Goal: Task Accomplishment & Management: Complete application form

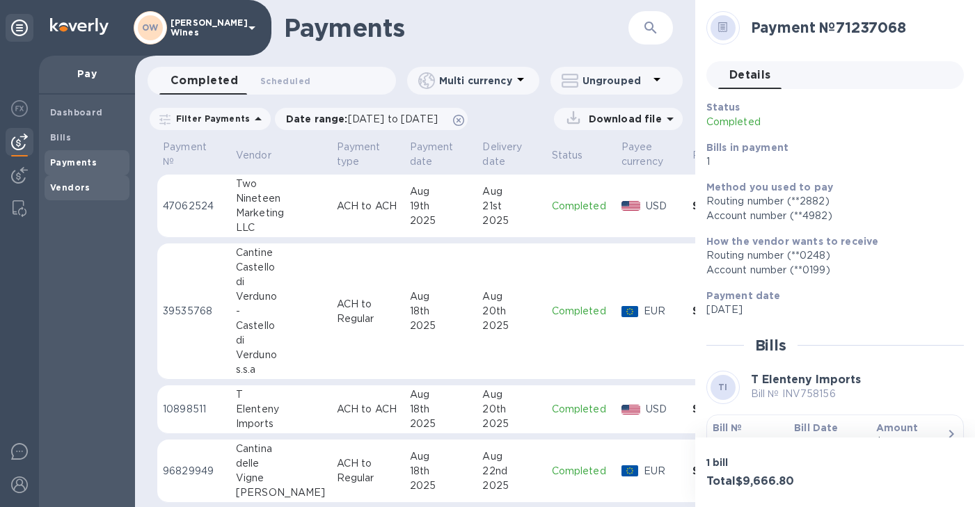
scroll to position [87, 0]
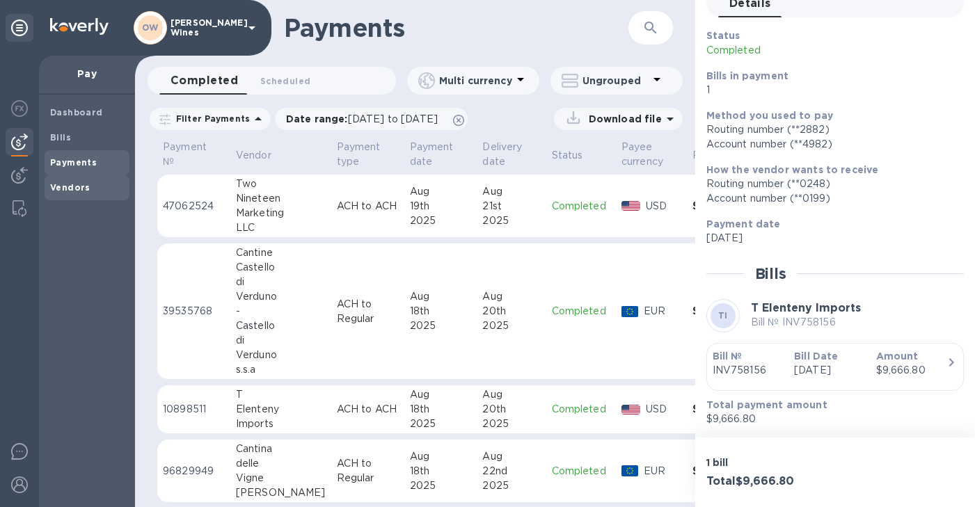
click at [83, 189] on b "Vendors" at bounding box center [70, 187] width 40 height 10
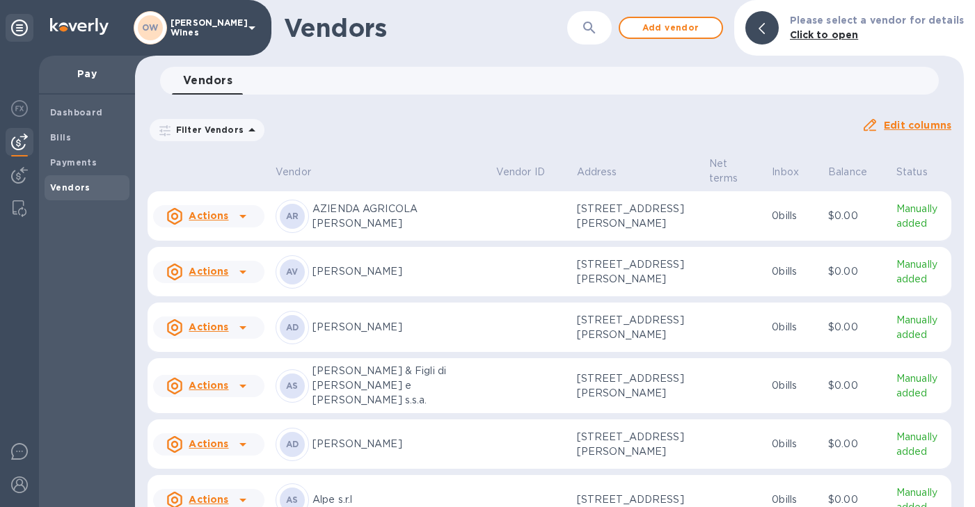
click at [591, 26] on icon "button" at bounding box center [589, 28] width 12 height 12
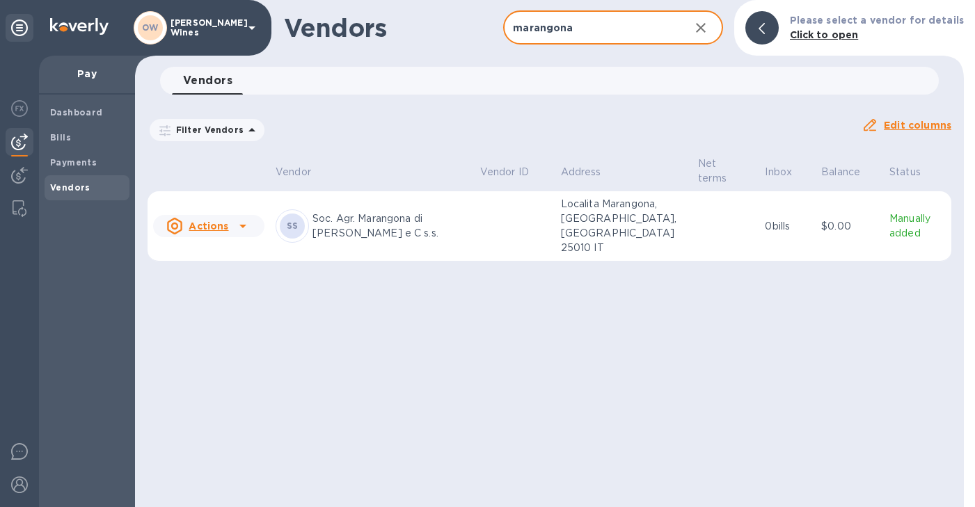
type input "marangona"
click at [242, 225] on icon at bounding box center [242, 226] width 7 height 3
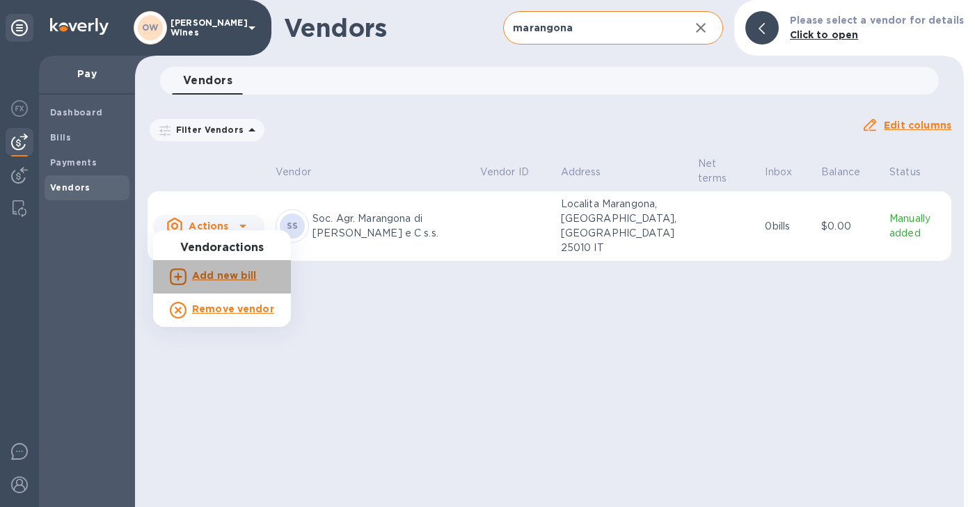
click at [243, 278] on b "Add new bill" at bounding box center [224, 275] width 65 height 11
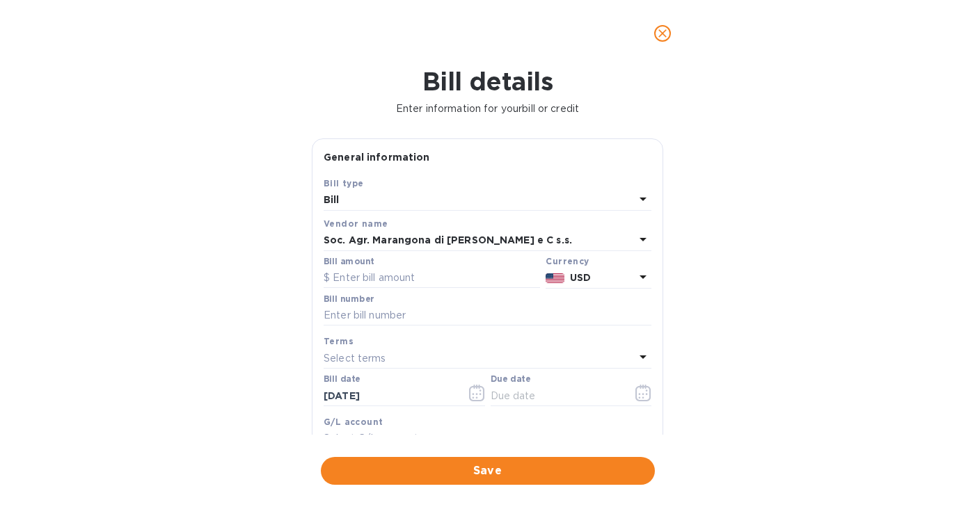
click at [639, 278] on icon at bounding box center [642, 276] width 7 height 3
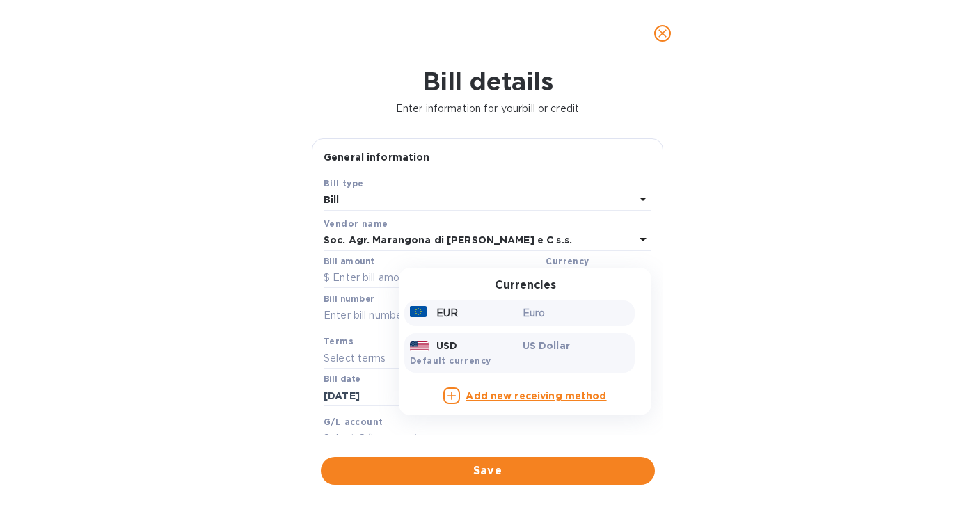
click at [466, 317] on div "EUR" at bounding box center [463, 313] width 113 height 20
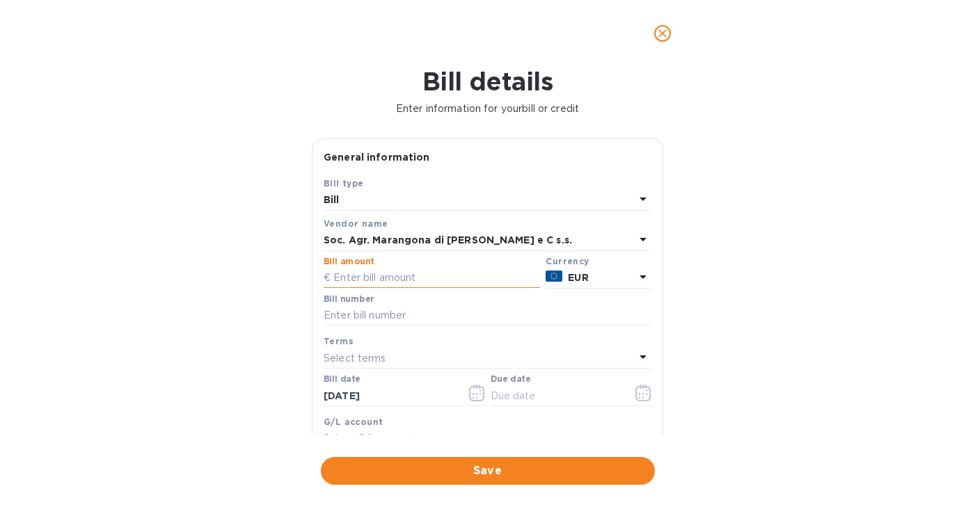
click at [401, 279] on input "text" at bounding box center [431, 278] width 216 height 21
type input "6,722.10"
click at [367, 317] on input "text" at bounding box center [487, 315] width 328 height 21
type input "96"
click at [475, 397] on icon "button" at bounding box center [477, 393] width 16 height 17
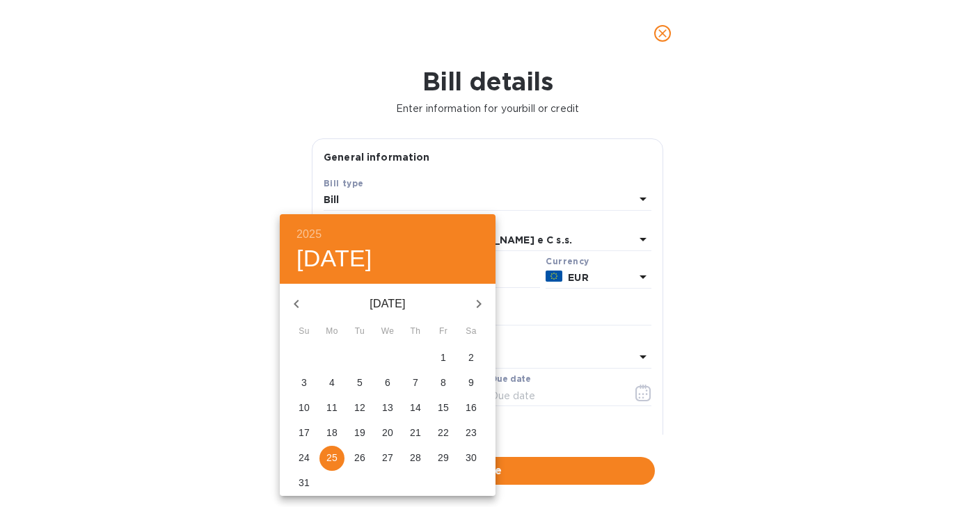
click at [662, 40] on div at bounding box center [487, 253] width 975 height 507
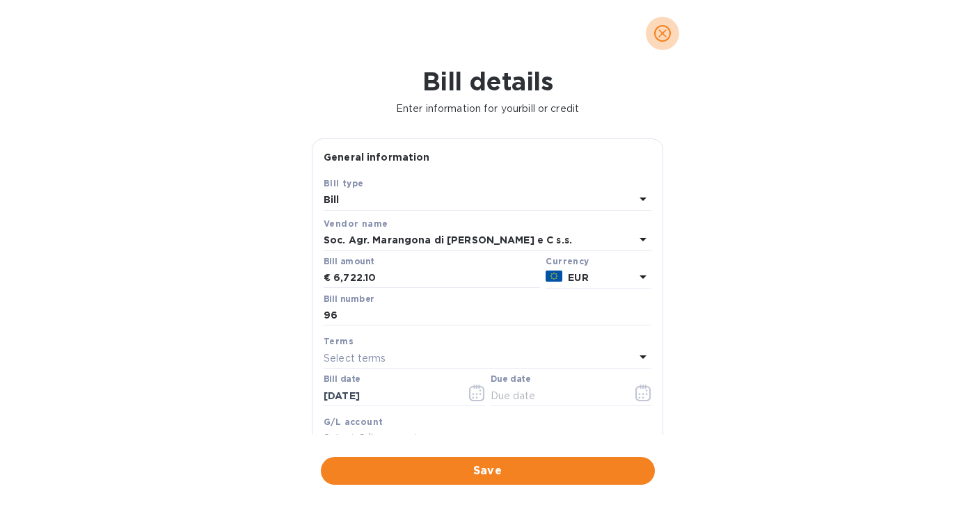
click at [660, 28] on icon "close" at bounding box center [662, 33] width 14 height 14
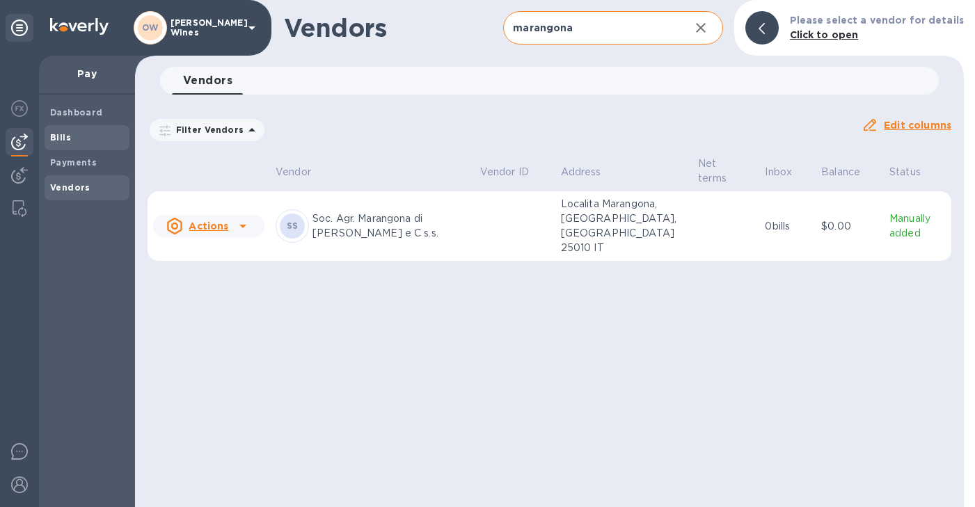
click at [59, 136] on b "Bills" at bounding box center [60, 137] width 21 height 10
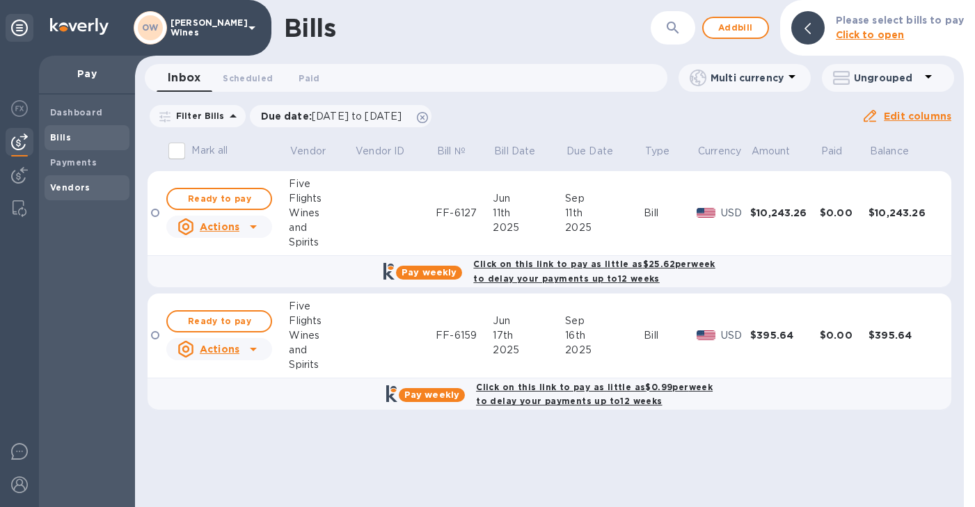
click at [79, 193] on span "Vendors" at bounding box center [70, 188] width 40 height 14
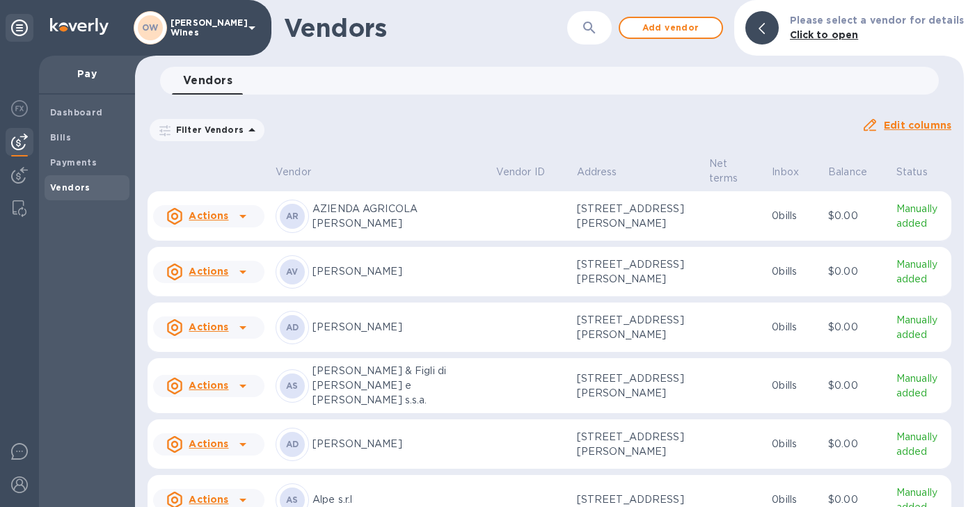
click at [594, 31] on icon "button" at bounding box center [589, 27] width 17 height 17
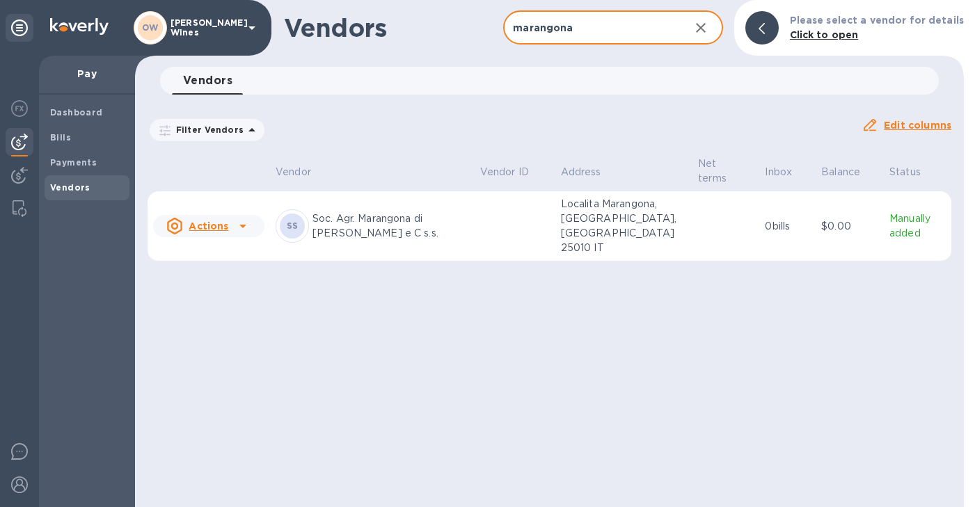
type input "marangona"
click at [362, 221] on p "Soc. Agr. Marangona di [PERSON_NAME] e C s.s." at bounding box center [390, 225] width 157 height 29
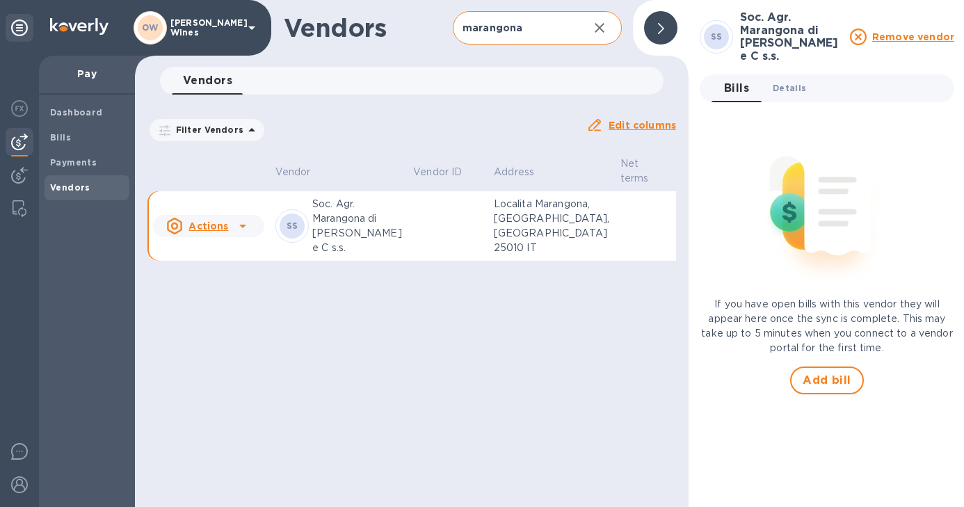
click at [791, 91] on span "Details 0" at bounding box center [789, 88] width 33 height 15
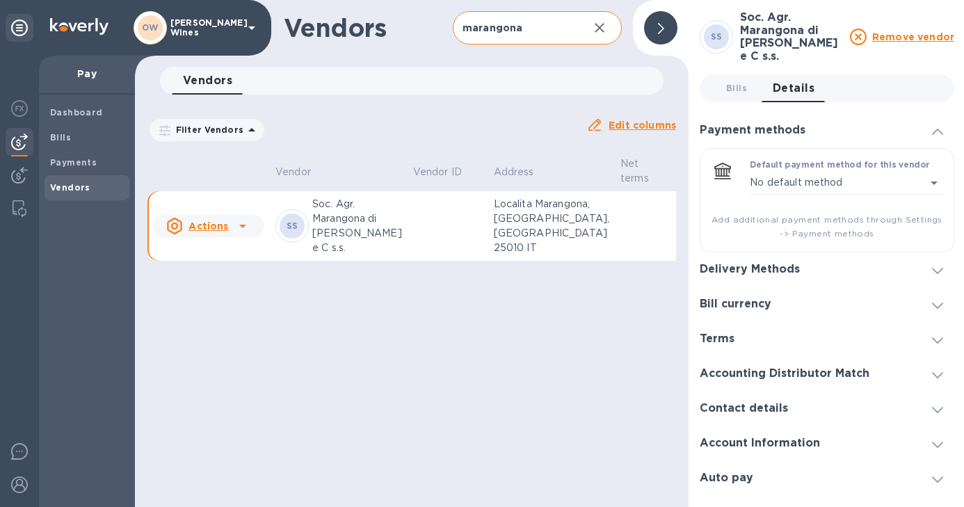
click at [944, 269] on div at bounding box center [937, 270] width 33 height 14
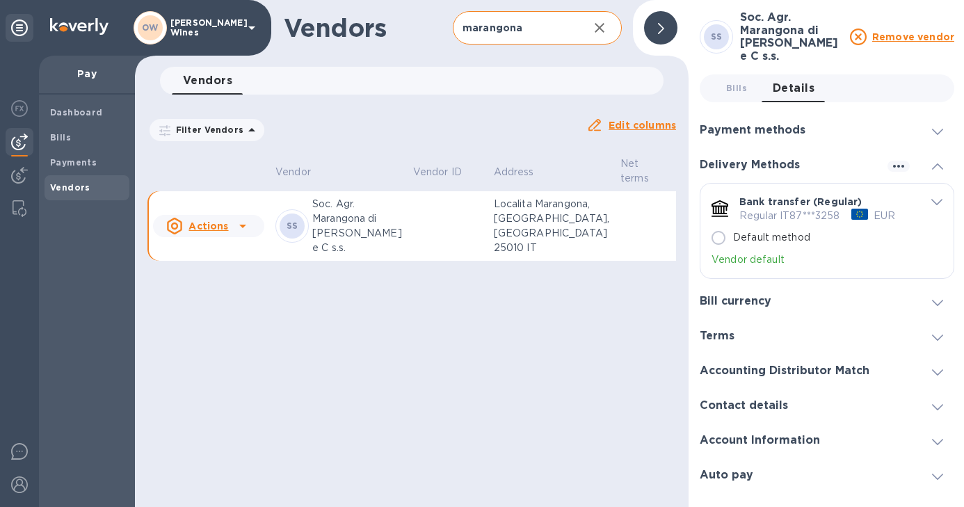
click at [234, 234] on icon at bounding box center [242, 226] width 17 height 17
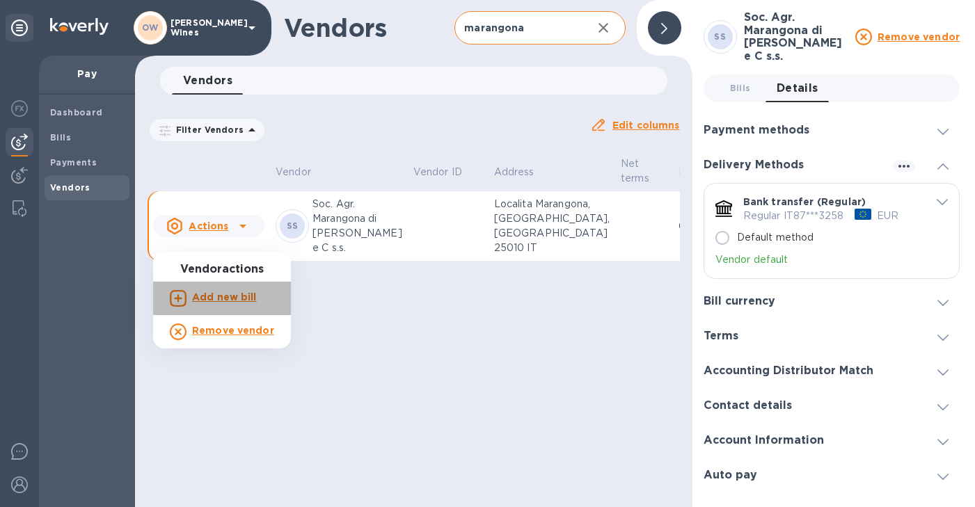
click at [233, 303] on p "Add new bill" at bounding box center [224, 297] width 65 height 15
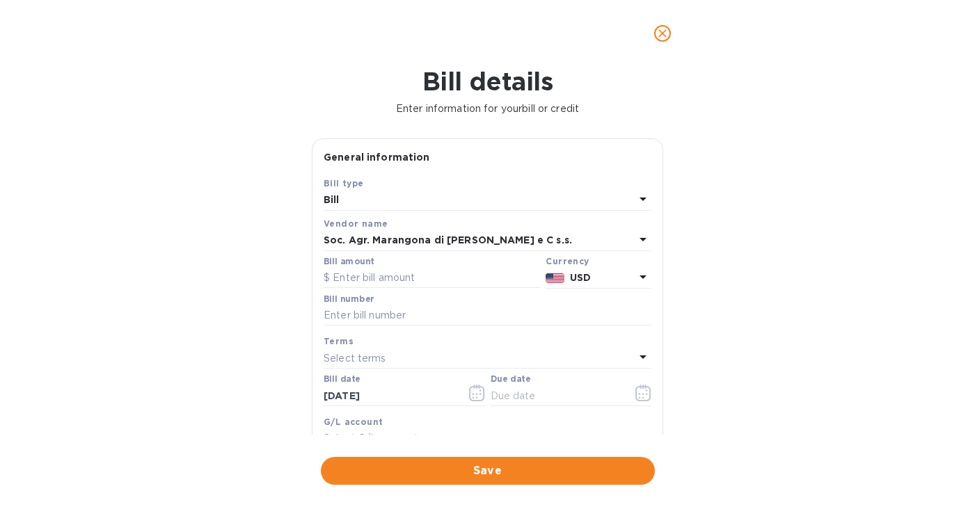
click at [639, 278] on icon at bounding box center [642, 277] width 17 height 17
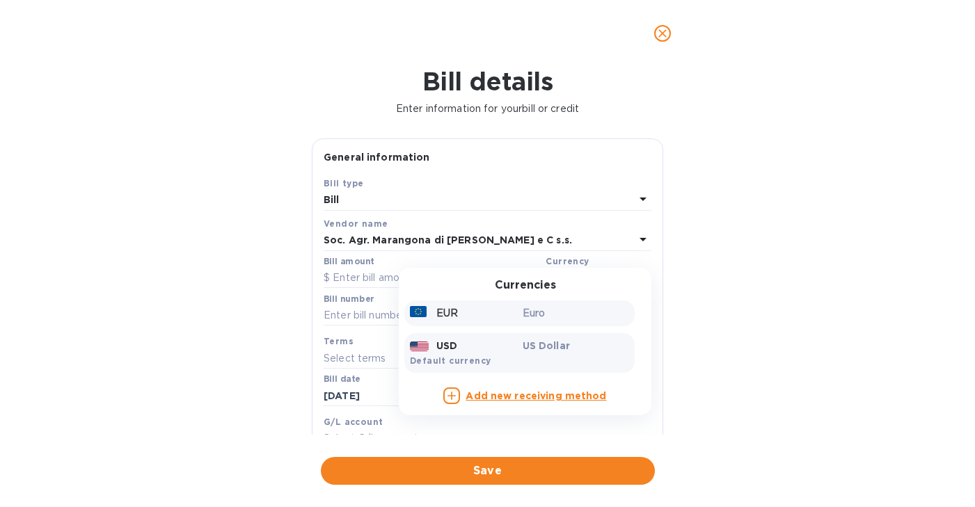
click at [438, 313] on p "EUR" at bounding box center [447, 313] width 22 height 15
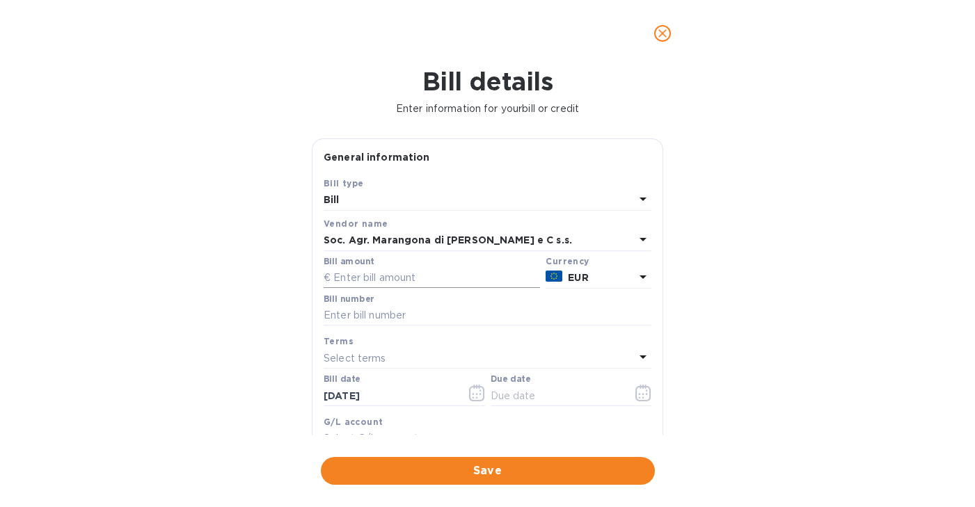
click at [407, 275] on input "text" at bounding box center [431, 278] width 216 height 21
type input "9"
type input "6,722.10"
click at [392, 315] on input "text" at bounding box center [487, 315] width 328 height 21
type input "96"
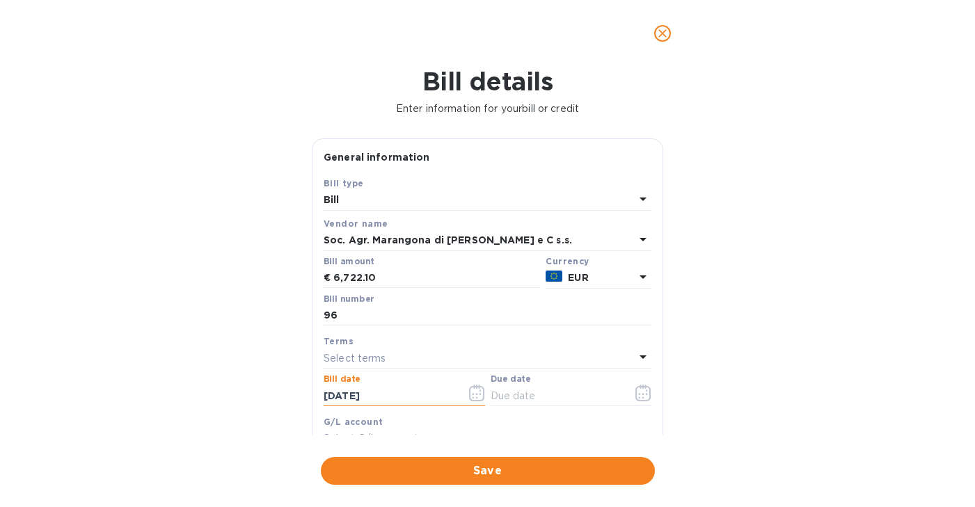
click at [395, 400] on input "[DATE]" at bounding box center [388, 395] width 131 height 21
drag, startPoint x: 395, startPoint y: 400, endPoint x: 245, endPoint y: 387, distance: 150.8
click at [241, 392] on div "Bill details Enter information for your bill or credit General information Save…" at bounding box center [487, 287] width 975 height 440
type input "[DATE]"
click at [640, 393] on icon "button" at bounding box center [643, 393] width 16 height 17
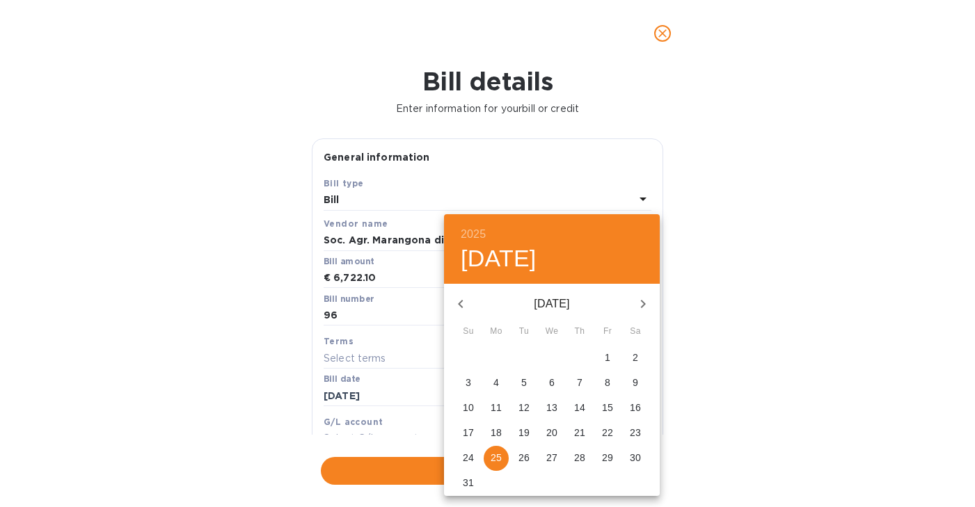
click at [467, 481] on p "31" at bounding box center [468, 483] width 11 height 14
type input "[DATE]"
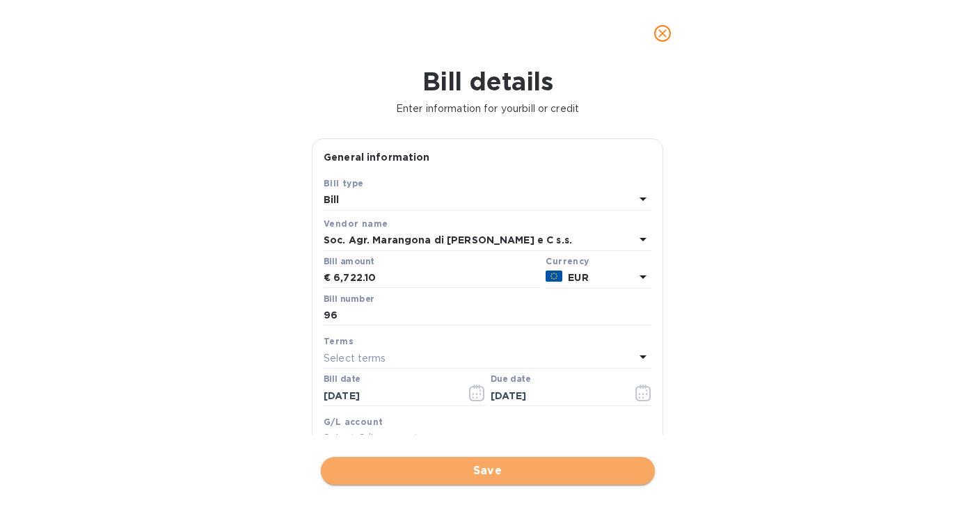
click at [474, 467] on span "Save" at bounding box center [488, 471] width 312 height 17
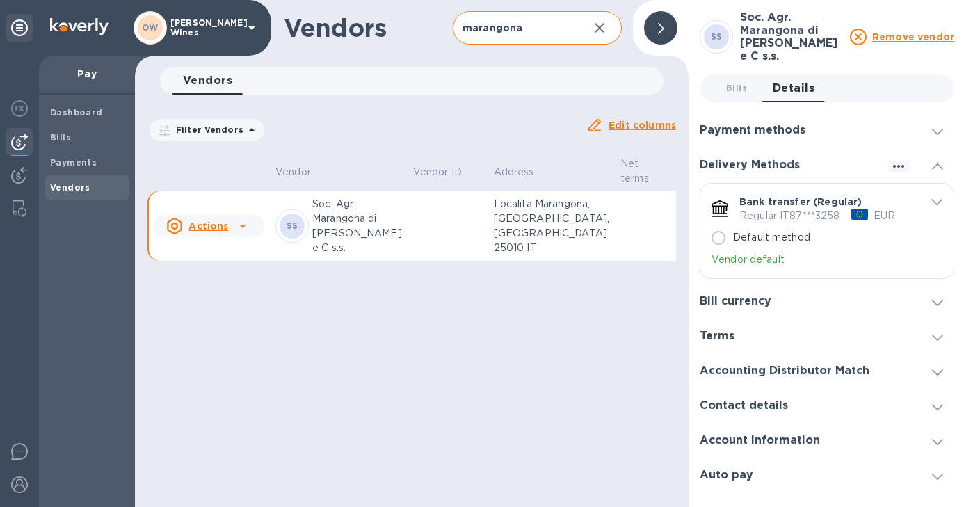
click at [667, 27] on div at bounding box center [660, 27] width 33 height 33
click at [671, 19] on div at bounding box center [660, 27] width 33 height 33
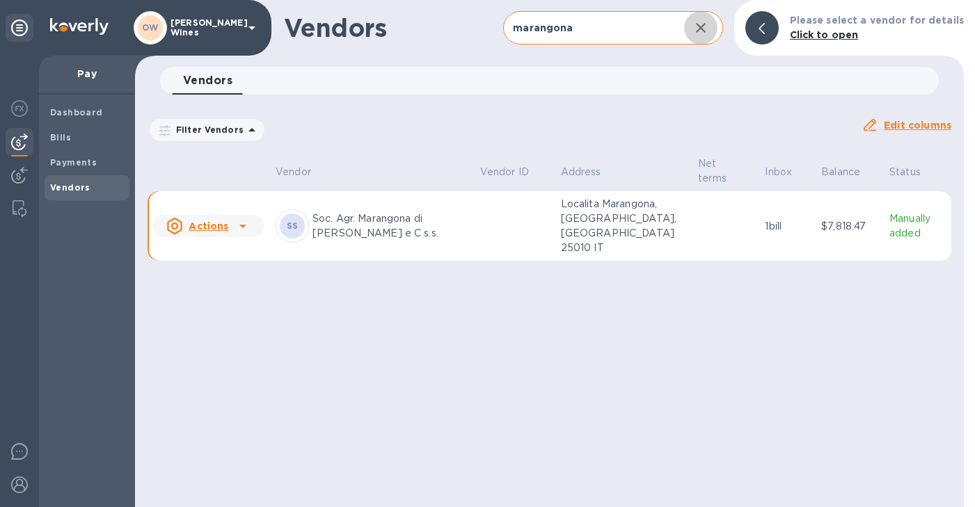
click at [707, 26] on icon "button" at bounding box center [700, 27] width 17 height 17
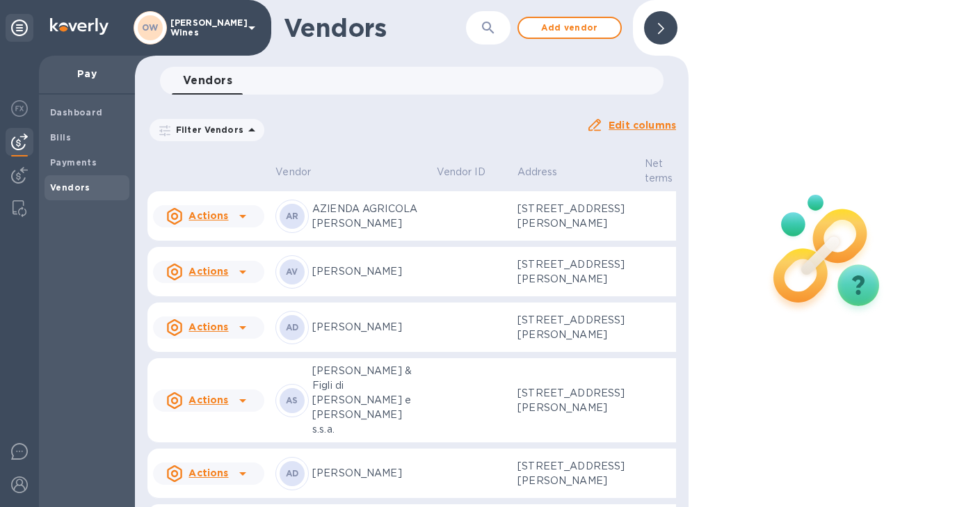
click at [497, 33] on button "button" at bounding box center [488, 27] width 33 height 33
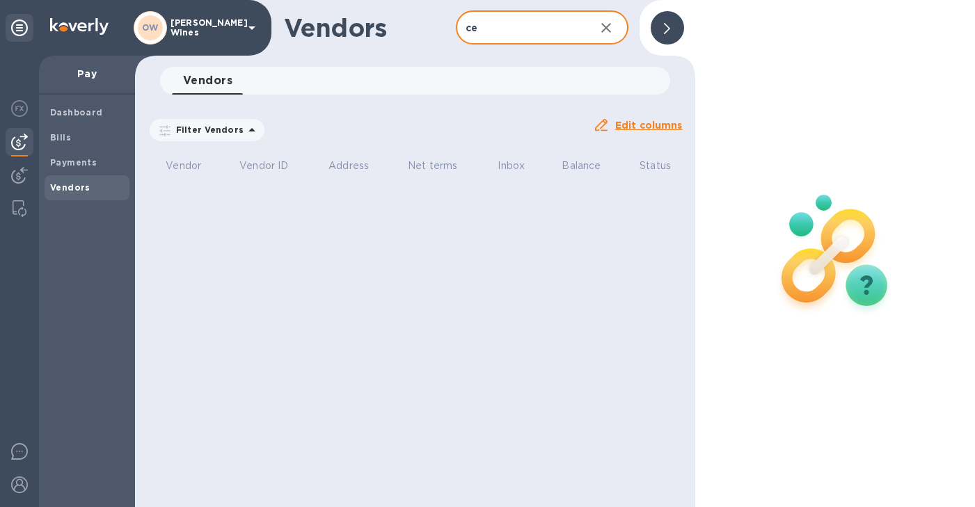
type input "c"
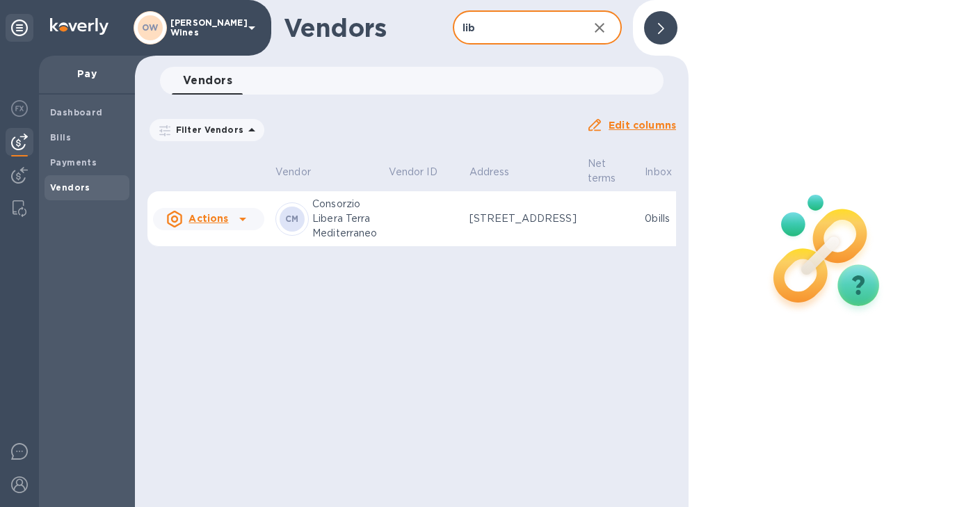
type input "lib"
click at [243, 227] on icon at bounding box center [242, 219] width 17 height 17
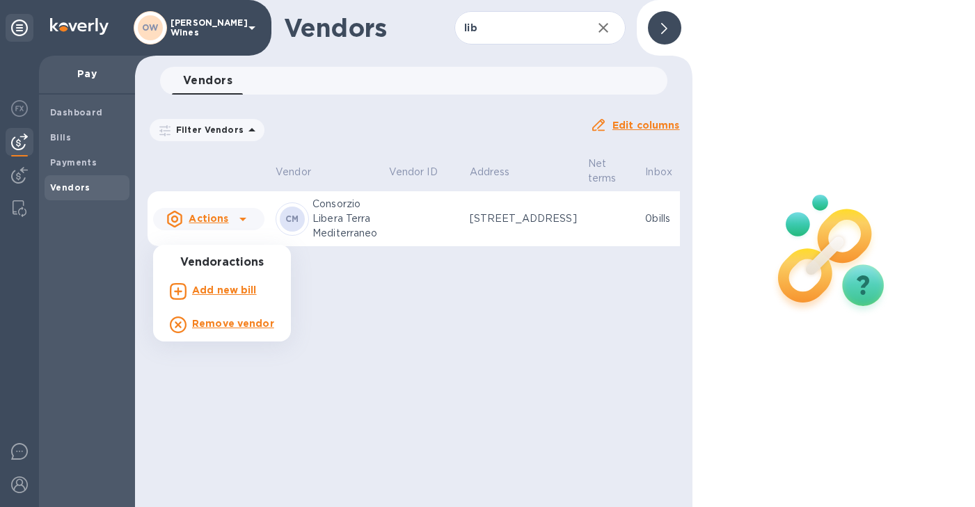
click at [243, 238] on div at bounding box center [487, 253] width 975 height 507
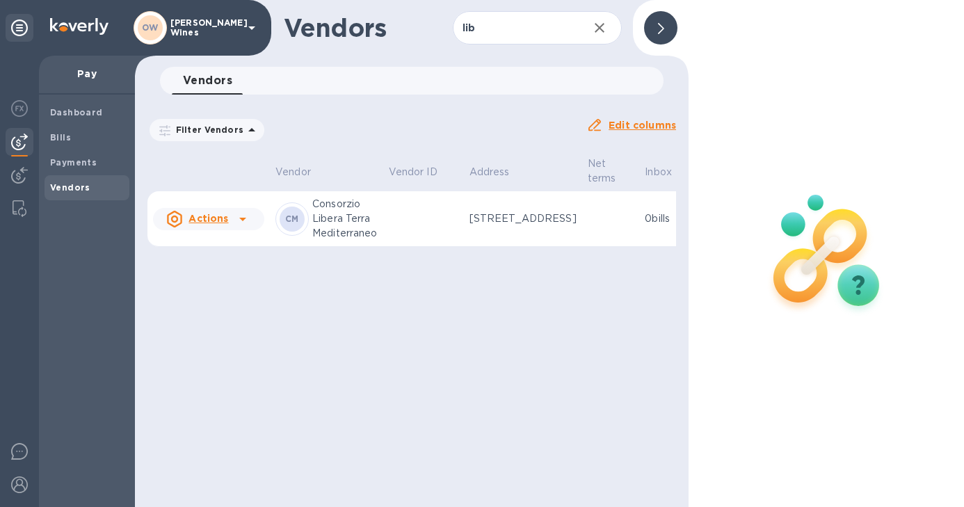
click at [243, 227] on icon at bounding box center [242, 219] width 17 height 17
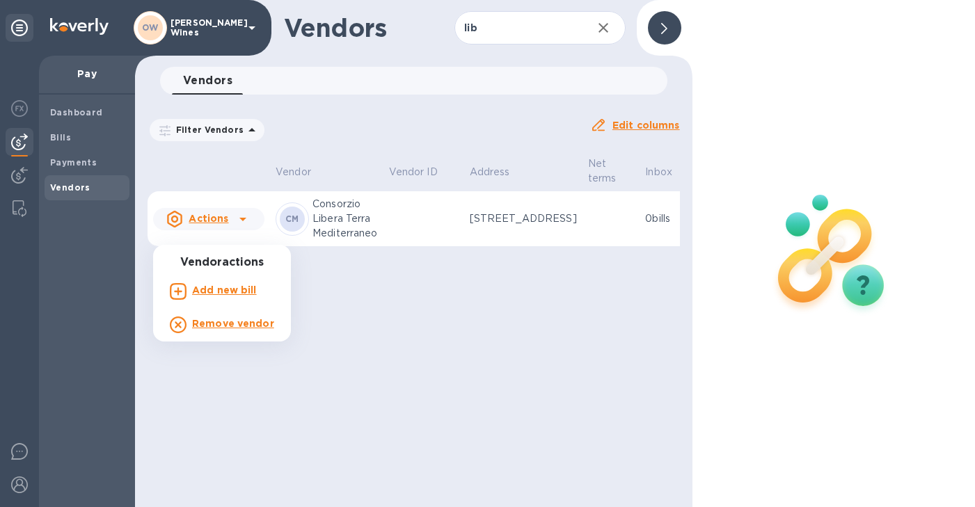
click at [335, 241] on div at bounding box center [487, 253] width 975 height 507
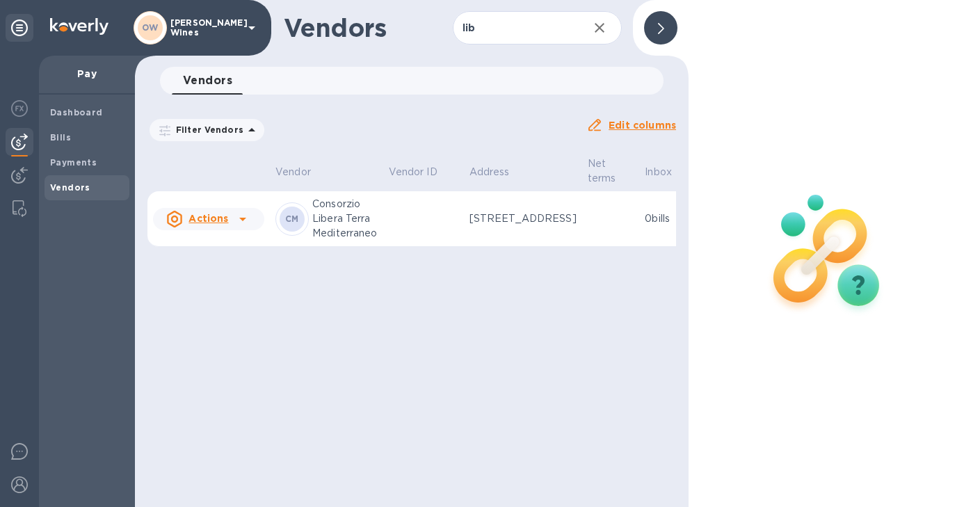
click at [336, 238] on p "Consorzio Libera Terra Mediterraneo" at bounding box center [344, 219] width 65 height 44
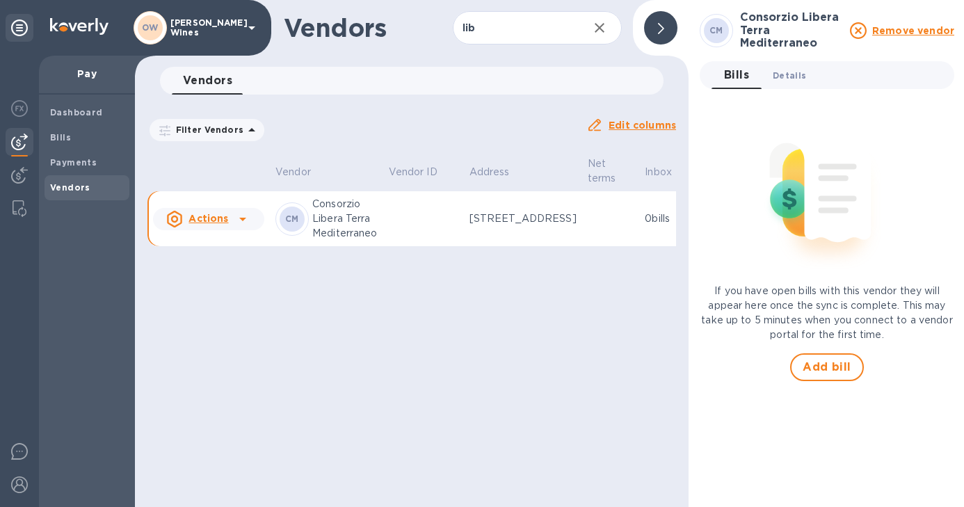
click at [793, 78] on span "Details 0" at bounding box center [789, 75] width 33 height 15
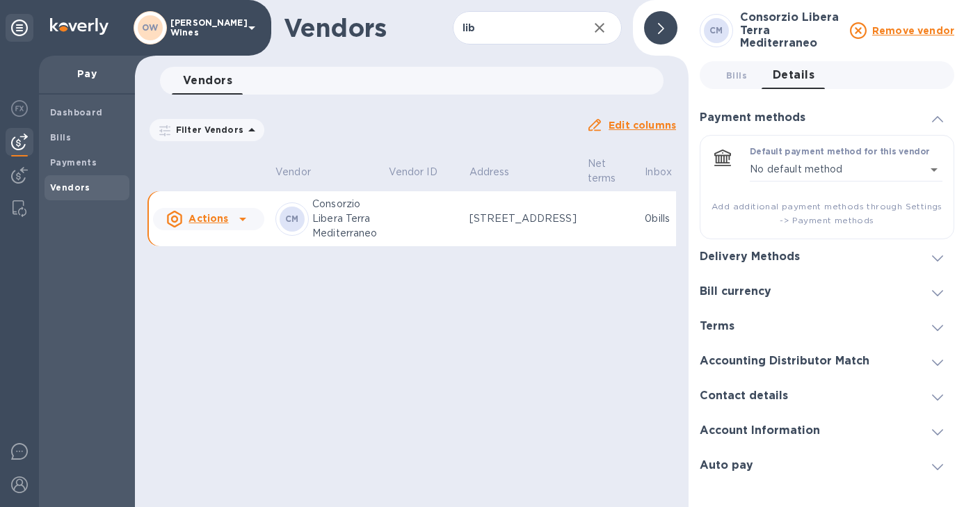
click at [939, 253] on span at bounding box center [937, 256] width 11 height 13
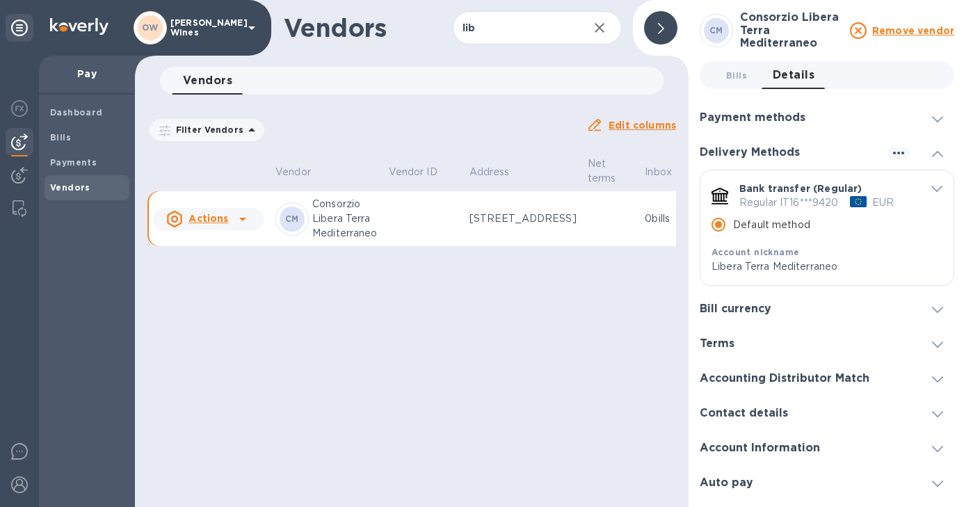
click at [239, 227] on icon at bounding box center [242, 219] width 17 height 17
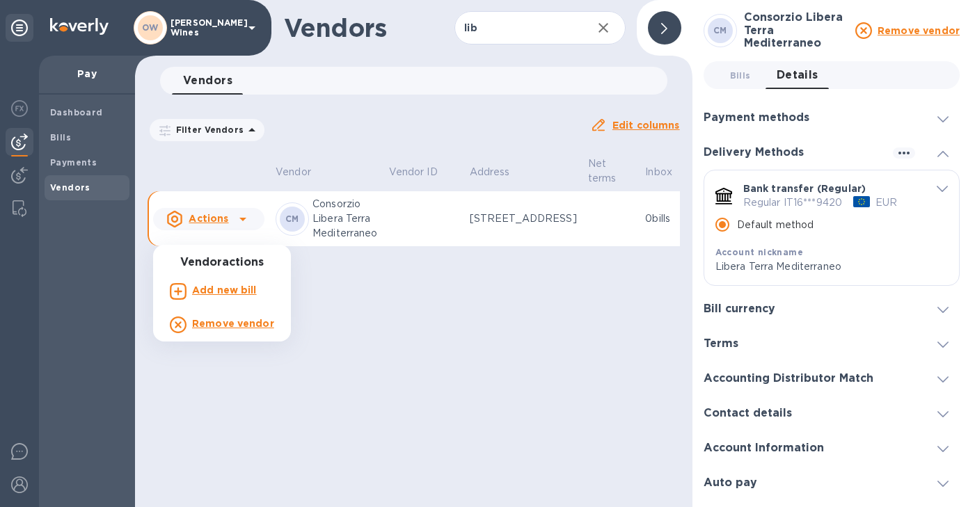
click at [225, 294] on b "Add new bill" at bounding box center [224, 290] width 65 height 11
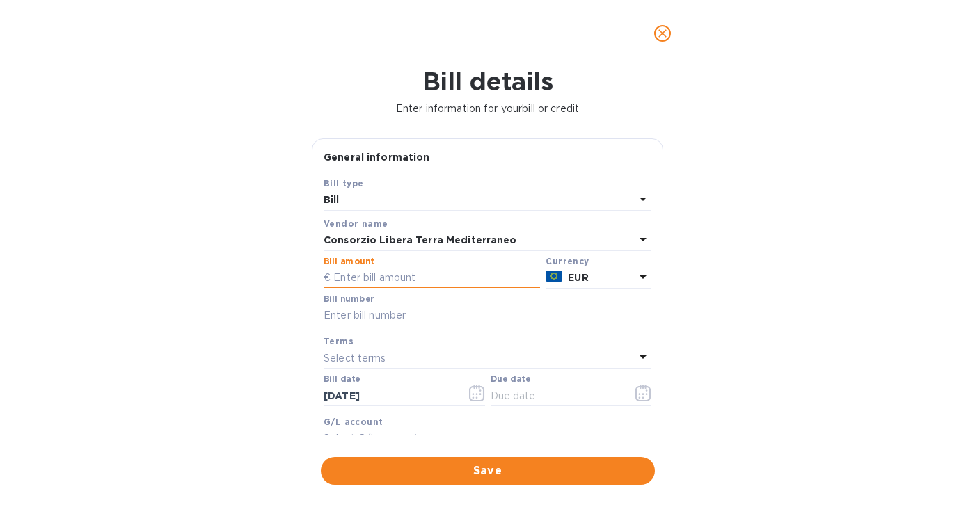
click at [407, 274] on input "text" at bounding box center [431, 278] width 216 height 21
type input "12,672"
click at [392, 317] on input "text" at bounding box center [487, 315] width 328 height 21
type input "2854"
drag, startPoint x: 396, startPoint y: 394, endPoint x: 266, endPoint y: 397, distance: 129.4
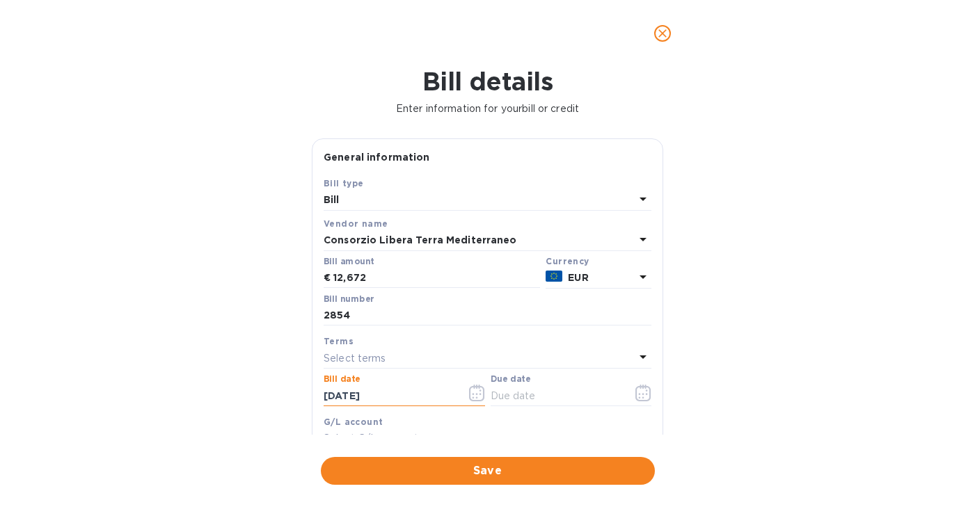
click at [266, 397] on div "Bill details Enter information for your bill or credit General information Save…" at bounding box center [487, 287] width 975 height 440
type input "[DATE]"
click at [637, 400] on icon "button" at bounding box center [643, 393] width 16 height 17
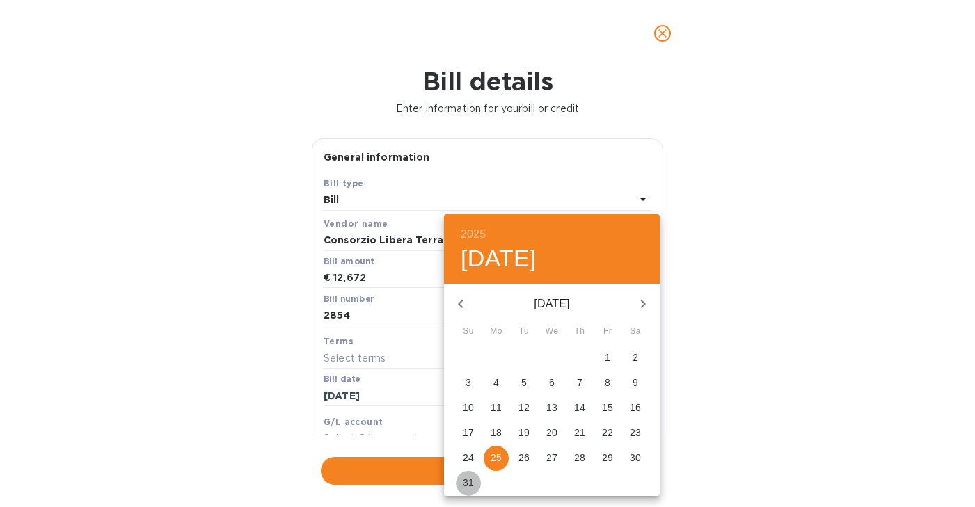
click at [469, 478] on p "31" at bounding box center [468, 483] width 11 height 14
type input "[DATE]"
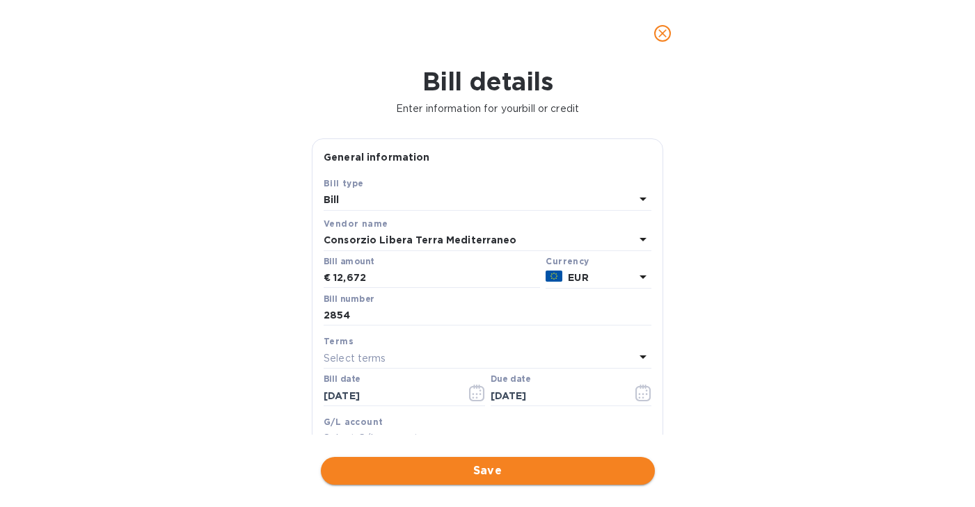
click at [488, 467] on span "Save" at bounding box center [488, 471] width 312 height 17
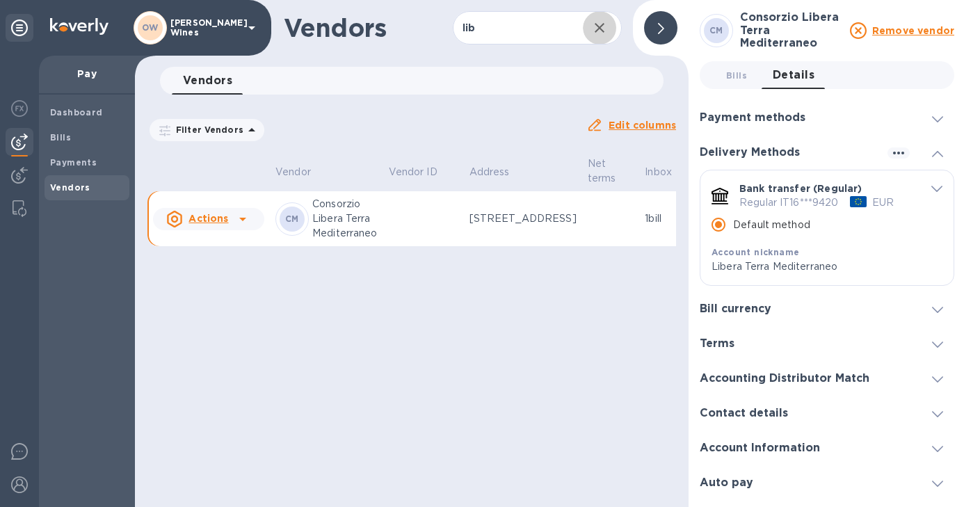
click at [599, 26] on icon "button" at bounding box center [599, 27] width 17 height 17
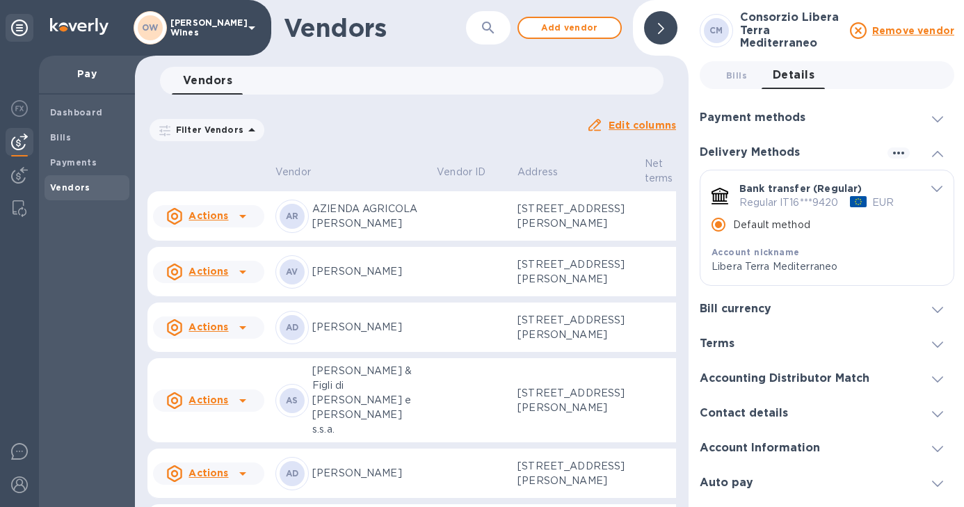
click at [491, 32] on icon "button" at bounding box center [488, 27] width 17 height 17
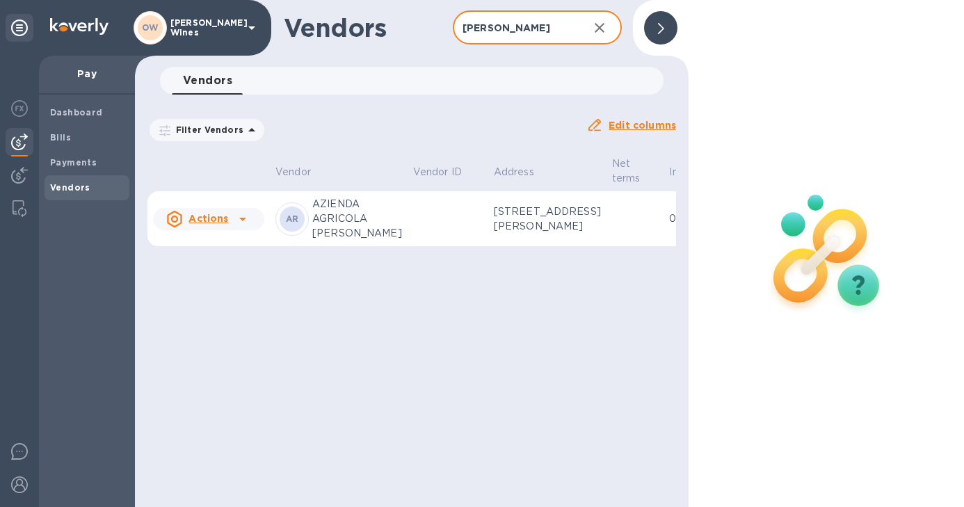
type input "[PERSON_NAME]"
click at [346, 222] on p "AZIENDA AGRICOLA [PERSON_NAME]" at bounding box center [357, 219] width 90 height 44
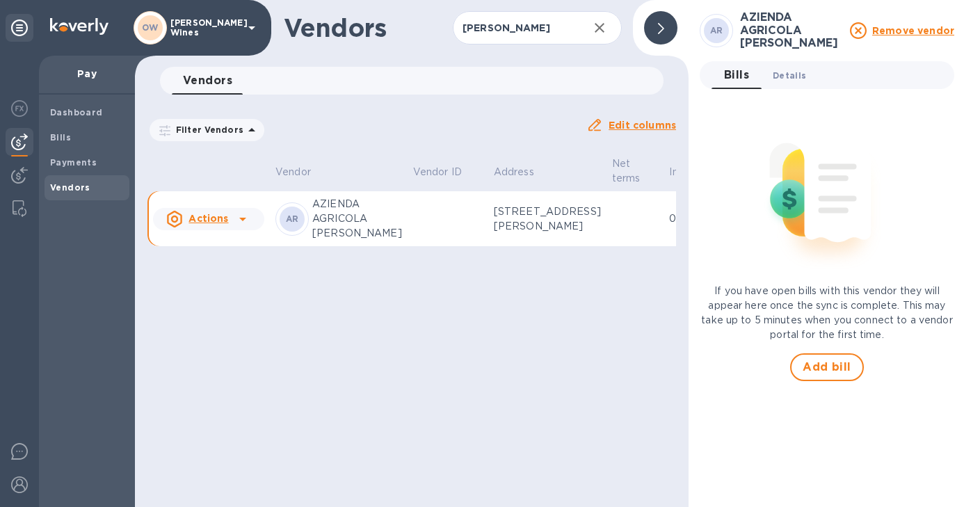
click at [784, 72] on span "Details 0" at bounding box center [789, 75] width 33 height 15
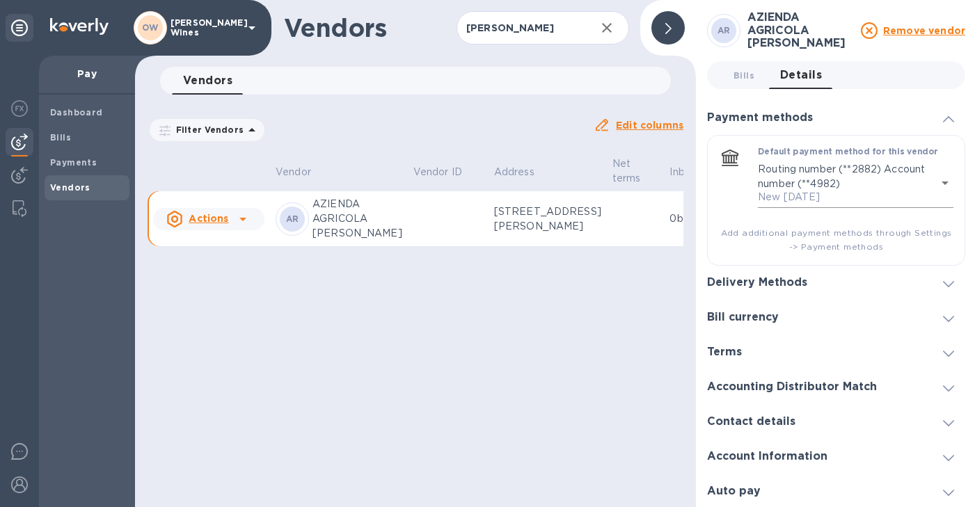
click at [930, 198] on body "OW [PERSON_NAME] Wines Pay Dashboard Bills Payments Vendors Vendors [PERSON_NAM…" at bounding box center [487, 253] width 975 height 507
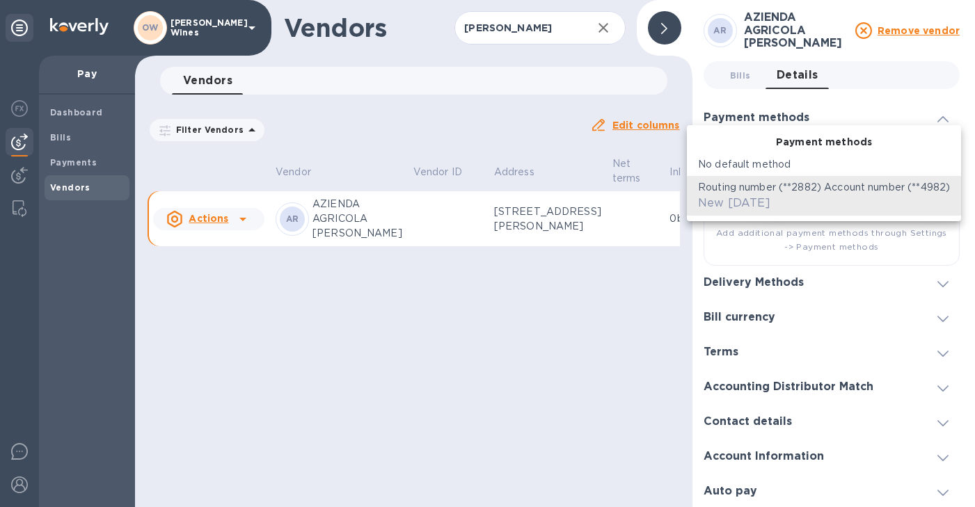
click at [495, 374] on div at bounding box center [487, 253] width 975 height 507
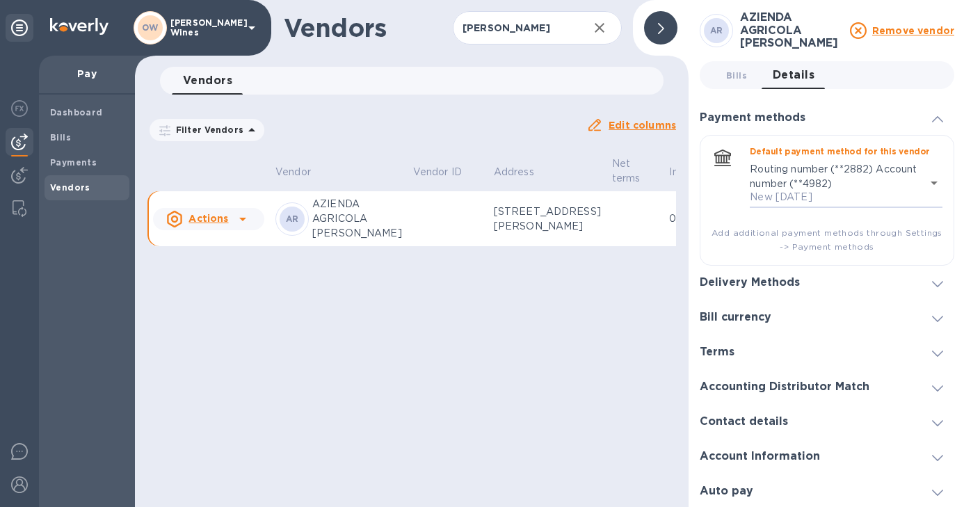
click at [932, 287] on icon at bounding box center [937, 284] width 11 height 6
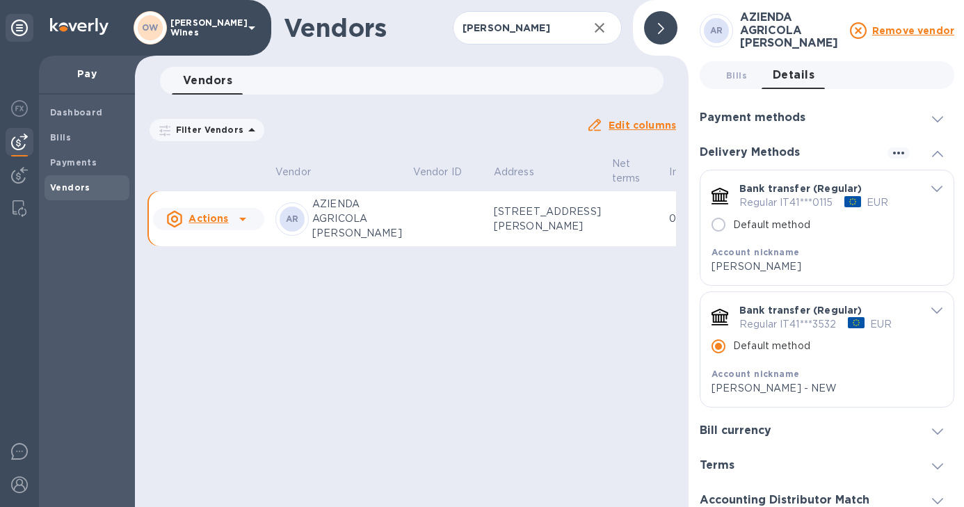
click at [245, 227] on icon at bounding box center [242, 219] width 17 height 17
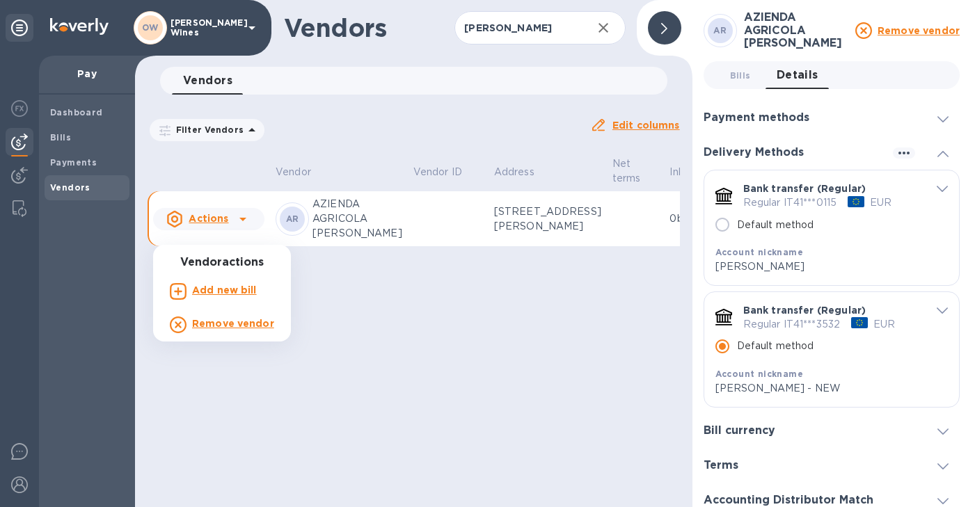
click at [230, 290] on b "Add new bill" at bounding box center [224, 290] width 65 height 11
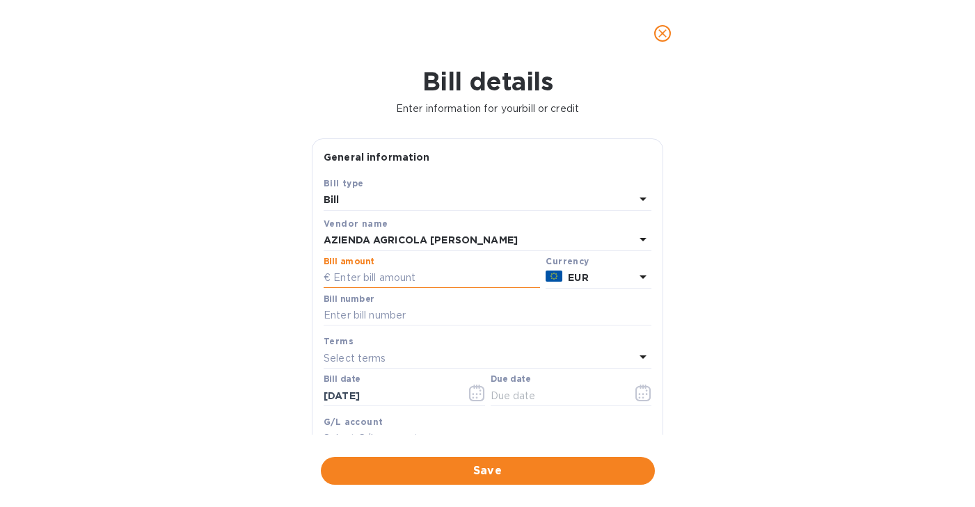
click at [370, 278] on input "text" at bounding box center [431, 278] width 216 height 21
type input "24,376.20"
click at [367, 319] on input "text" at bounding box center [487, 315] width 328 height 21
type input "140/2025"
click at [472, 395] on icon "button" at bounding box center [473, 394] width 2 height 2
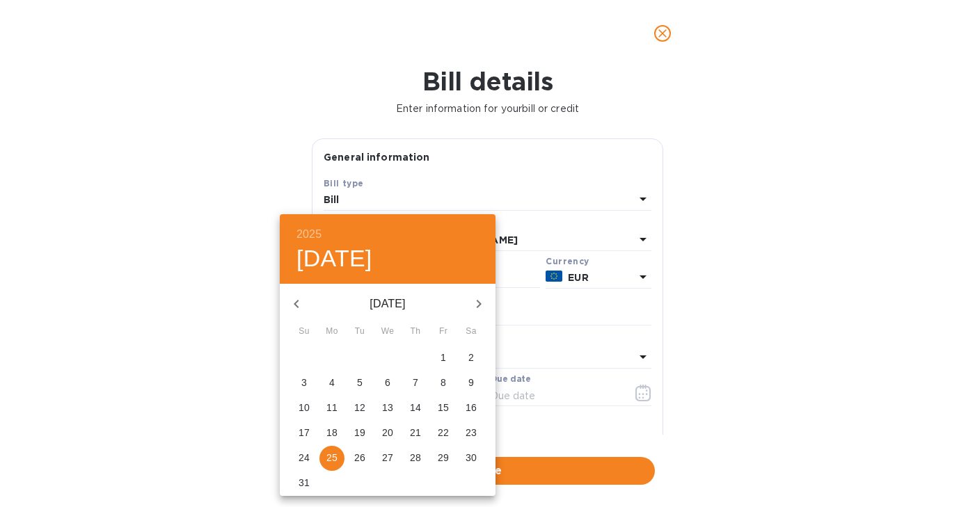
click at [296, 306] on icon "button" at bounding box center [296, 304] width 5 height 8
click at [359, 433] on p "22" at bounding box center [359, 433] width 11 height 14
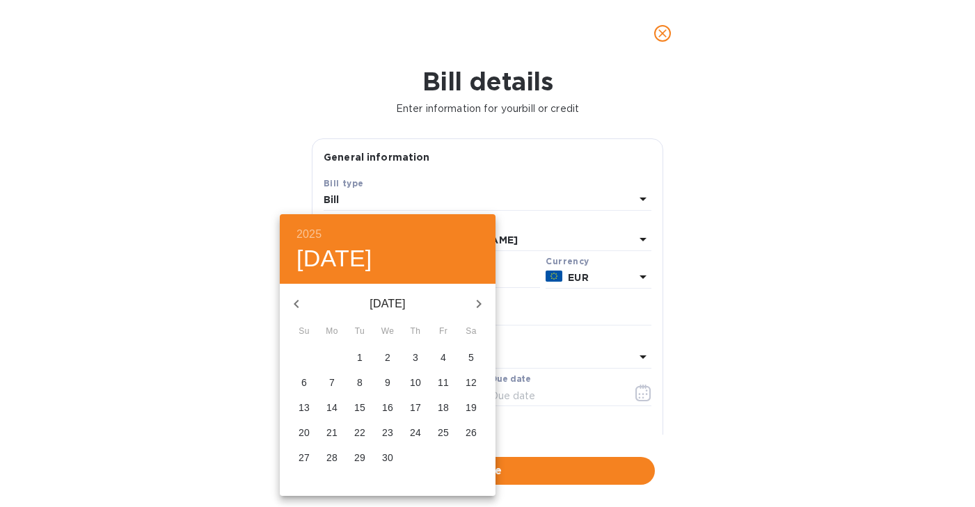
type input "[DATE]"
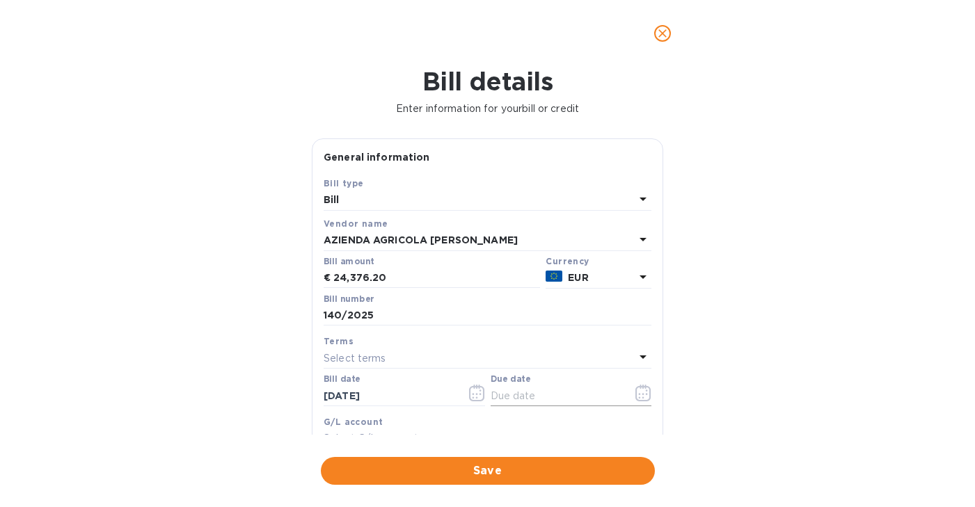
click at [640, 391] on icon "button" at bounding box center [643, 393] width 16 height 17
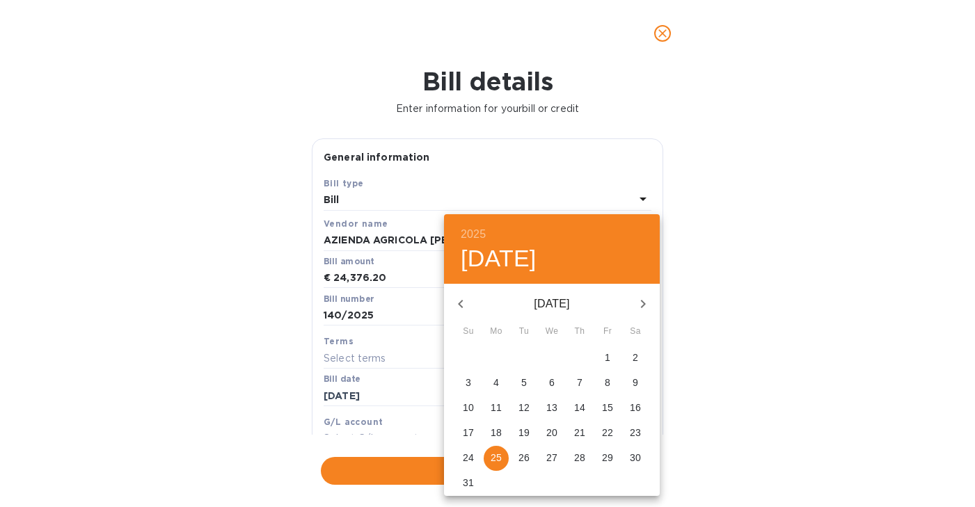
click at [466, 478] on p "31" at bounding box center [468, 483] width 11 height 14
type input "[DATE]"
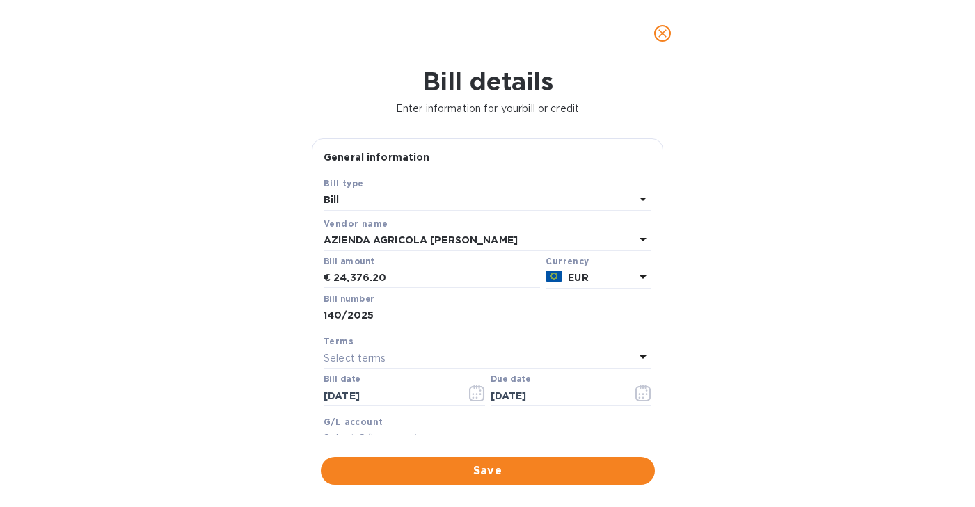
click at [468, 471] on span "Save" at bounding box center [488, 471] width 312 height 17
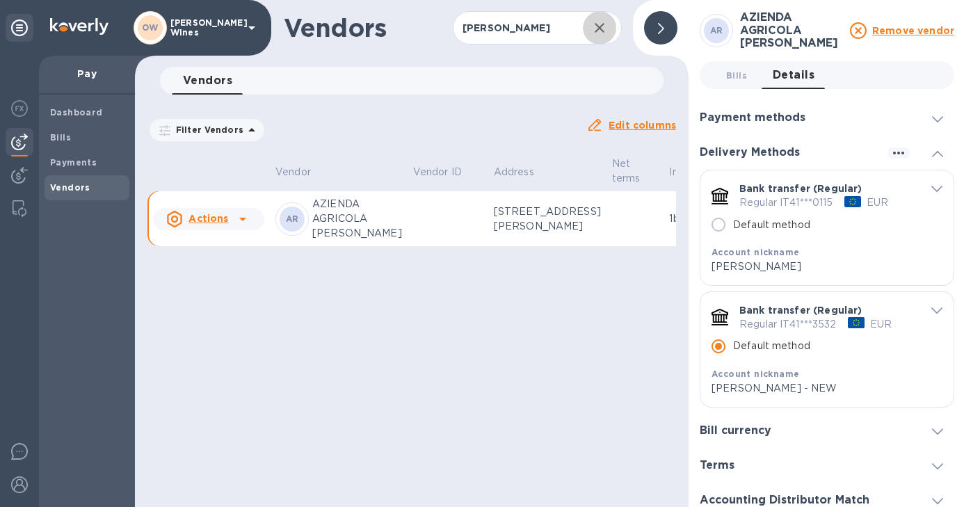
click at [593, 32] on icon "button" at bounding box center [599, 27] width 17 height 17
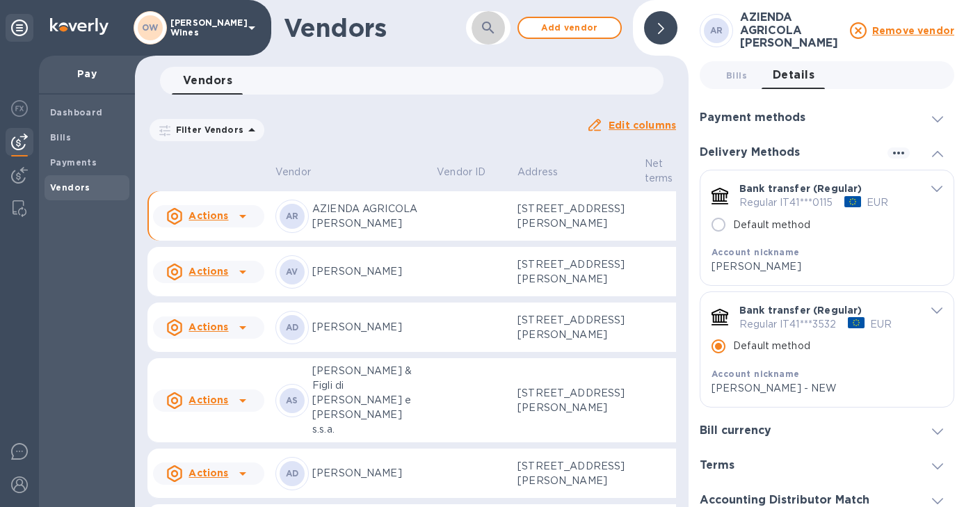
click at [488, 31] on icon "button" at bounding box center [488, 27] width 17 height 17
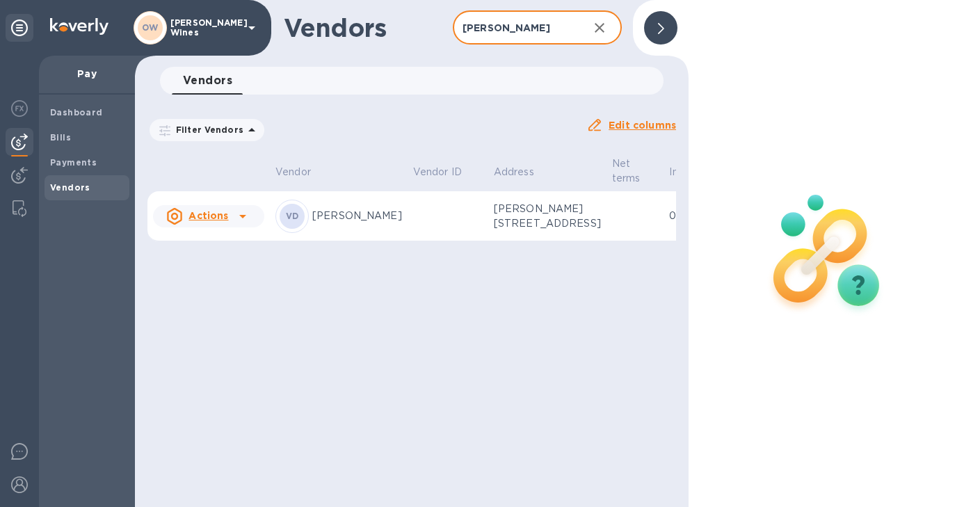
type input "[PERSON_NAME]"
click at [319, 216] on p "[PERSON_NAME]" at bounding box center [357, 216] width 90 height 15
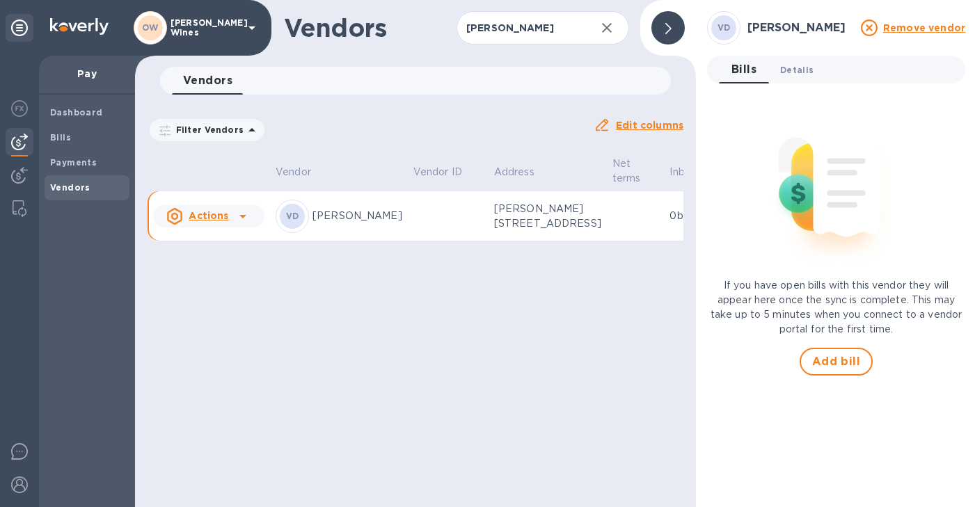
click at [804, 67] on span "Details 0" at bounding box center [796, 70] width 33 height 15
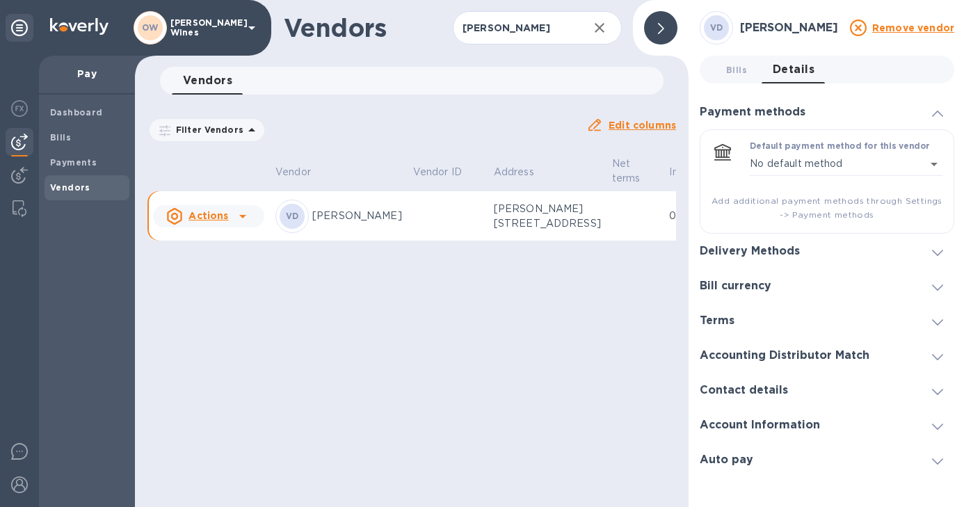
click at [941, 251] on icon at bounding box center [937, 253] width 11 height 6
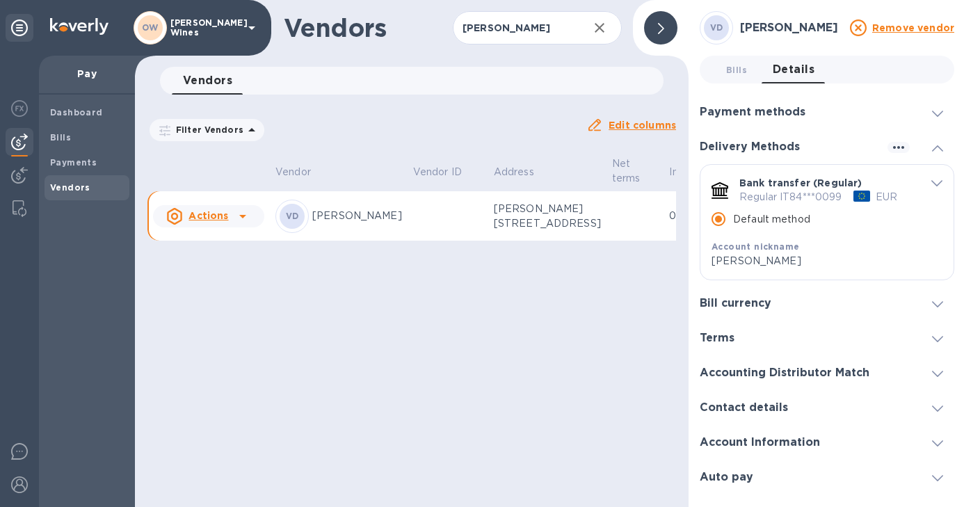
click at [234, 216] on icon at bounding box center [242, 216] width 17 height 17
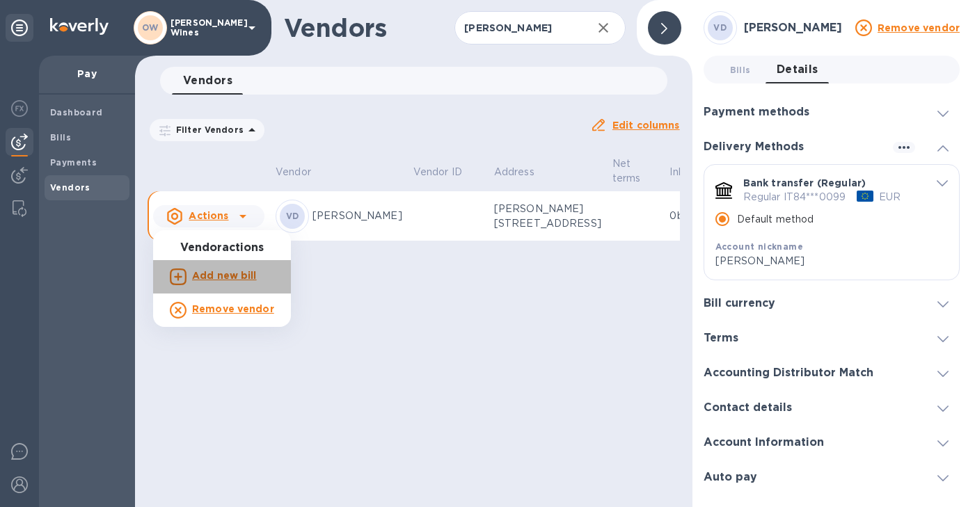
click at [239, 277] on b "Add new bill" at bounding box center [224, 275] width 65 height 11
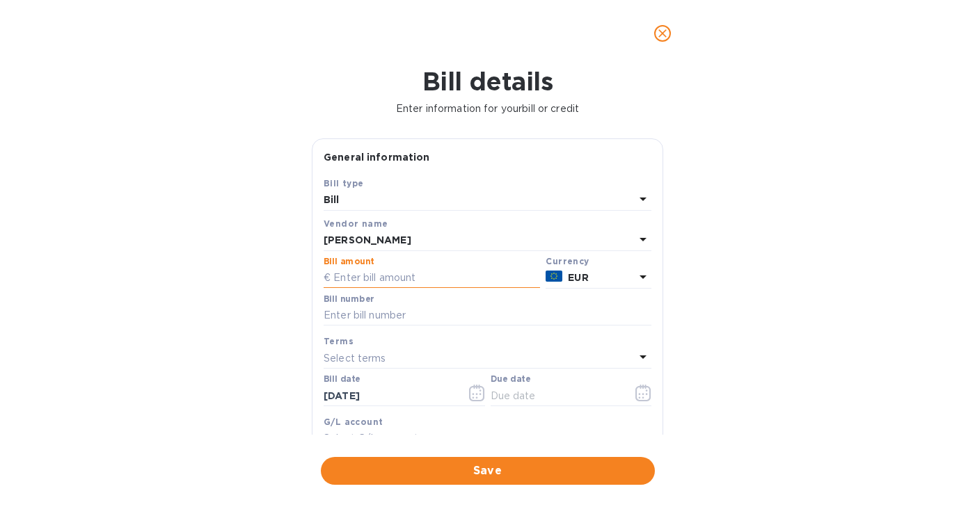
click at [396, 275] on input "text" at bounding box center [431, 278] width 216 height 21
type input "3,699.30"
click at [367, 314] on input "text" at bounding box center [487, 315] width 328 height 21
type input "193"
drag, startPoint x: 402, startPoint y: 398, endPoint x: 259, endPoint y: 397, distance: 142.6
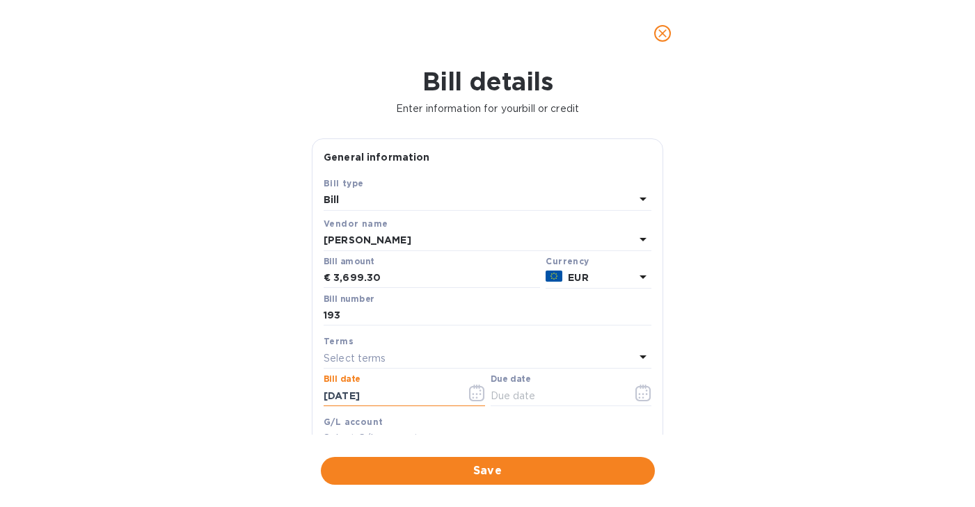
click at [259, 397] on div "Bill details Enter information for your bill or credit General information Save…" at bounding box center [487, 287] width 975 height 440
type input "[DATE]"
click at [637, 394] on icon "button" at bounding box center [643, 393] width 16 height 17
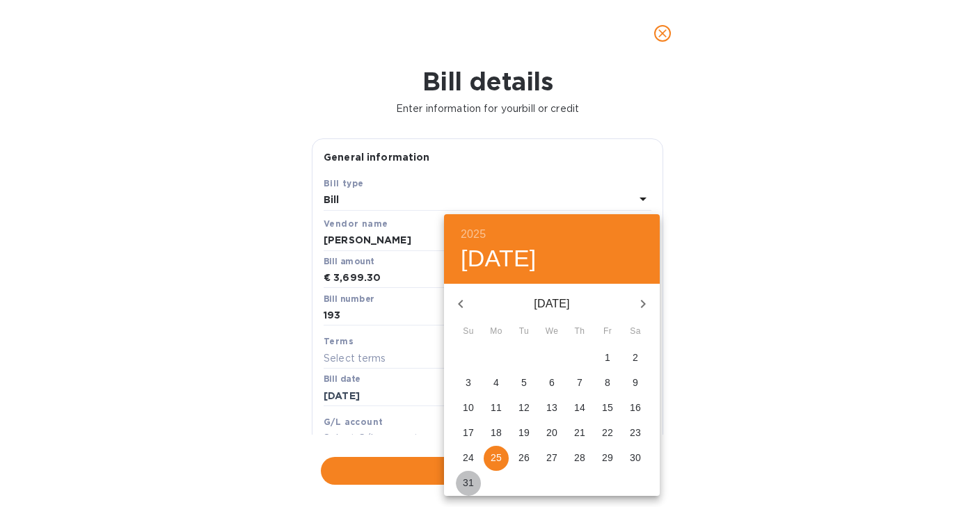
click at [459, 479] on span "31" at bounding box center [468, 483] width 25 height 14
type input "[DATE]"
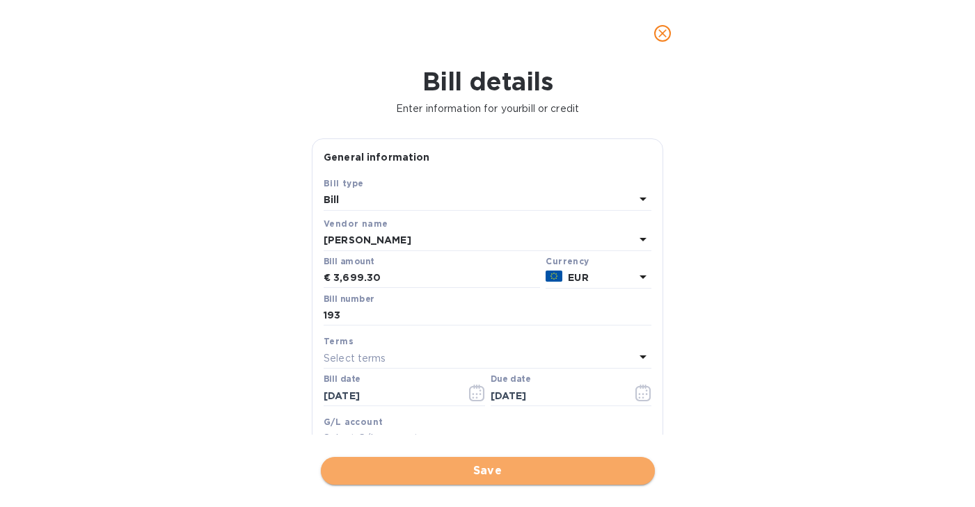
click at [458, 473] on span "Save" at bounding box center [488, 471] width 312 height 17
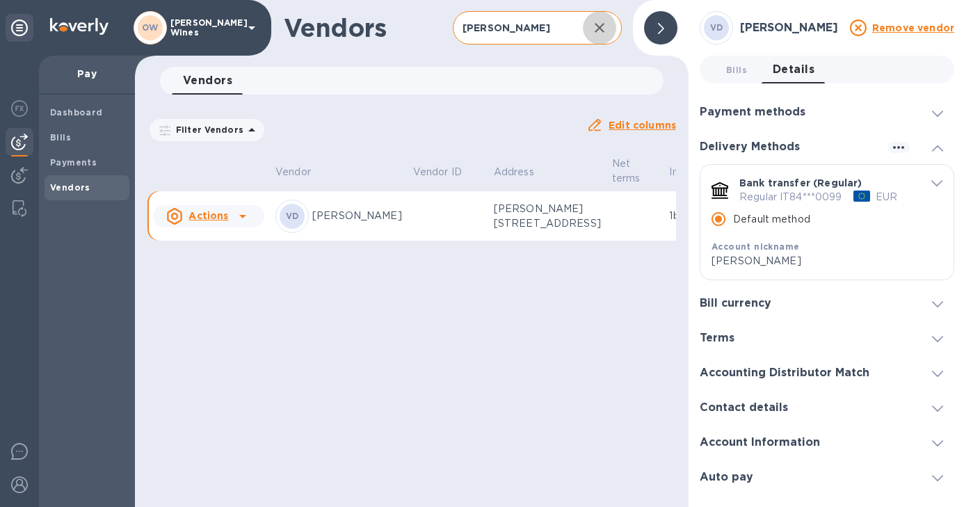
click at [598, 32] on icon "button" at bounding box center [599, 27] width 17 height 17
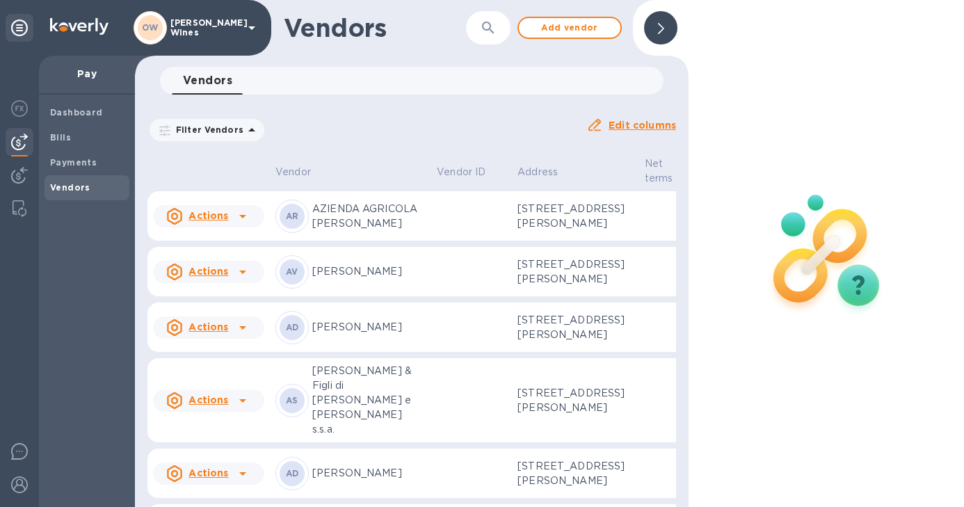
click at [486, 31] on icon "button" at bounding box center [488, 27] width 17 height 17
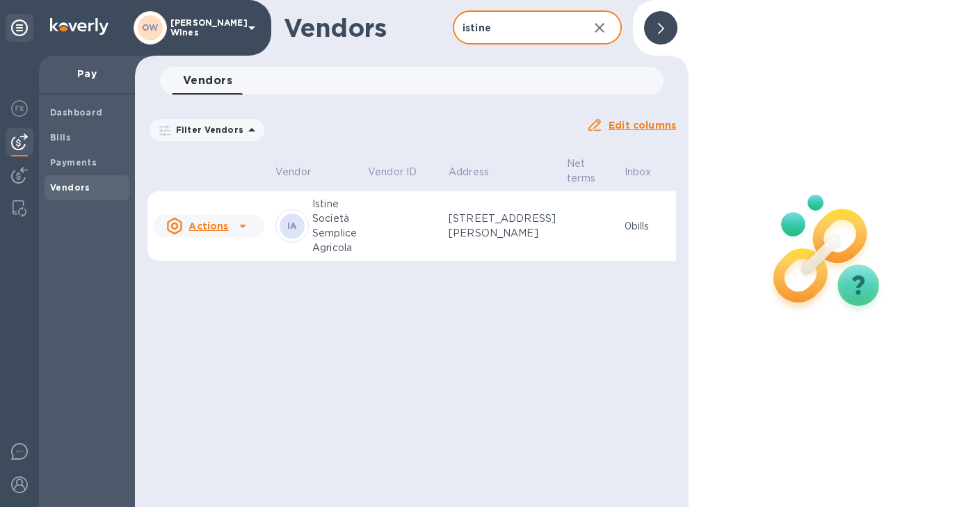
type input "istine"
click at [247, 234] on icon at bounding box center [242, 226] width 17 height 17
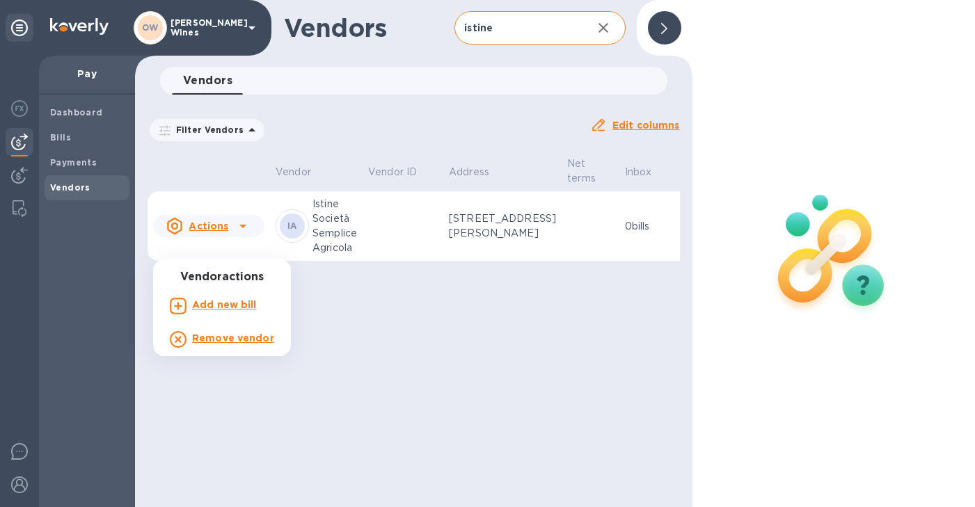
click at [237, 307] on b "Add new bill" at bounding box center [224, 304] width 65 height 11
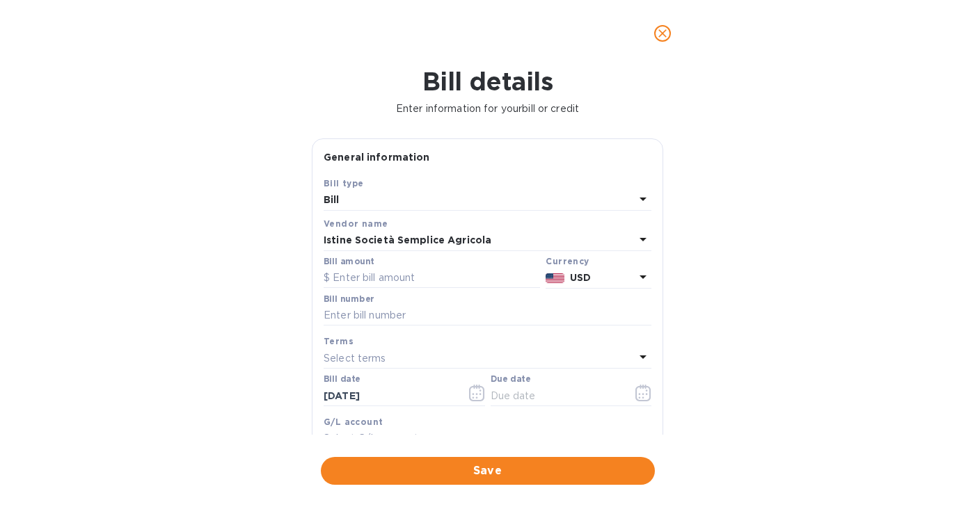
click at [639, 278] on icon at bounding box center [642, 276] width 7 height 3
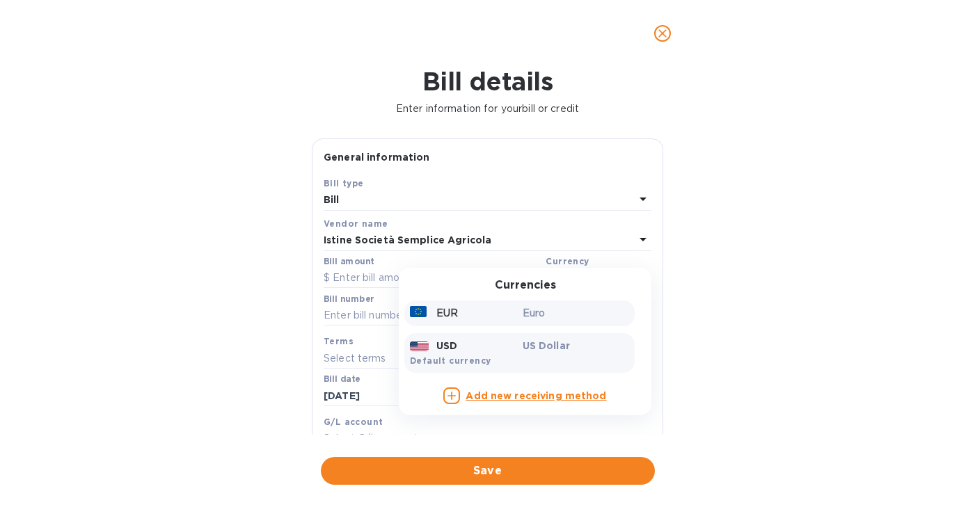
click at [459, 320] on div "EUR" at bounding box center [463, 313] width 113 height 20
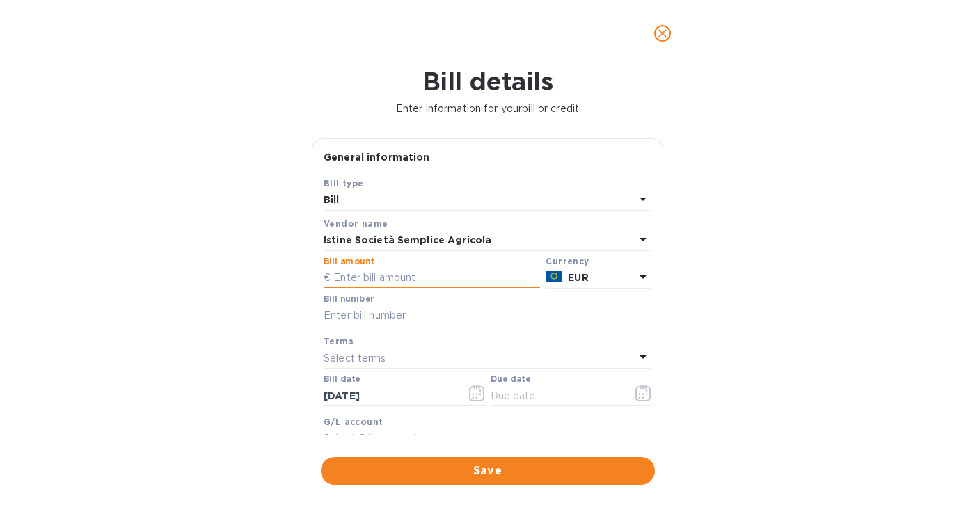
click at [364, 277] on input "text" at bounding box center [431, 278] width 216 height 21
type input "5,982.61"
click at [345, 321] on input "text" at bounding box center [487, 315] width 328 height 21
type input "105/2025"
drag, startPoint x: 393, startPoint y: 399, endPoint x: 275, endPoint y: 398, distance: 118.3
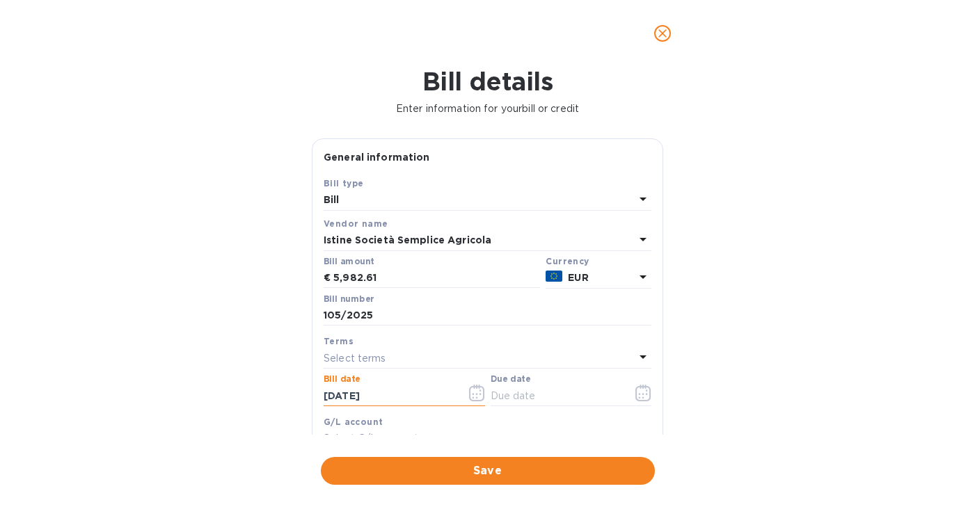
click at [275, 398] on div "Bill details Enter information for your bill or credit General information Save…" at bounding box center [487, 287] width 975 height 440
type input "[DATE]"
click at [642, 394] on icon "button" at bounding box center [643, 394] width 2 height 2
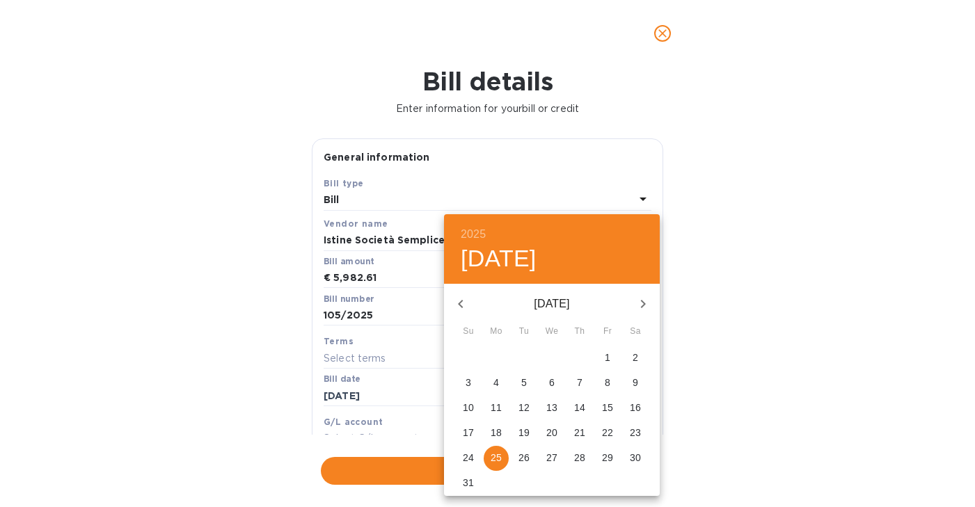
click at [463, 484] on p "31" at bounding box center [468, 483] width 11 height 14
type input "[DATE]"
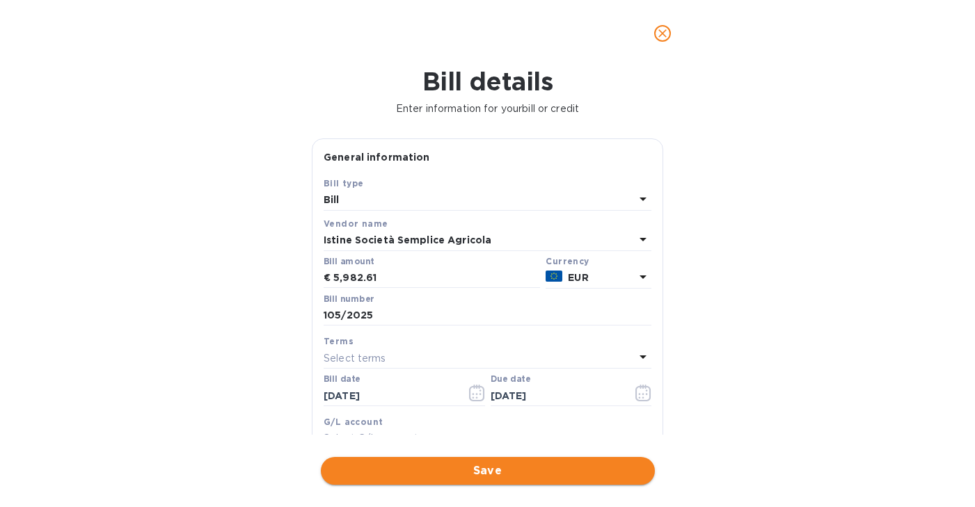
click at [479, 476] on span "Save" at bounding box center [488, 471] width 312 height 17
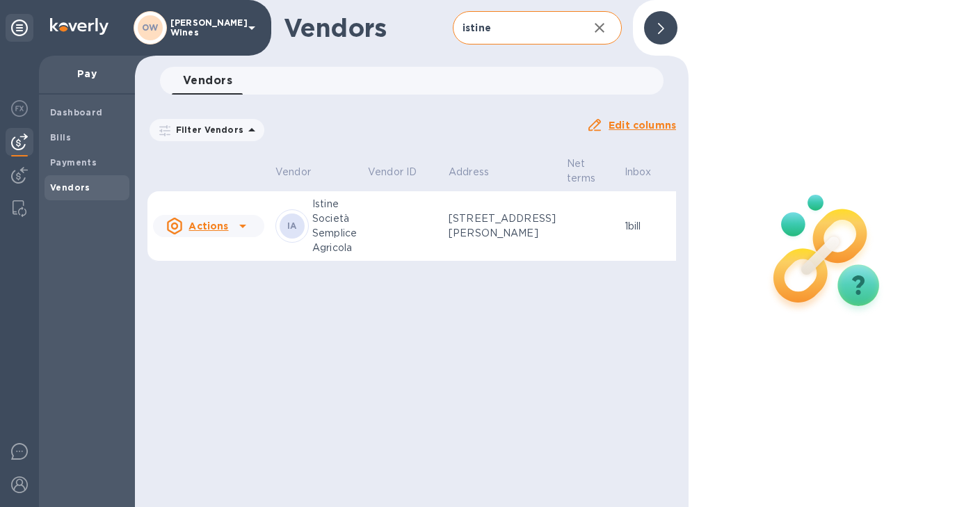
click at [348, 253] on p "Istine Società Semplice Agricola" at bounding box center [334, 226] width 45 height 58
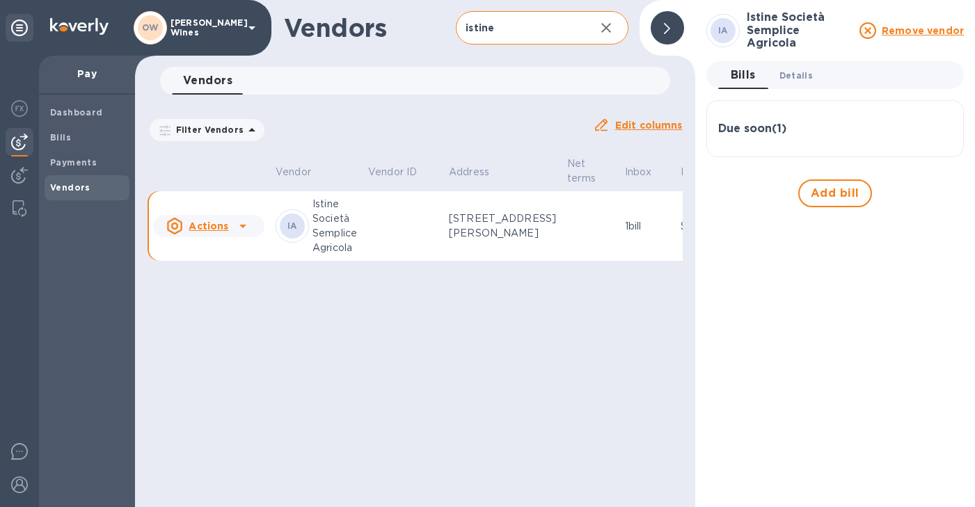
click at [800, 68] on span "Details 0" at bounding box center [795, 75] width 33 height 15
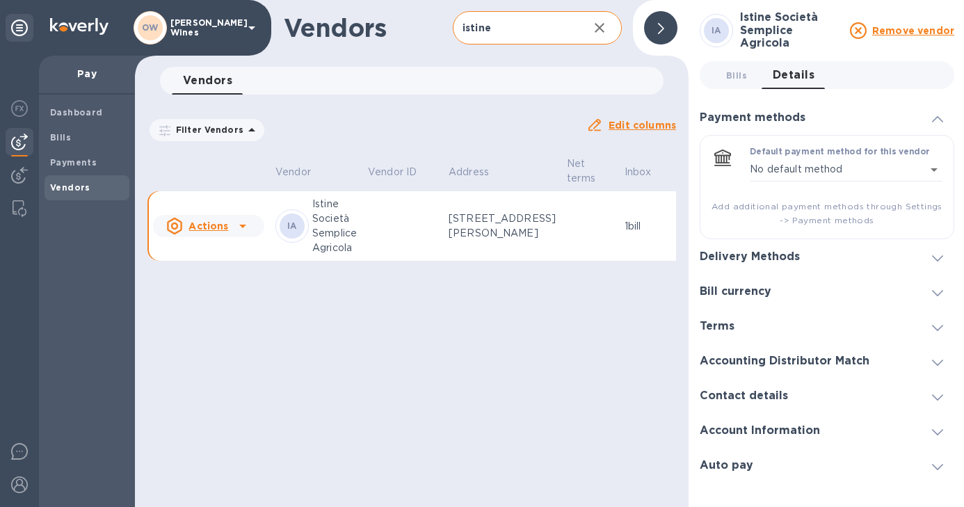
click at [936, 255] on icon at bounding box center [937, 258] width 11 height 6
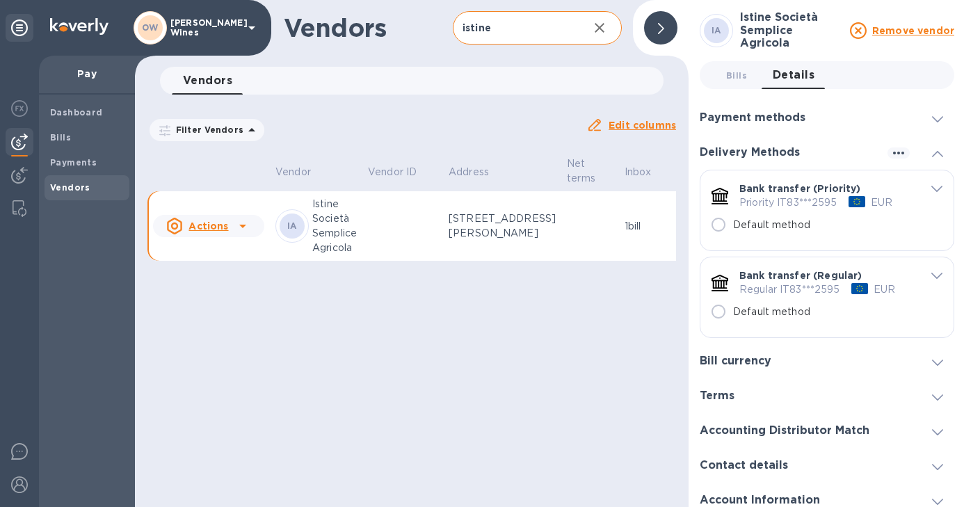
click at [935, 151] on icon at bounding box center [937, 154] width 11 height 6
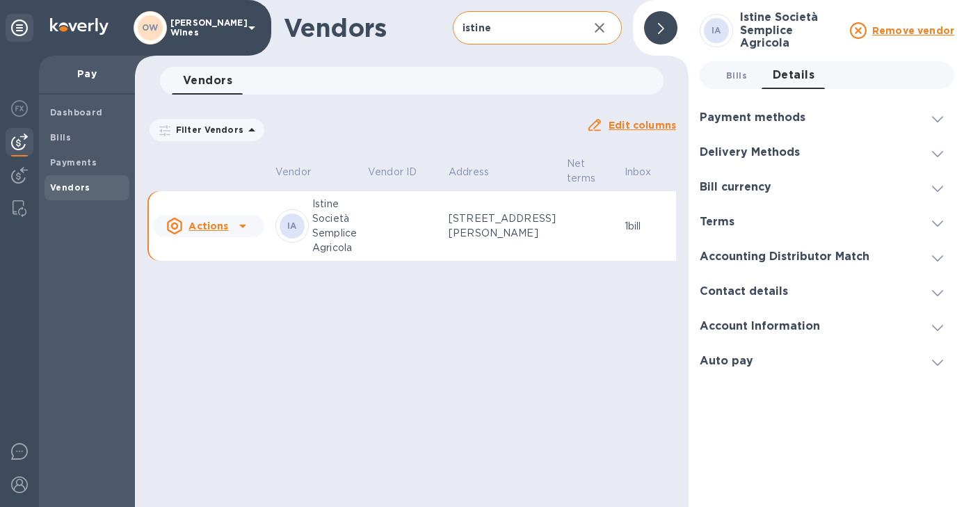
click at [738, 72] on span "Bills 0" at bounding box center [736, 75] width 21 height 15
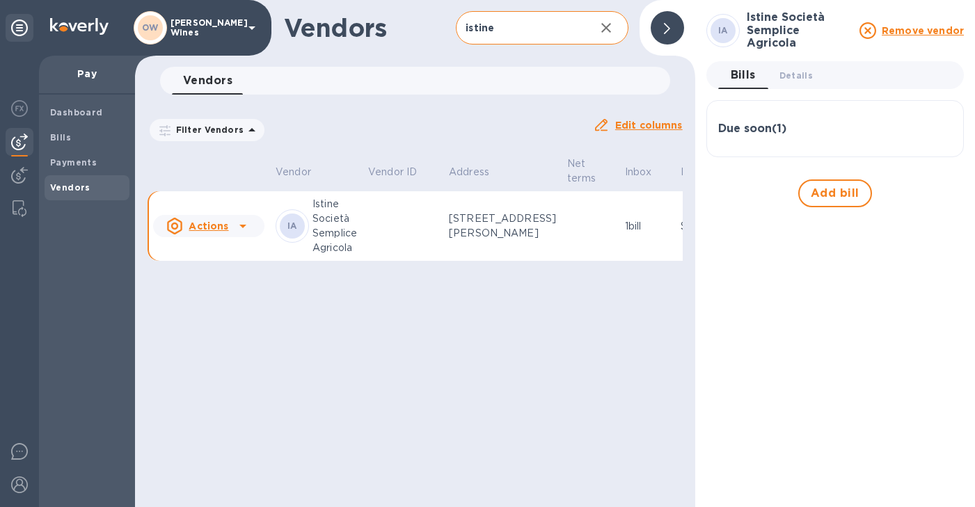
click at [746, 122] on h3 "Due soon ( 1 )" at bounding box center [752, 128] width 68 height 13
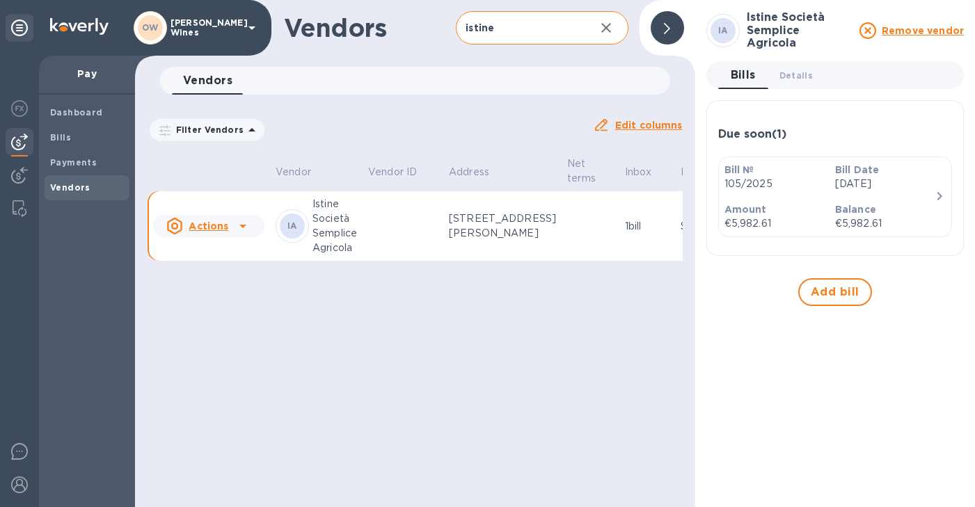
click at [247, 234] on icon at bounding box center [242, 226] width 17 height 17
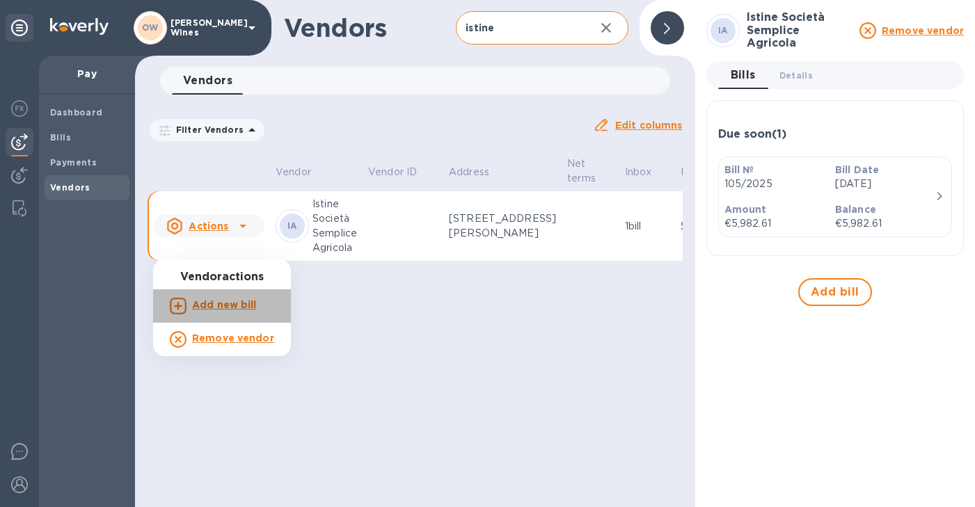
click at [230, 307] on b "Add new bill" at bounding box center [224, 304] width 65 height 11
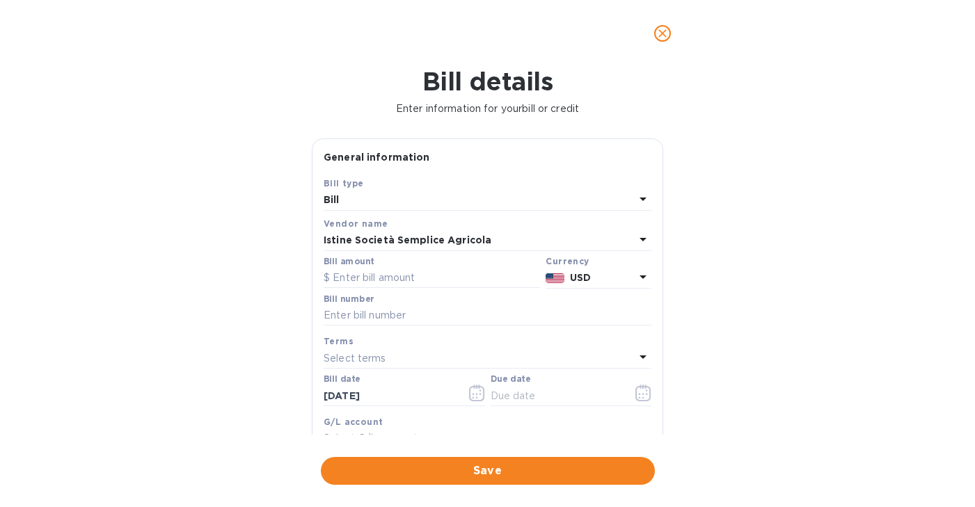
click at [639, 280] on icon at bounding box center [642, 277] width 17 height 17
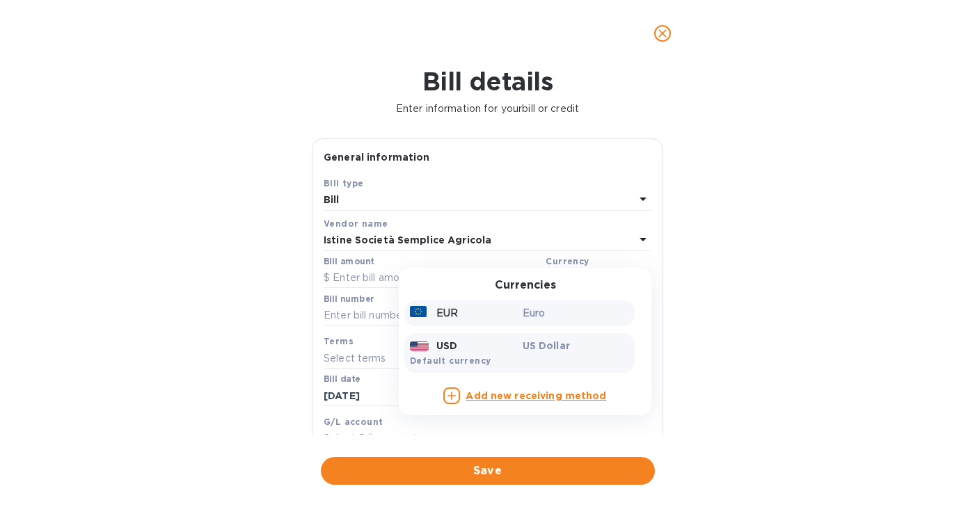
click at [504, 309] on div "EUR" at bounding box center [463, 313] width 113 height 20
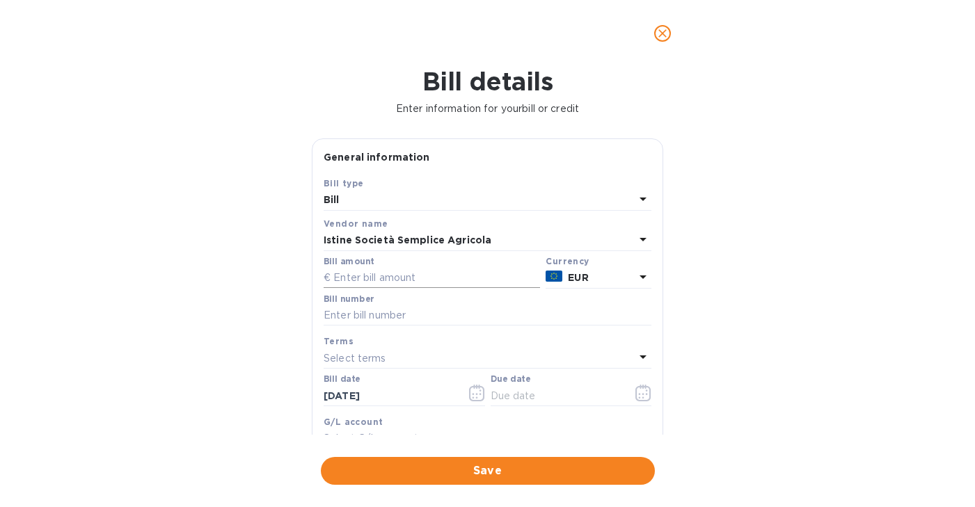
click at [416, 276] on input "text" at bounding box center [431, 278] width 216 height 21
type input "11,965.21"
click at [378, 319] on input "text" at bounding box center [487, 315] width 328 height 21
type input "122/2025"
drag, startPoint x: 391, startPoint y: 399, endPoint x: 278, endPoint y: 389, distance: 113.2
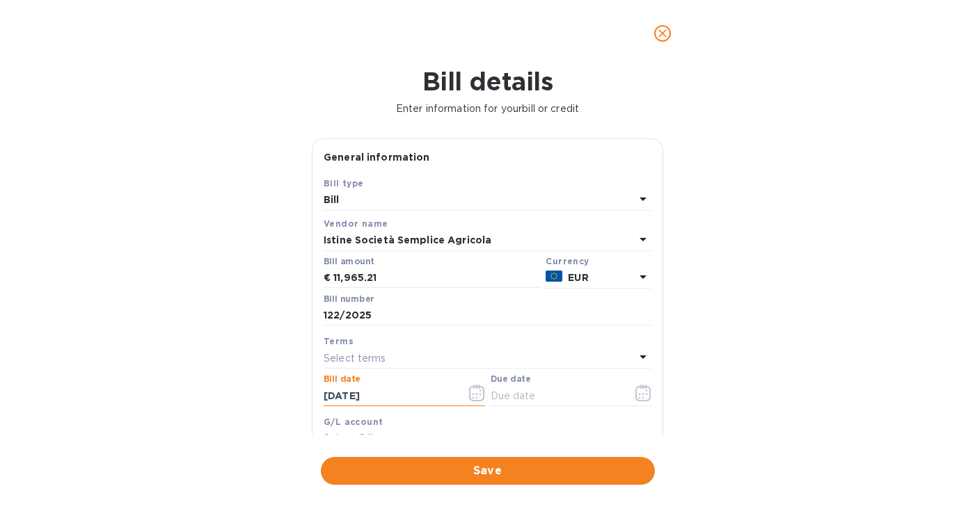
click at [278, 389] on div "Bill details Enter information for your bill or credit General information Save…" at bounding box center [487, 287] width 975 height 440
type input "[DATE]"
click at [641, 409] on button "button" at bounding box center [643, 392] width 33 height 33
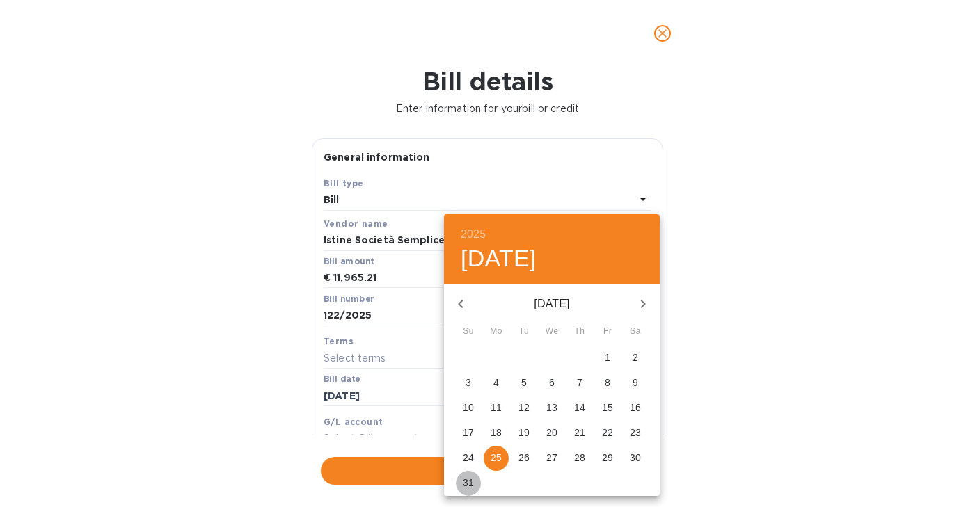
click at [468, 475] on button "31" at bounding box center [468, 483] width 25 height 25
type input "[DATE]"
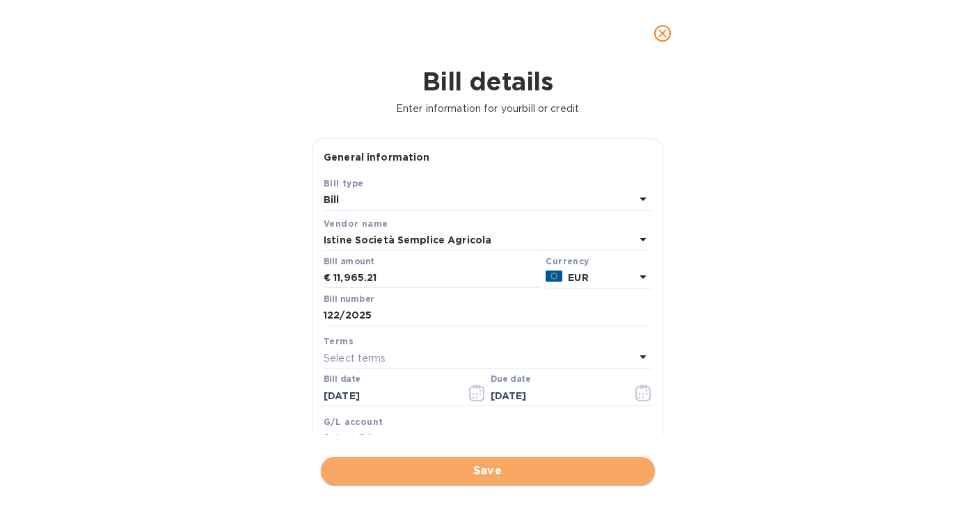
click at [471, 467] on span "Save" at bounding box center [488, 471] width 312 height 17
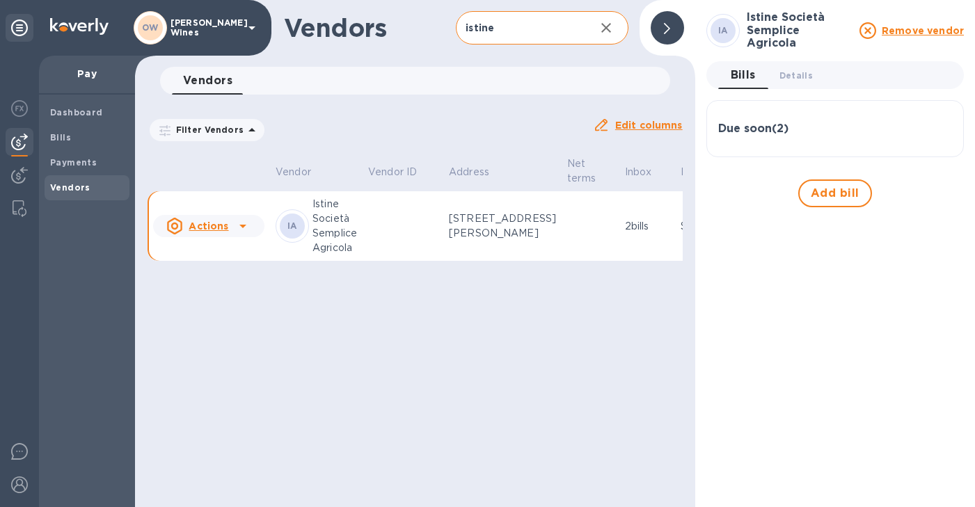
click at [607, 26] on icon "button" at bounding box center [606, 28] width 10 height 10
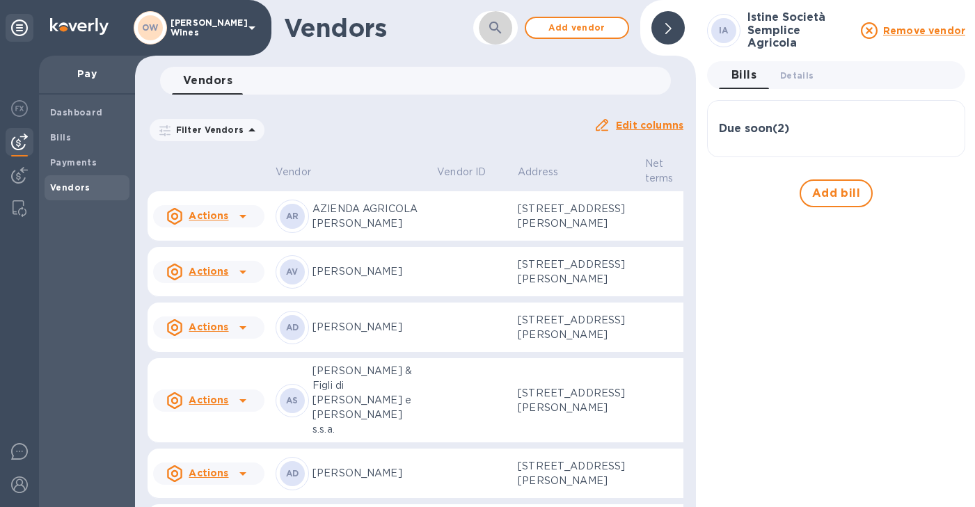
click at [492, 31] on icon "button" at bounding box center [495, 27] width 17 height 17
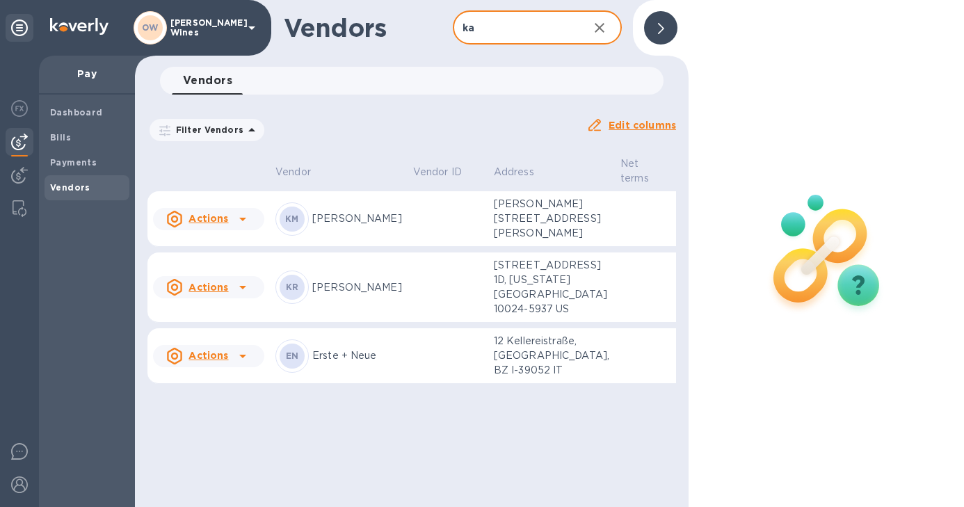
type input "ka"
click at [243, 227] on icon at bounding box center [242, 219] width 17 height 17
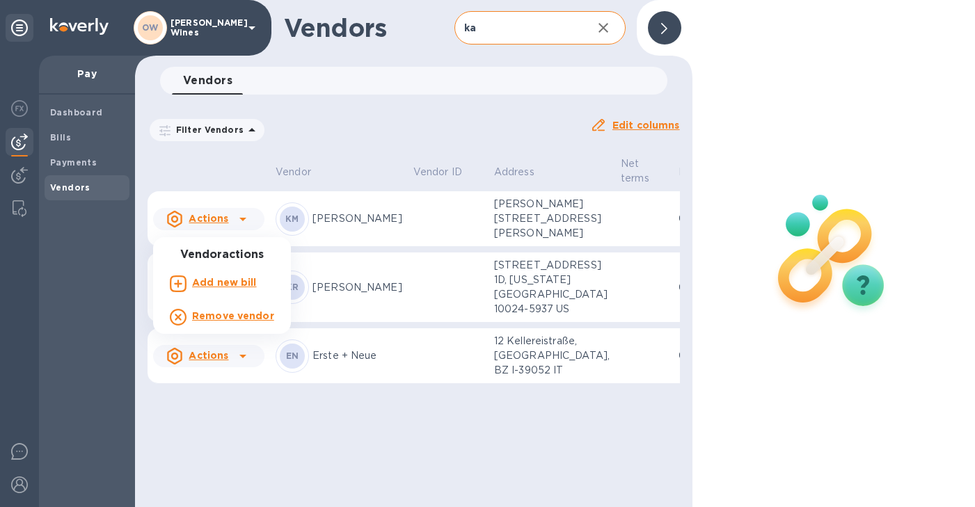
click at [228, 281] on b "Add new bill" at bounding box center [224, 282] width 65 height 11
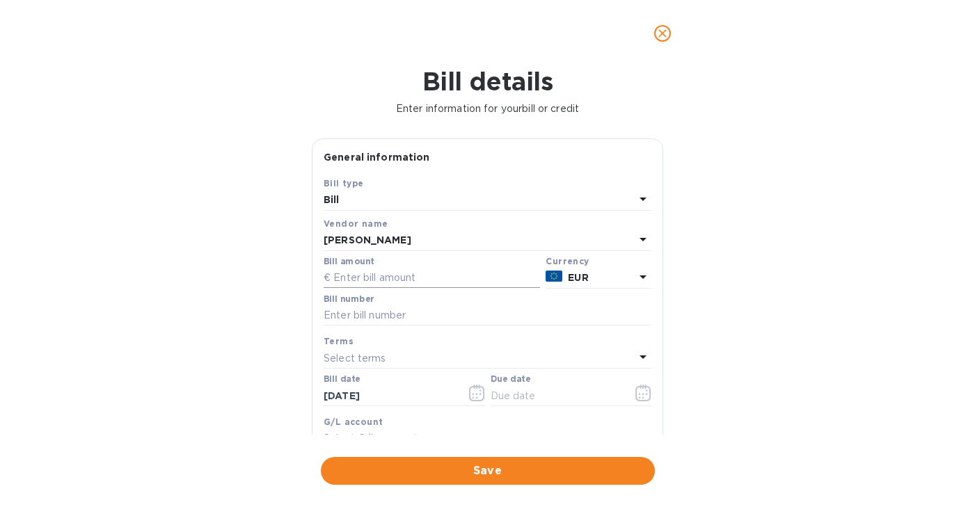
click at [428, 278] on input "text" at bounding box center [431, 278] width 216 height 21
type input "5,400"
click at [390, 321] on input "text" at bounding box center [487, 315] width 328 height 21
type input "58/2025"
drag, startPoint x: 415, startPoint y: 396, endPoint x: 253, endPoint y: 394, distance: 161.4
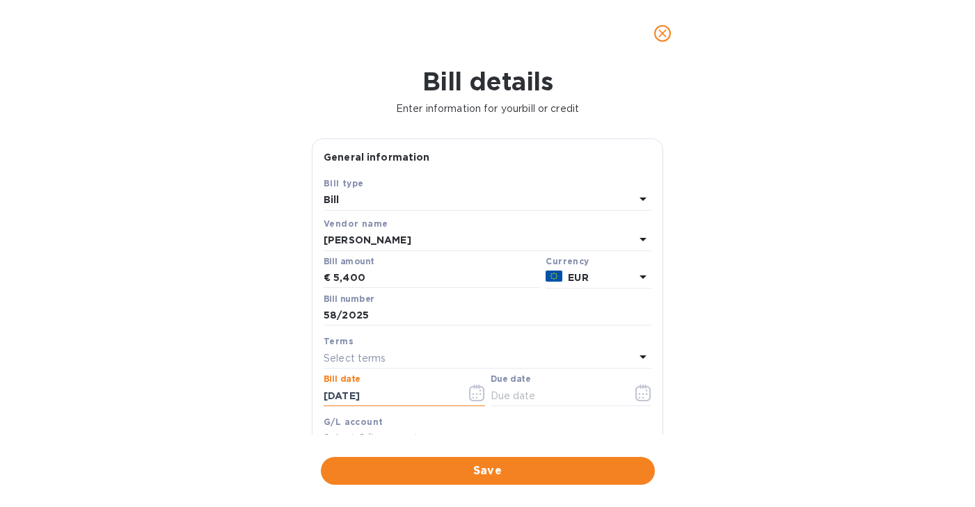
click at [253, 394] on div "Bill details Enter information for your bill or credit General information Save…" at bounding box center [487, 287] width 975 height 440
type input "[DATE]"
click at [640, 394] on icon "button" at bounding box center [643, 393] width 16 height 17
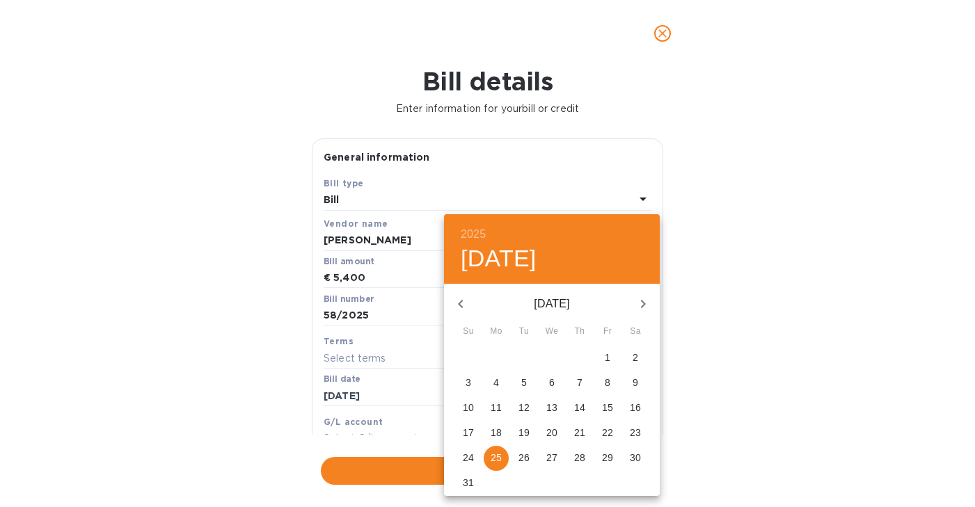
click at [468, 481] on p "31" at bounding box center [468, 483] width 11 height 14
type input "[DATE]"
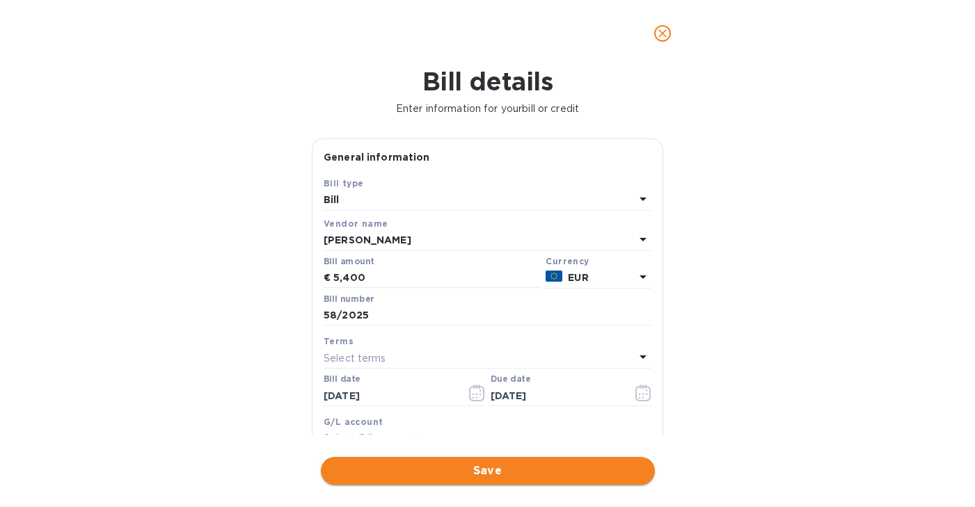
click at [465, 470] on span "Save" at bounding box center [488, 471] width 312 height 17
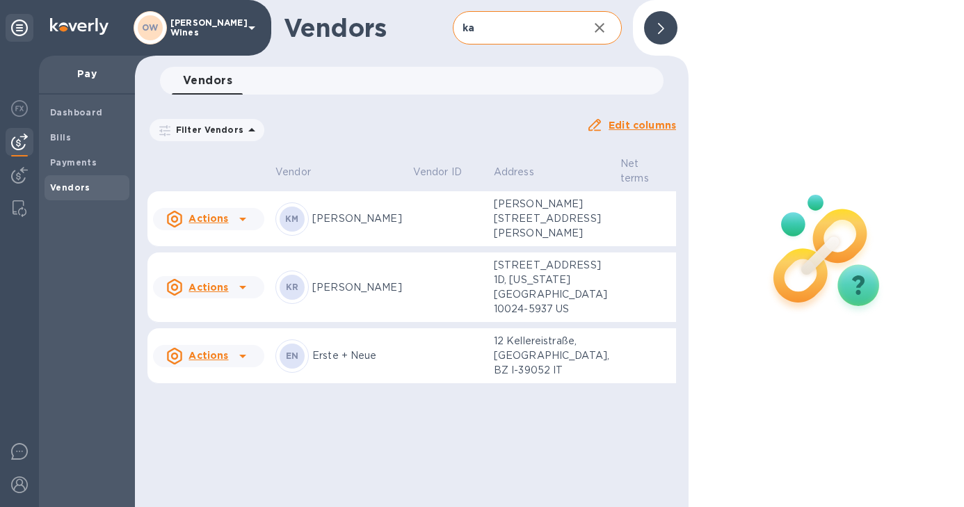
click at [328, 226] on p "[PERSON_NAME]" at bounding box center [357, 218] width 90 height 15
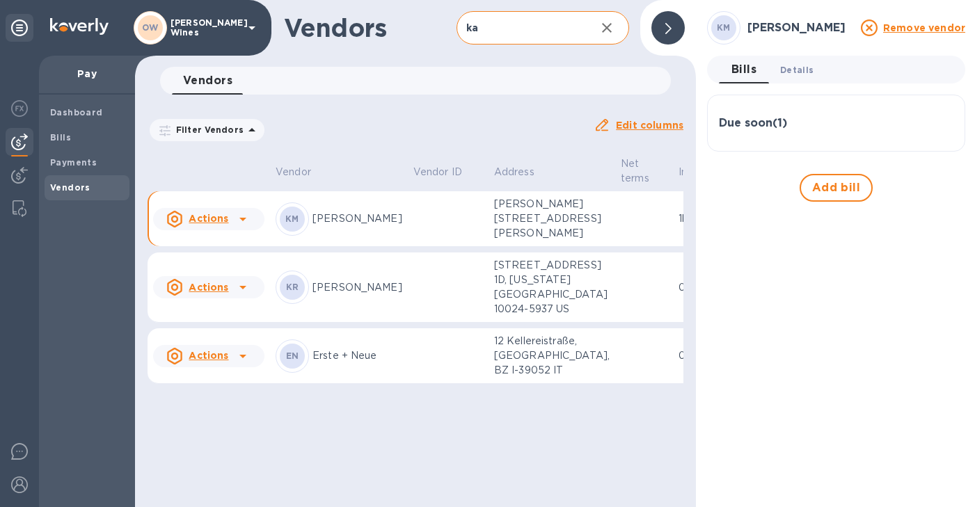
click at [794, 72] on span "Details 0" at bounding box center [796, 70] width 33 height 15
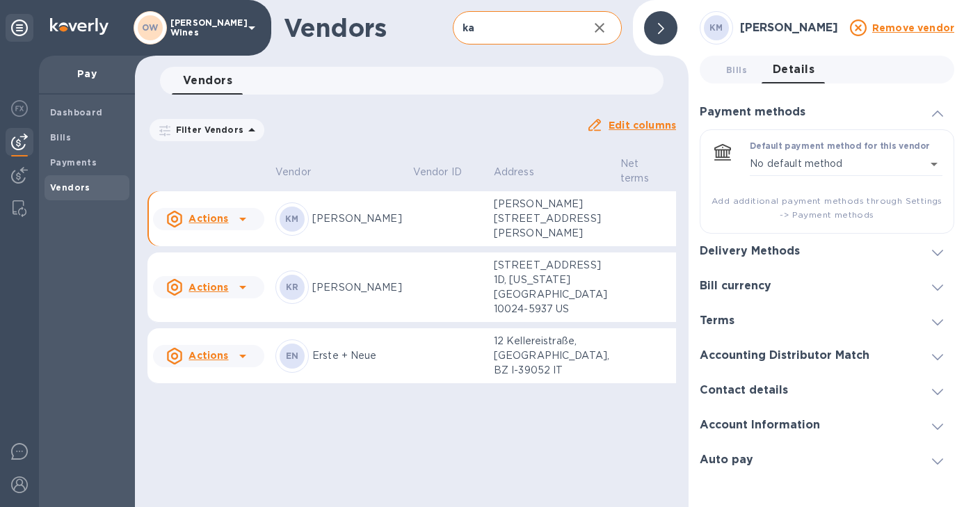
click at [938, 253] on icon at bounding box center [937, 253] width 11 height 6
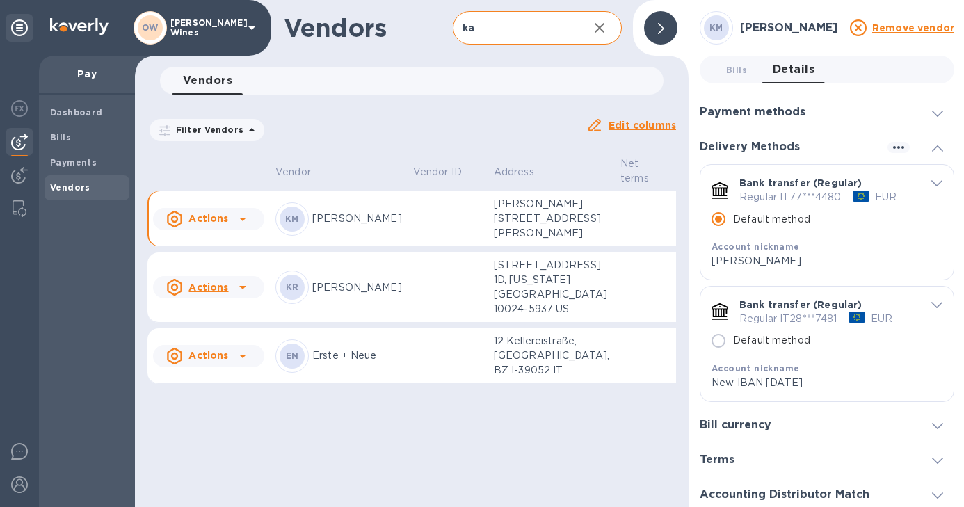
click at [932, 112] on icon at bounding box center [937, 114] width 11 height 6
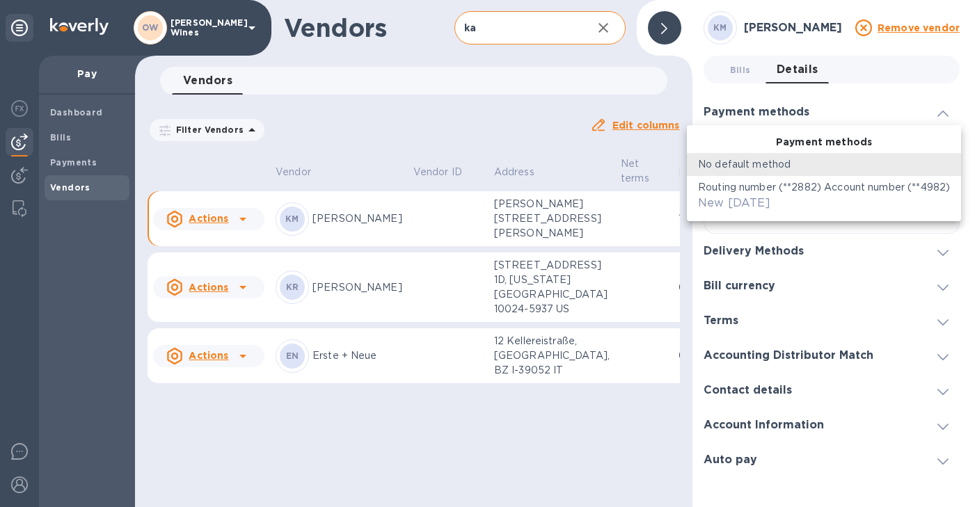
click at [937, 165] on body "OW [PERSON_NAME] Wines Pay Dashboard Bills Payments Vendors Vendors ka ​ Add ve…" at bounding box center [487, 253] width 975 height 507
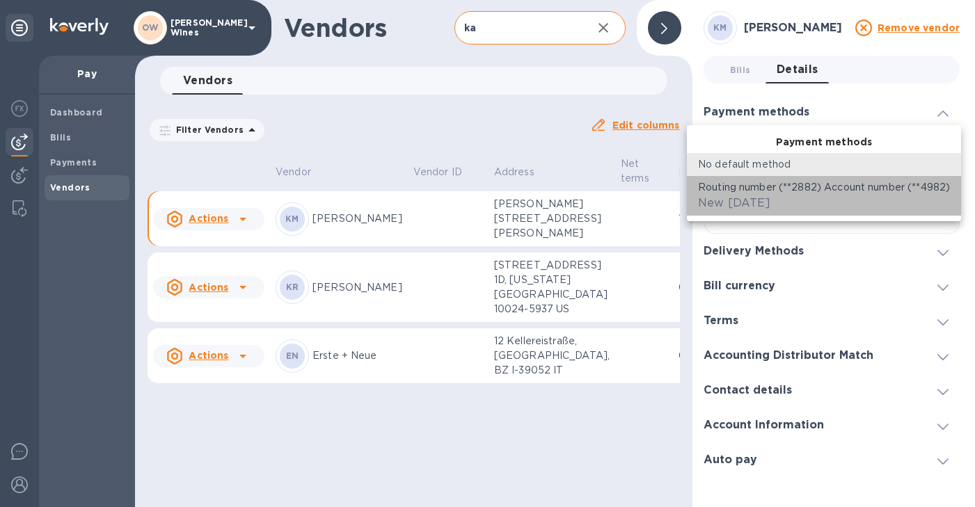
click at [857, 197] on div "Routing number (**2882) Account number (**4982) New [DATE]" at bounding box center [824, 195] width 252 height 31
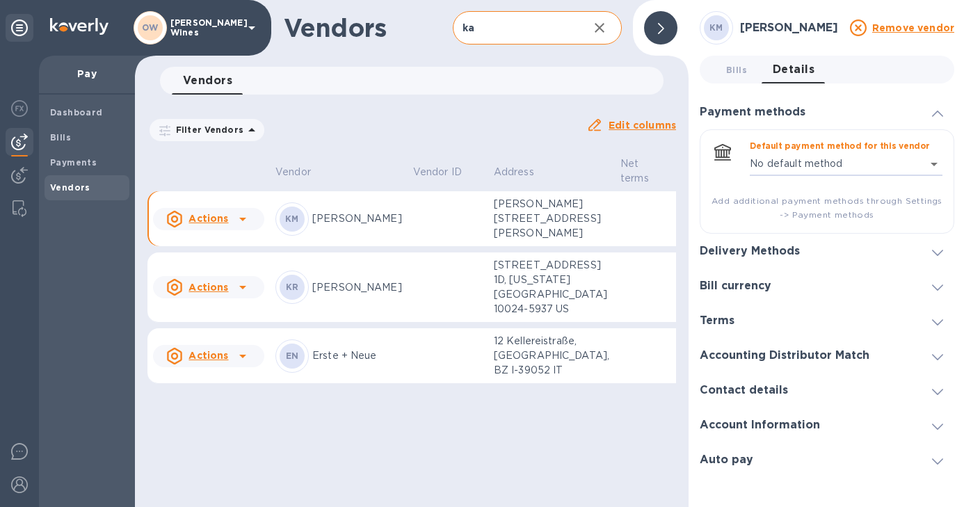
type input "6321321141412400752202779115600016"
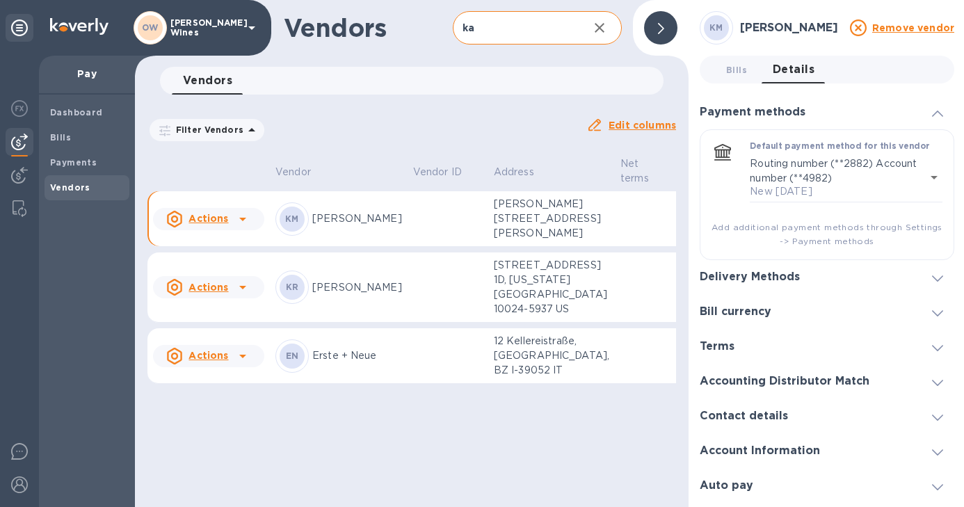
click at [937, 278] on icon at bounding box center [937, 278] width 11 height 6
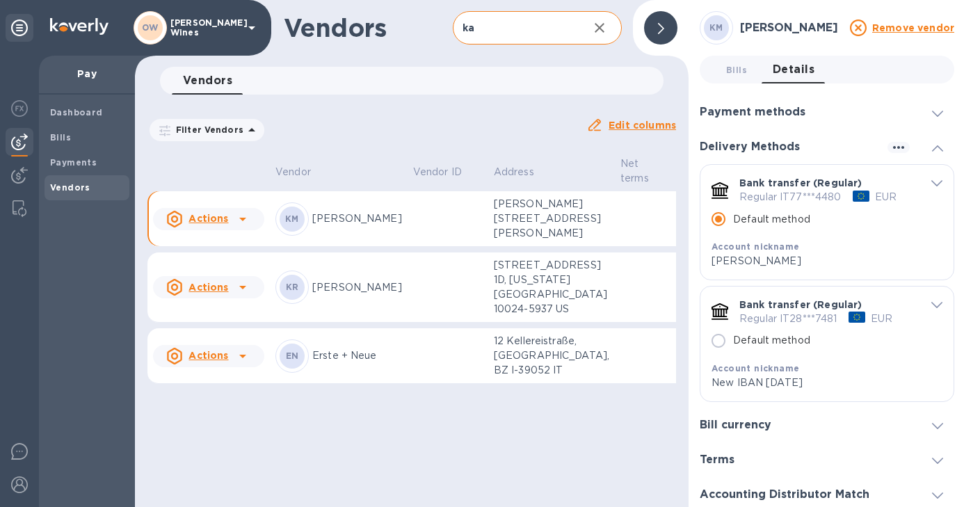
click at [721, 342] on input "Default method" at bounding box center [718, 340] width 29 height 29
radio input "false"
radio input "true"
click at [70, 191] on b "Vendors" at bounding box center [70, 187] width 40 height 10
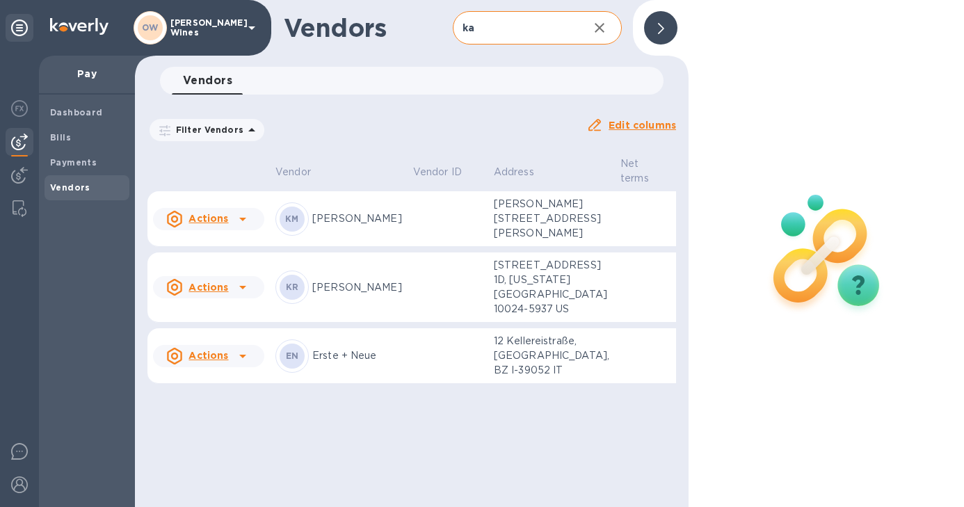
click at [650, 31] on div at bounding box center [660, 27] width 33 height 33
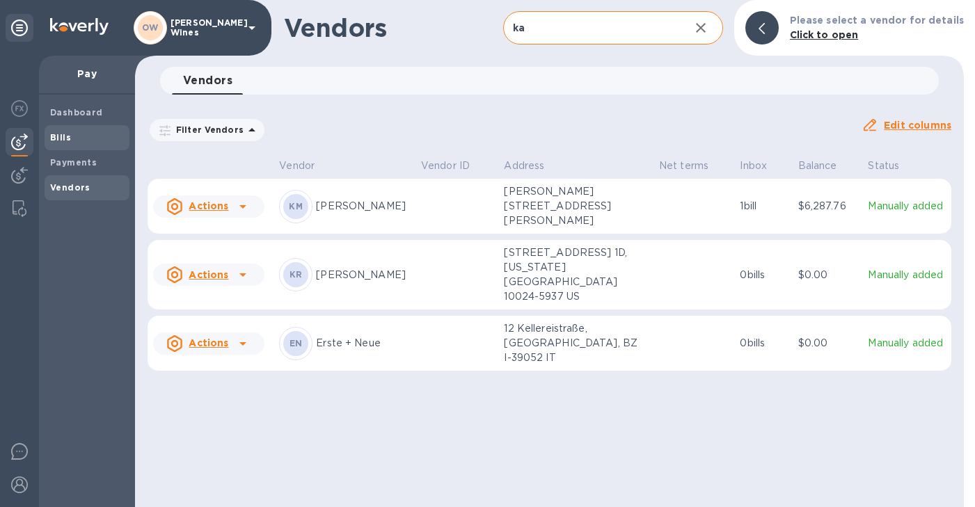
click at [60, 137] on b "Bills" at bounding box center [60, 137] width 21 height 10
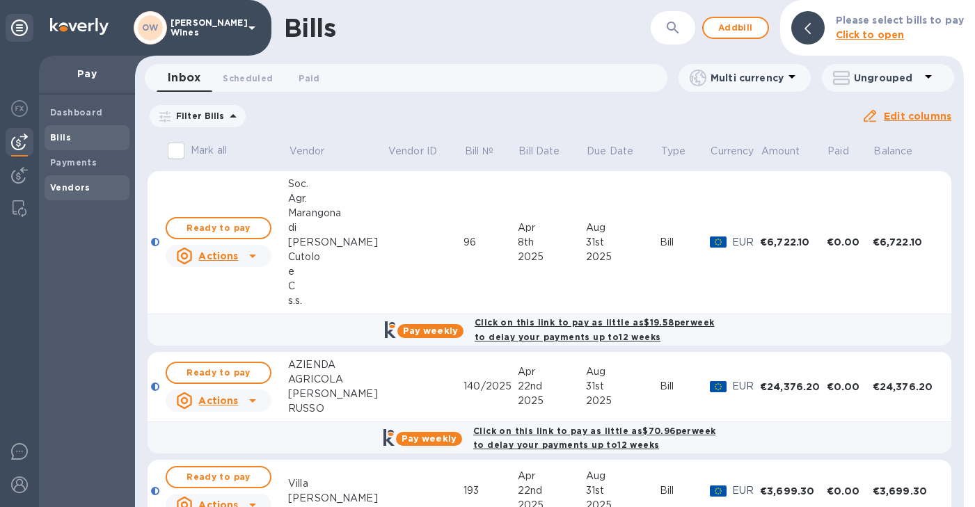
click at [69, 191] on b "Vendors" at bounding box center [70, 187] width 40 height 10
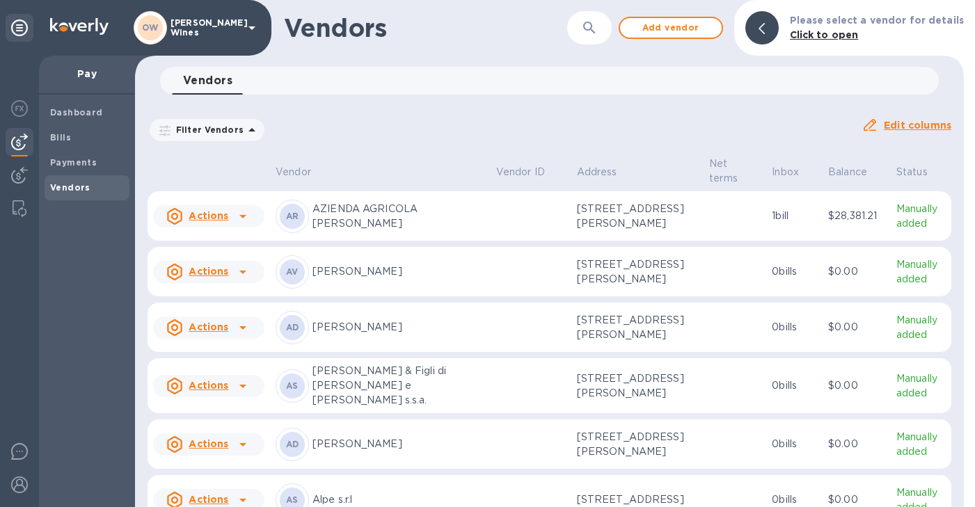
click at [598, 30] on icon "button" at bounding box center [589, 27] width 17 height 17
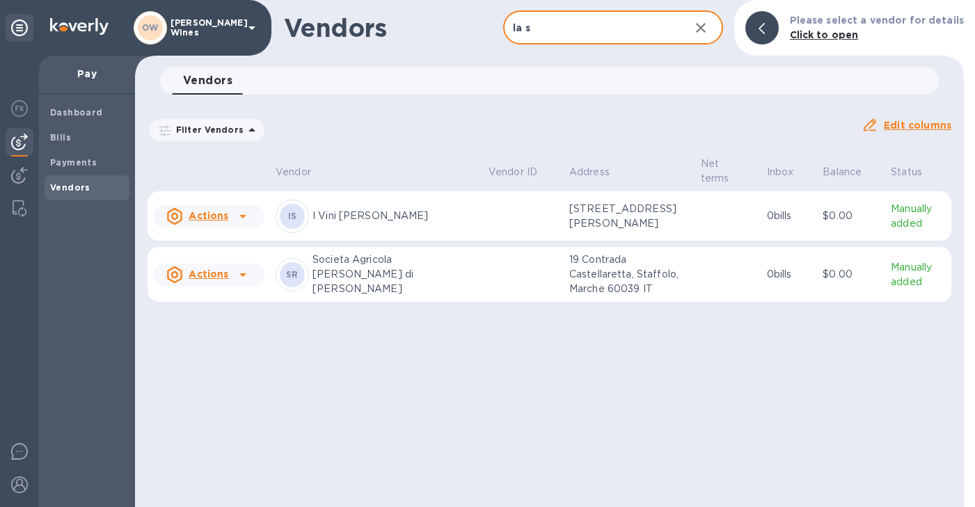
type input "la s"
click at [335, 291] on p "Societa Agricola [PERSON_NAME] di [PERSON_NAME]" at bounding box center [394, 275] width 165 height 44
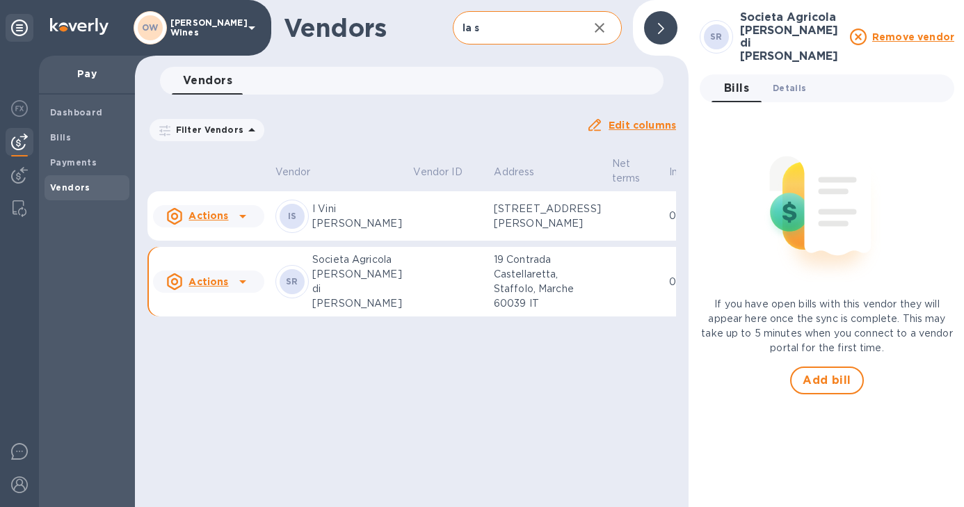
click at [784, 81] on span "Details 0" at bounding box center [789, 88] width 33 height 15
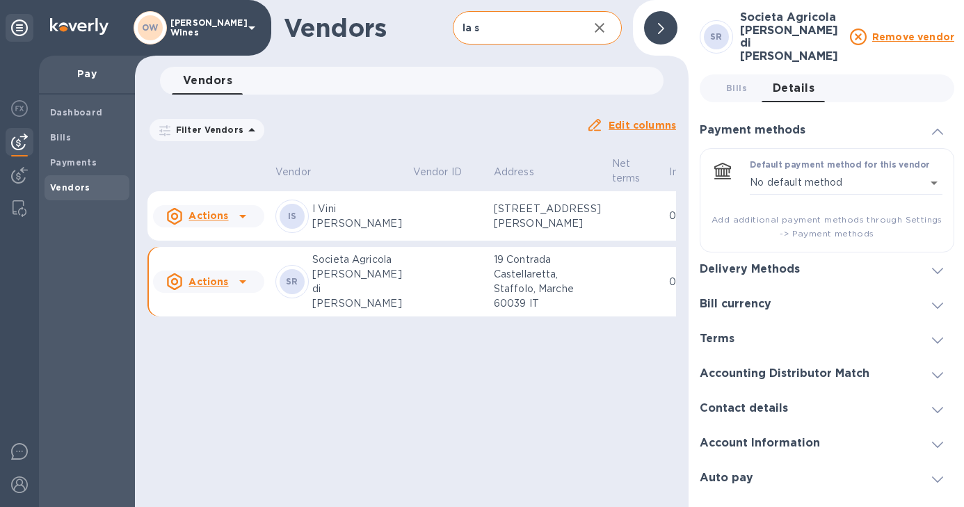
click at [936, 268] on icon at bounding box center [937, 271] width 11 height 6
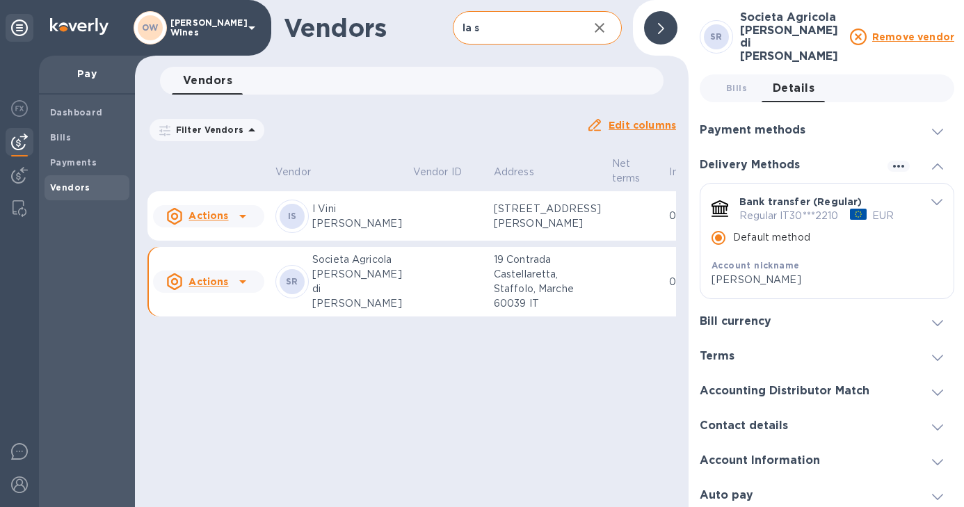
click at [327, 230] on p "I Vini [PERSON_NAME]" at bounding box center [357, 216] width 90 height 29
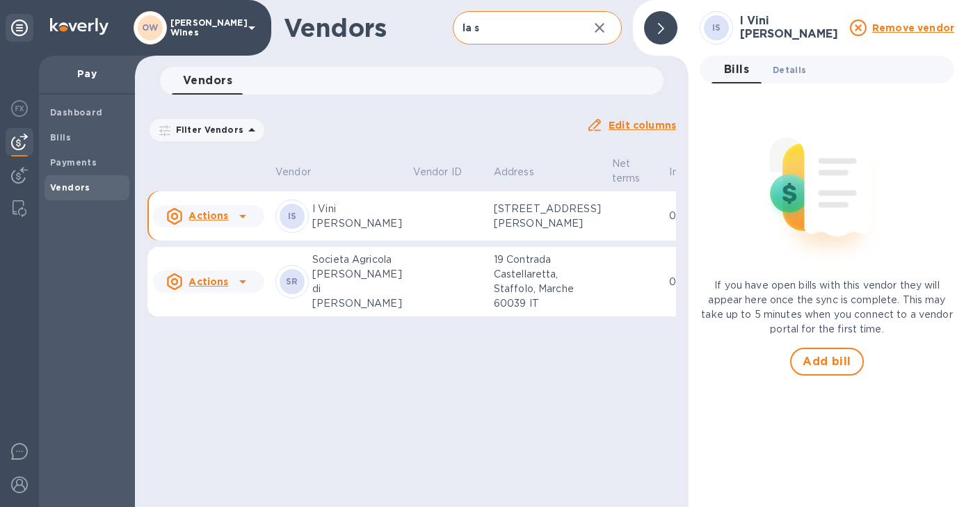
click at [783, 70] on span "Details 0" at bounding box center [789, 70] width 33 height 15
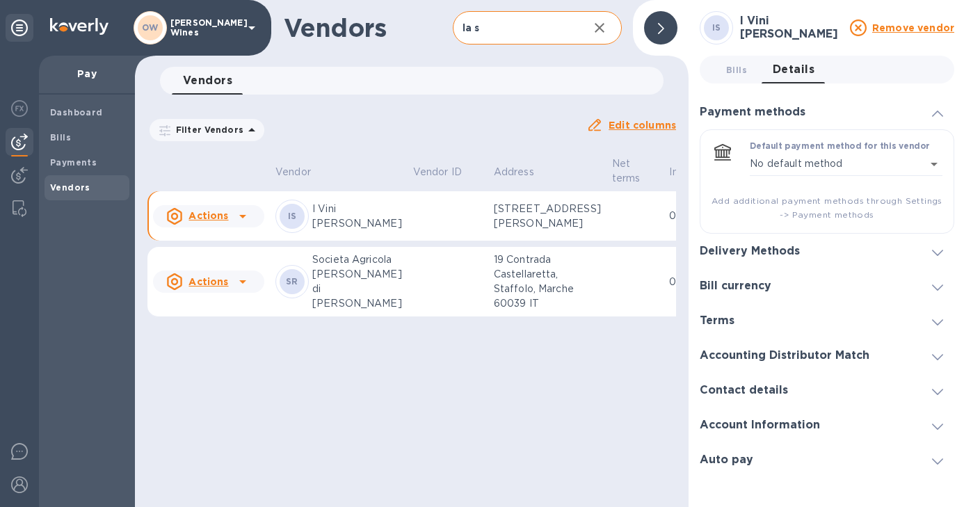
click at [937, 254] on icon at bounding box center [937, 253] width 11 height 6
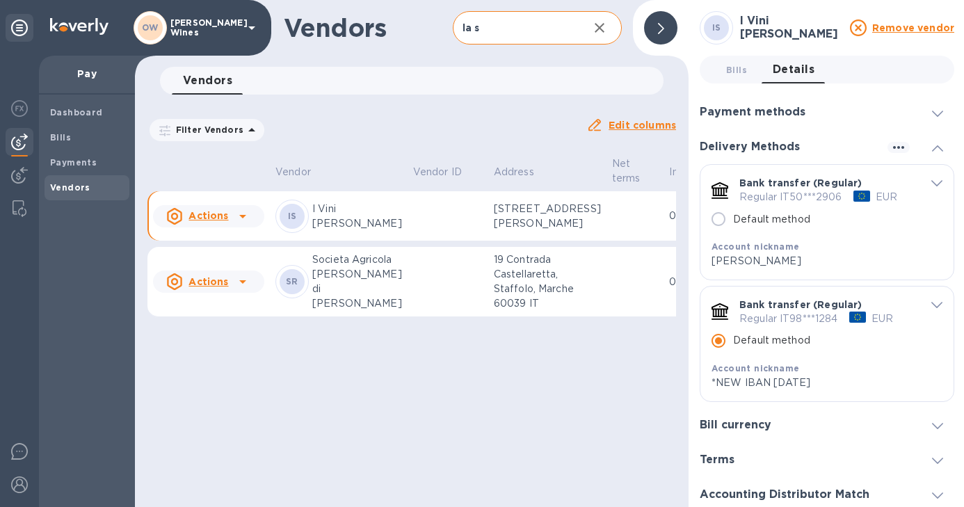
click at [239, 225] on icon at bounding box center [242, 216] width 17 height 17
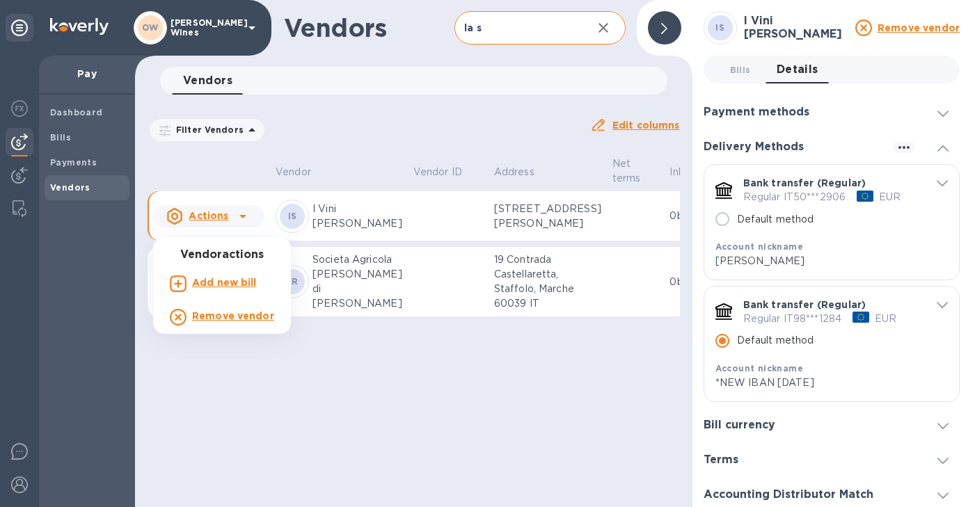
click at [218, 285] on b "Add new bill" at bounding box center [224, 282] width 65 height 11
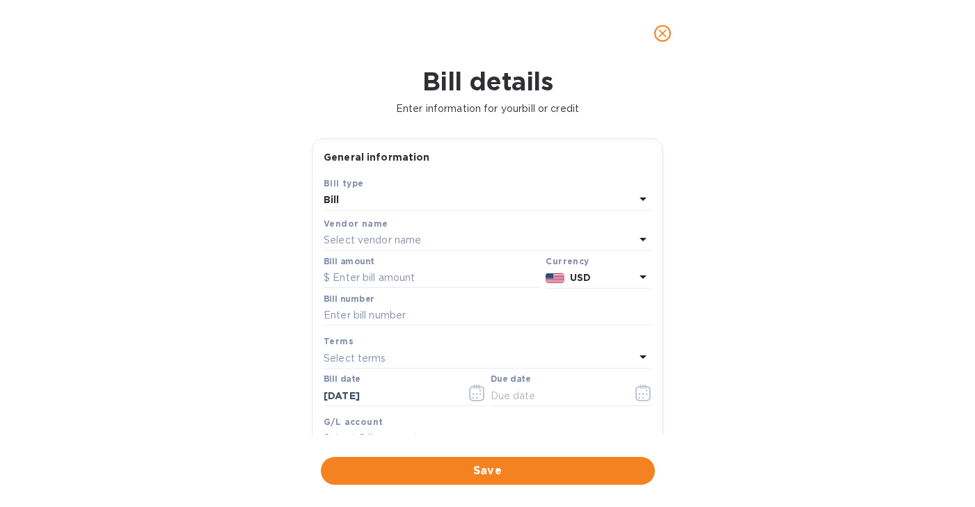
type input "[DATE]"
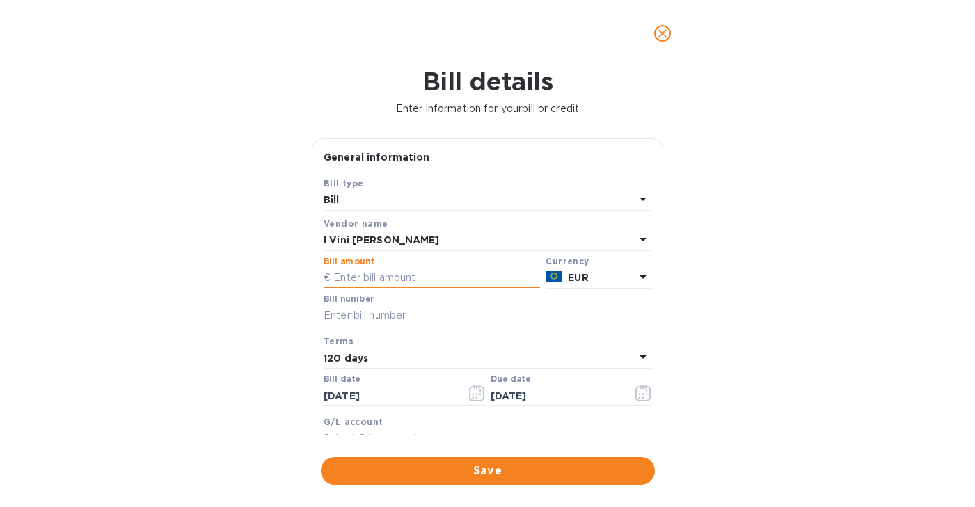
click at [375, 278] on input "text" at bounding box center [431, 278] width 216 height 21
type input "4"
type input "3,420"
click at [374, 318] on input "text" at bounding box center [487, 315] width 328 height 21
type input "76"
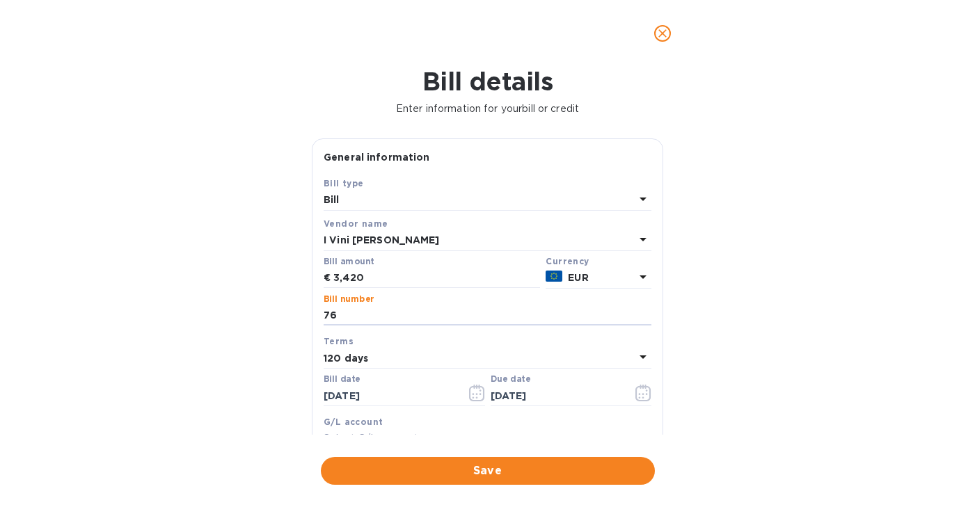
click at [412, 408] on div at bounding box center [403, 407] width 161 height 3
drag, startPoint x: 406, startPoint y: 397, endPoint x: 243, endPoint y: 394, distance: 163.5
click at [243, 394] on div "Bill details Enter information for your bill or credit General information Save…" at bounding box center [487, 287] width 975 height 440
type input "[DATE]"
click at [627, 392] on button "button" at bounding box center [643, 392] width 33 height 33
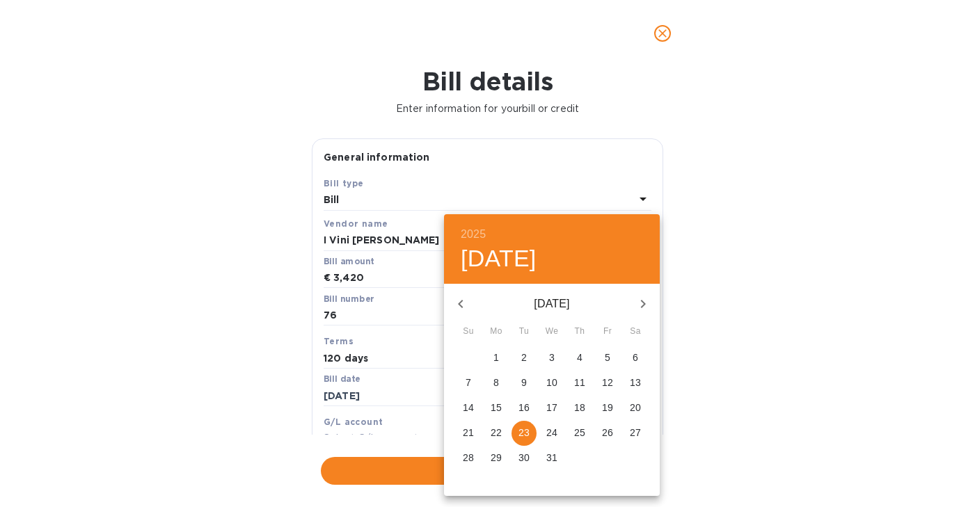
click at [456, 307] on icon "button" at bounding box center [460, 304] width 17 height 17
click at [463, 479] on p "31" at bounding box center [468, 483] width 11 height 14
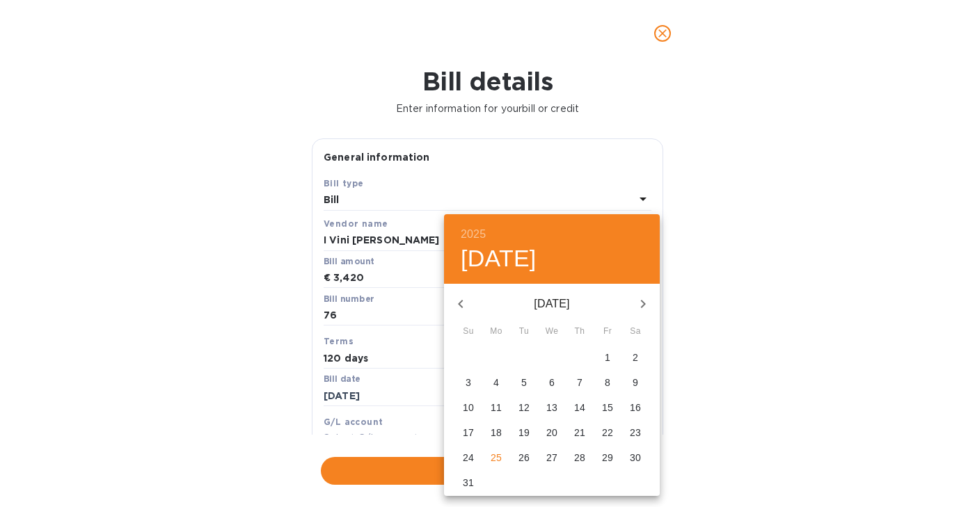
type input "[DATE]"
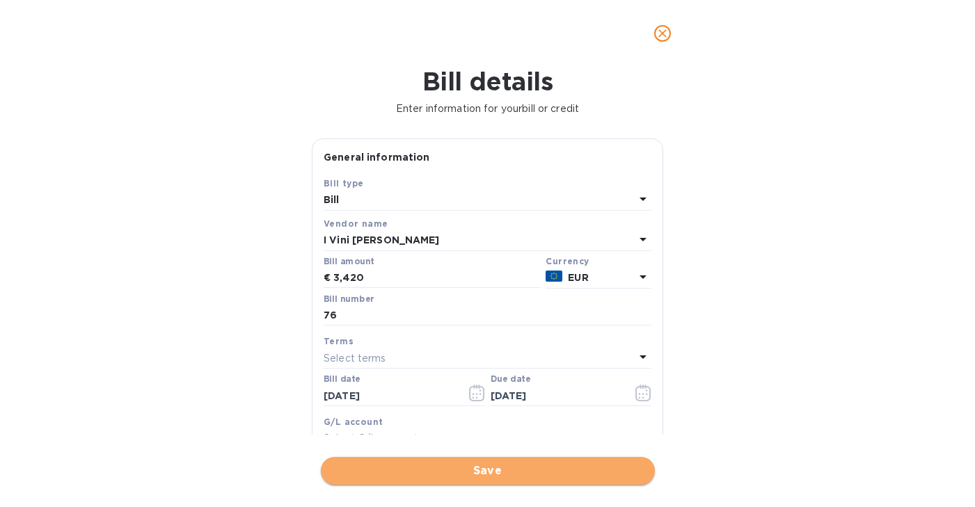
click at [470, 462] on button "Save" at bounding box center [488, 471] width 334 height 28
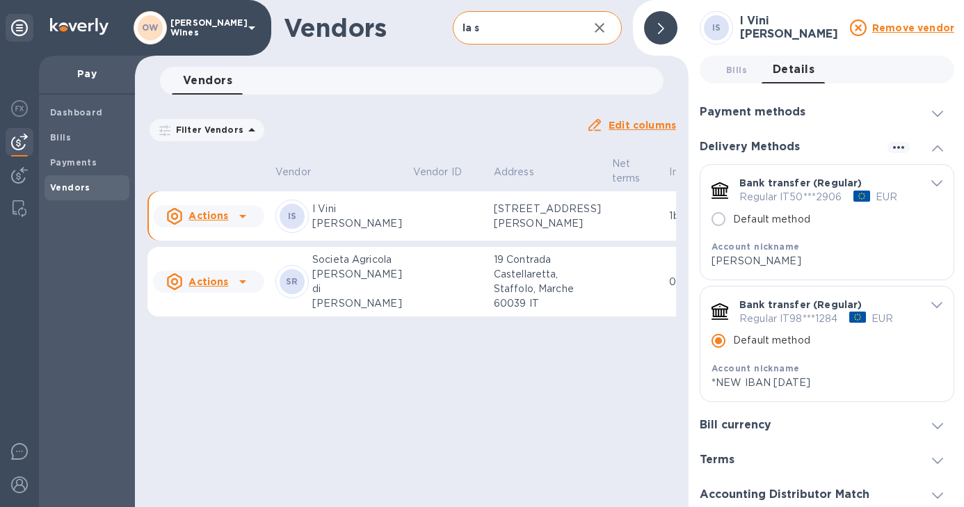
click at [604, 29] on icon "button" at bounding box center [599, 27] width 17 height 17
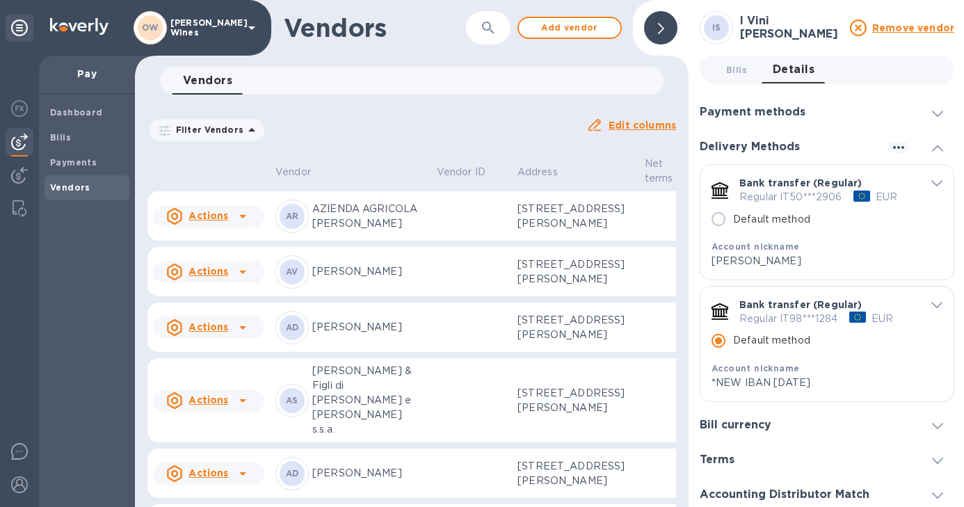
click at [498, 28] on button "button" at bounding box center [488, 27] width 33 height 33
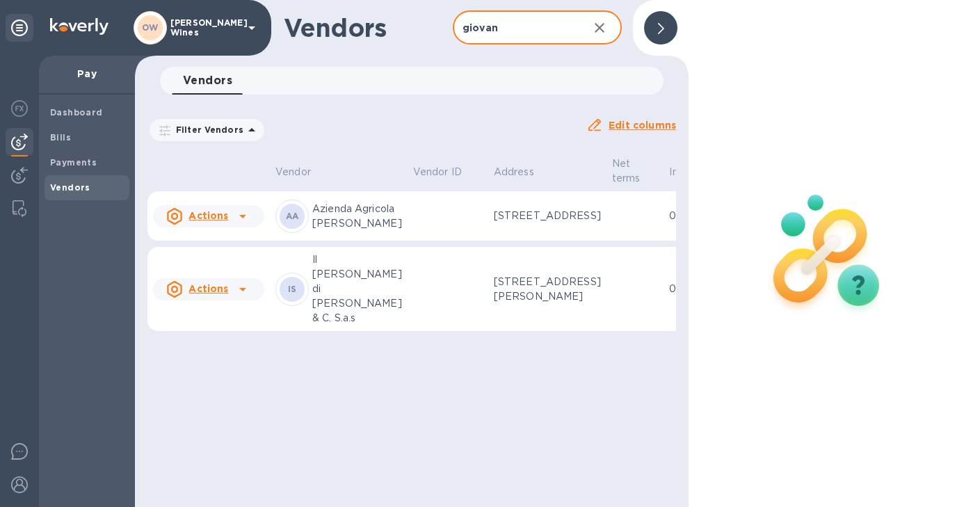
type input "giovan"
click at [243, 218] on icon at bounding box center [242, 216] width 7 height 3
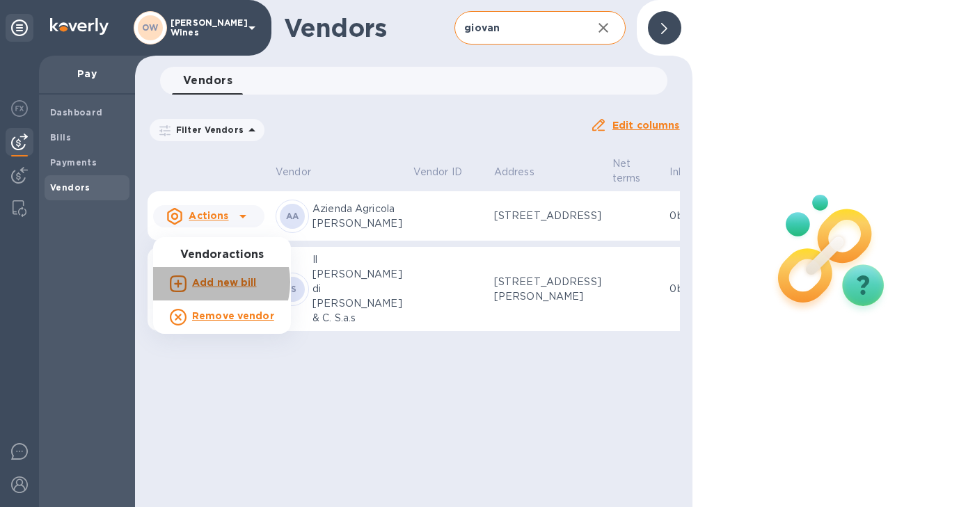
click at [212, 282] on b "Add new bill" at bounding box center [224, 282] width 65 height 11
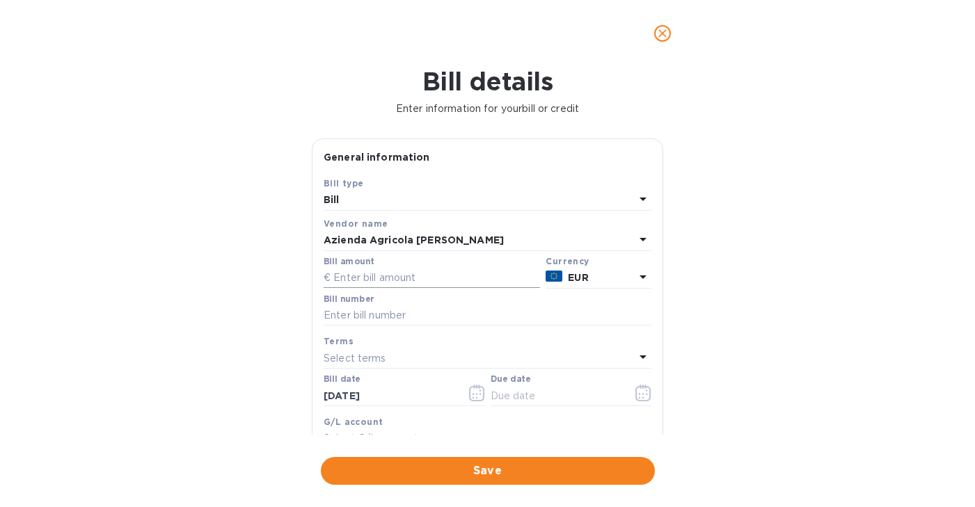
click at [381, 282] on input "text" at bounding box center [431, 278] width 216 height 21
type input "3,720"
click at [365, 317] on input "text" at bounding box center [487, 315] width 328 height 21
type input "151"
drag, startPoint x: 399, startPoint y: 401, endPoint x: 258, endPoint y: 393, distance: 141.5
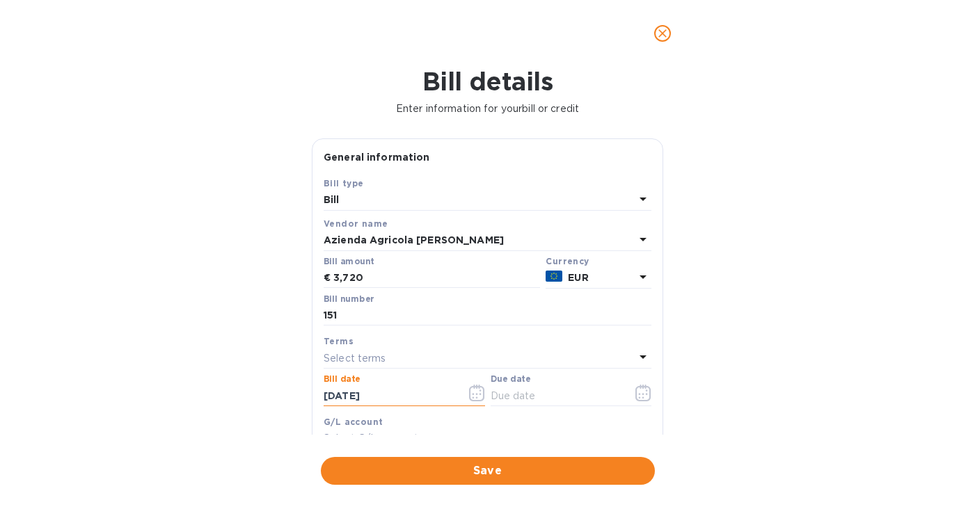
click at [258, 393] on div "Bill details Enter information for your bill or credit General information Save…" at bounding box center [487, 287] width 975 height 440
type input "[DATE]"
click at [643, 397] on icon "button" at bounding box center [643, 393] width 16 height 17
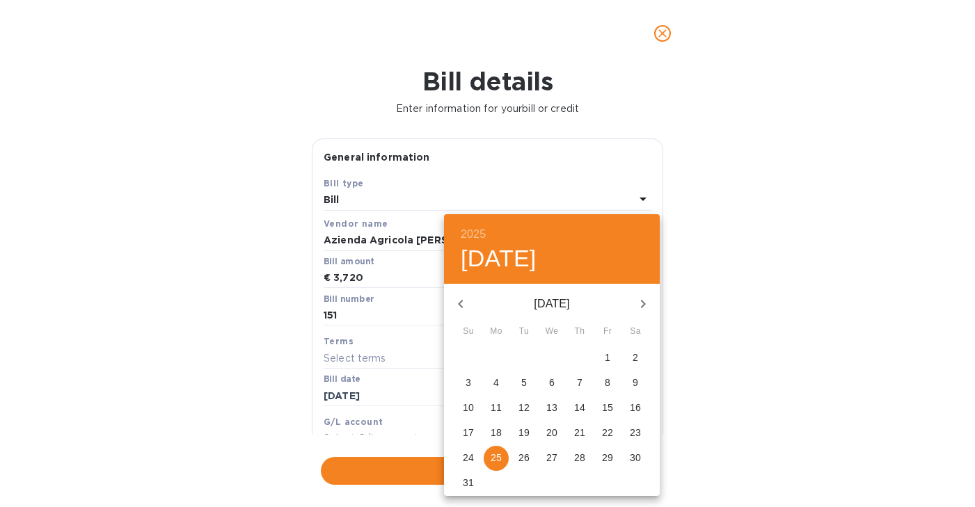
click at [467, 481] on p "31" at bounding box center [468, 483] width 11 height 14
type input "[DATE]"
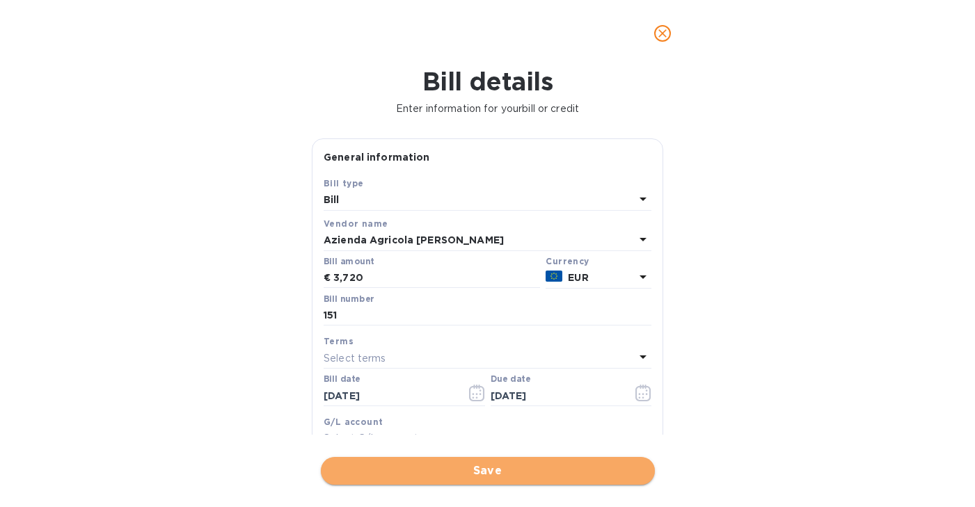
click at [467, 471] on span "Save" at bounding box center [488, 471] width 312 height 17
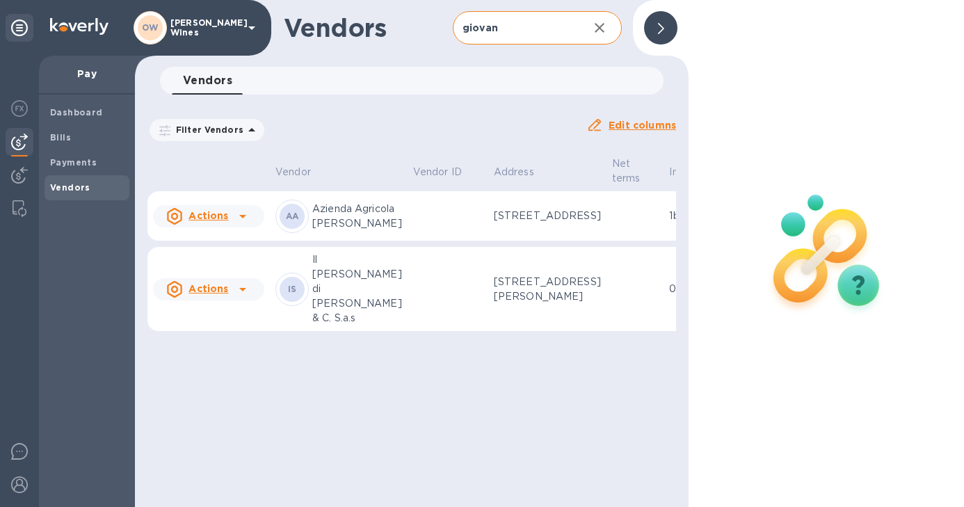
click at [354, 222] on p "Azienda Agricola [PERSON_NAME]" at bounding box center [357, 216] width 90 height 29
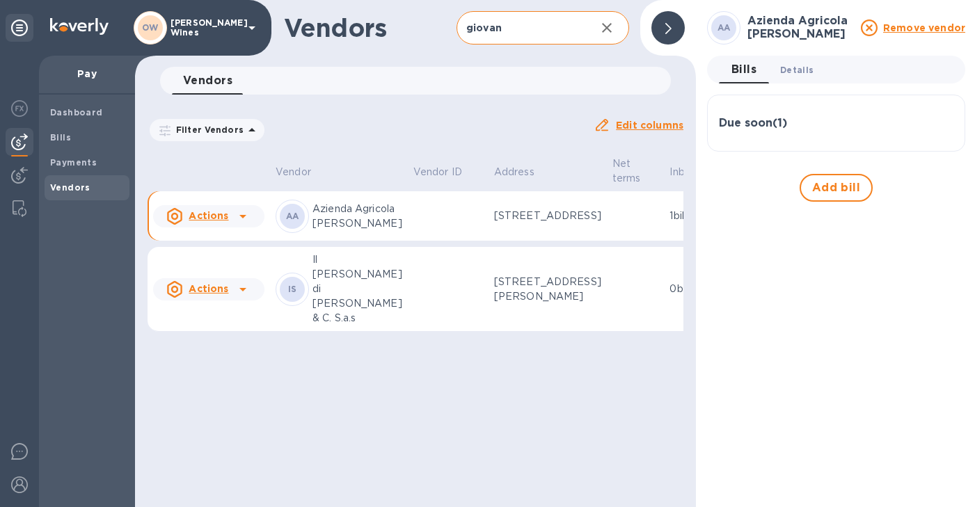
click at [795, 76] on span "Details 0" at bounding box center [796, 70] width 33 height 15
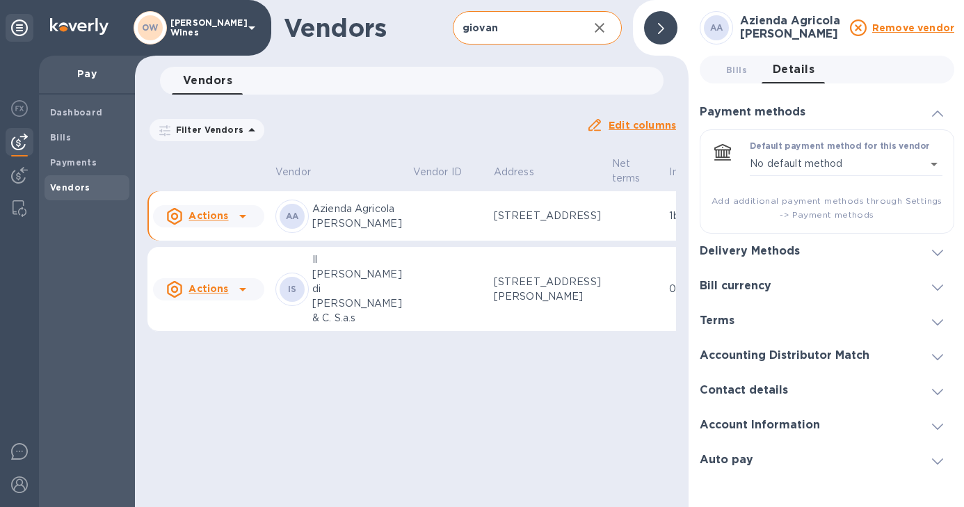
click at [942, 253] on icon at bounding box center [937, 253] width 11 height 6
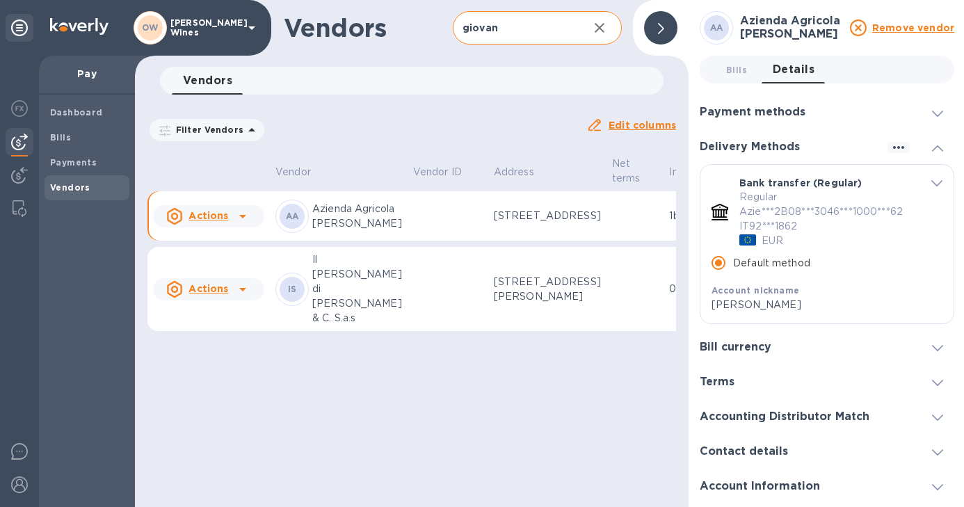
click at [661, 29] on icon at bounding box center [661, 28] width 6 height 11
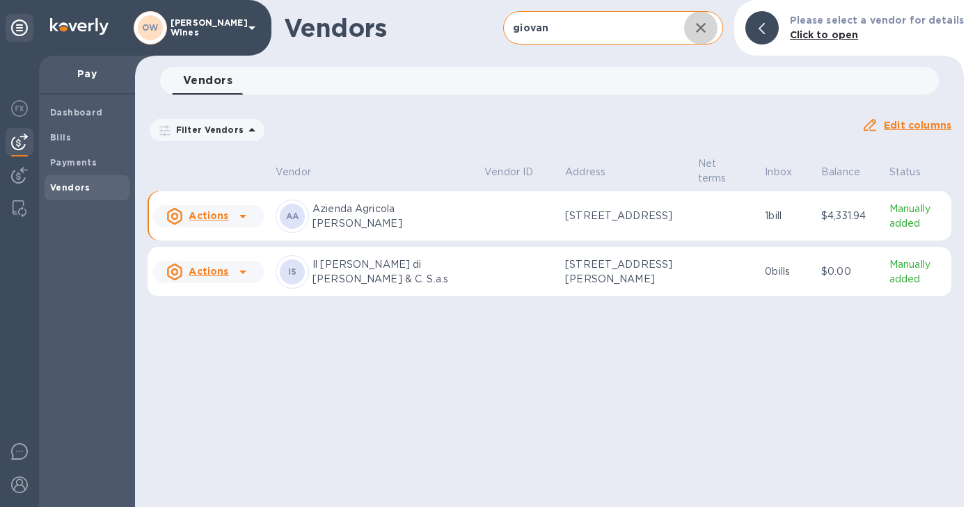
click at [709, 28] on icon "button" at bounding box center [700, 27] width 17 height 17
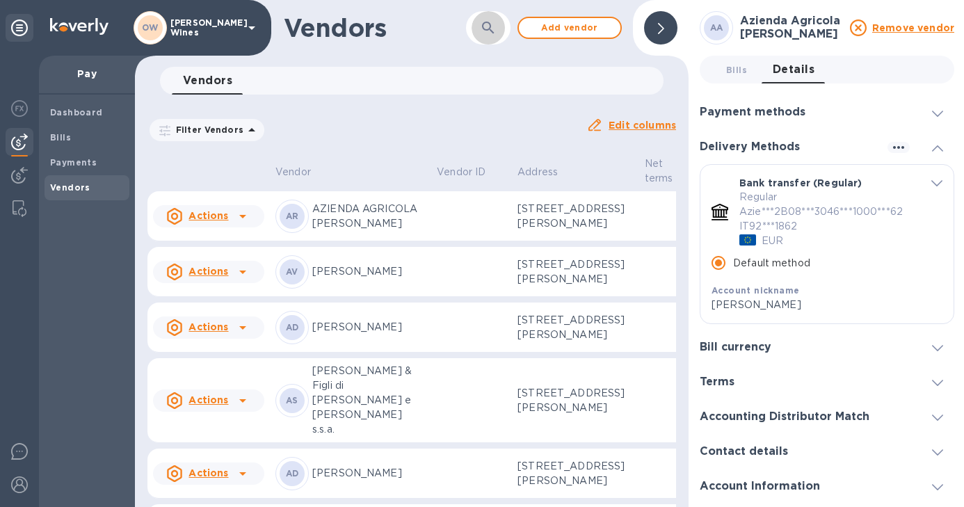
click at [484, 36] on button "button" at bounding box center [488, 27] width 33 height 33
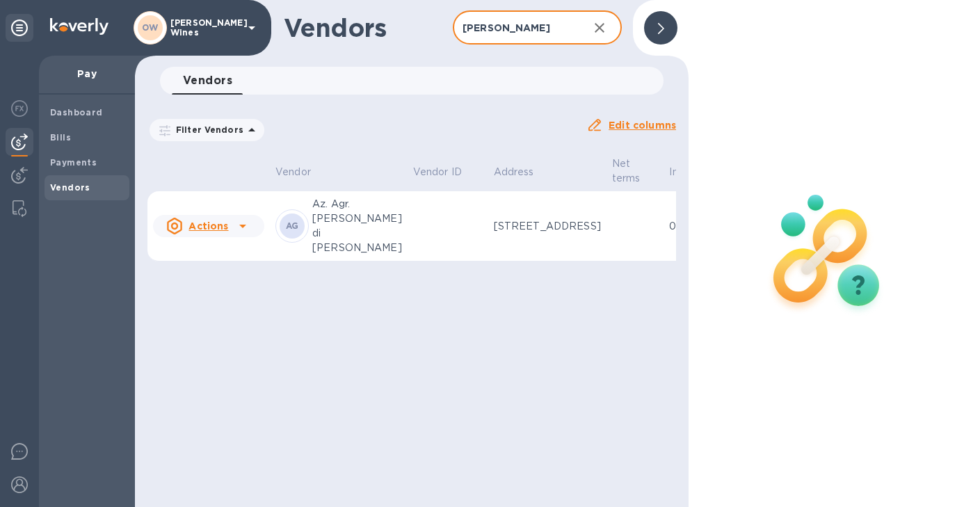
type input "[PERSON_NAME]"
click at [245, 234] on icon at bounding box center [242, 226] width 17 height 17
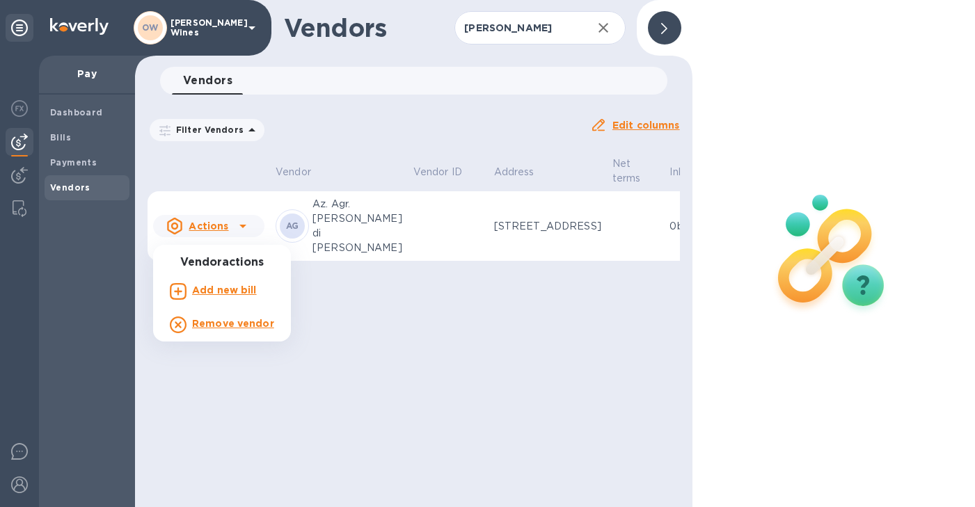
click at [206, 291] on b "Add new bill" at bounding box center [224, 290] width 65 height 11
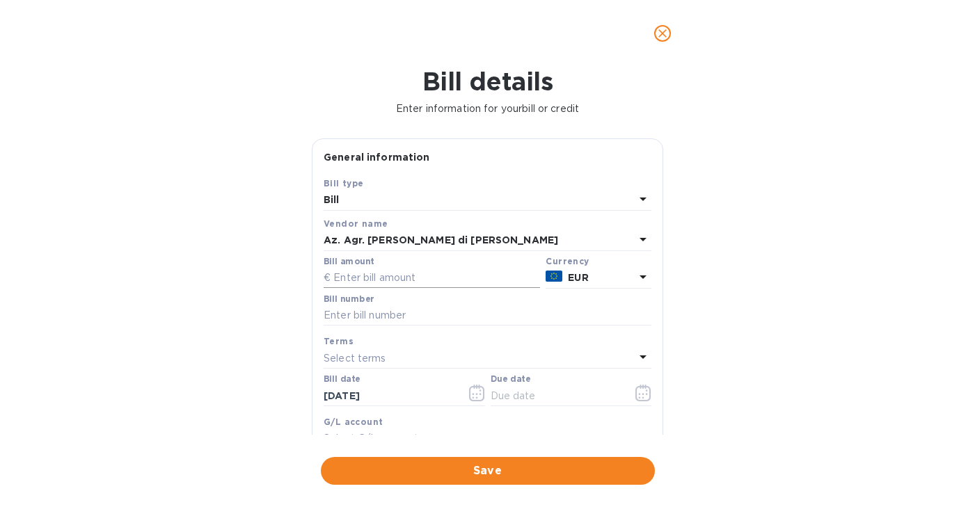
click at [364, 275] on input "text" at bounding box center [431, 278] width 216 height 21
type input "14,822.40"
click at [365, 317] on input "text" at bounding box center [487, 315] width 328 height 21
type input "313/EG"
drag, startPoint x: 442, startPoint y: 400, endPoint x: 322, endPoint y: 397, distance: 120.4
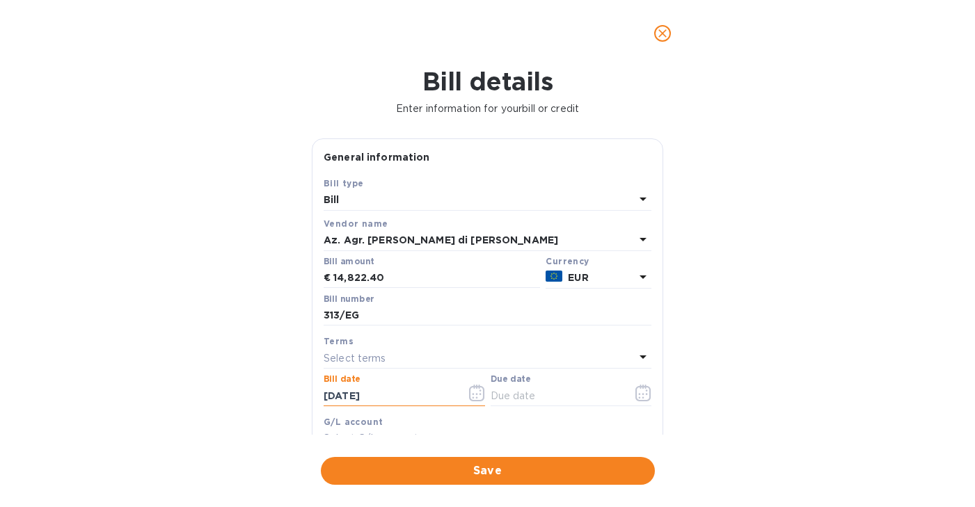
click at [322, 397] on div "Bill date [DATE]" at bounding box center [404, 391] width 167 height 40
type input "[DATE]"
click at [639, 397] on icon "button" at bounding box center [643, 393] width 16 height 17
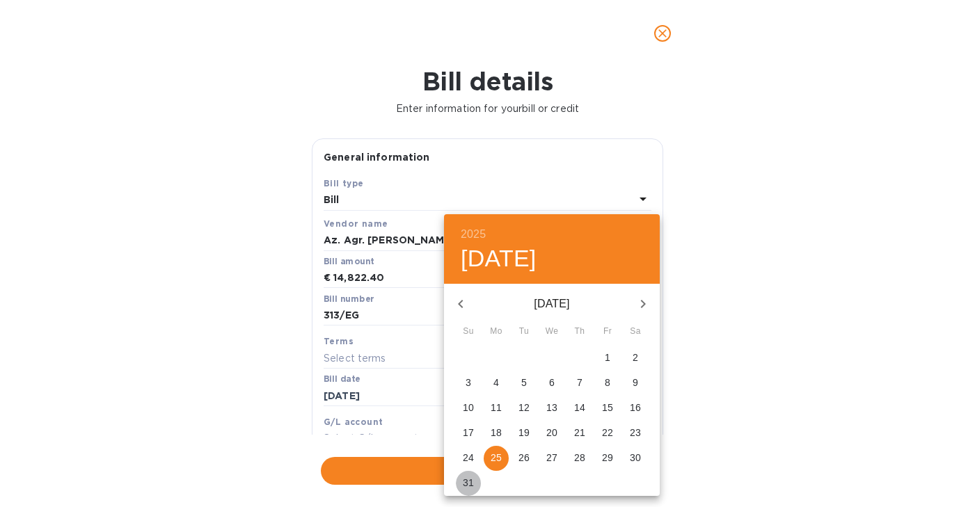
click at [469, 475] on button "31" at bounding box center [468, 483] width 25 height 25
type input "[DATE]"
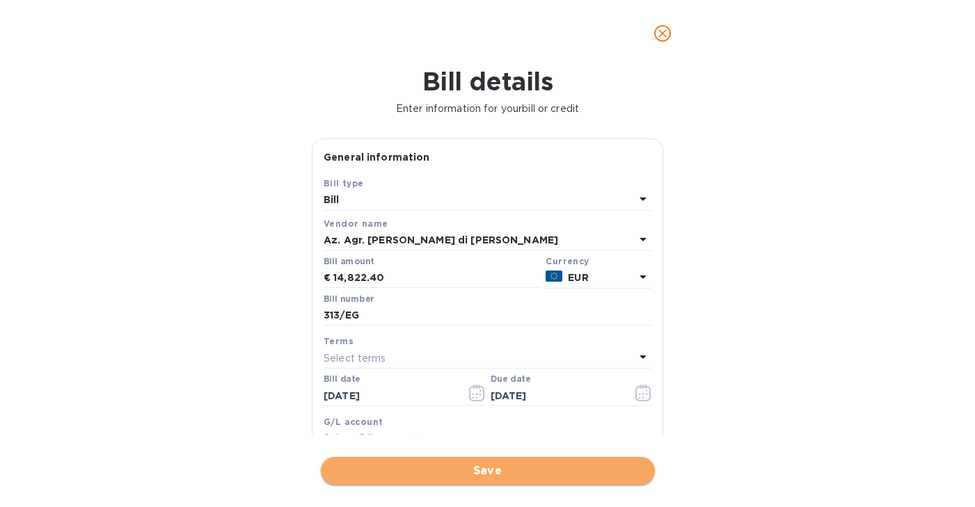
click at [465, 476] on span "Save" at bounding box center [488, 471] width 312 height 17
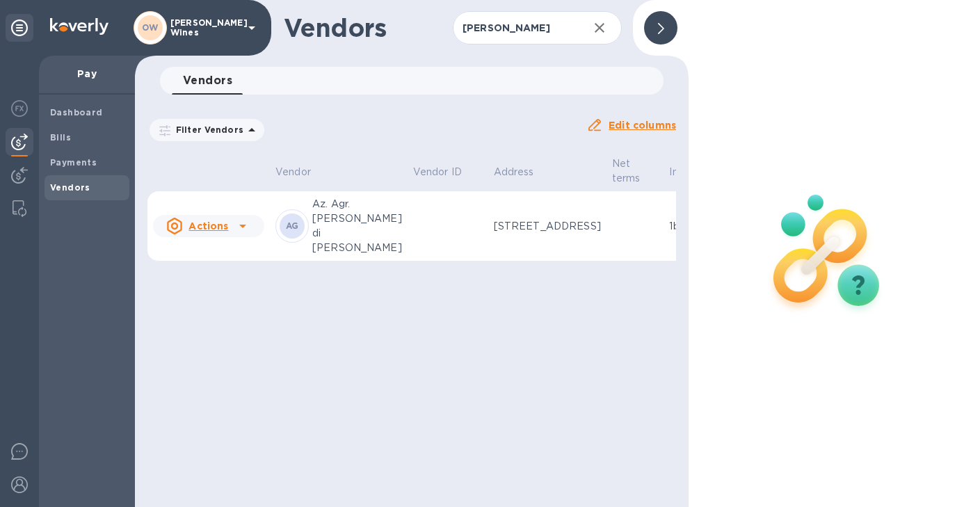
click at [344, 227] on p "Az. Agr. [PERSON_NAME] di [PERSON_NAME]" at bounding box center [357, 226] width 90 height 58
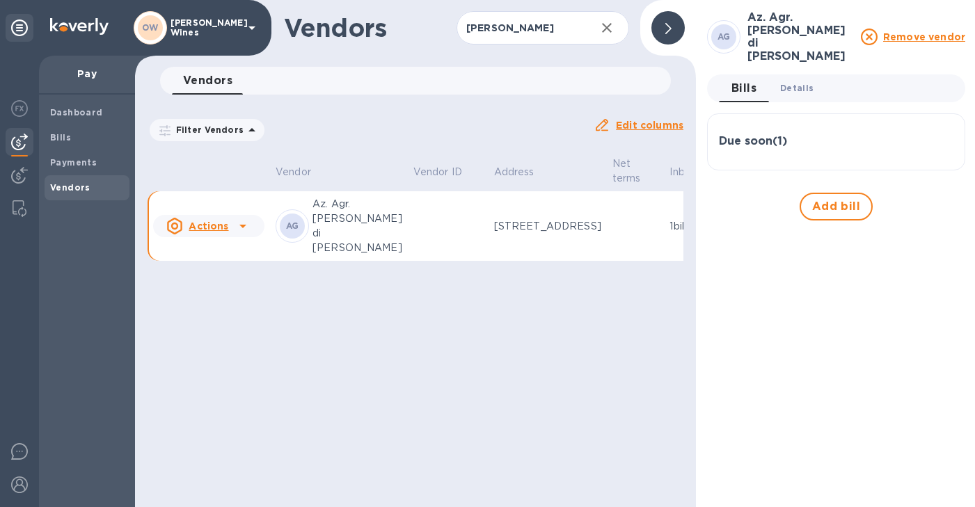
click at [793, 81] on span "Details 0" at bounding box center [796, 88] width 33 height 15
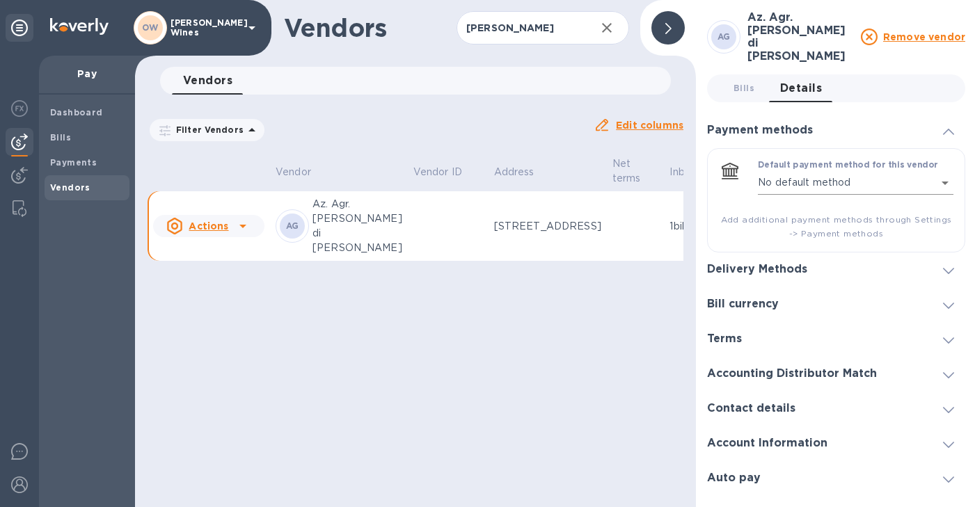
click at [933, 177] on body "OW [PERSON_NAME] Wines Pay Dashboard Bills Payments Vendors Vendors ettore ​ Ad…" at bounding box center [487, 253] width 975 height 507
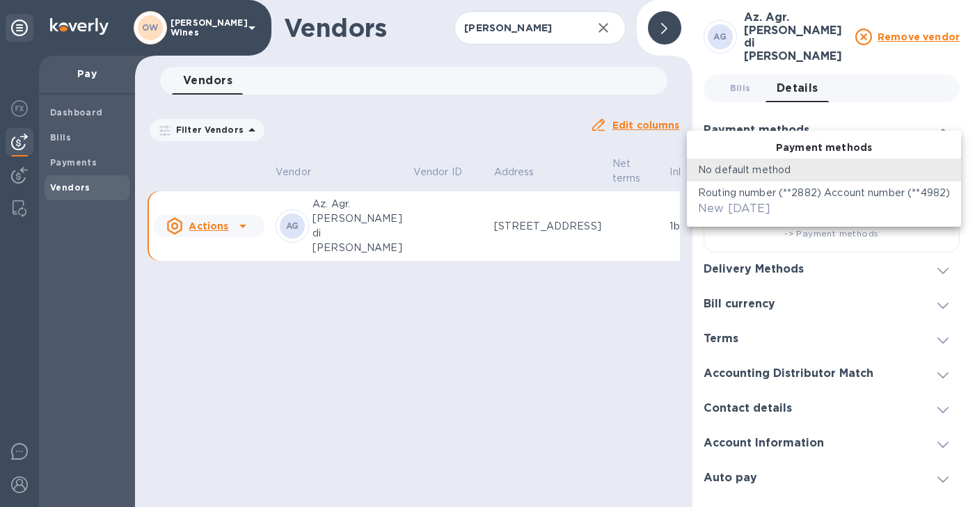
click at [831, 199] on p "Routing number (**2882) Account number (**4982)" at bounding box center [824, 193] width 252 height 15
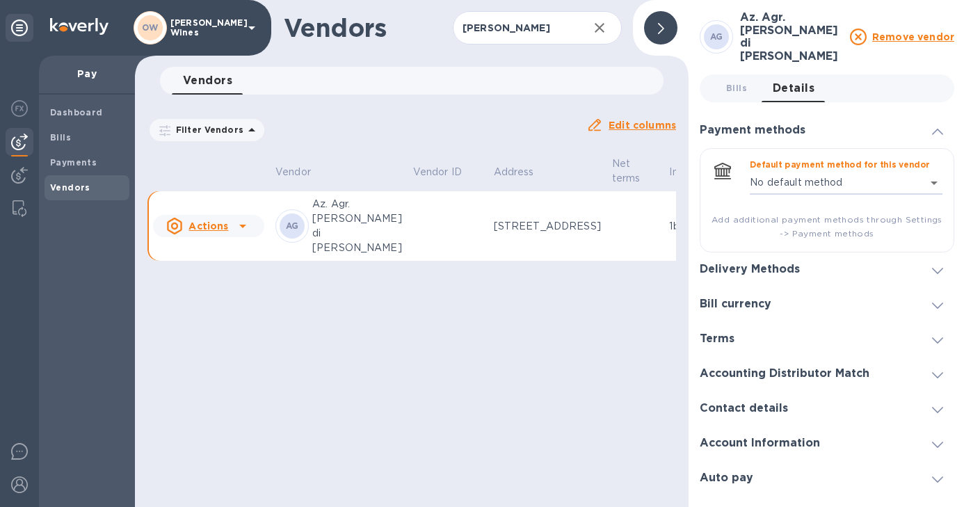
type input "6321321141412400752202779115600016"
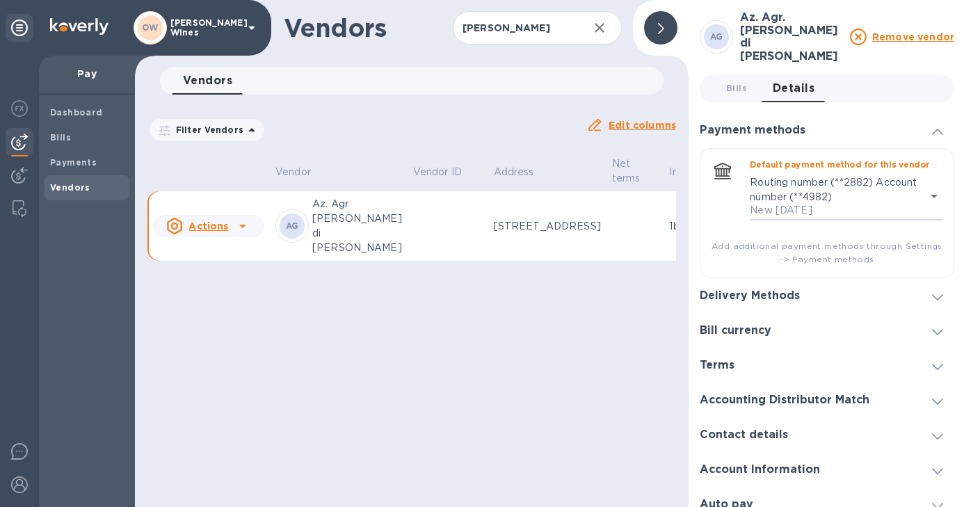
click at [933, 294] on icon at bounding box center [937, 297] width 11 height 6
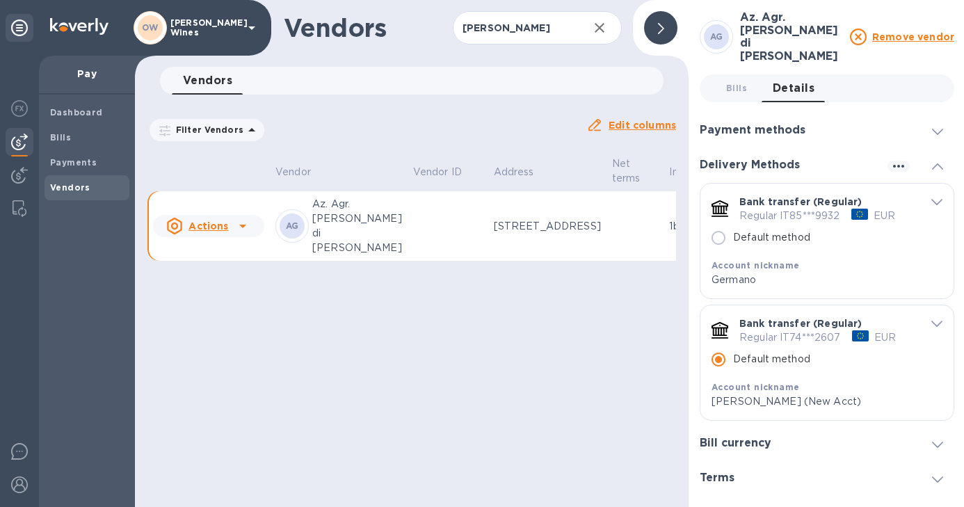
click at [662, 28] on icon at bounding box center [661, 28] width 6 height 11
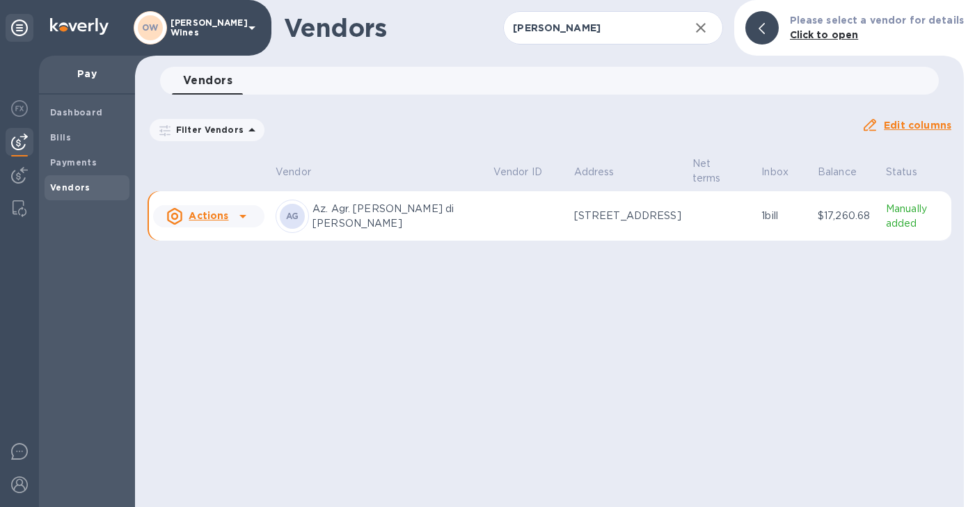
click at [703, 31] on icon "button" at bounding box center [701, 28] width 10 height 10
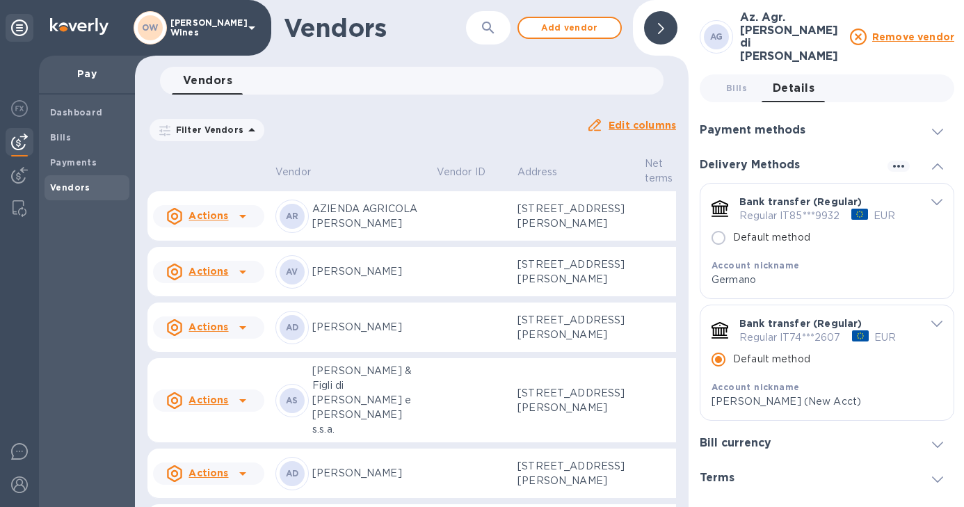
click at [484, 37] on button "button" at bounding box center [488, 27] width 33 height 33
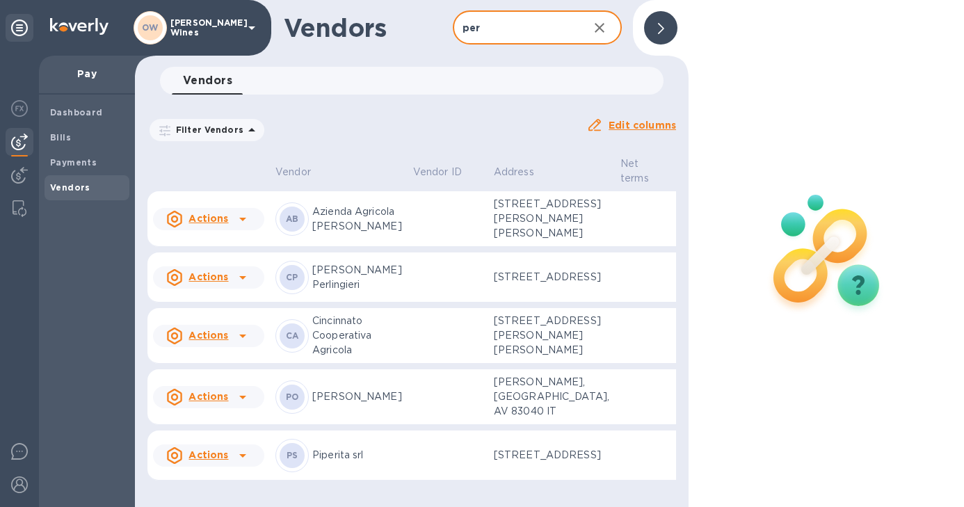
type input "per"
click at [337, 292] on p "[PERSON_NAME] Perlingieri" at bounding box center [357, 277] width 90 height 29
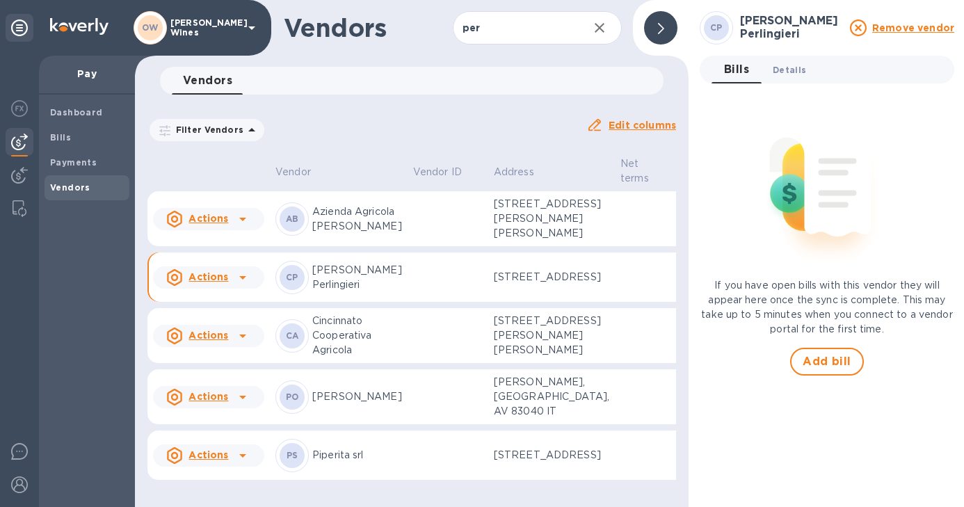
click at [791, 70] on span "Details 0" at bounding box center [789, 70] width 33 height 15
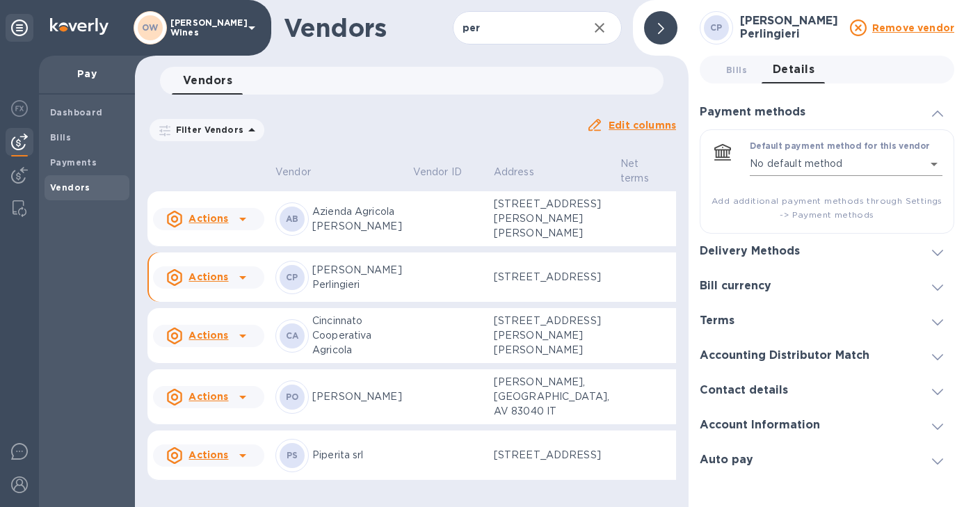
click at [942, 168] on div "Default payment method for this vendor No default method empty ​ Add additional…" at bounding box center [827, 181] width 255 height 104
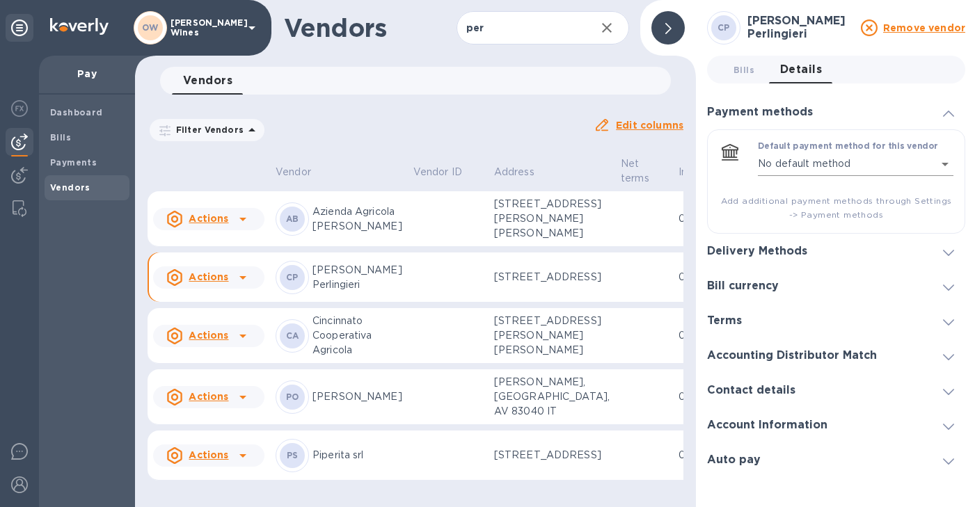
click at [934, 163] on body "OW [PERSON_NAME] Wines Pay Dashboard Bills Payments Vendors Vendors per ​ Add v…" at bounding box center [487, 253] width 975 height 507
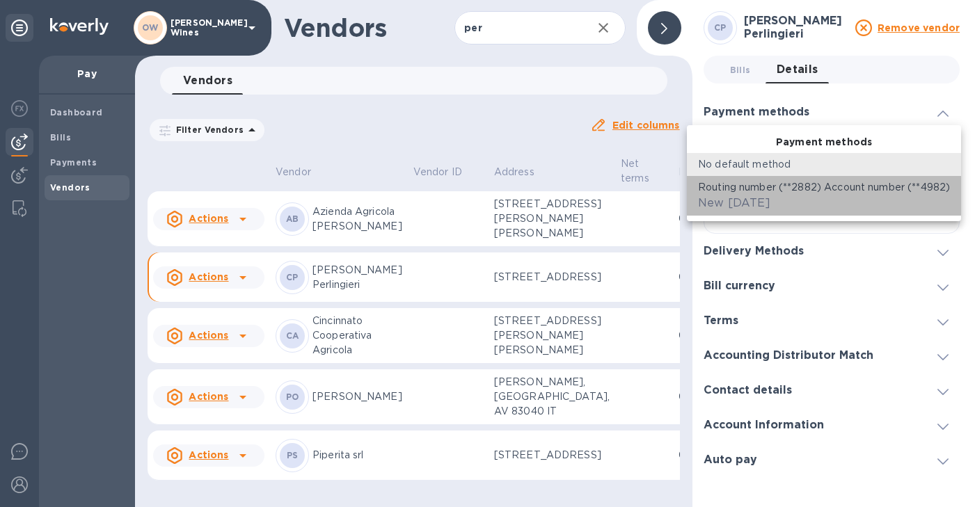
click at [833, 198] on div "Routing number (**2882) Account number (**4982) New [DATE]" at bounding box center [824, 195] width 252 height 31
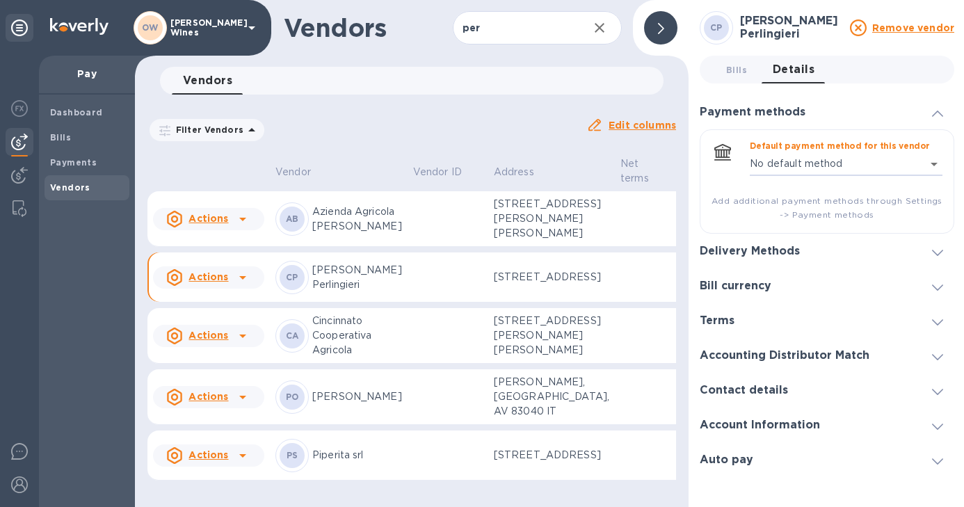
type input "6321321141412400752202779115600016"
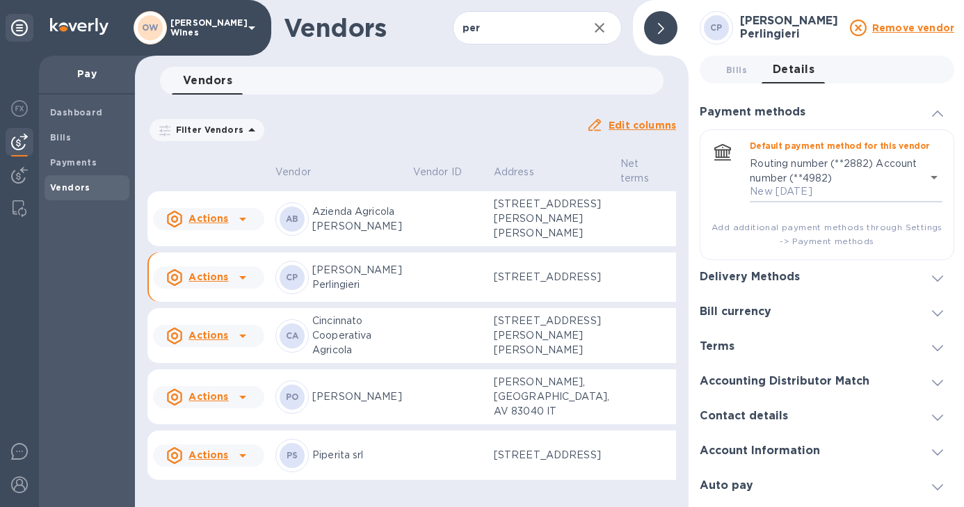
click at [936, 285] on div "Delivery Methods" at bounding box center [827, 277] width 255 height 35
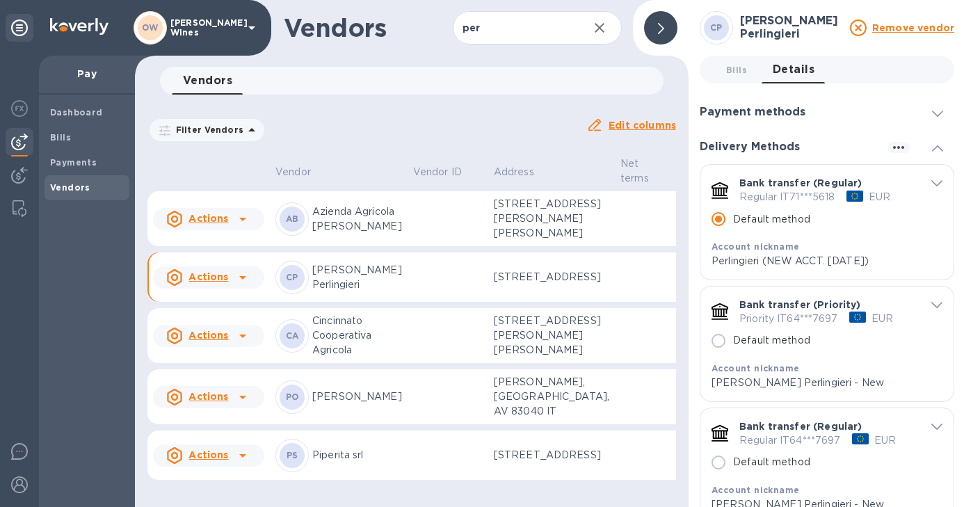
scroll to position [0, 1]
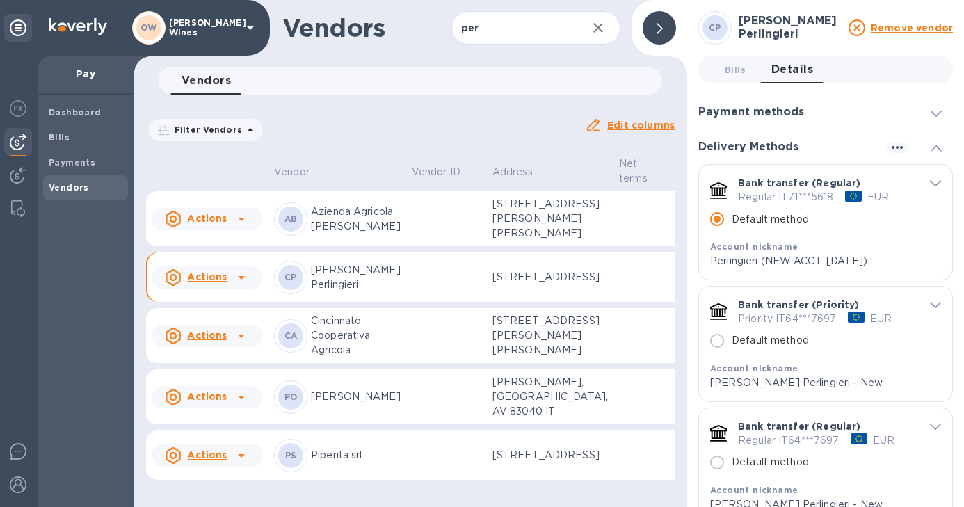
drag, startPoint x: 959, startPoint y: 269, endPoint x: 959, endPoint y: 286, distance: 17.4
click at [959, 294] on div "[PERSON_NAME] Perlingieri Remove vendor Bills 0 Details 0 Payment methods Defau…" at bounding box center [825, 253] width 277 height 507
click at [242, 286] on icon at bounding box center [241, 277] width 17 height 17
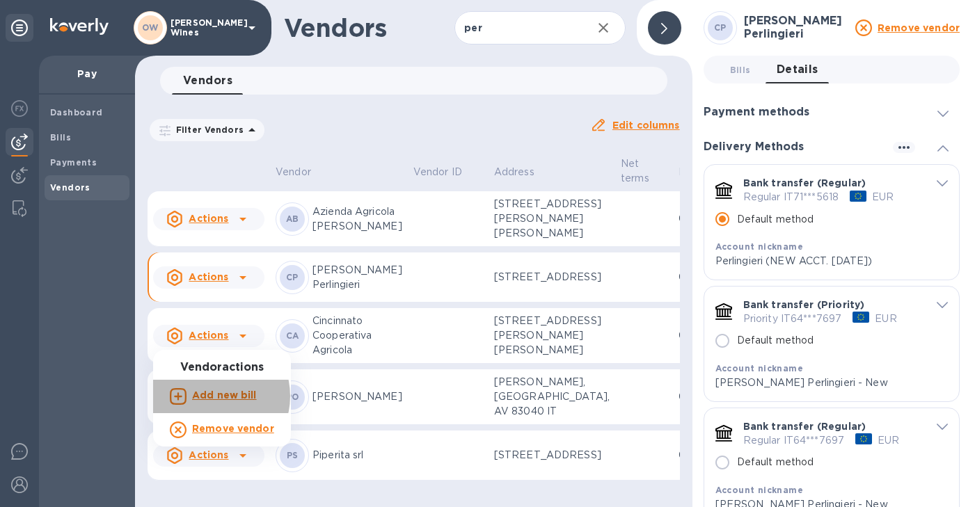
click at [210, 397] on b "Add new bill" at bounding box center [224, 395] width 65 height 11
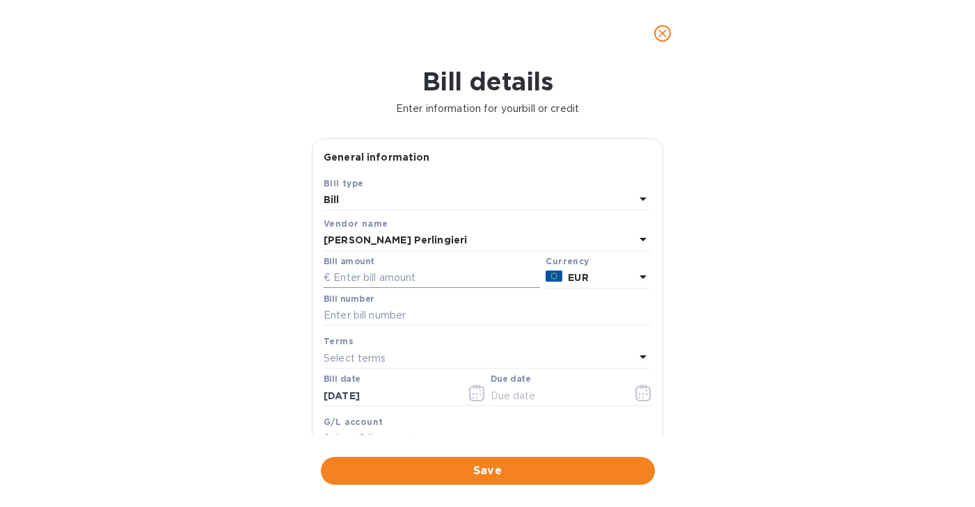
click at [410, 276] on input "text" at bounding box center [431, 278] width 216 height 21
type input "3,858.90"
click at [371, 315] on input "text" at bounding box center [487, 315] width 328 height 21
type input "19/2025"
click at [472, 392] on icon "button" at bounding box center [477, 393] width 16 height 17
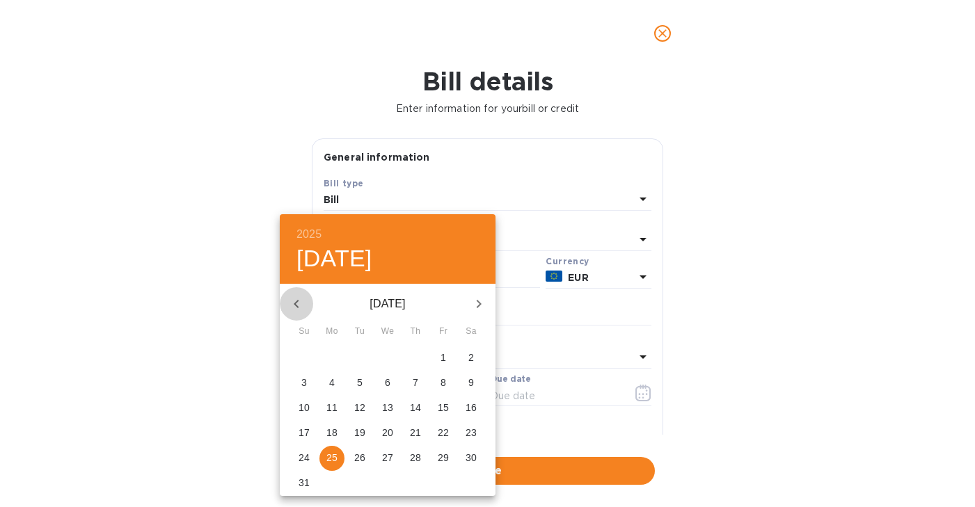
click at [289, 302] on icon "button" at bounding box center [296, 304] width 17 height 17
click at [359, 456] on p "29" at bounding box center [359, 458] width 11 height 14
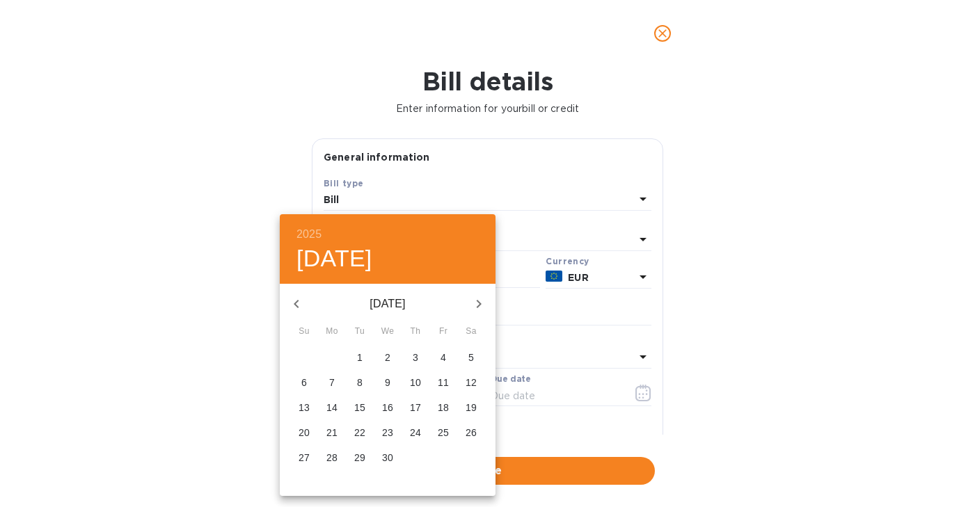
type input "[DATE]"
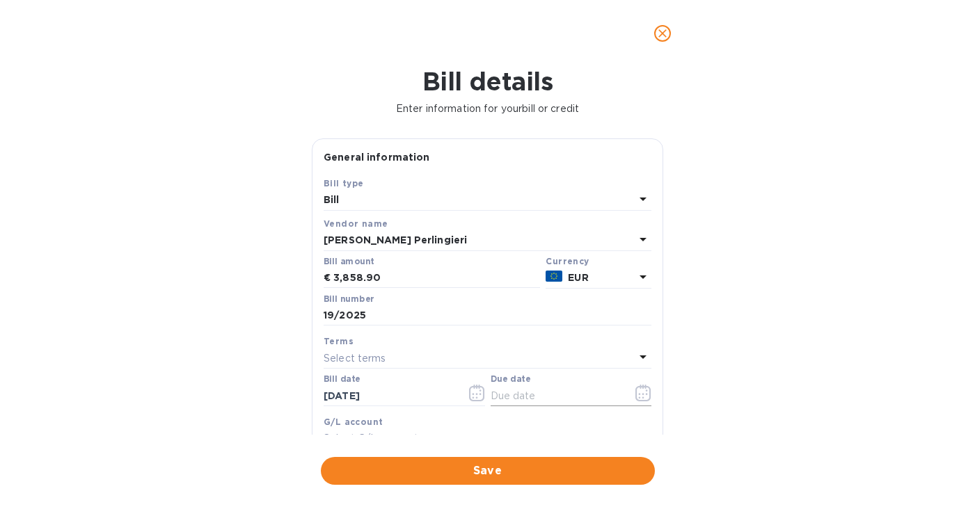
click at [639, 397] on icon "button" at bounding box center [643, 393] width 16 height 17
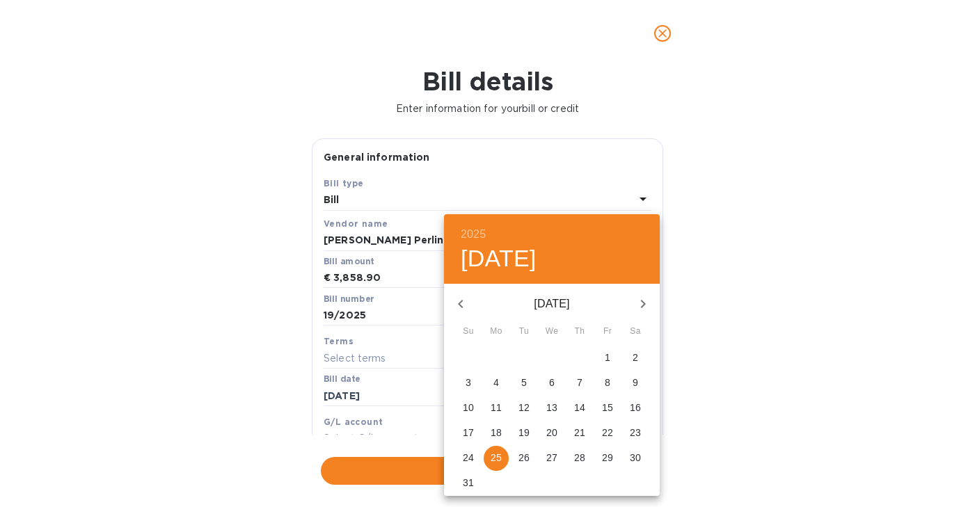
click at [466, 481] on p "31" at bounding box center [468, 483] width 11 height 14
type input "[DATE]"
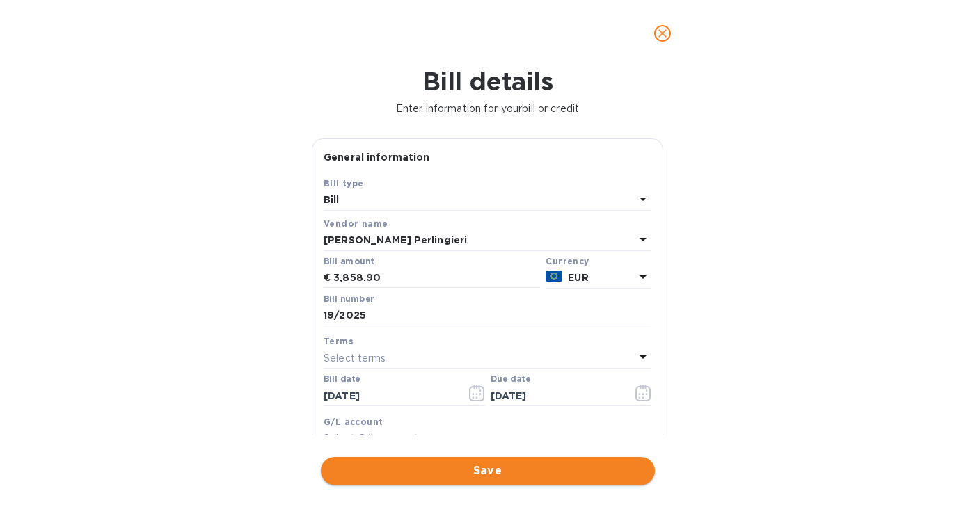
click at [472, 473] on span "Save" at bounding box center [488, 471] width 312 height 17
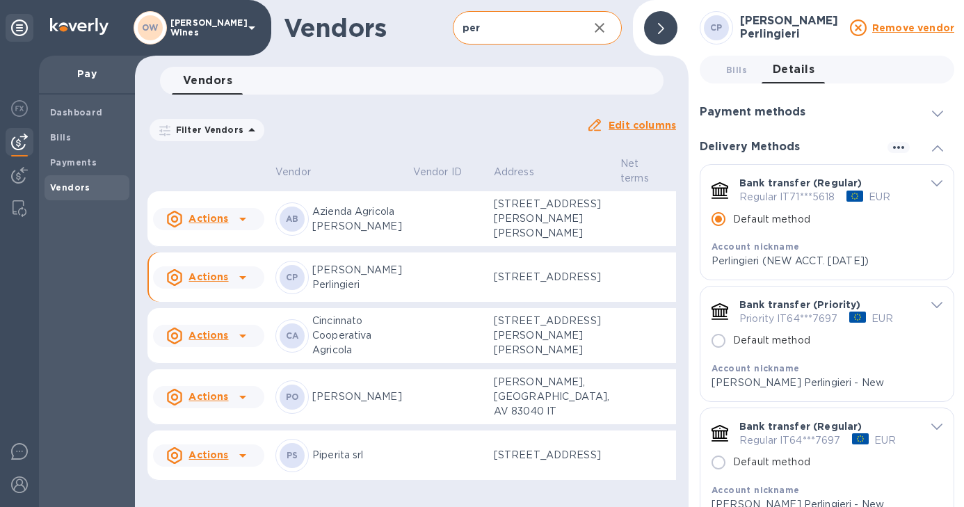
click at [601, 25] on icon "button" at bounding box center [599, 27] width 17 height 17
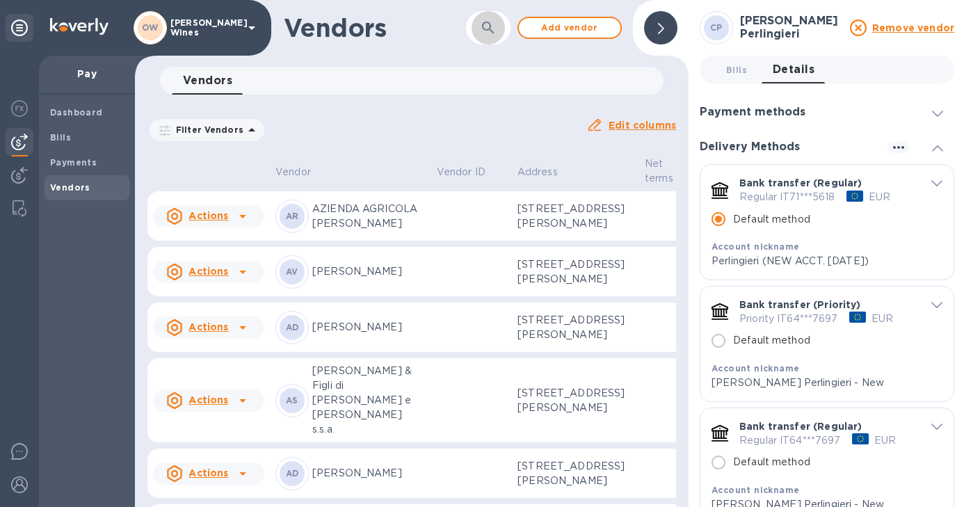
click at [483, 25] on icon "button" at bounding box center [488, 28] width 12 height 12
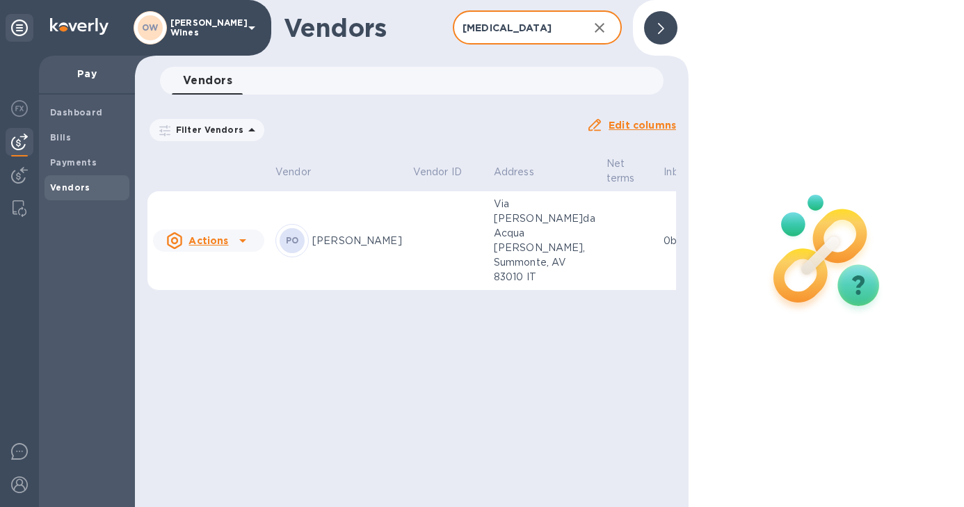
type input "pica"
click at [325, 243] on div "PO Picariello" at bounding box center [338, 240] width 127 height 33
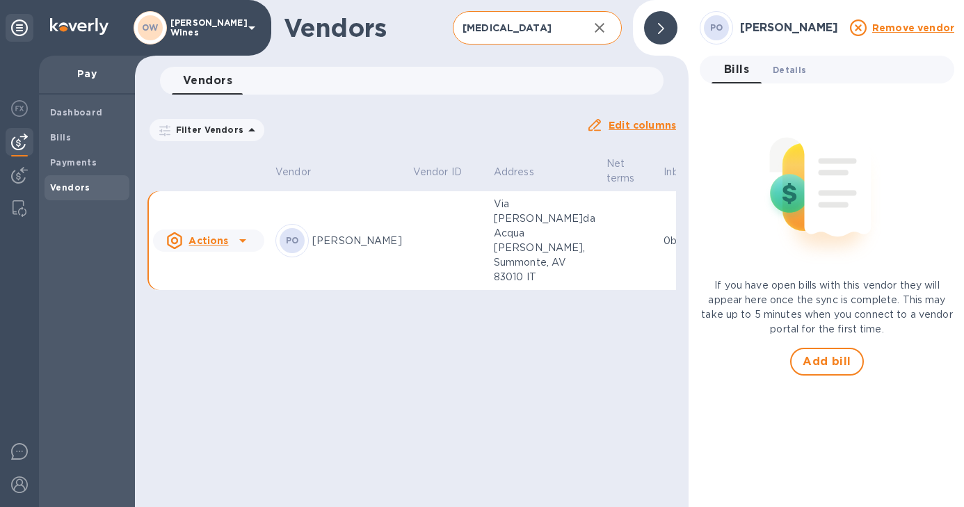
click at [783, 74] on span "Details 0" at bounding box center [789, 70] width 33 height 15
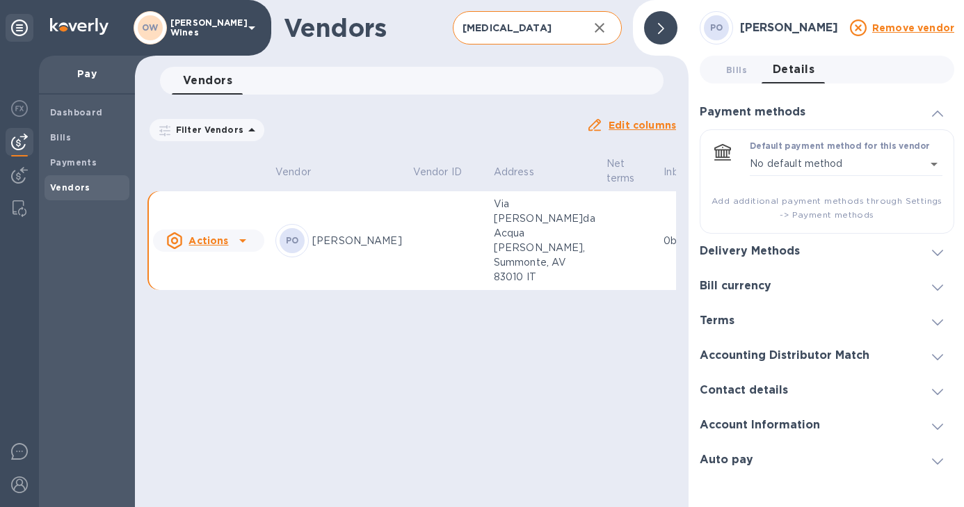
click at [941, 248] on span at bounding box center [937, 251] width 11 height 13
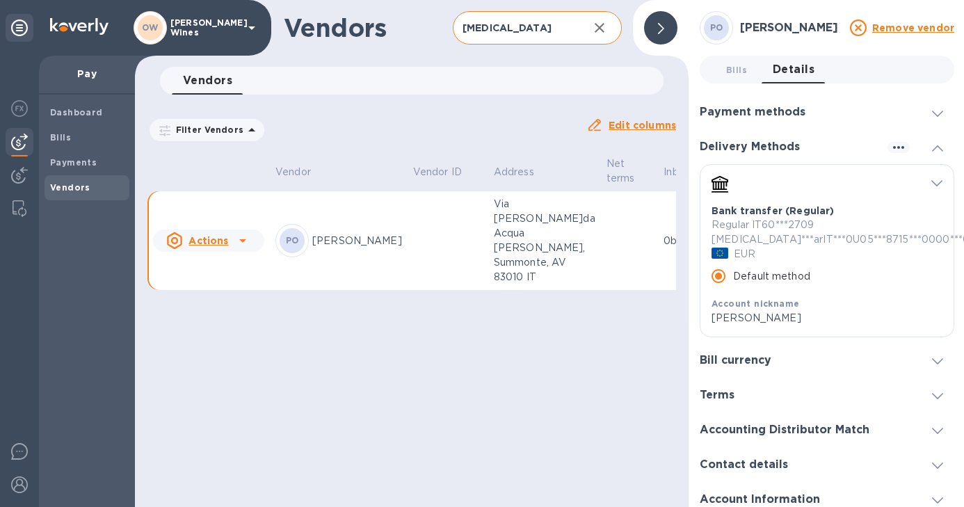
click at [940, 111] on div at bounding box center [937, 112] width 33 height 14
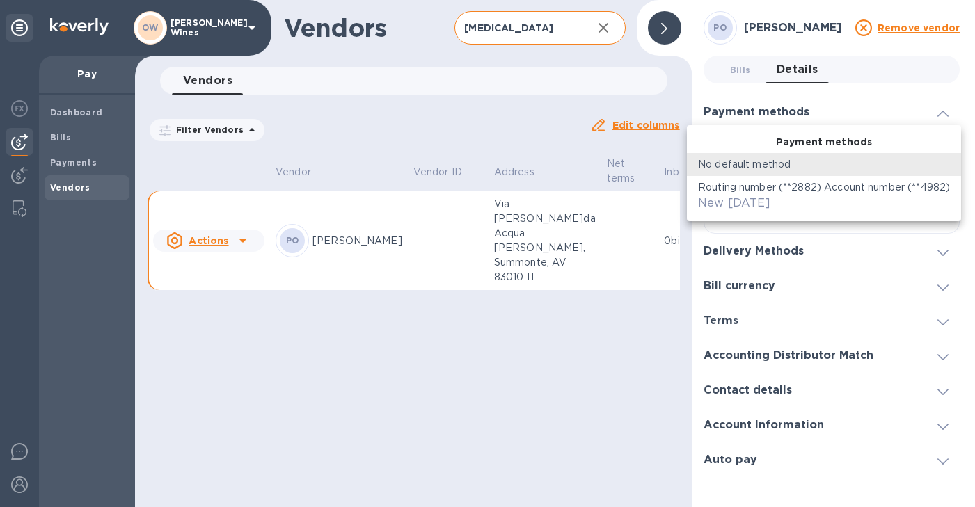
click at [825, 163] on body "OW Oliver McCrum Wines Pay Dashboard Bills Payments Vendors Vendors pica ​ Add …" at bounding box center [487, 253] width 975 height 507
click at [828, 191] on p "Routing number (**2882) Account number (**4982)" at bounding box center [824, 187] width 252 height 15
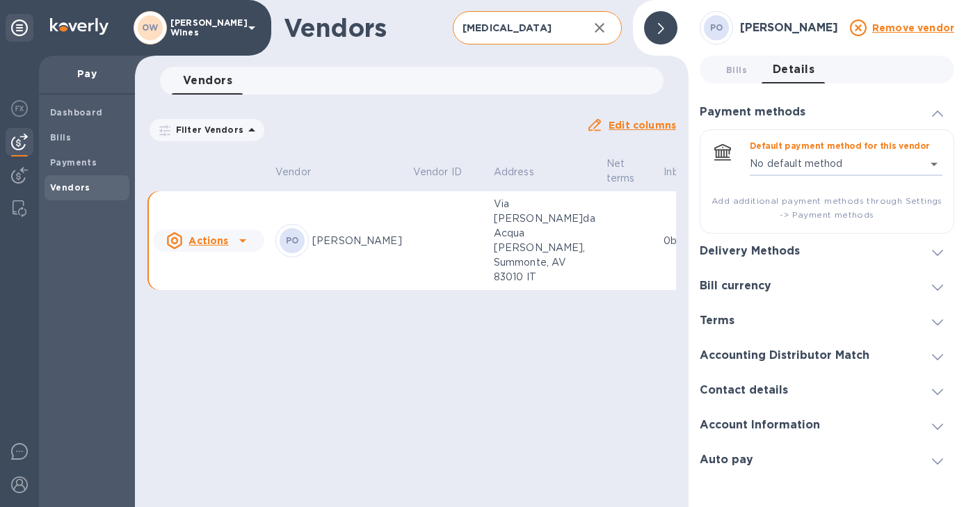
type input "6321321141412400752202779115600016"
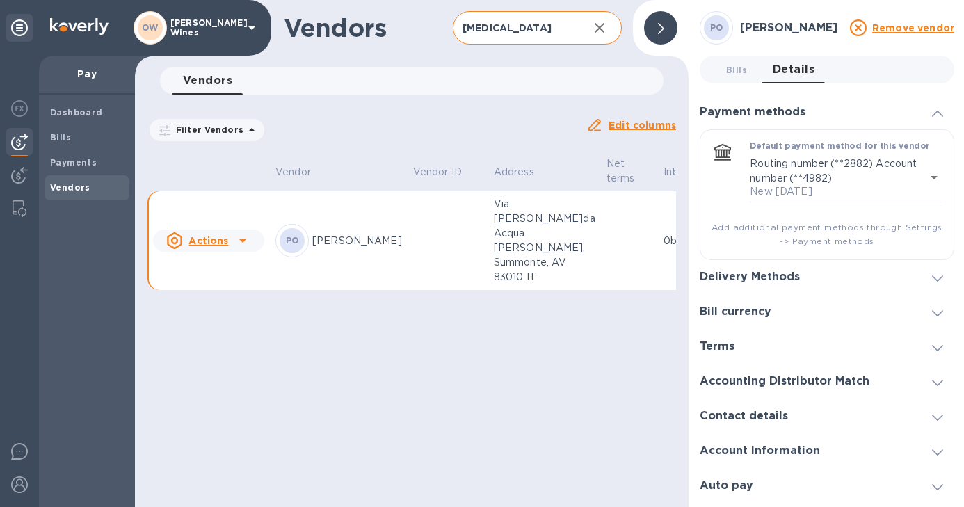
click at [239, 234] on icon at bounding box center [242, 240] width 17 height 17
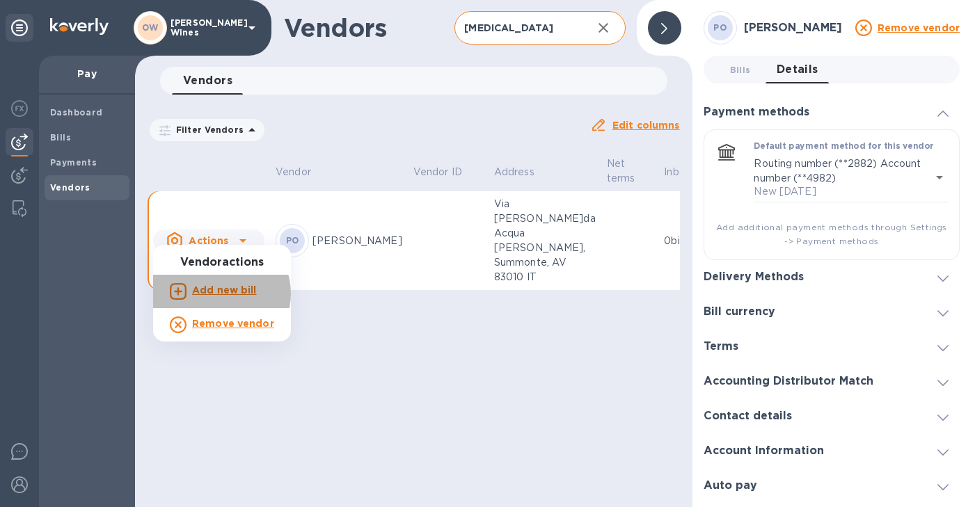
click at [220, 294] on b "Add new bill" at bounding box center [224, 290] width 65 height 11
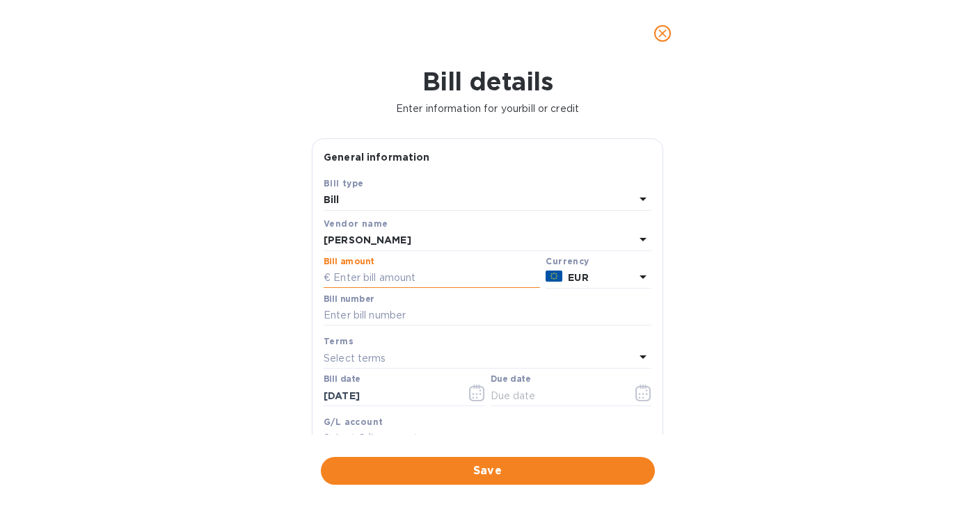
click at [384, 276] on input "text" at bounding box center [431, 278] width 216 height 21
type input "13,680"
click at [374, 320] on input "text" at bounding box center [487, 315] width 328 height 21
type input "D/23/25"
drag, startPoint x: 399, startPoint y: 396, endPoint x: 262, endPoint y: 384, distance: 138.3
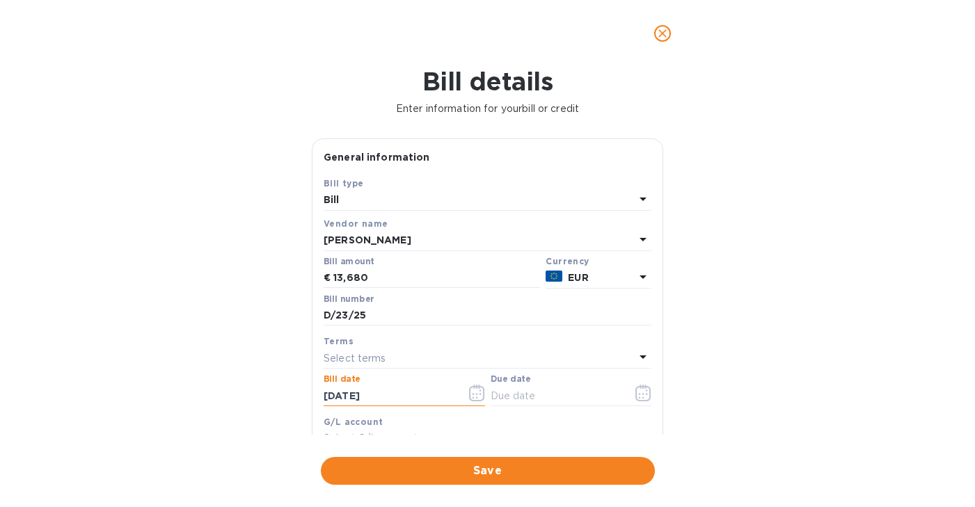
click at [262, 387] on div "Bill details Enter information for your bill or credit General information Save…" at bounding box center [487, 287] width 975 height 440
type input "[DATE]"
click at [646, 389] on button "button" at bounding box center [643, 392] width 33 height 33
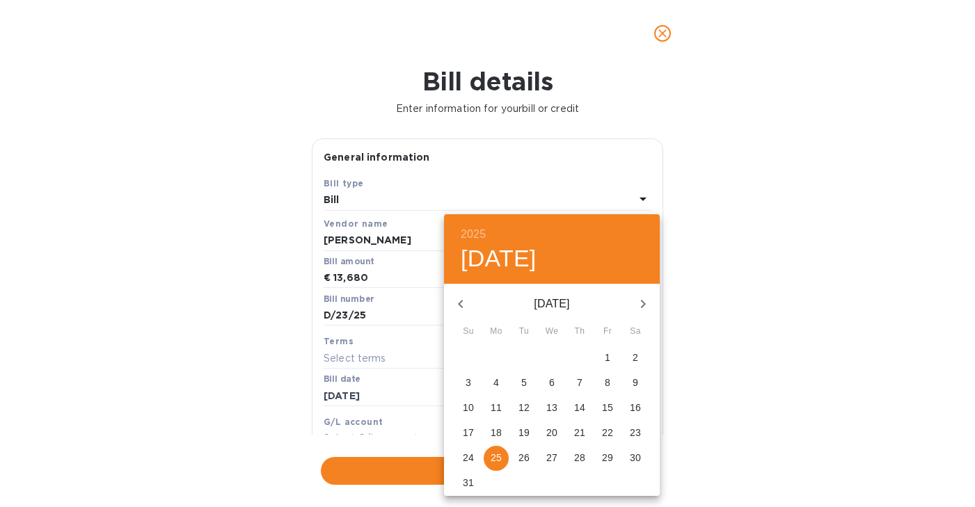
click at [646, 302] on icon "button" at bounding box center [642, 304] width 17 height 17
click at [495, 353] on p "1" at bounding box center [496, 358] width 6 height 14
type input "09/01/2025"
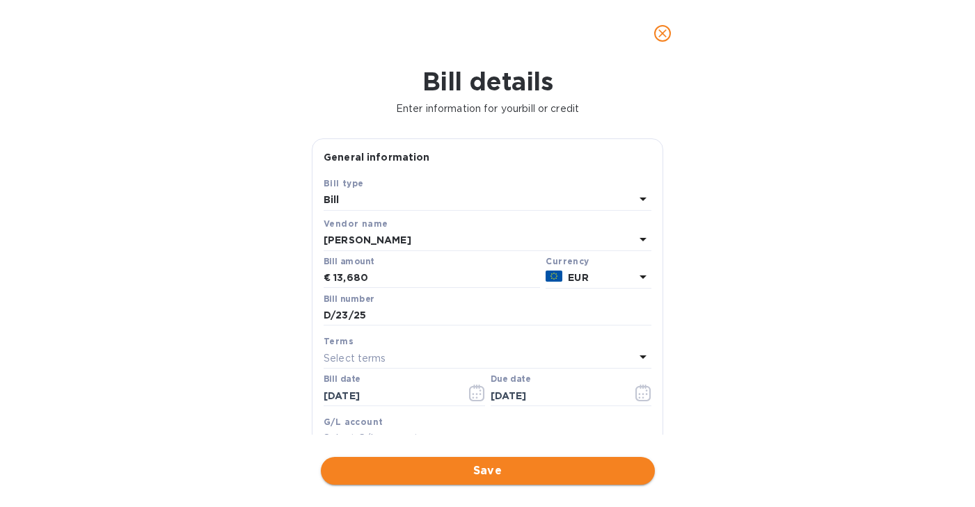
click at [447, 470] on span "Save" at bounding box center [488, 471] width 312 height 17
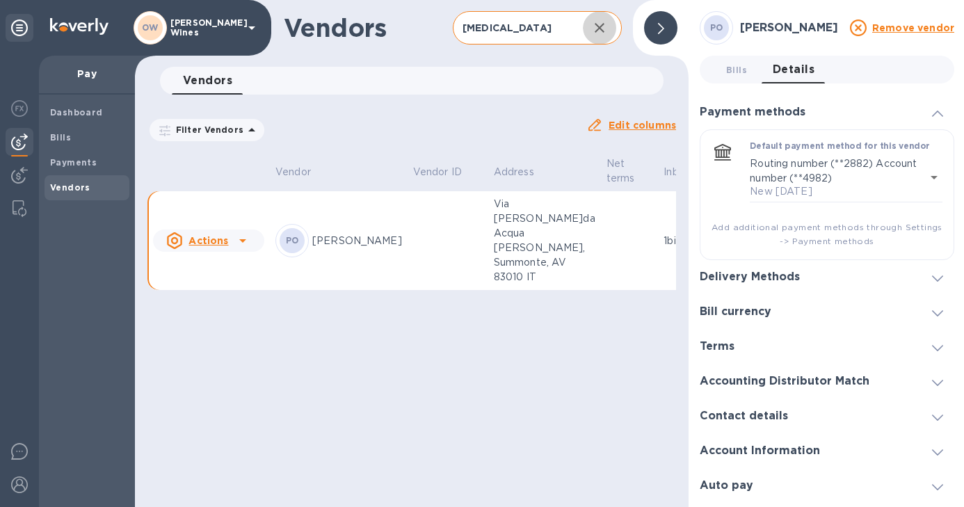
click at [599, 30] on icon "button" at bounding box center [599, 27] width 17 height 17
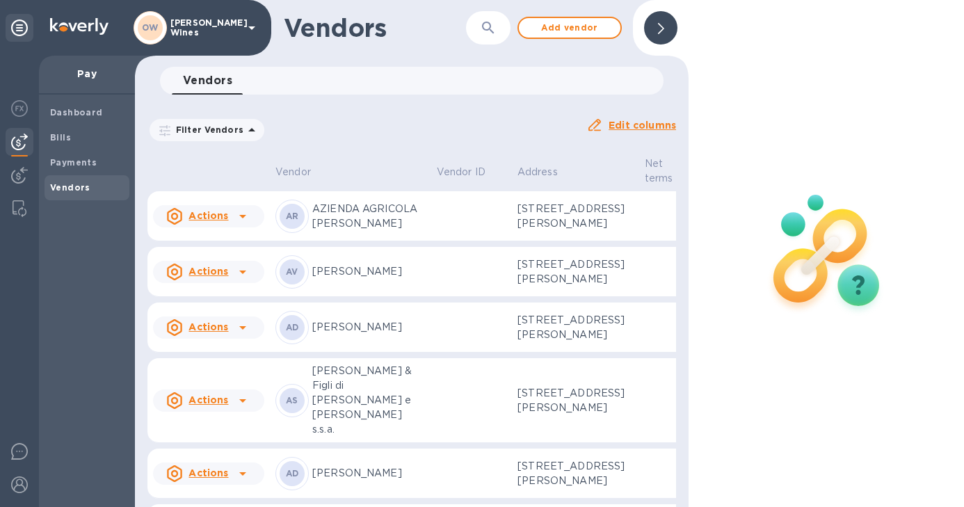
click at [482, 29] on icon "button" at bounding box center [488, 27] width 17 height 17
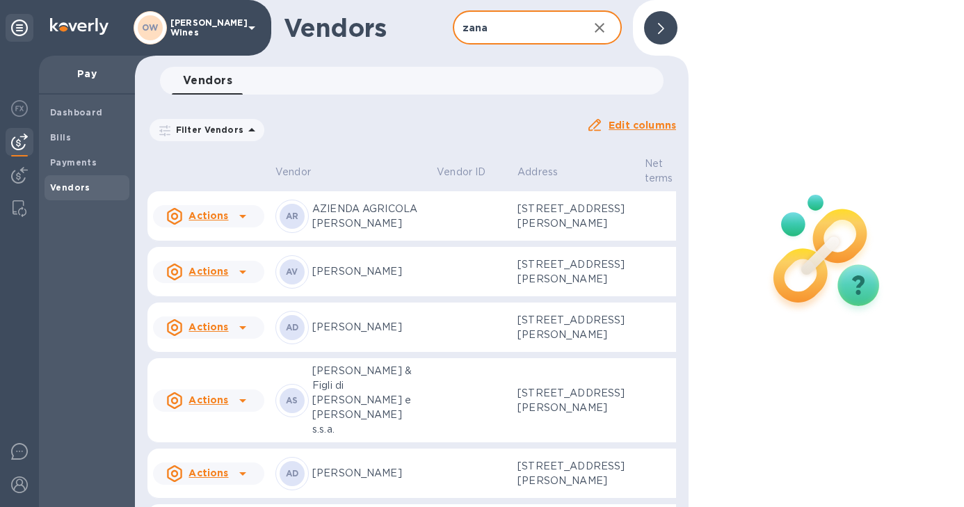
type input "zanasi"
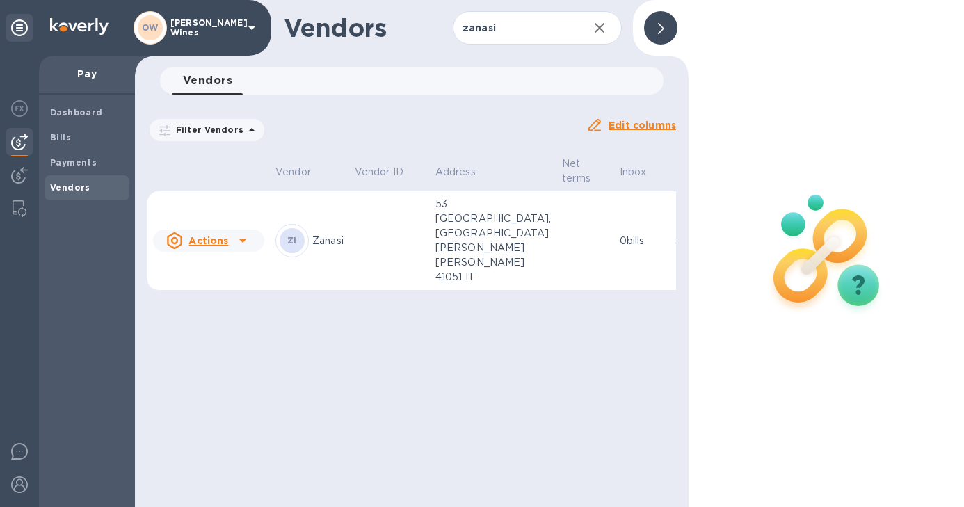
click at [328, 248] on p "Zanasi" at bounding box center [327, 241] width 31 height 15
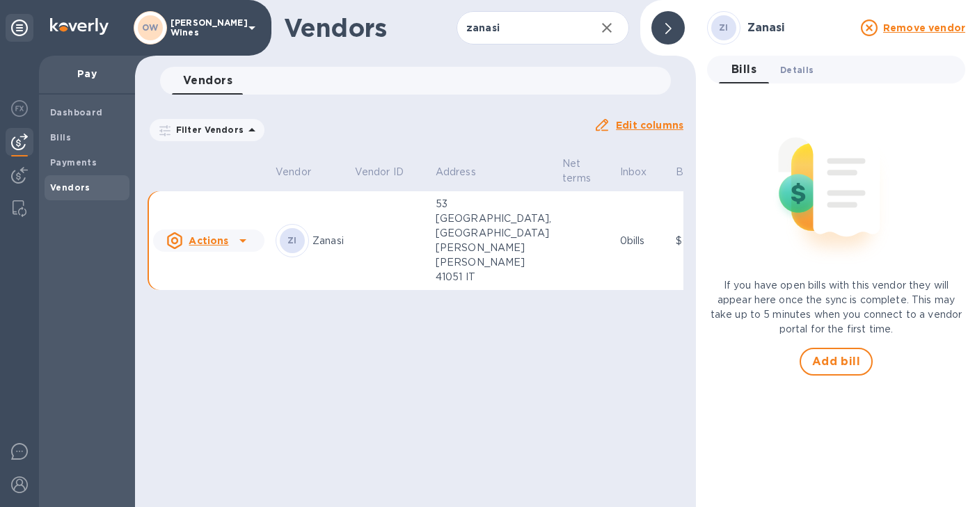
click at [794, 72] on span "Details 0" at bounding box center [796, 70] width 33 height 15
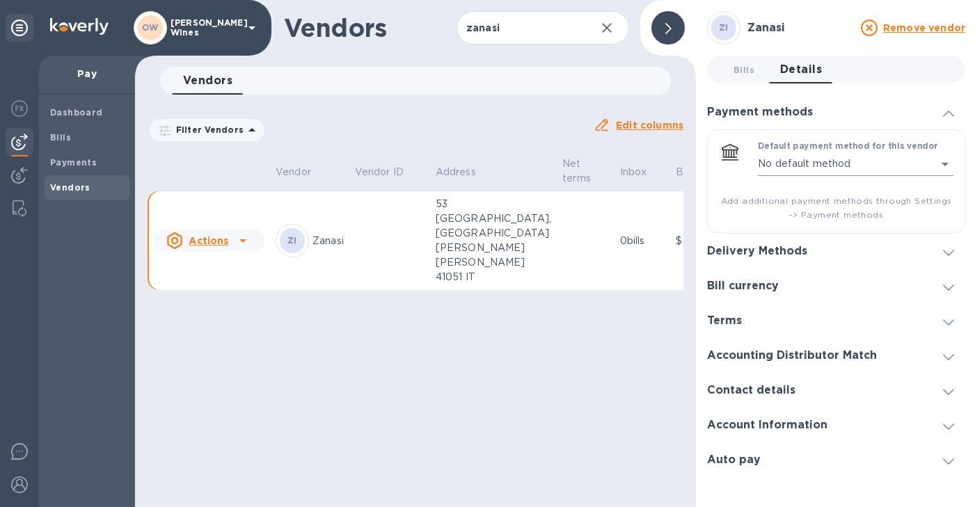
click at [935, 163] on body "OW Oliver McCrum Wines Pay Dashboard Bills Payments Vendors Vendors zanasi ​ Ad…" at bounding box center [487, 253] width 975 height 507
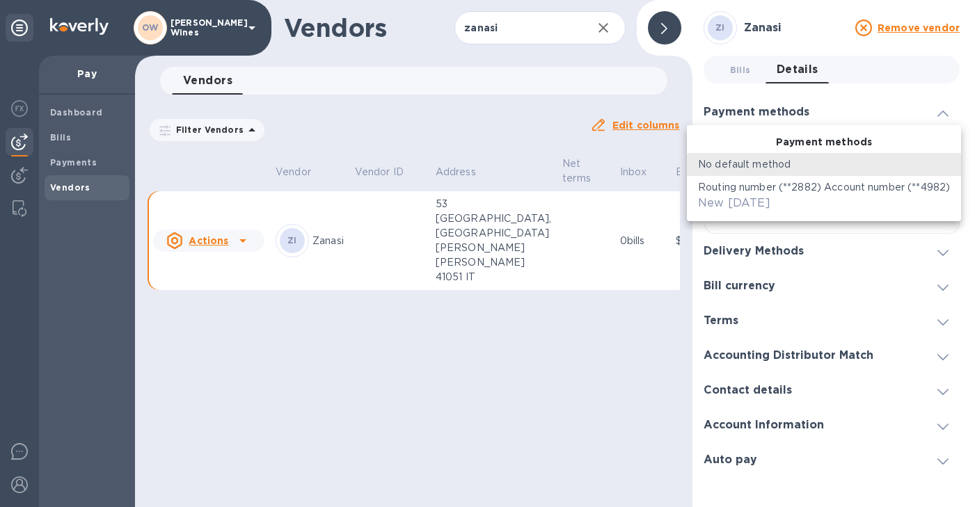
click at [857, 198] on div "Routing number (**2882) Account number (**4982) New [DATE]" at bounding box center [824, 195] width 252 height 31
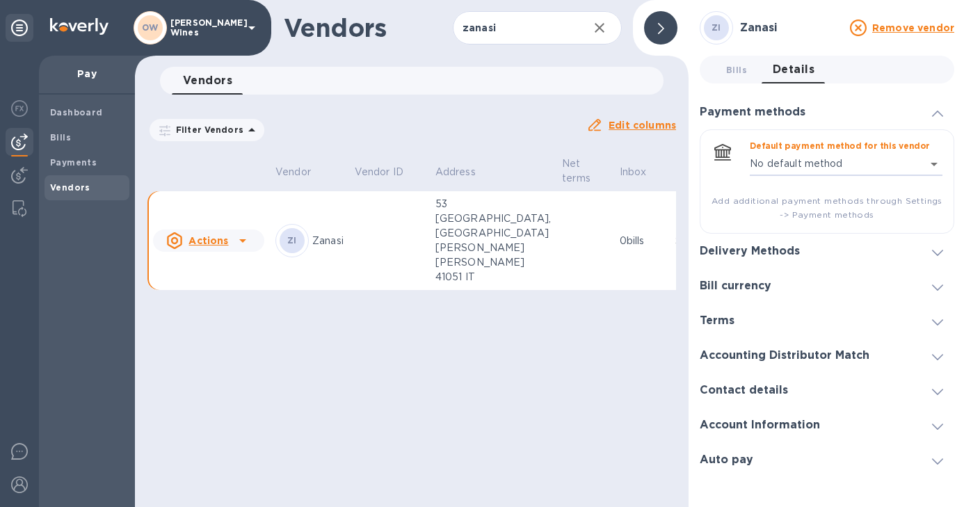
type input "6321321141412400752202779115600016"
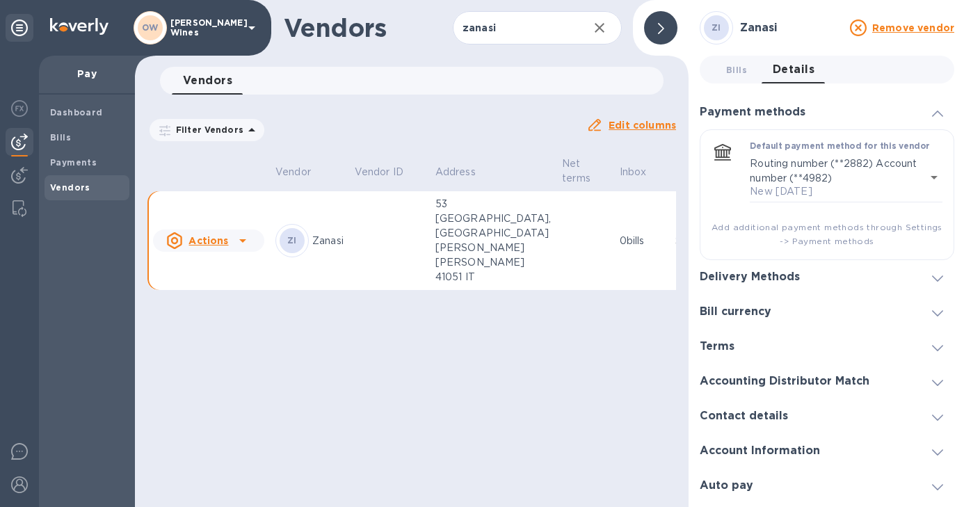
click at [938, 248] on div "Default payment method for this vendor Routing number (**2882) Account number (…" at bounding box center [827, 194] width 255 height 131
click at [936, 283] on span at bounding box center [937, 277] width 11 height 13
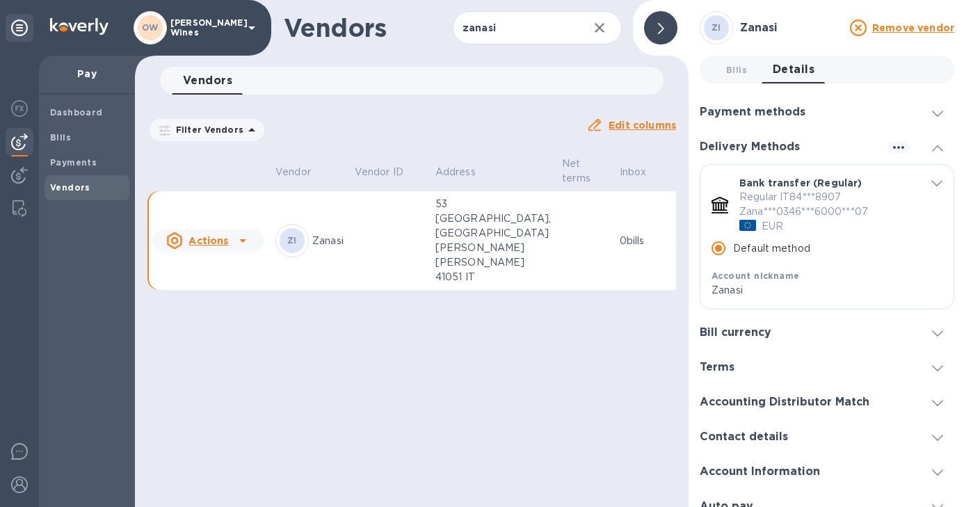
click at [241, 243] on icon at bounding box center [242, 240] width 7 height 3
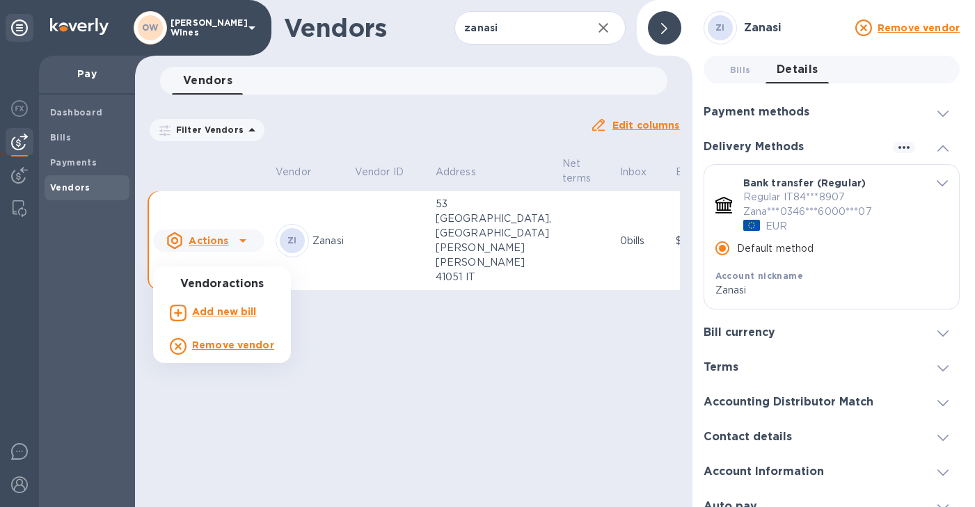
click at [227, 314] on b "Add new bill" at bounding box center [224, 311] width 65 height 11
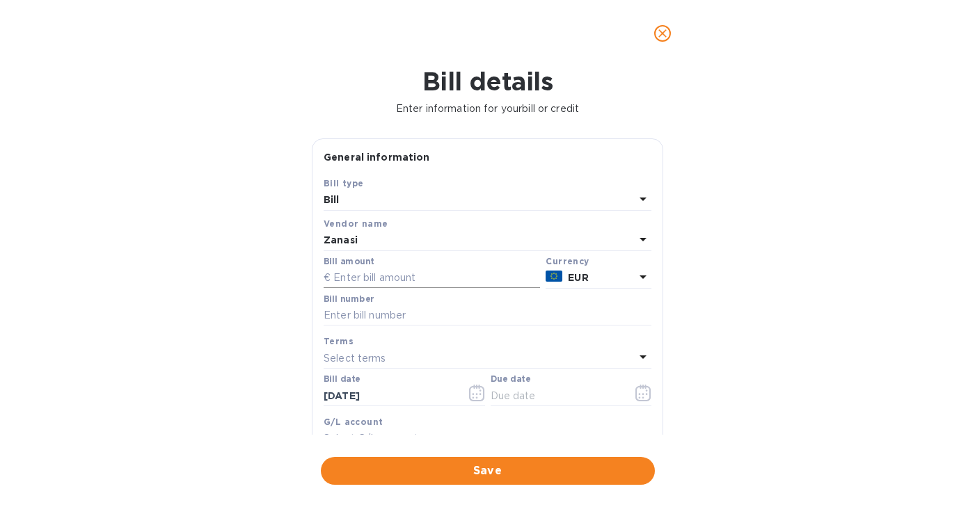
click at [385, 275] on input "text" at bounding box center [431, 278] width 216 height 21
type input "17,784"
click at [360, 321] on input "text" at bounding box center [487, 315] width 328 height 21
type input "158/2025"
click at [477, 403] on button "button" at bounding box center [477, 392] width 33 height 33
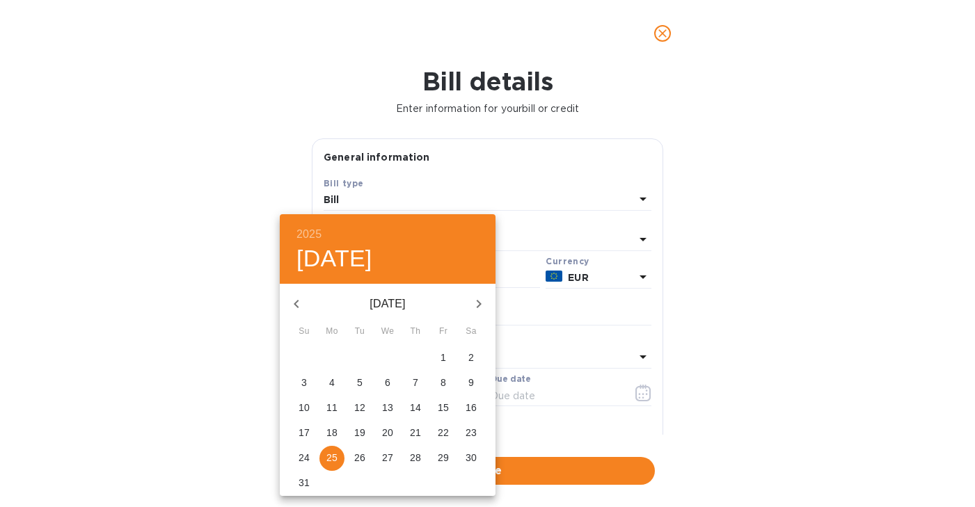
click at [299, 302] on icon "button" at bounding box center [296, 304] width 17 height 17
click at [368, 460] on span "29" at bounding box center [359, 458] width 25 height 14
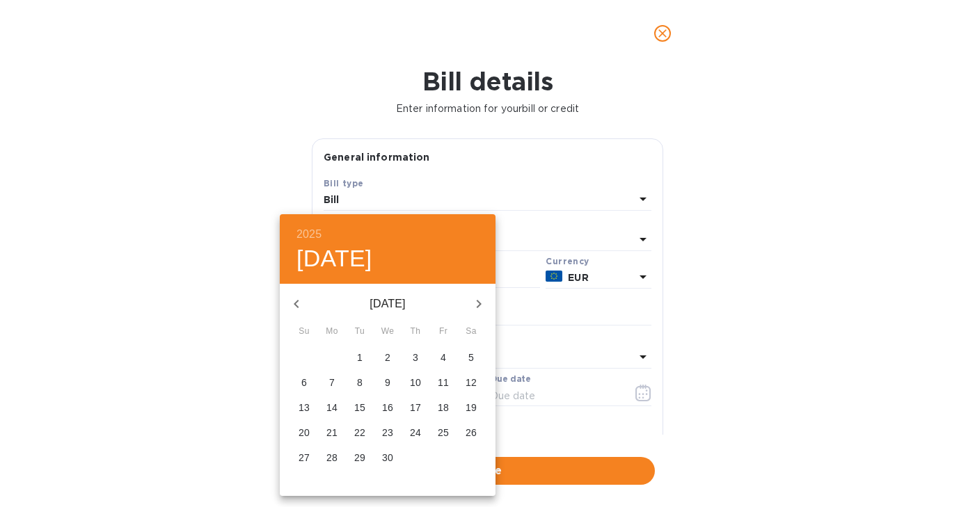
type input "[DATE]"
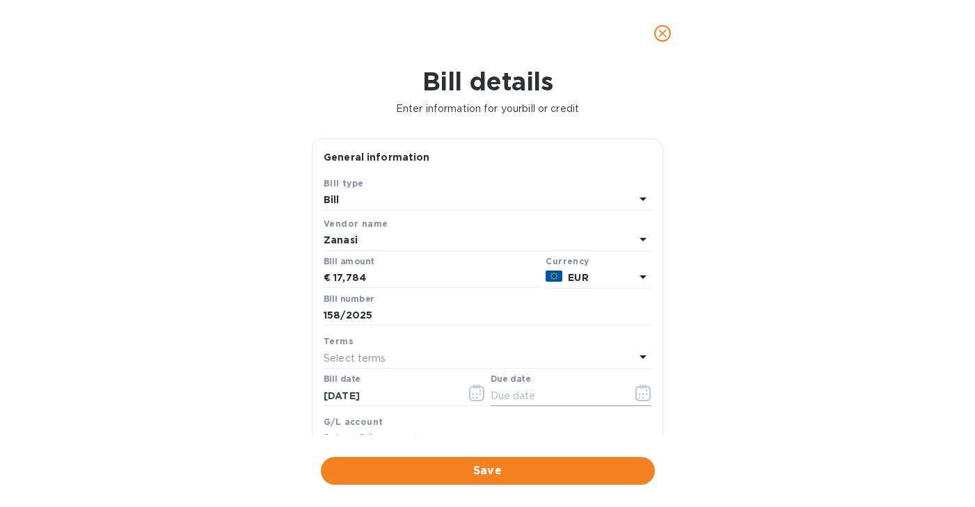
click at [640, 397] on icon "button" at bounding box center [643, 393] width 16 height 17
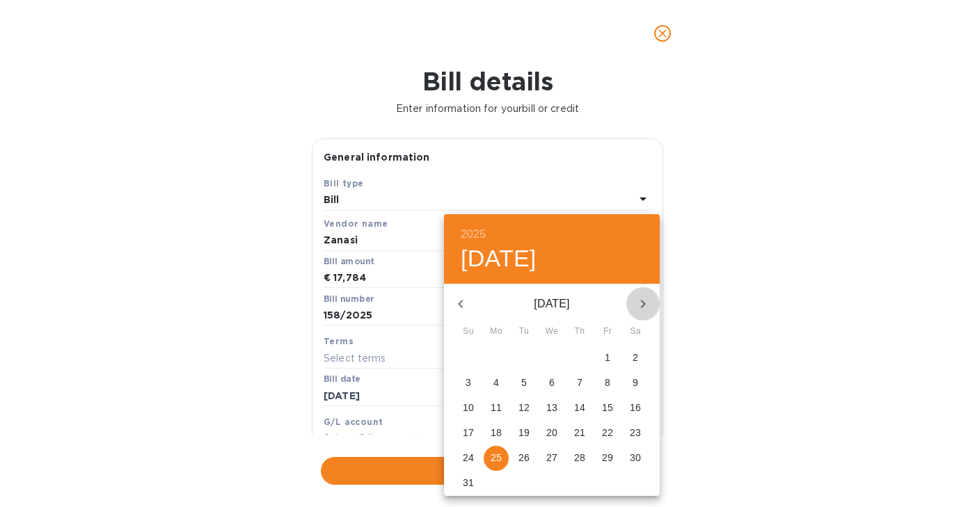
click at [643, 294] on button "button" at bounding box center [642, 303] width 33 height 33
click at [581, 357] on p "4" at bounding box center [580, 358] width 6 height 14
type input "09/04/2025"
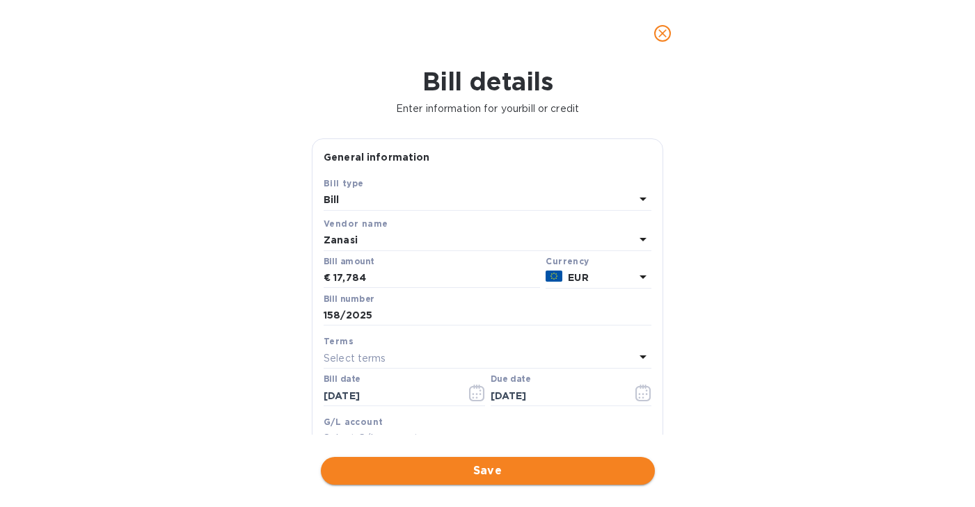
click at [457, 472] on span "Save" at bounding box center [488, 471] width 312 height 17
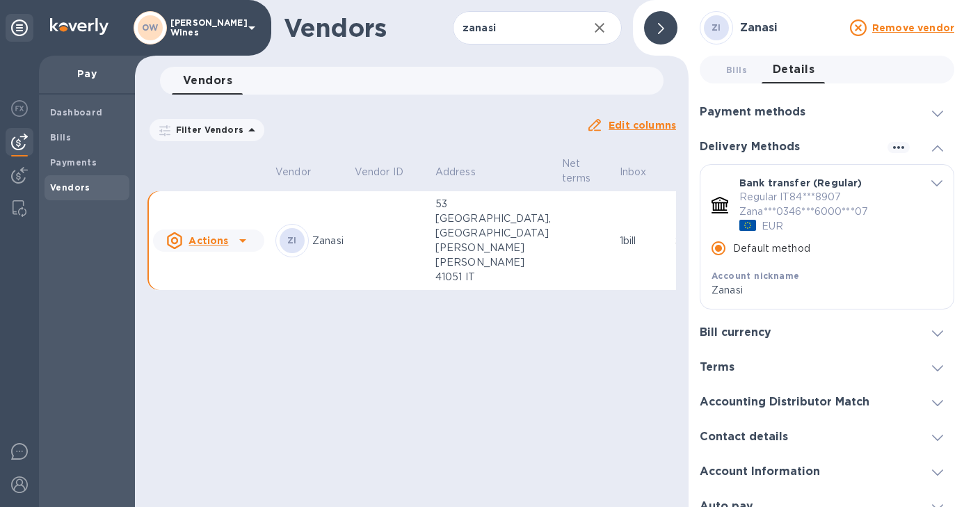
click at [600, 30] on icon "button" at bounding box center [599, 27] width 17 height 17
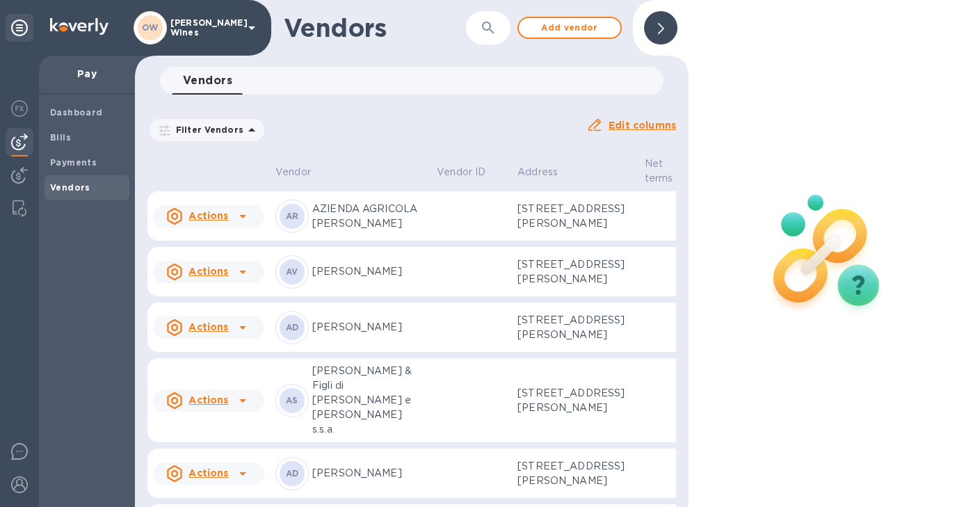
click at [494, 32] on icon "button" at bounding box center [488, 27] width 17 height 17
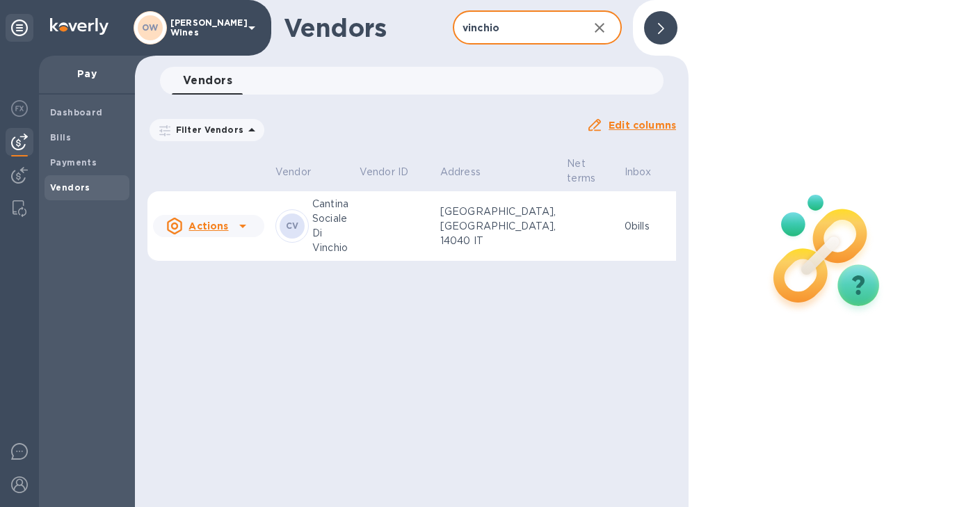
type input "vinchio"
click at [246, 225] on icon at bounding box center [242, 226] width 17 height 17
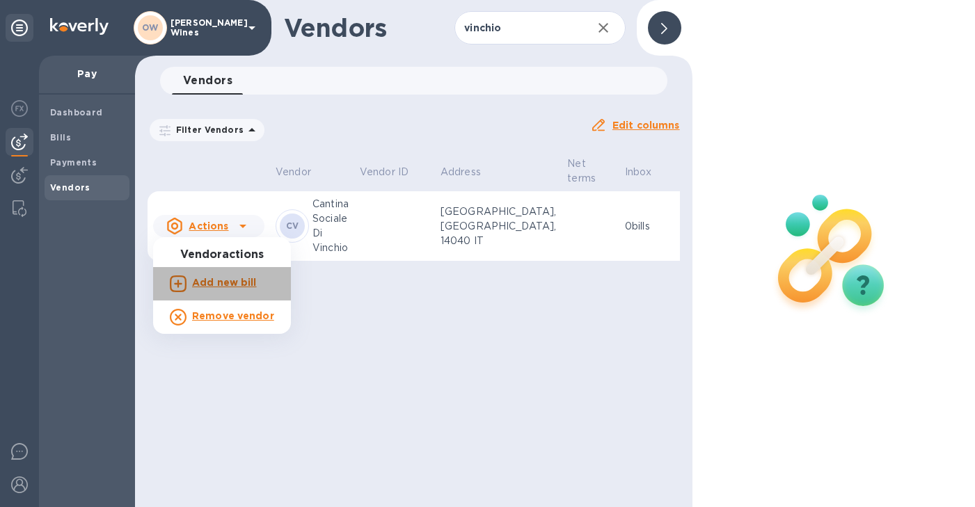
click at [235, 282] on b "Add new bill" at bounding box center [224, 282] width 65 height 11
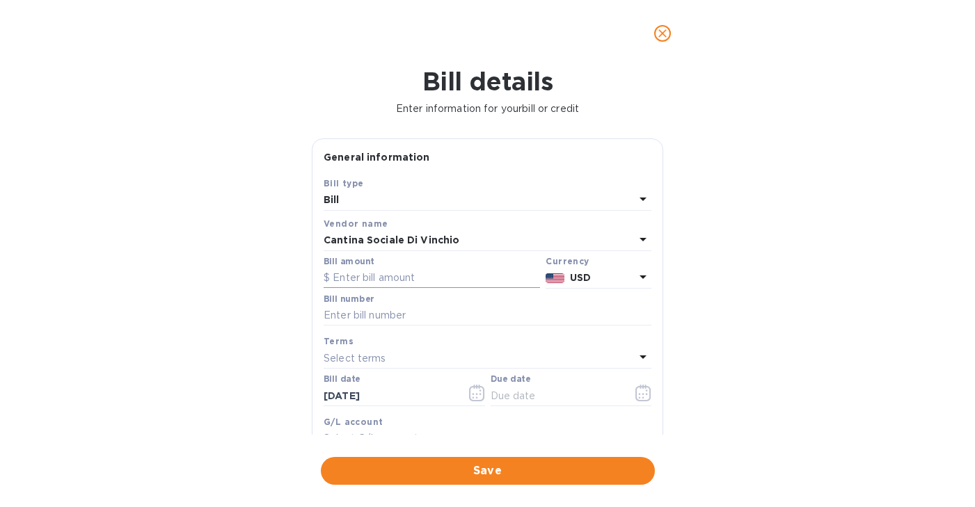
click at [405, 271] on input "text" at bounding box center [431, 278] width 216 height 21
click at [642, 279] on icon at bounding box center [642, 277] width 17 height 17
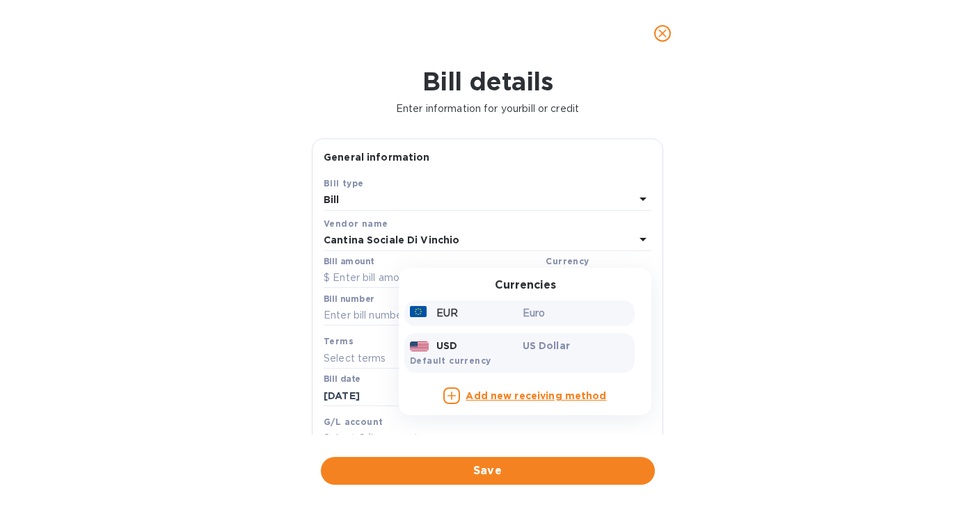
click at [447, 314] on p "EUR" at bounding box center [447, 313] width 22 height 15
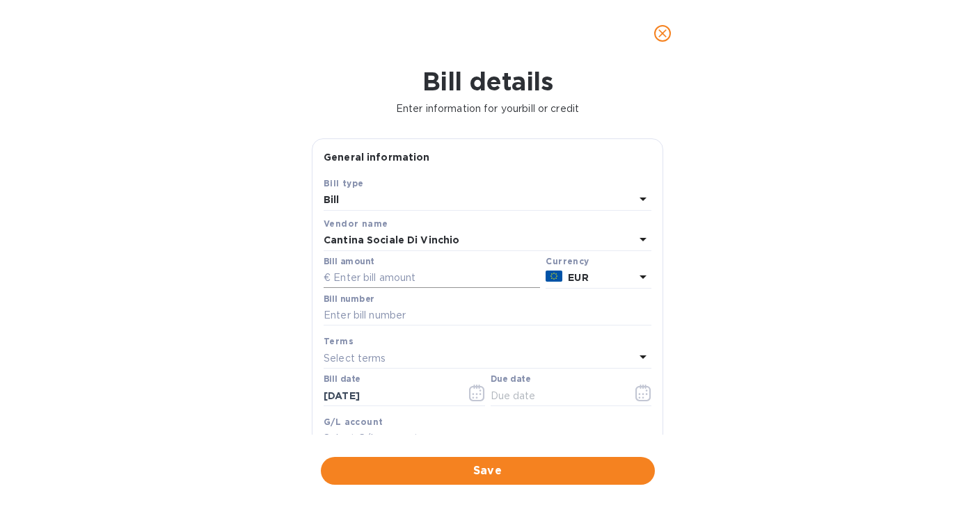
click at [357, 274] on input "text" at bounding box center [431, 278] width 216 height 21
type input "6,172.88"
click at [344, 319] on input "text" at bounding box center [487, 315] width 328 height 21
type input "6177"
drag, startPoint x: 387, startPoint y: 398, endPoint x: 305, endPoint y: 390, distance: 81.8
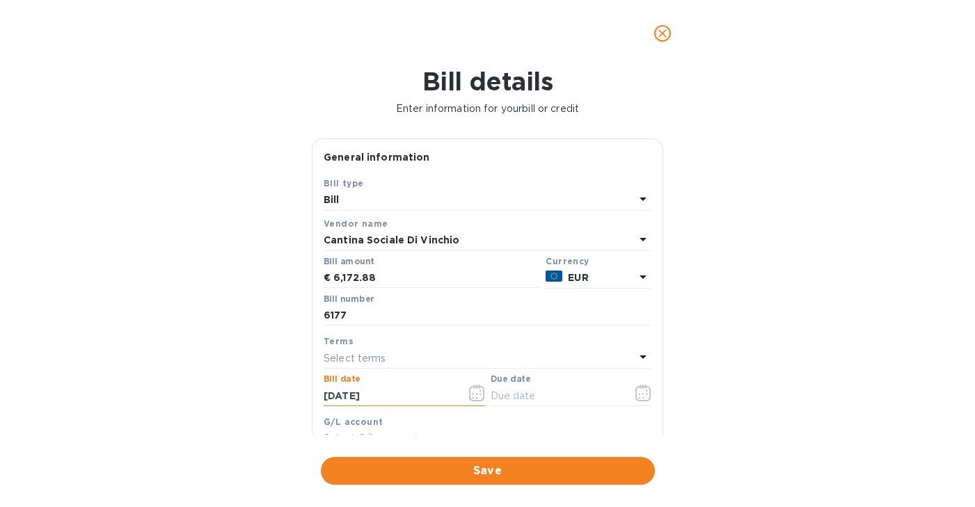
click at [305, 390] on div "General information Save Bill type Bill Vendor name Cantina Sociale Di Vinchio …" at bounding box center [487, 286] width 365 height 296
type input "05/02/2025"
click at [641, 392] on icon "button" at bounding box center [643, 393] width 16 height 17
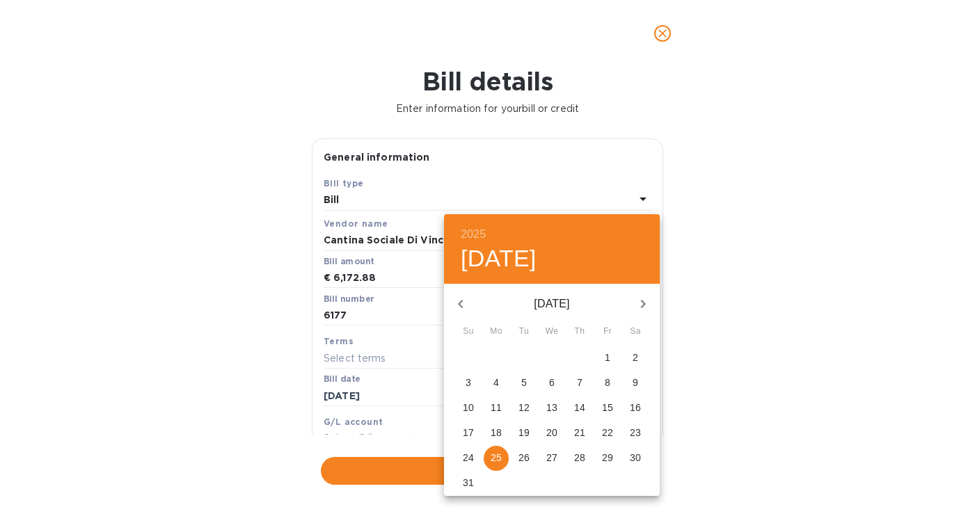
click at [648, 301] on icon "button" at bounding box center [642, 304] width 17 height 17
click at [502, 385] on span "8" at bounding box center [496, 383] width 25 height 14
type input "09/08/2025"
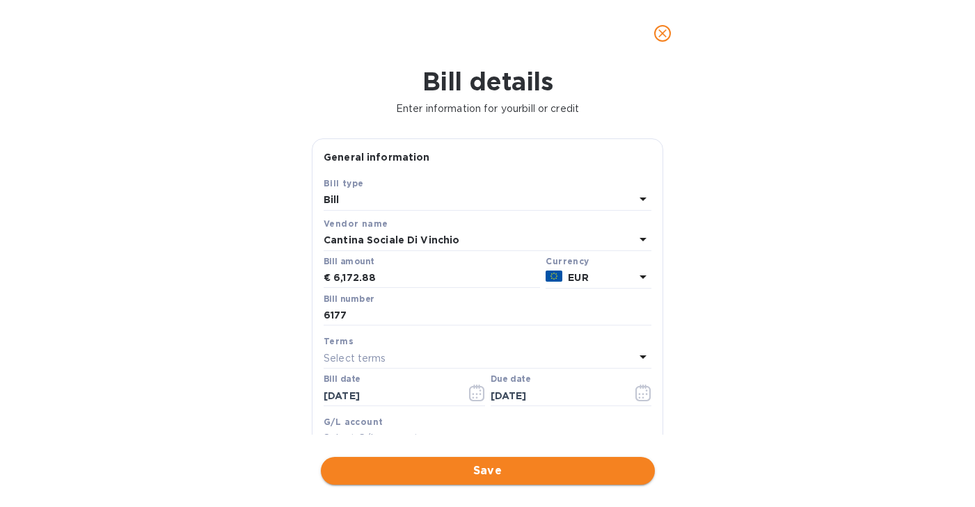
click at [451, 475] on span "Save" at bounding box center [488, 471] width 312 height 17
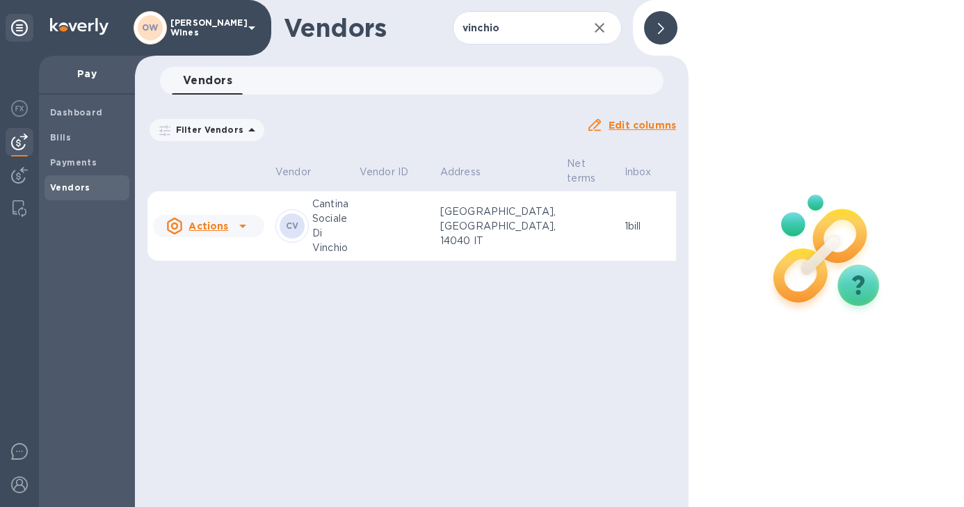
click at [312, 221] on p "Cantina Sociale Di Vinchio" at bounding box center [330, 226] width 36 height 58
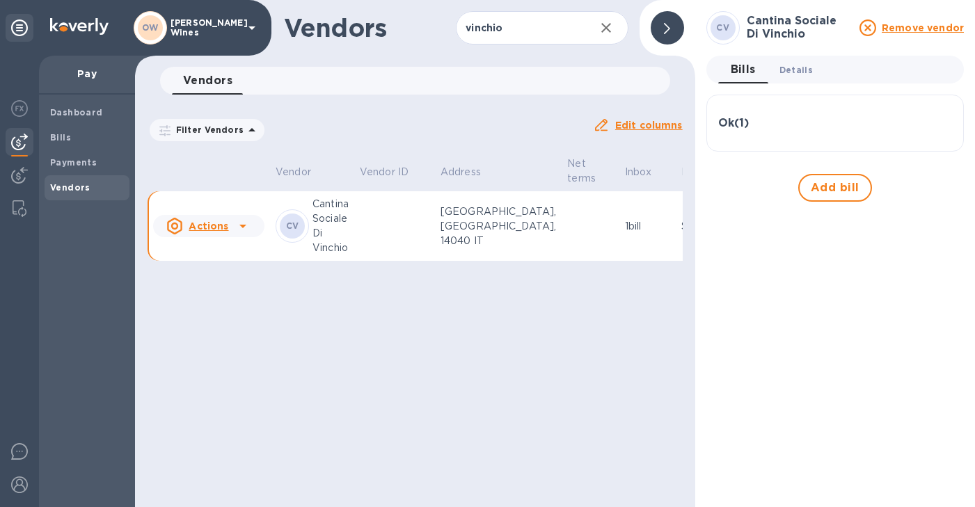
click at [798, 74] on span "Details 0" at bounding box center [795, 70] width 33 height 15
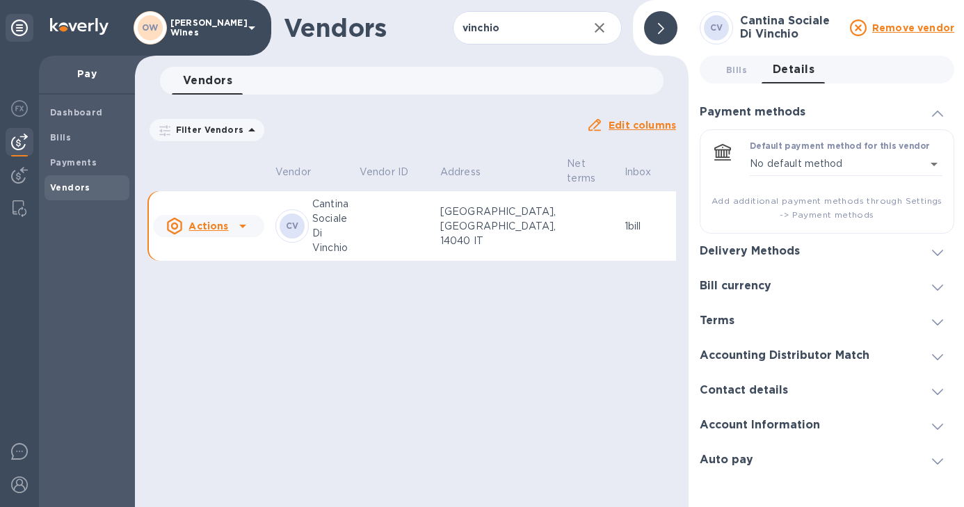
click at [941, 256] on span at bounding box center [937, 251] width 11 height 13
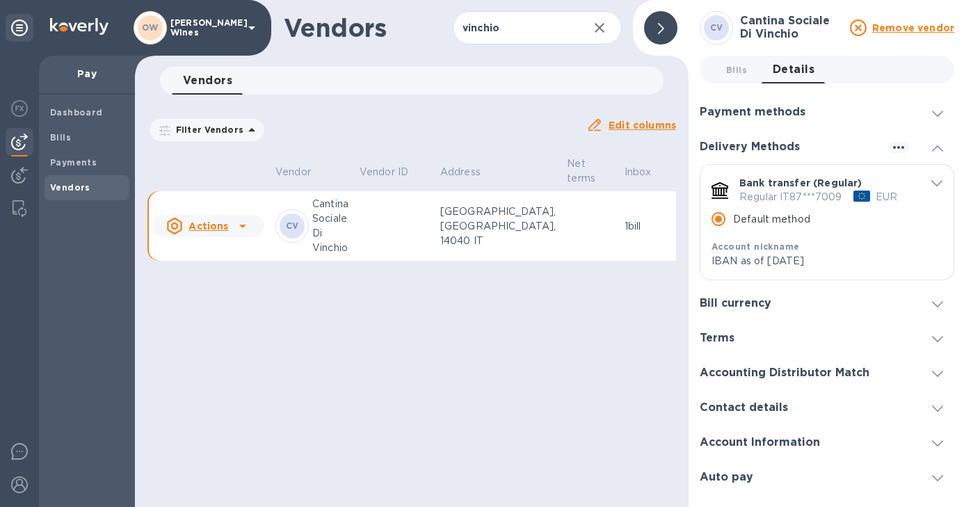
click at [940, 147] on icon at bounding box center [937, 148] width 11 height 6
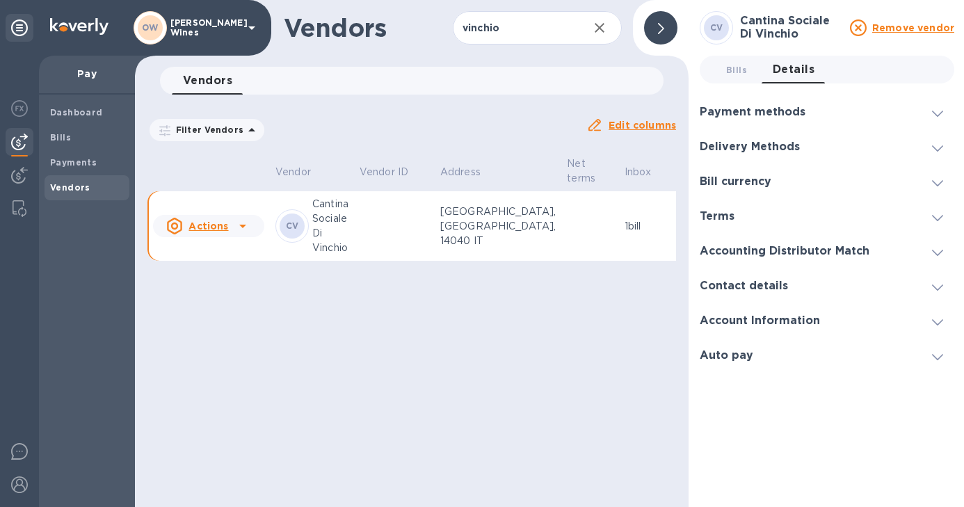
click at [943, 97] on div "Payment methods" at bounding box center [827, 112] width 255 height 35
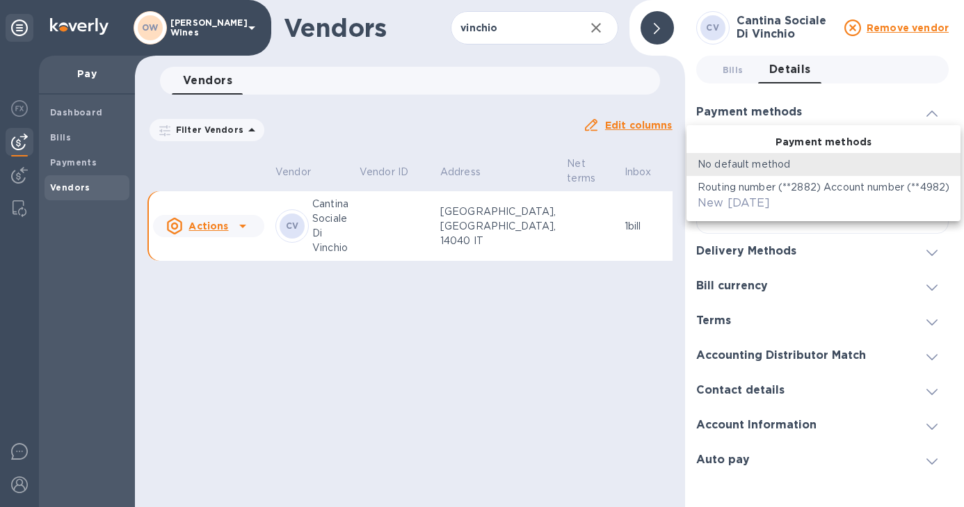
click at [935, 162] on body "OW Oliver McCrum Wines Pay Dashboard Bills Payments Vendors Vendors vinchio ​ A…" at bounding box center [482, 253] width 964 height 507
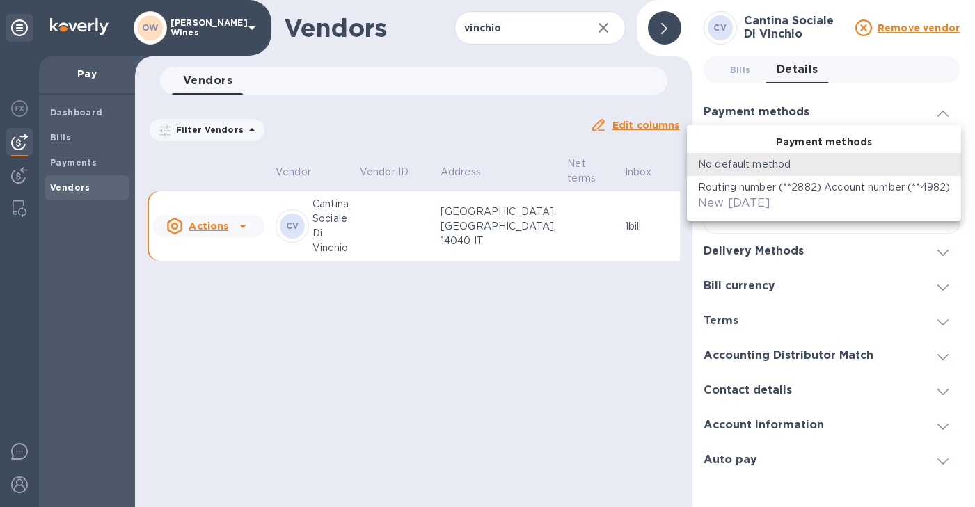
click at [815, 196] on div "Routing number (**2882) Account number (**4982) New [DATE]" at bounding box center [824, 195] width 252 height 31
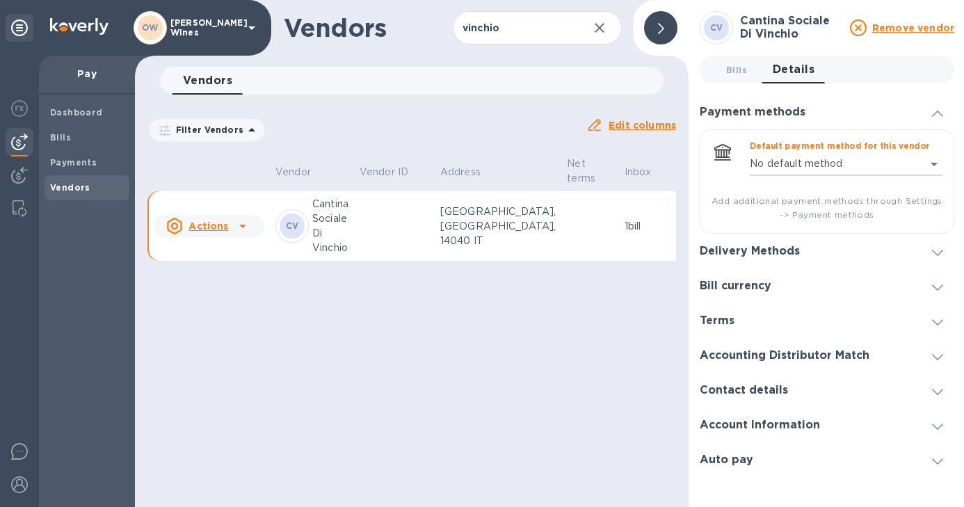
type input "6321321141412400752202779115600016"
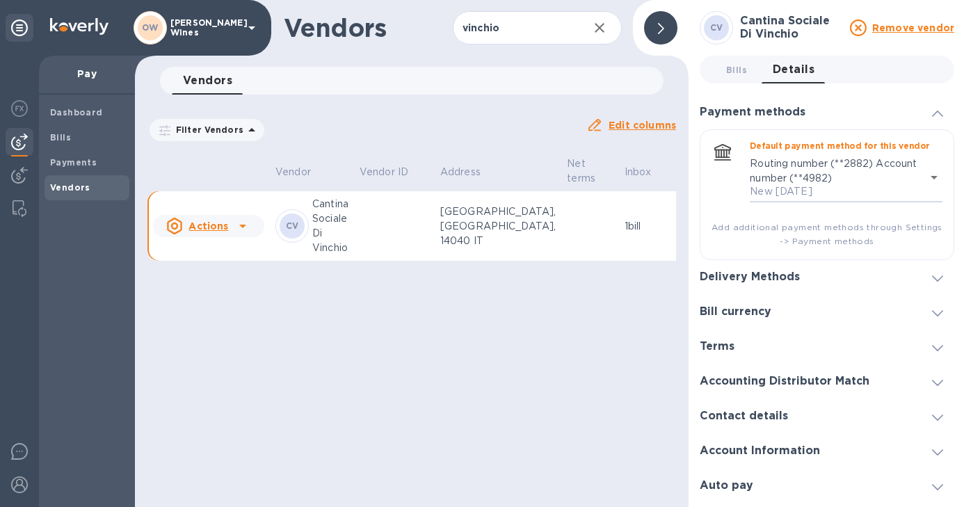
click at [657, 30] on div at bounding box center [660, 27] width 33 height 33
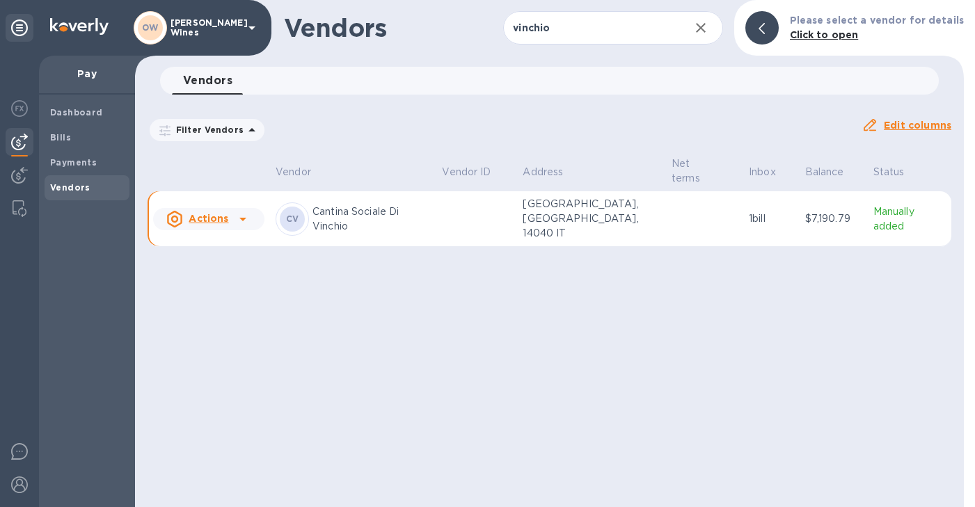
click at [706, 32] on icon "button" at bounding box center [700, 27] width 17 height 17
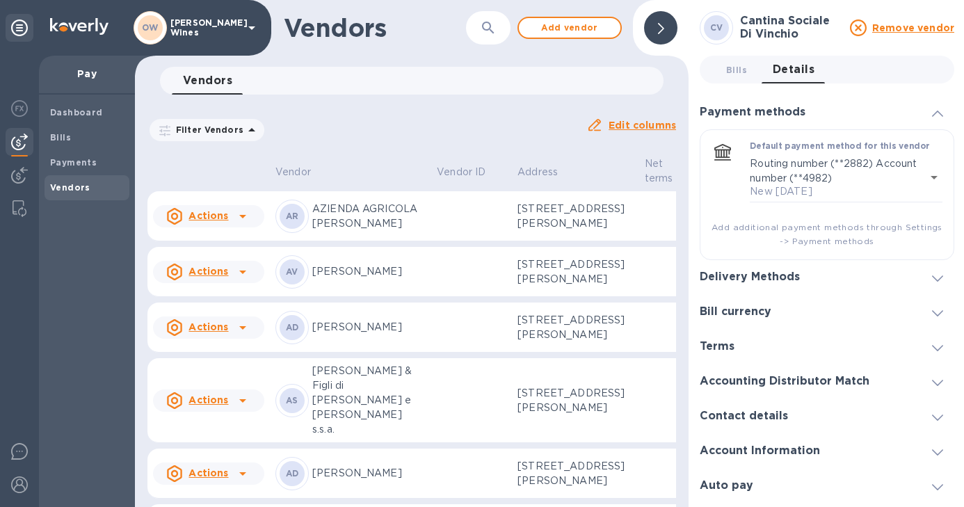
click at [493, 27] on icon "button" at bounding box center [488, 27] width 17 height 17
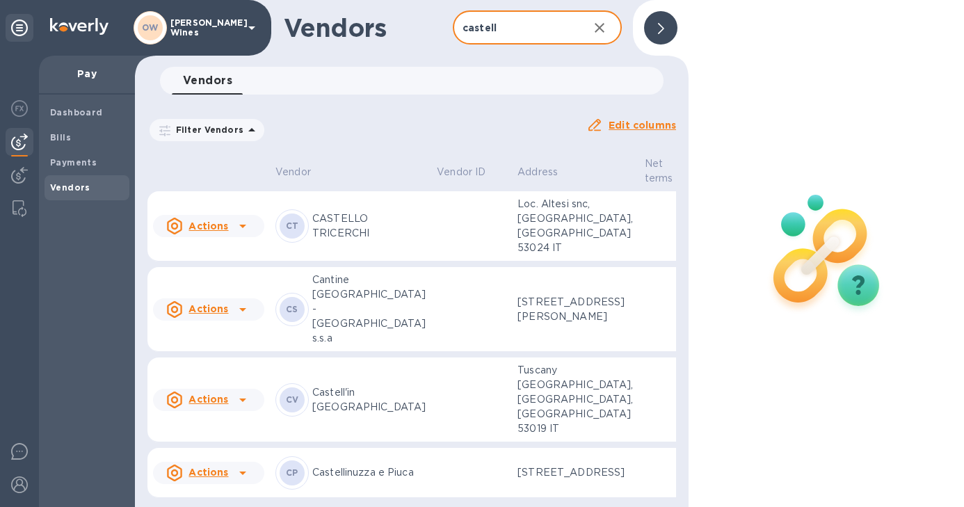
type input "castell"
click at [239, 408] on icon at bounding box center [242, 400] width 17 height 17
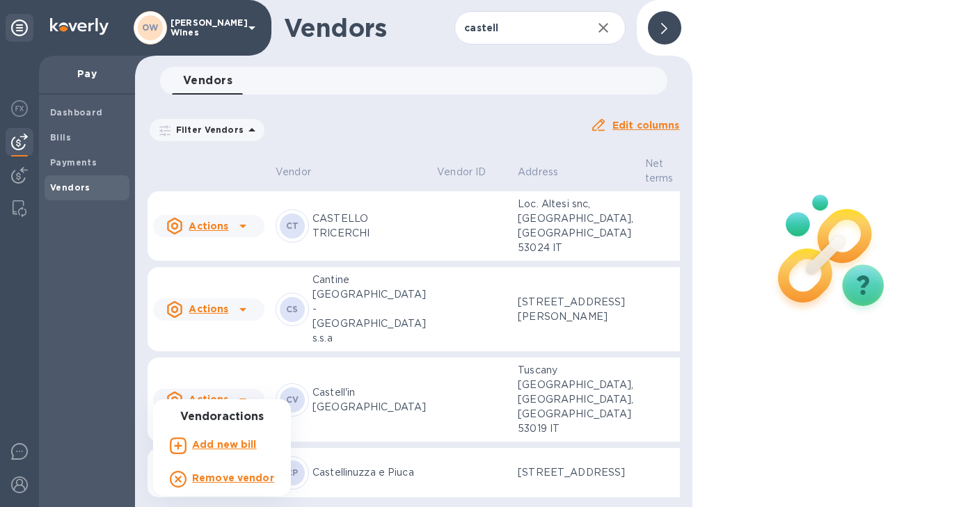
click at [229, 444] on b "Add new bill" at bounding box center [224, 444] width 65 height 11
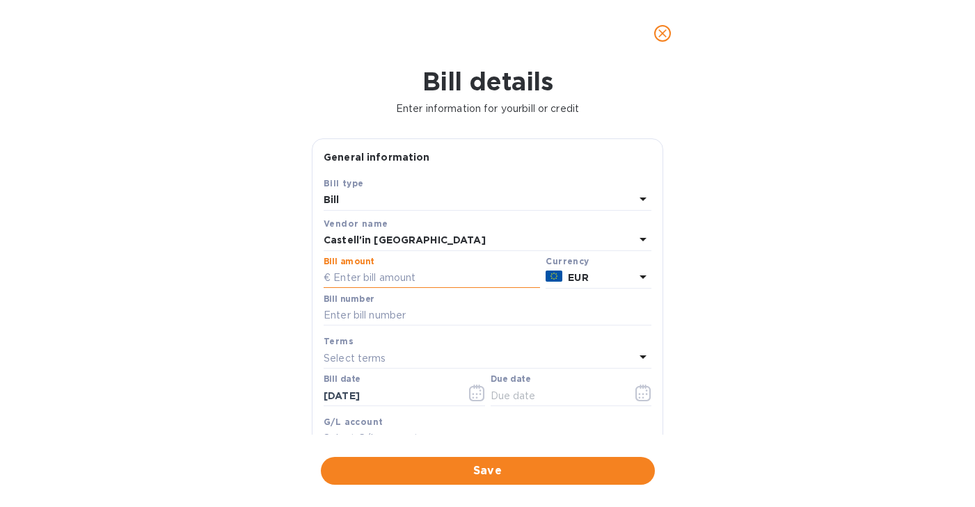
click at [452, 276] on input "text" at bounding box center [431, 278] width 216 height 21
type input "12,650"
click at [421, 321] on input "text" at bounding box center [487, 315] width 328 height 21
type input "34"
click at [381, 392] on input "[DATE]" at bounding box center [388, 395] width 131 height 21
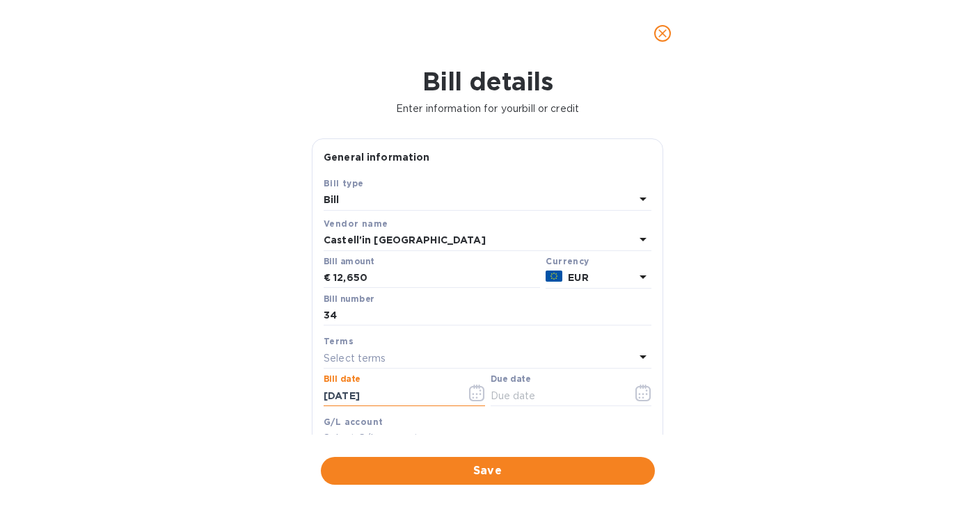
drag, startPoint x: 392, startPoint y: 395, endPoint x: 270, endPoint y: 396, distance: 122.4
click at [270, 396] on div "Bill details Enter information for your bill or credit General information Save…" at bounding box center [487, 287] width 975 height 440
type input "05/05/2025"
click at [642, 395] on icon "button" at bounding box center [643, 394] width 2 height 2
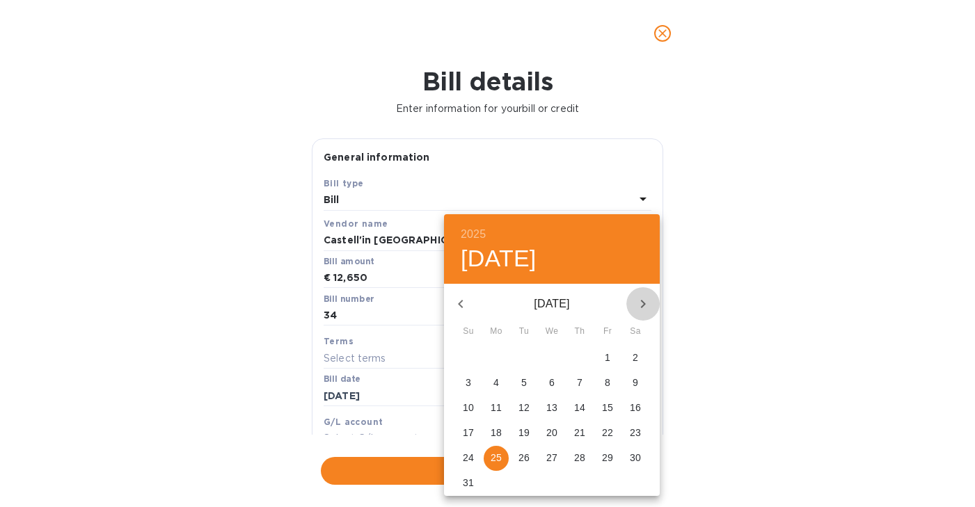
click at [642, 301] on icon "button" at bounding box center [643, 304] width 5 height 8
click at [499, 385] on span "8" at bounding box center [496, 383] width 25 height 14
type input "09/08/2025"
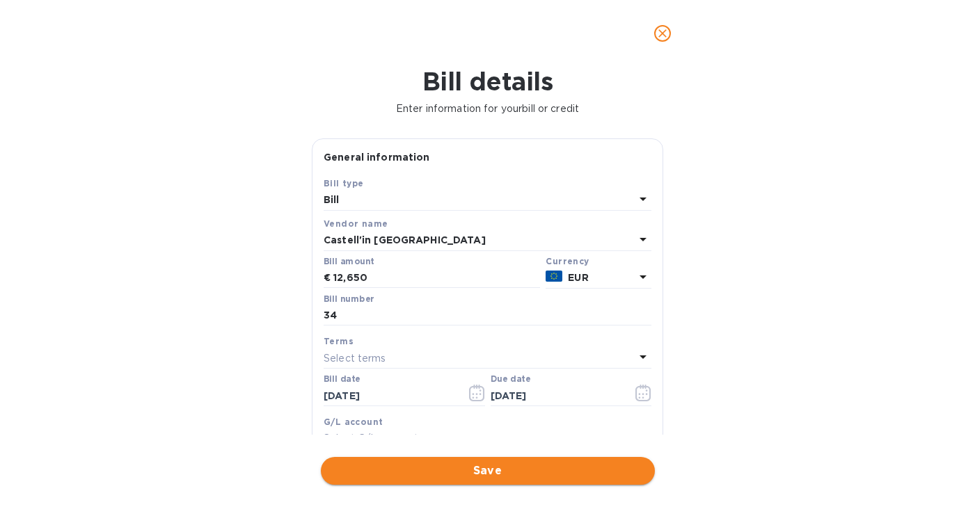
click at [461, 470] on span "Save" at bounding box center [488, 471] width 312 height 17
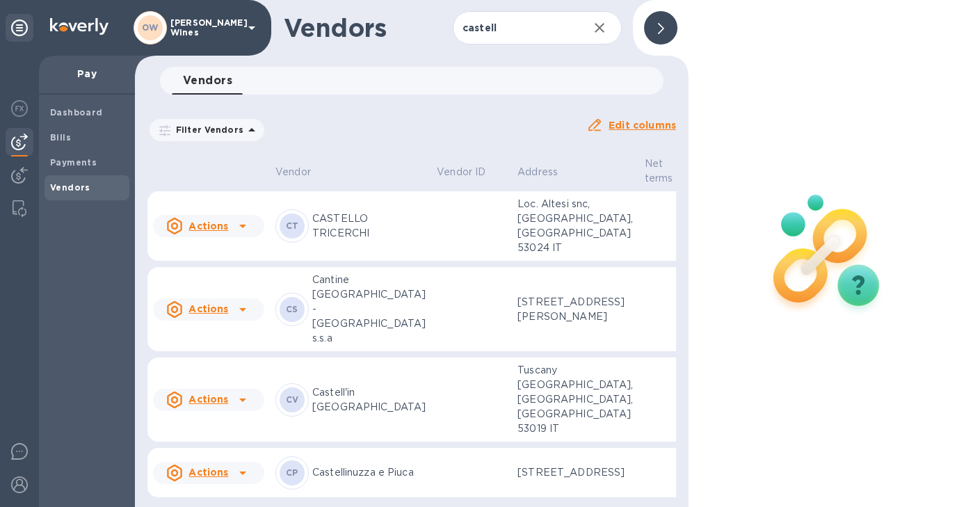
click at [341, 415] on p "Castell'in Villa" at bounding box center [368, 399] width 113 height 29
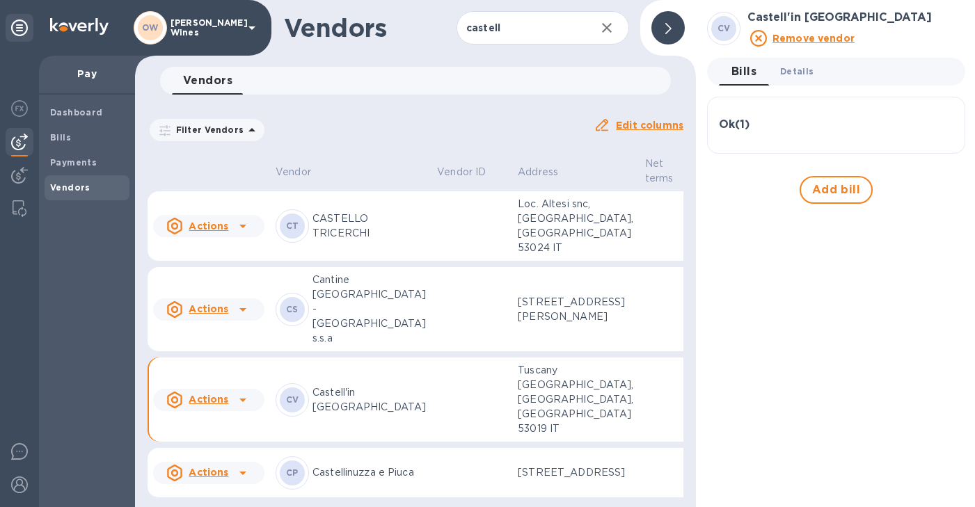
click at [795, 61] on button "Details 0" at bounding box center [797, 72] width 56 height 28
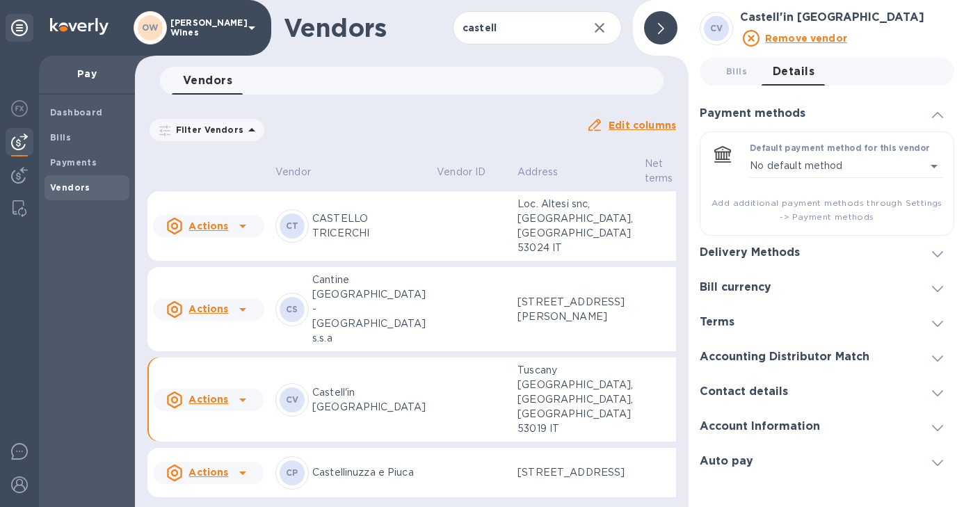
click at [942, 248] on span at bounding box center [937, 253] width 11 height 13
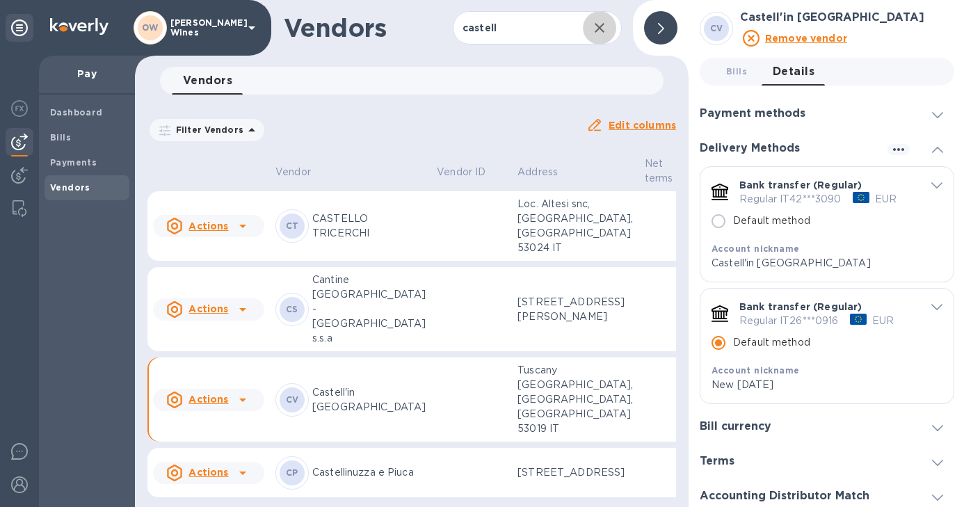
click at [608, 34] on button "button" at bounding box center [599, 27] width 33 height 33
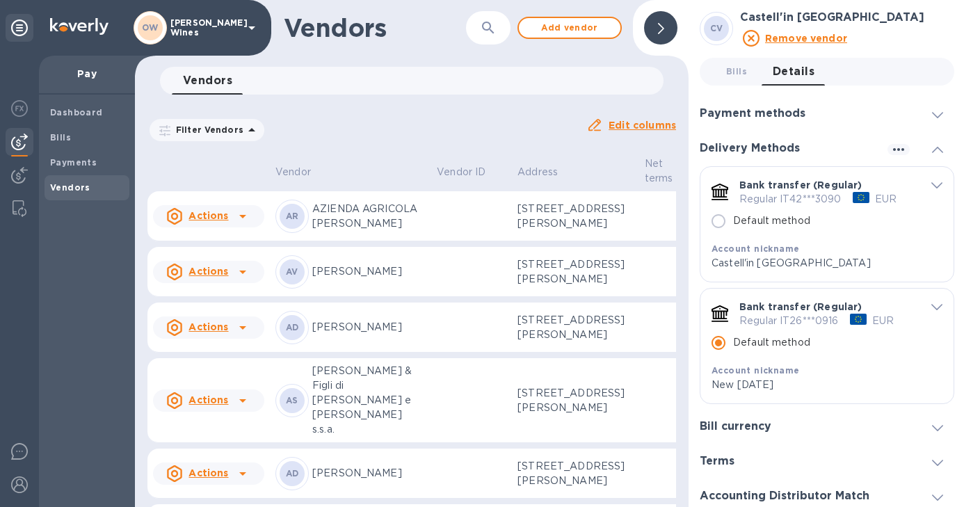
click at [488, 33] on icon "button" at bounding box center [488, 27] width 17 height 17
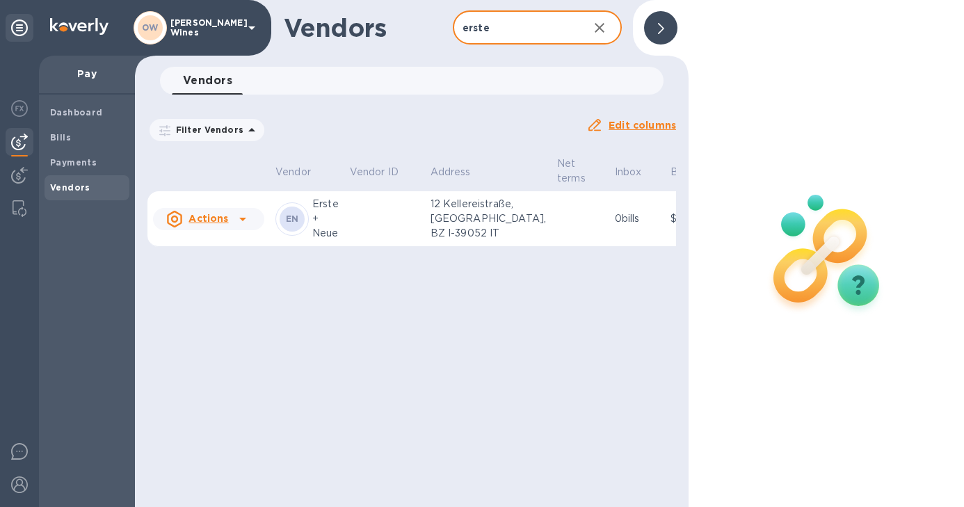
type input "erste"
click at [244, 227] on icon at bounding box center [242, 219] width 17 height 17
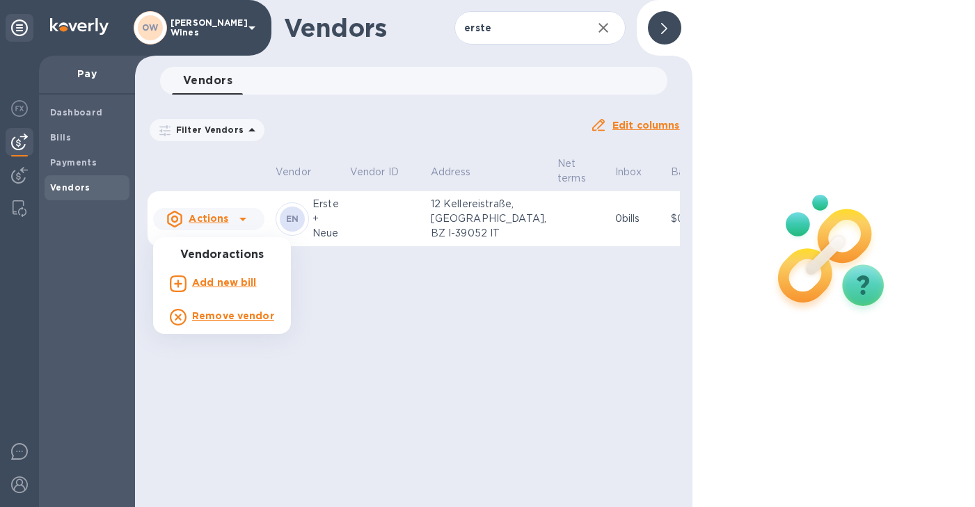
click at [227, 283] on b "Add new bill" at bounding box center [224, 282] width 65 height 11
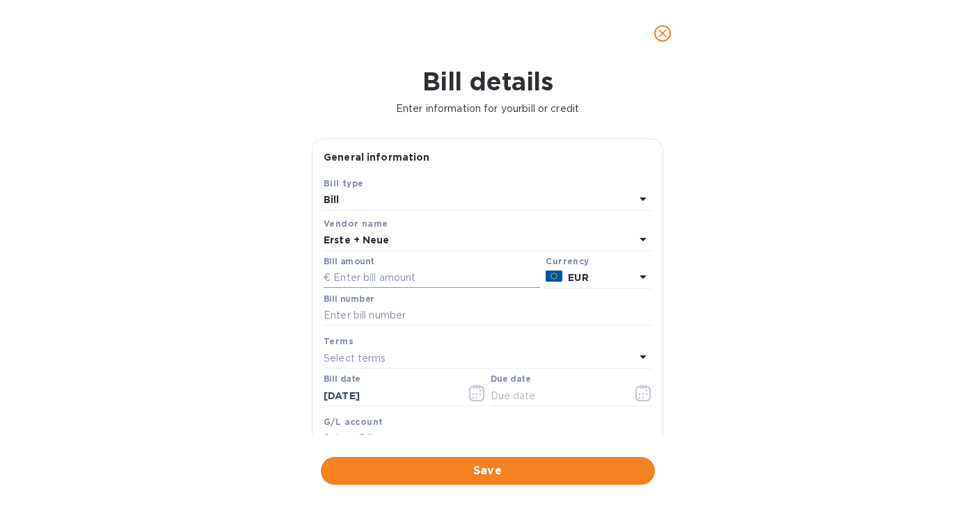
click at [415, 280] on input "text" at bounding box center [431, 278] width 216 height 21
type input "49,378.82"
click at [385, 321] on input "text" at bounding box center [487, 315] width 328 height 21
type input "203721"
drag, startPoint x: 403, startPoint y: 398, endPoint x: 275, endPoint y: 387, distance: 127.7
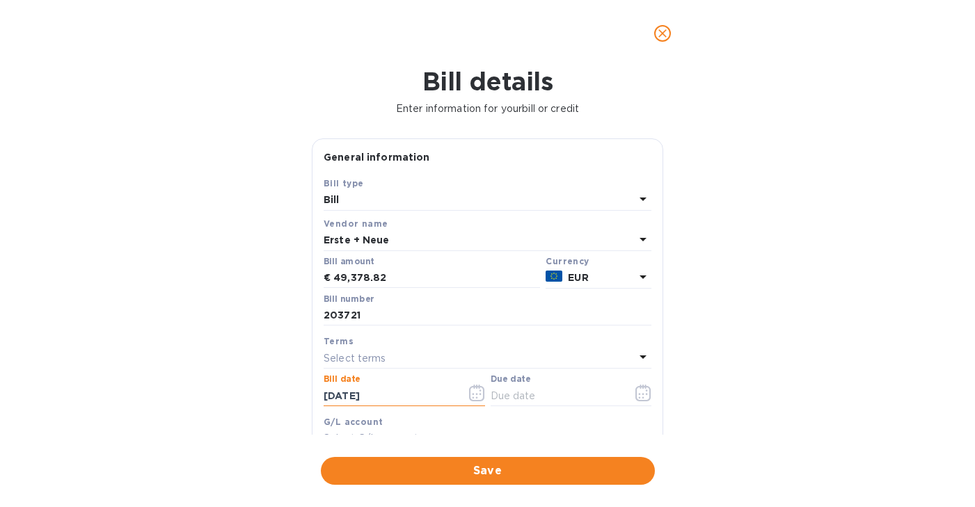
click at [275, 387] on div "Bill details Enter information for your bill or credit General information Save…" at bounding box center [487, 287] width 975 height 440
type input "05/05/2025"
click at [639, 397] on icon "button" at bounding box center [643, 393] width 16 height 17
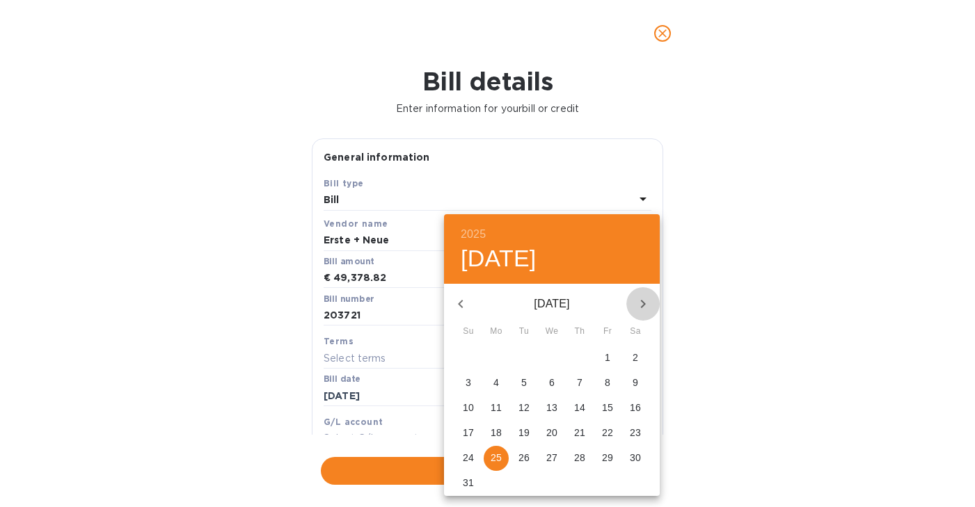
click at [641, 305] on icon "button" at bounding box center [642, 304] width 17 height 17
click at [580, 388] on p "11" at bounding box center [579, 383] width 11 height 14
type input "09/11/2025"
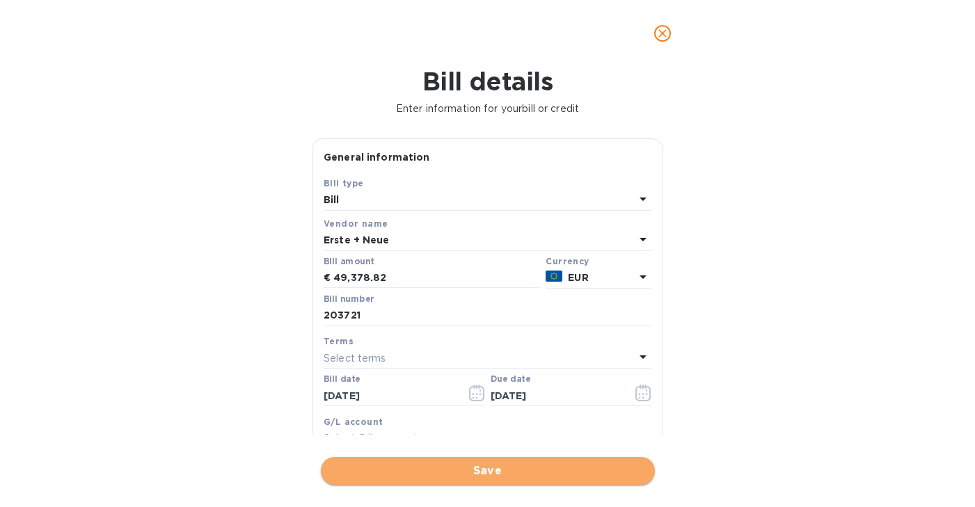
click at [492, 470] on span "Save" at bounding box center [488, 471] width 312 height 17
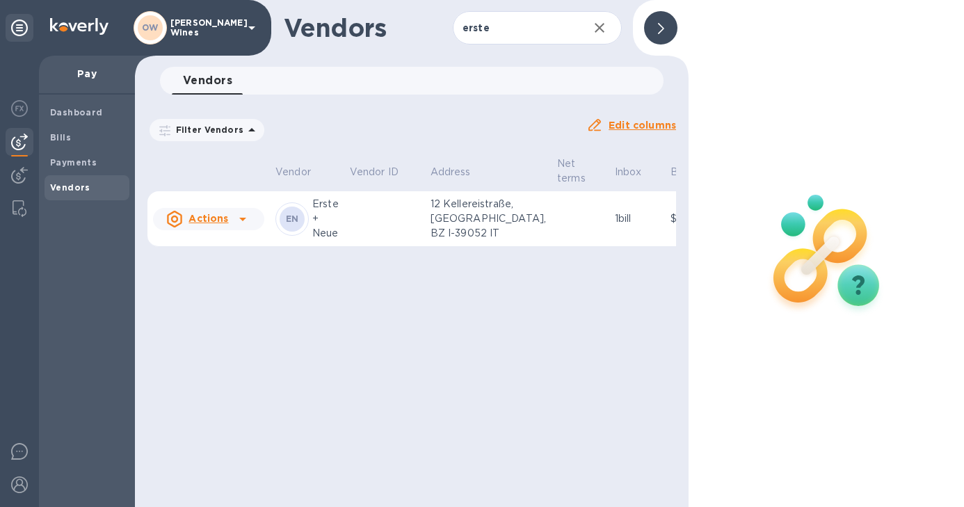
click at [601, 24] on icon "button" at bounding box center [599, 27] width 17 height 17
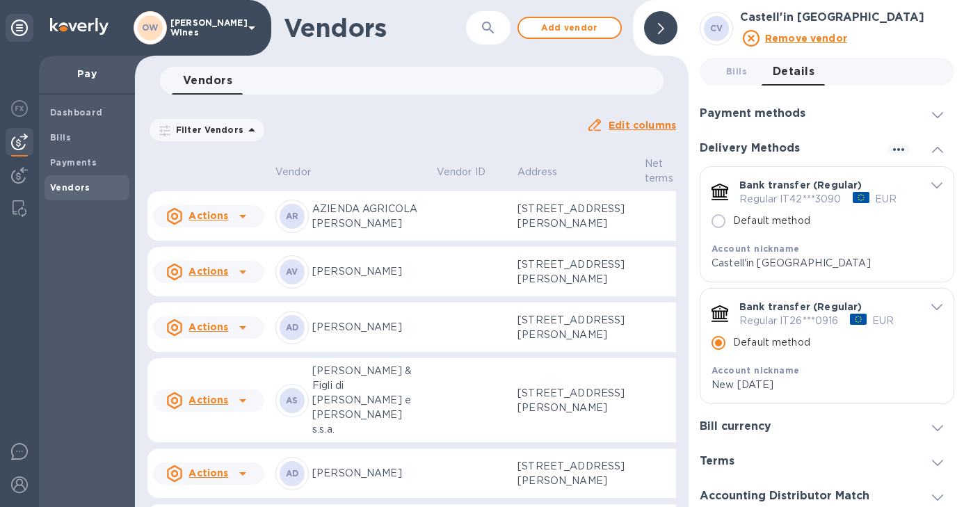
click at [489, 30] on icon "button" at bounding box center [488, 27] width 17 height 17
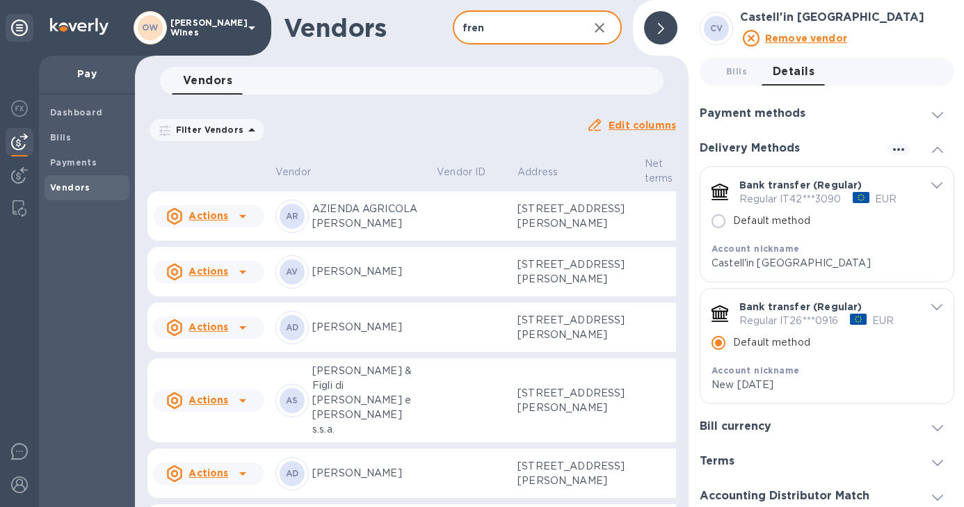
type input "frentana"
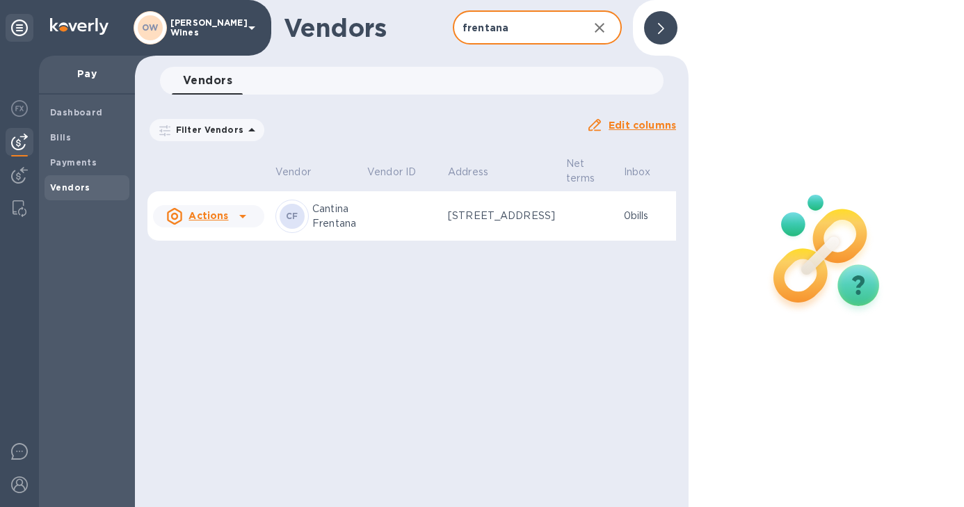
click at [344, 231] on p "Cantina Frentana" at bounding box center [334, 216] width 44 height 29
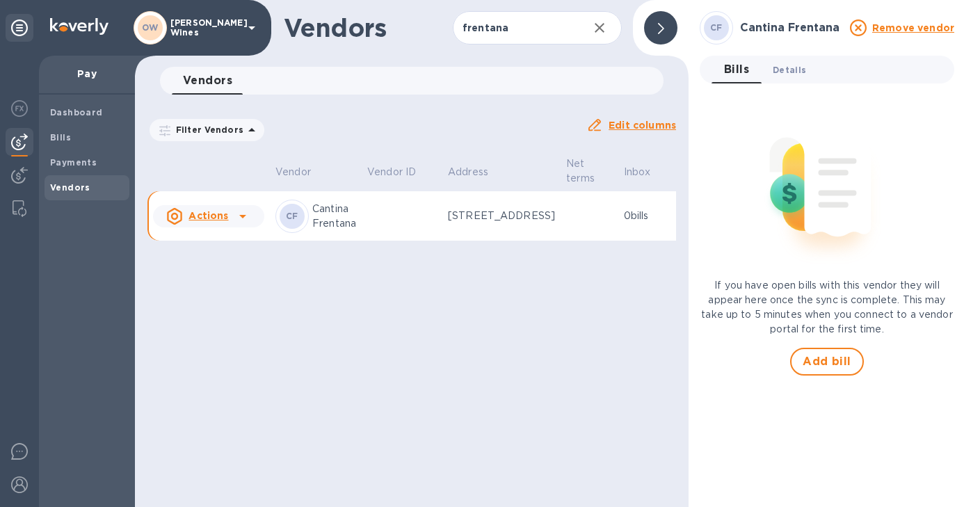
click at [789, 72] on span "Details 0" at bounding box center [789, 70] width 33 height 15
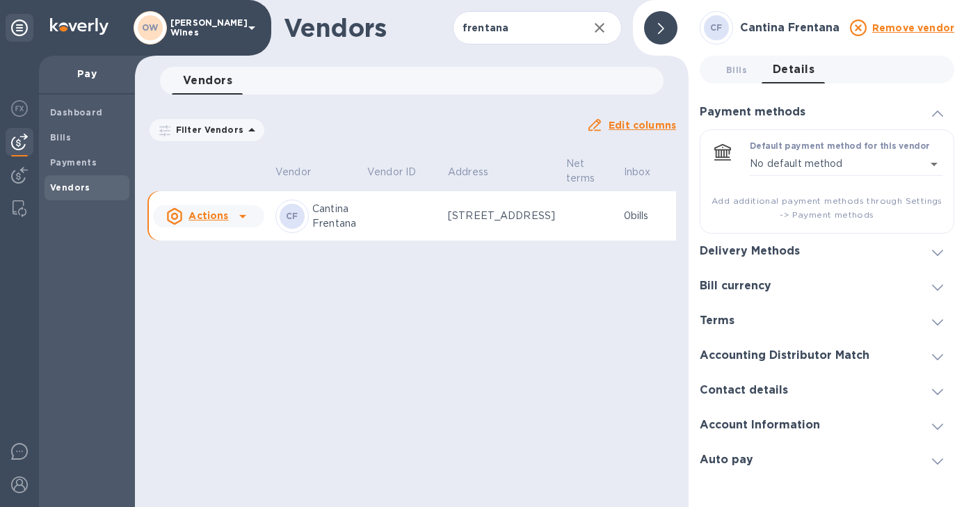
click at [941, 259] on div "Delivery Methods" at bounding box center [827, 251] width 255 height 35
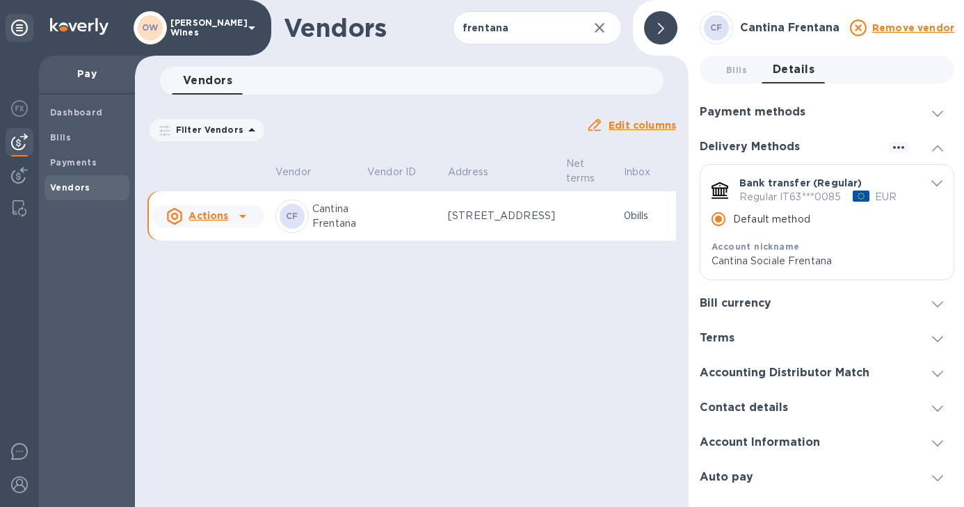
click at [243, 225] on icon at bounding box center [242, 216] width 17 height 17
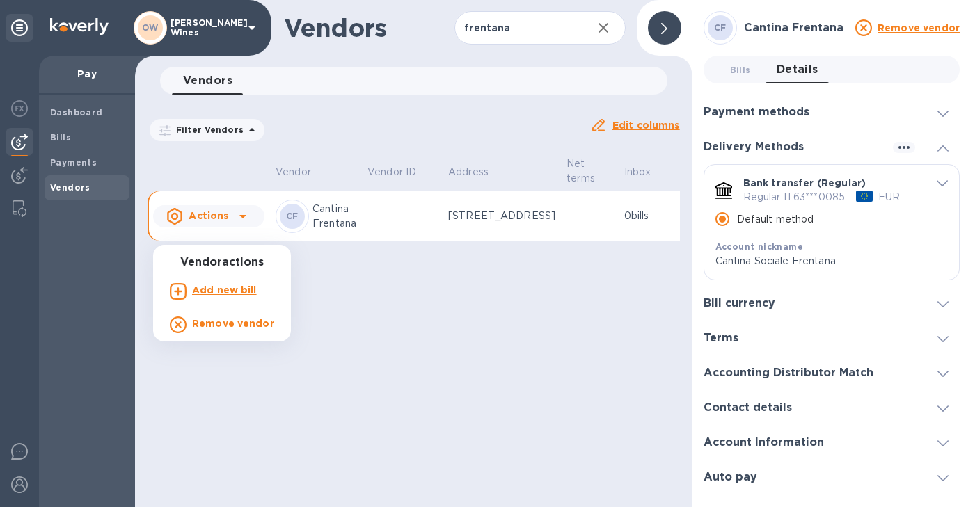
click at [234, 288] on b "Add new bill" at bounding box center [224, 290] width 65 height 11
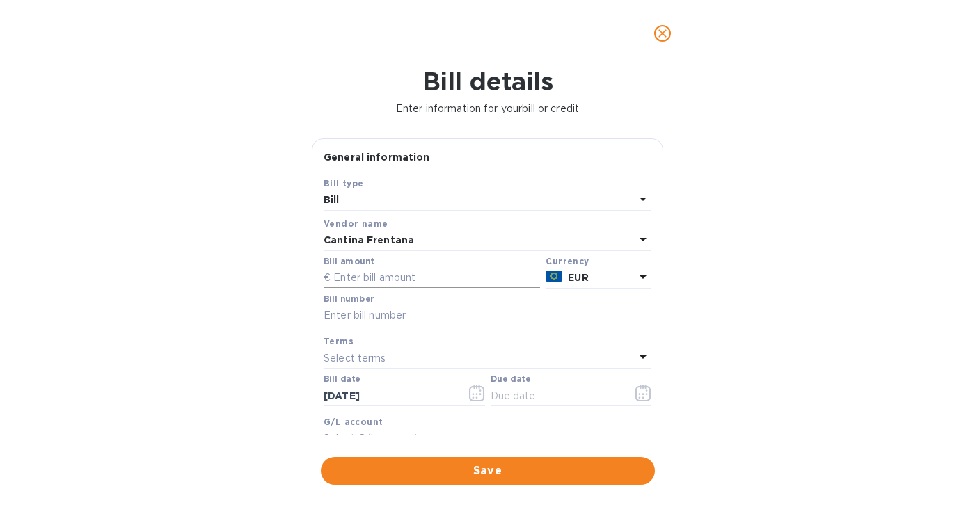
click at [394, 283] on input "text" at bounding box center [431, 278] width 216 height 21
type input "4,859.55"
click at [389, 318] on input "text" at bounding box center [487, 315] width 328 height 21
type input "38/ES"
click at [381, 393] on input "[DATE]" at bounding box center [388, 395] width 131 height 21
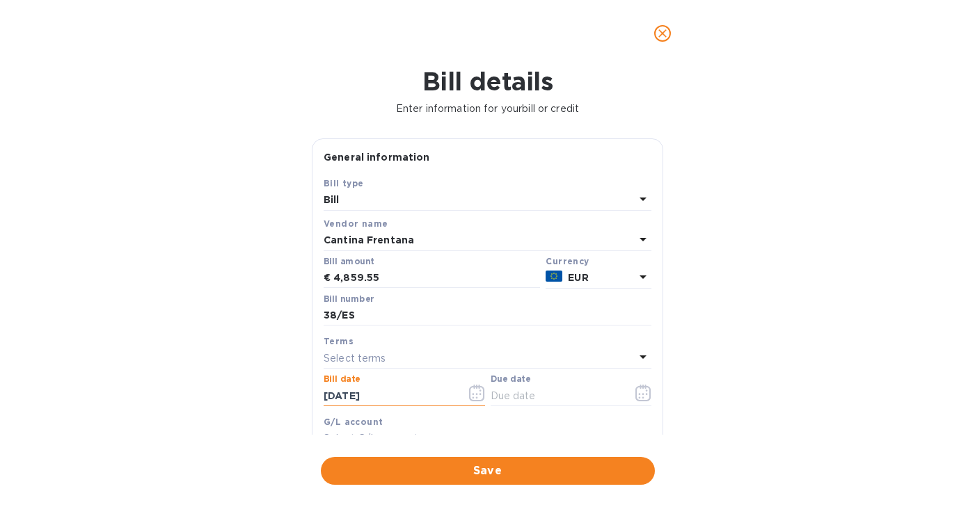
drag, startPoint x: 384, startPoint y: 397, endPoint x: 246, endPoint y: 387, distance: 138.0
click at [246, 387] on div "Bill details Enter information for your bill or credit General information Save…" at bounding box center [487, 287] width 975 height 440
type input "05/05/2025"
click at [645, 390] on icon "button" at bounding box center [643, 393] width 16 height 17
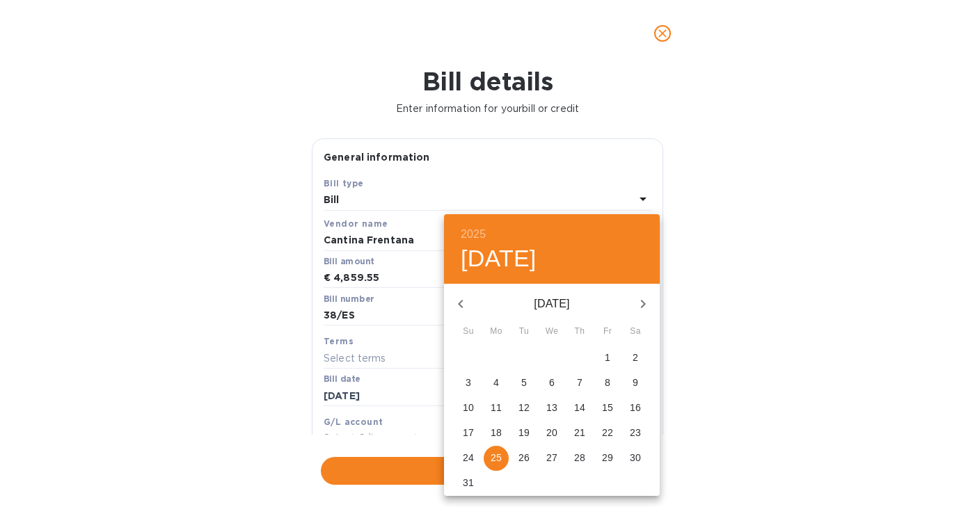
click at [642, 303] on icon "button" at bounding box center [642, 304] width 17 height 17
click at [612, 386] on p "12" at bounding box center [607, 383] width 11 height 14
type input "09/12/2025"
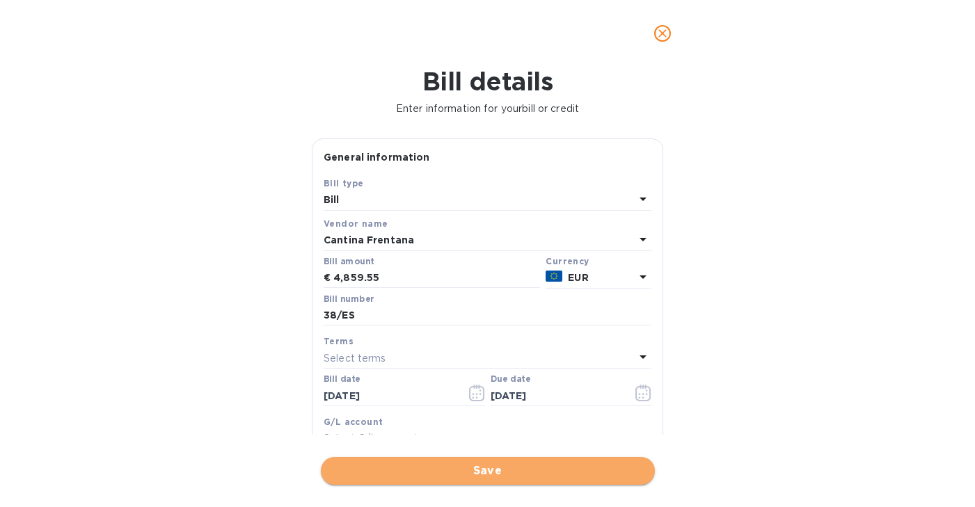
click at [486, 479] on span "Save" at bounding box center [488, 471] width 312 height 17
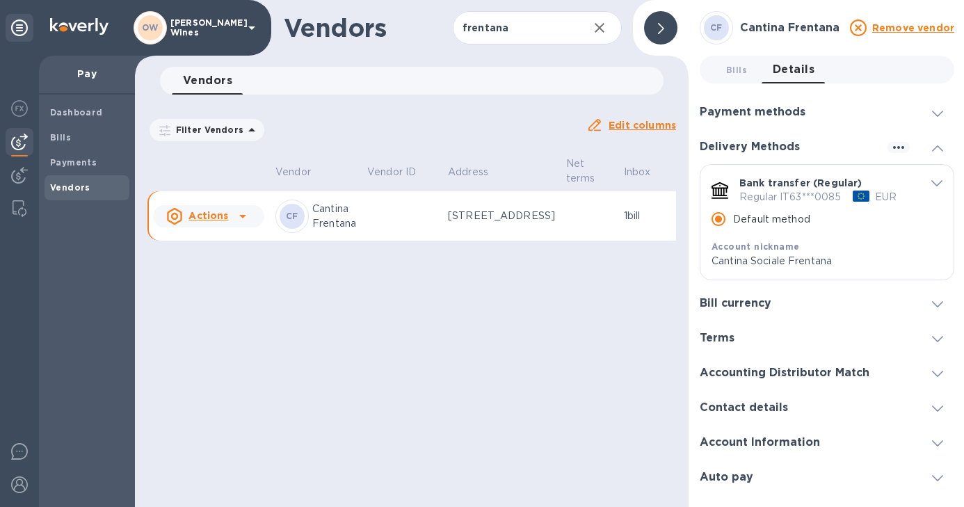
click at [669, 17] on div at bounding box center [660, 27] width 33 height 33
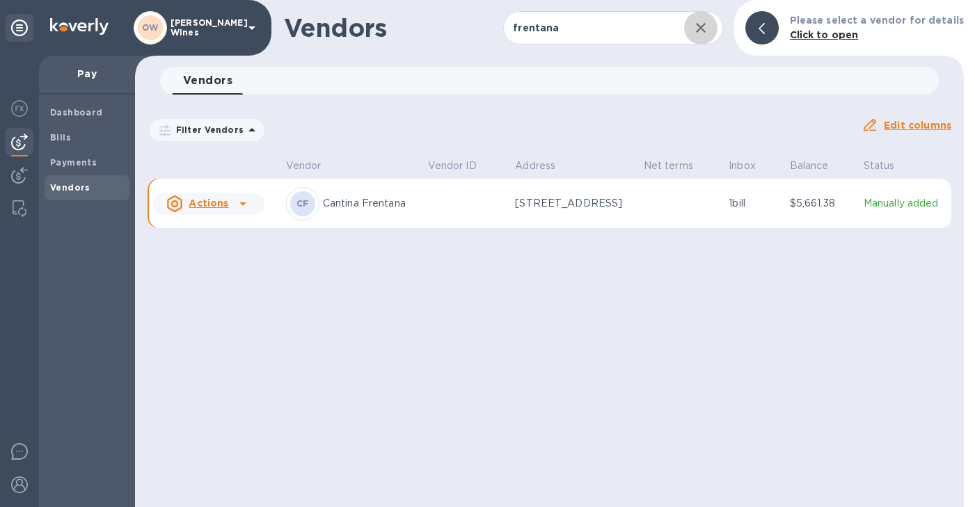
click at [709, 34] on icon "button" at bounding box center [700, 27] width 17 height 17
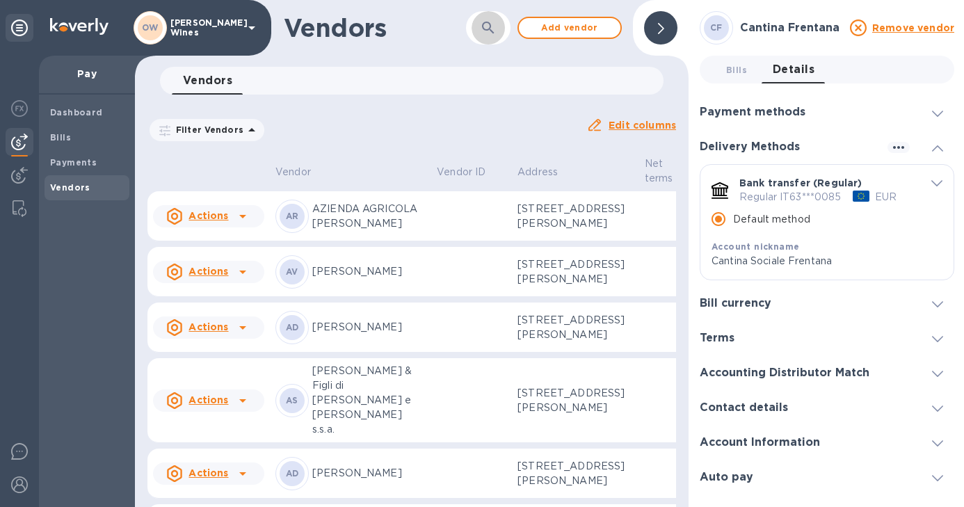
click at [502, 26] on button "button" at bounding box center [488, 27] width 33 height 33
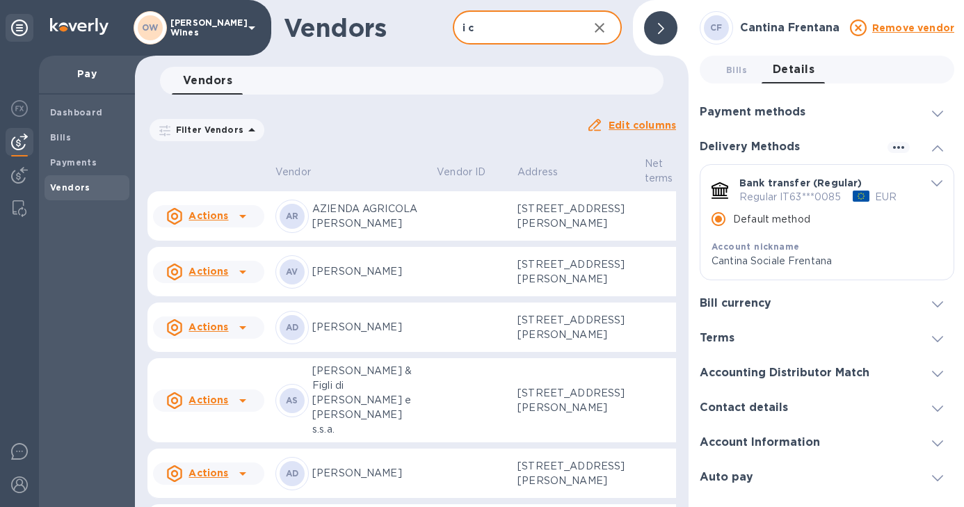
type input "i clivi"
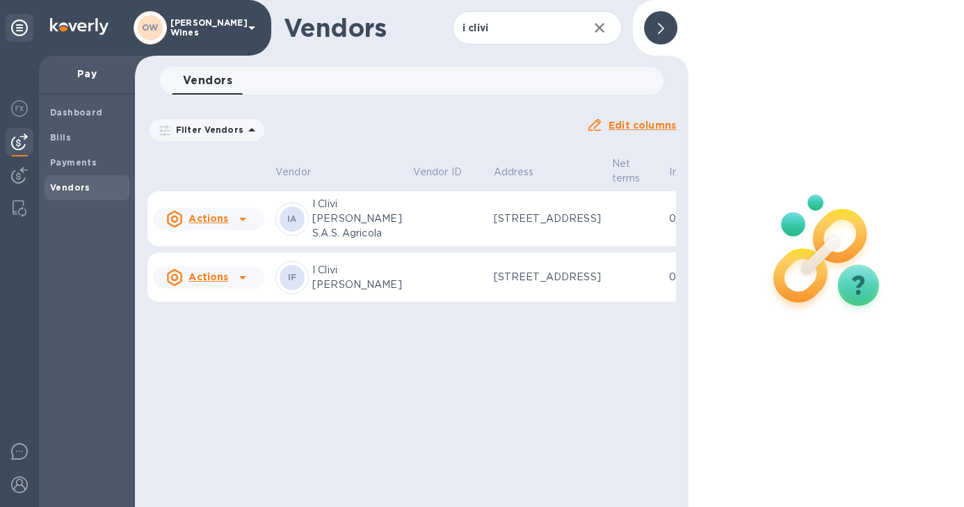
click at [329, 241] on p "I Clivi [PERSON_NAME] S.A.S. Agricola" at bounding box center [357, 219] width 90 height 44
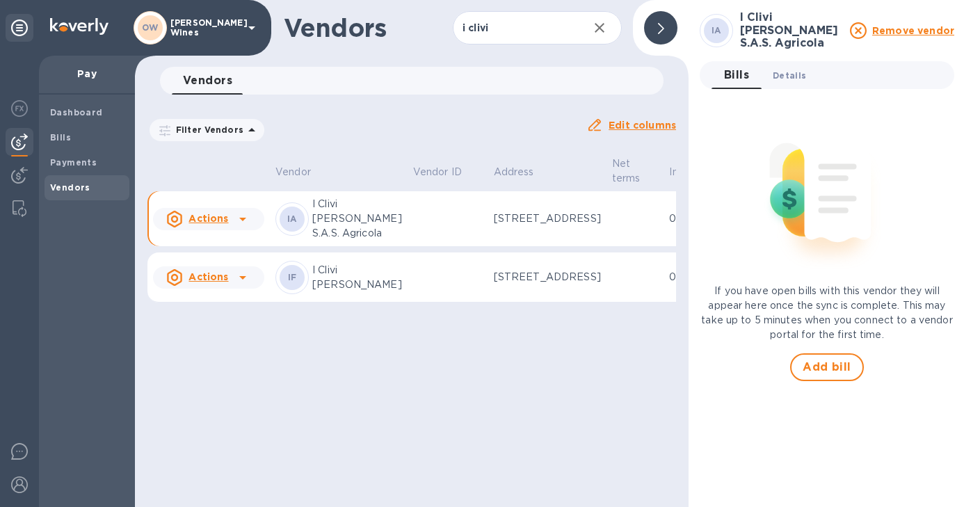
click at [792, 78] on span "Details 0" at bounding box center [789, 75] width 33 height 15
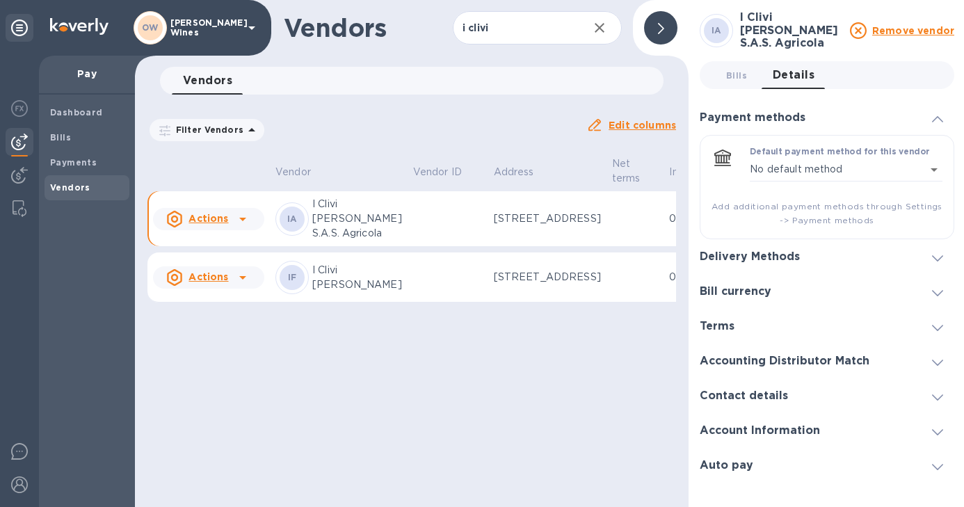
click at [900, 248] on div "Delivery Methods" at bounding box center [827, 256] width 255 height 35
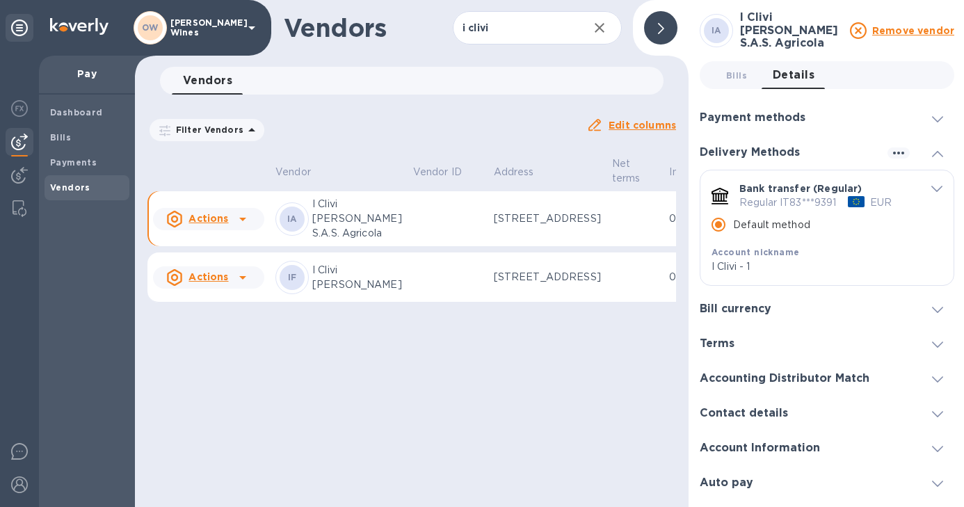
click at [342, 292] on p "I Clivi di Ferdinando" at bounding box center [357, 277] width 90 height 29
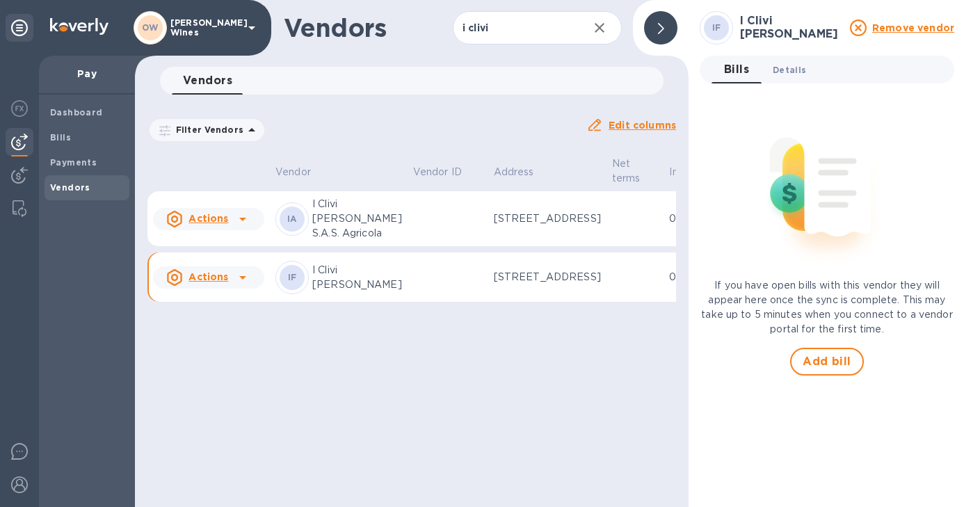
click at [782, 67] on span "Details 0" at bounding box center [789, 70] width 33 height 15
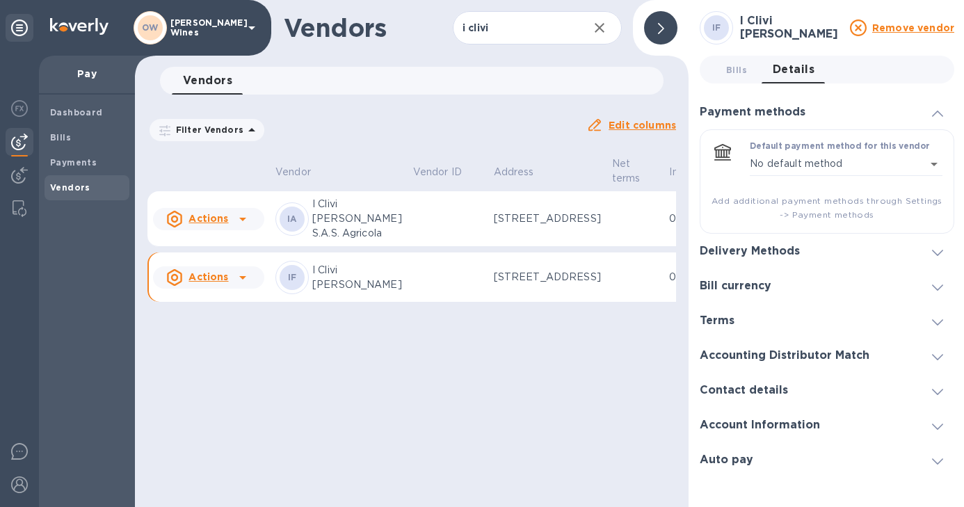
click at [784, 249] on h3 "Delivery Methods" at bounding box center [750, 251] width 100 height 13
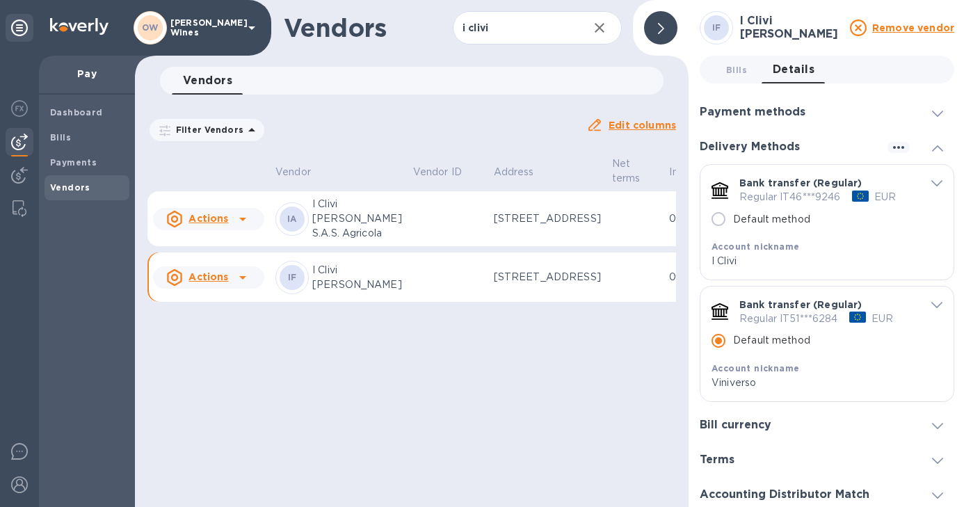
click at [239, 286] on icon at bounding box center [242, 277] width 17 height 17
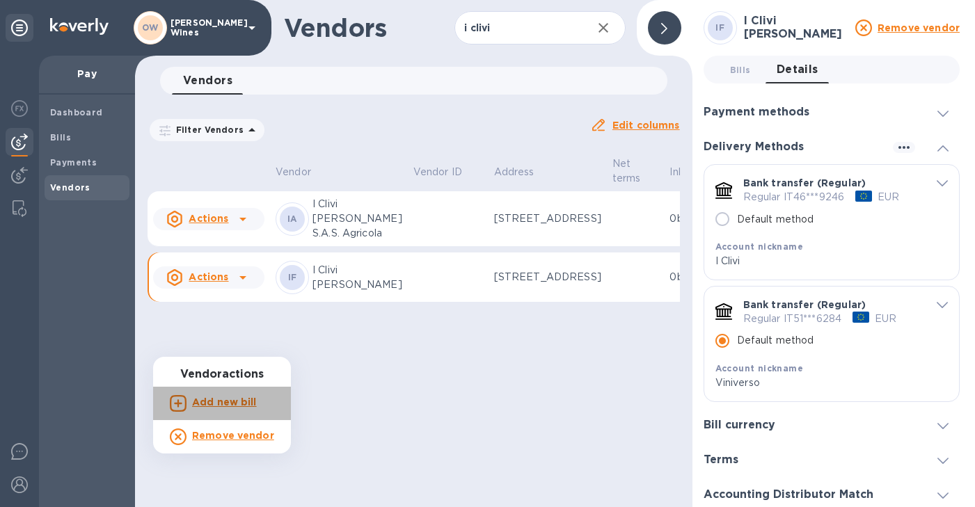
click at [222, 397] on b "Add new bill" at bounding box center [224, 402] width 65 height 11
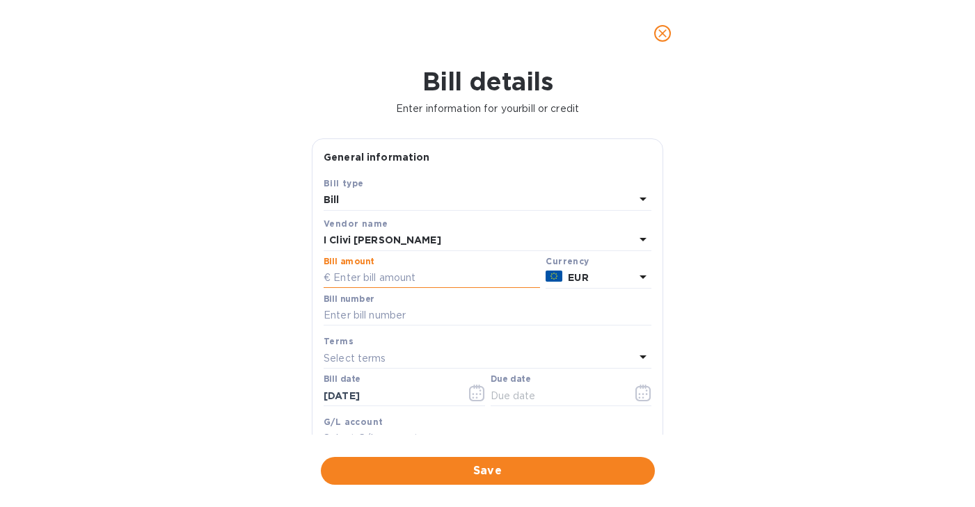
click at [381, 277] on input "text" at bounding box center [431, 278] width 216 height 21
type input "4,674"
click at [365, 321] on input "text" at bounding box center [487, 315] width 328 height 21
type input "2025/E/10"
drag, startPoint x: 394, startPoint y: 399, endPoint x: 265, endPoint y: 395, distance: 128.7
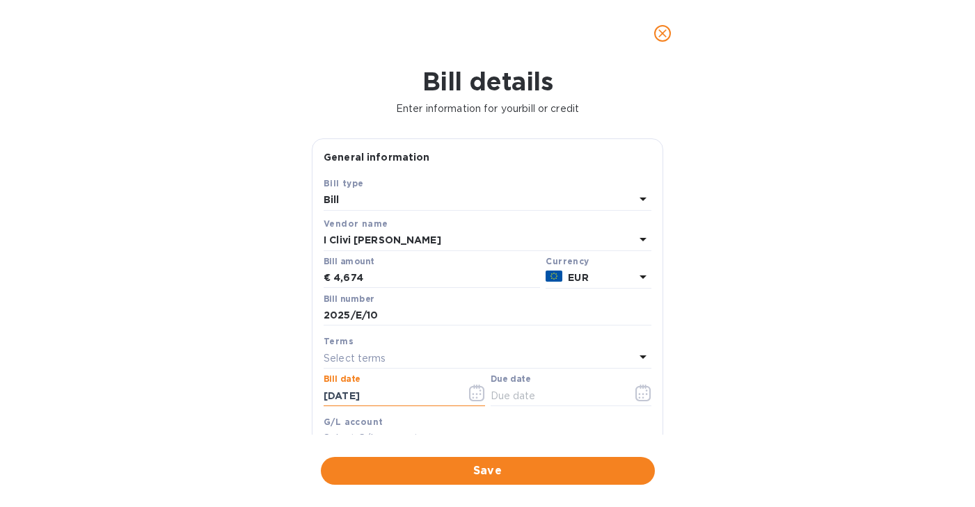
click at [265, 395] on div "Bill details Enter information for your bill or credit General information Save…" at bounding box center [487, 287] width 975 height 440
type input "05/05/2025"
click at [646, 395] on icon "button" at bounding box center [647, 394] width 2 height 2
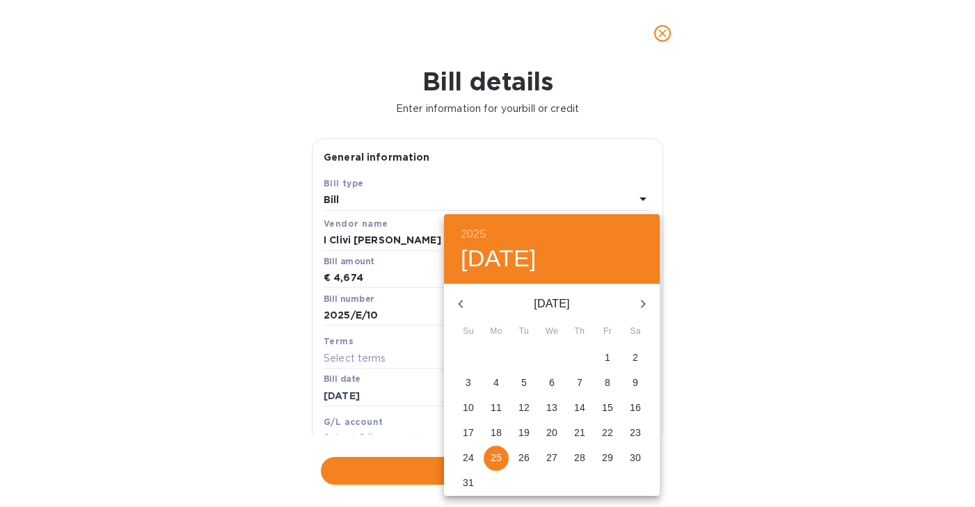
click at [644, 307] on icon "button" at bounding box center [642, 304] width 17 height 17
click at [606, 385] on p "12" at bounding box center [607, 383] width 11 height 14
type input "09/12/2025"
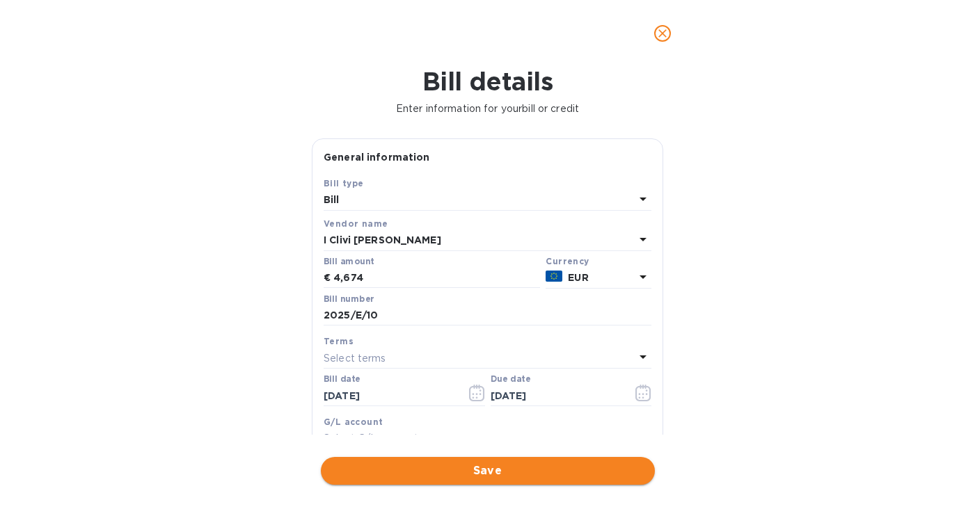
click at [506, 472] on span "Save" at bounding box center [488, 471] width 312 height 17
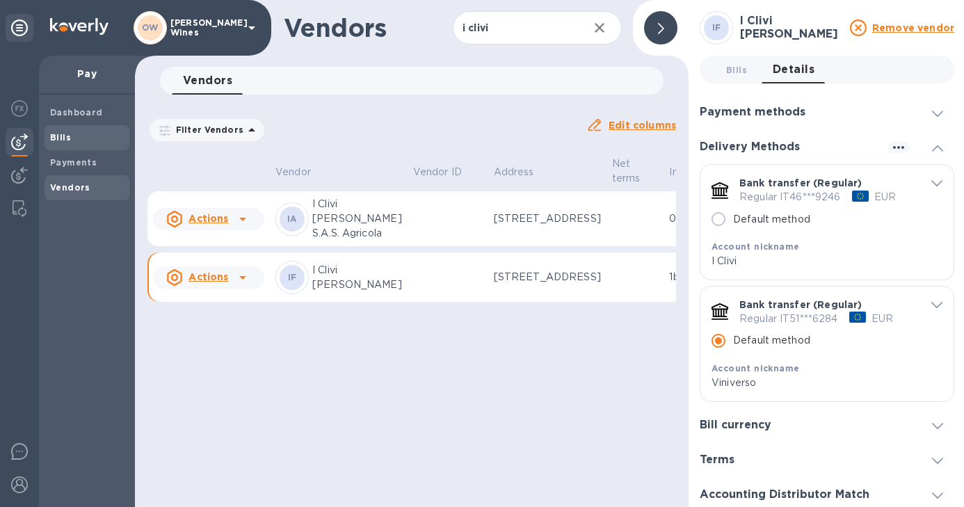
click at [69, 137] on b "Bills" at bounding box center [60, 137] width 21 height 10
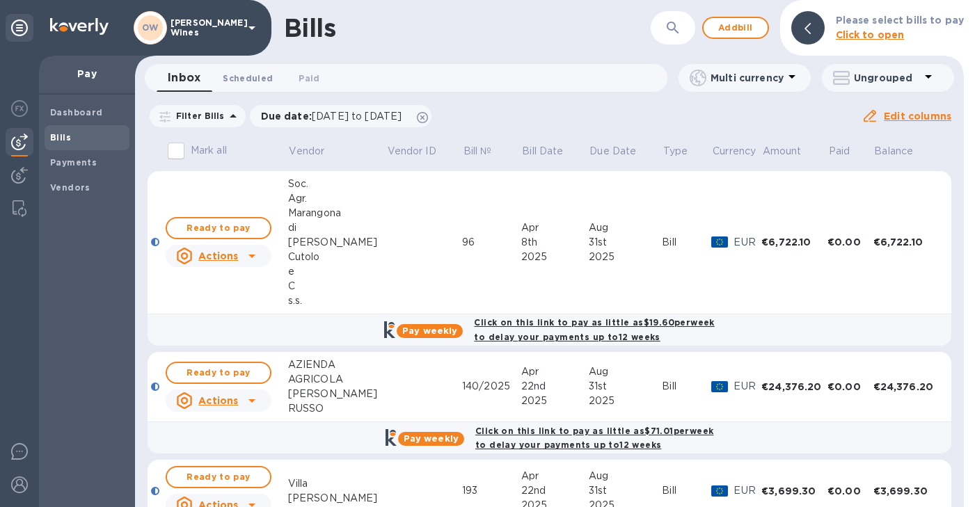
click at [248, 79] on span "Scheduled 0" at bounding box center [248, 78] width 50 height 15
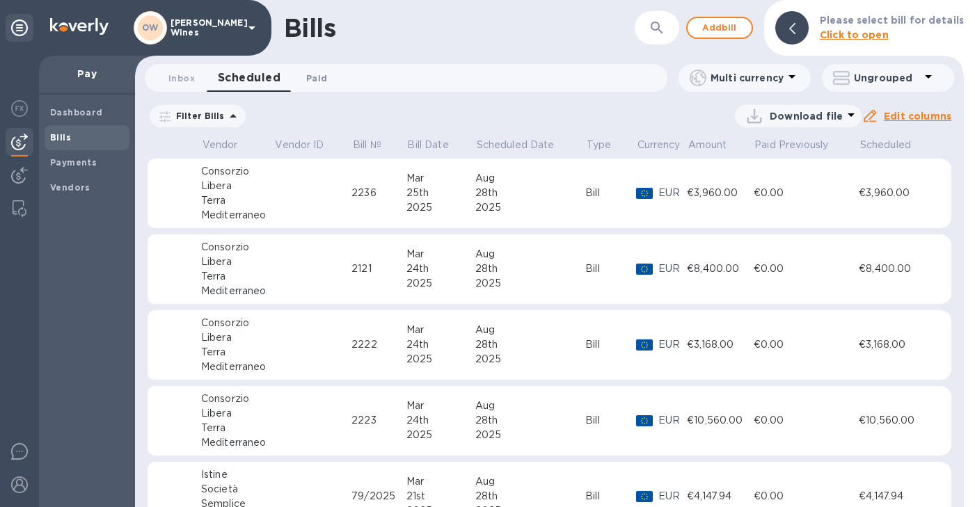
click at [310, 77] on span "Paid 0" at bounding box center [316, 78] width 21 height 15
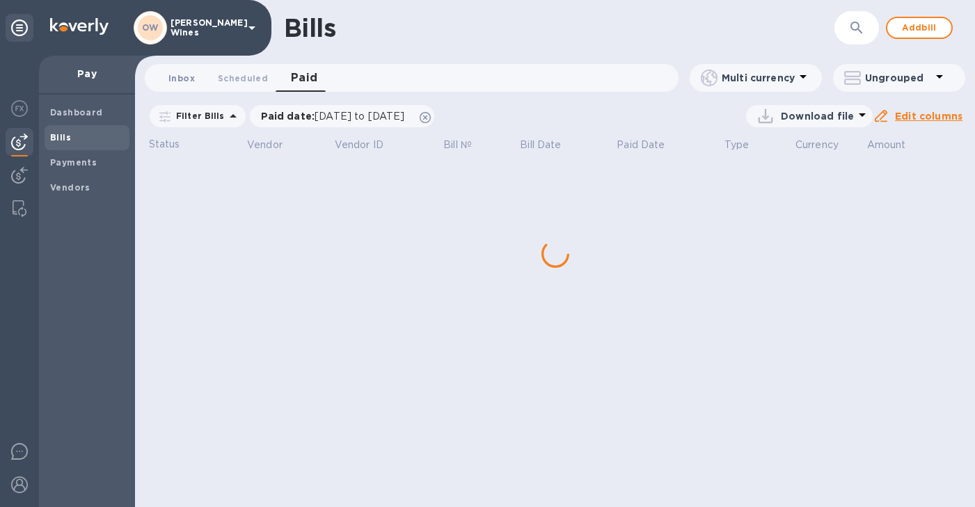
click at [175, 78] on span "Inbox 0" at bounding box center [181, 78] width 26 height 15
